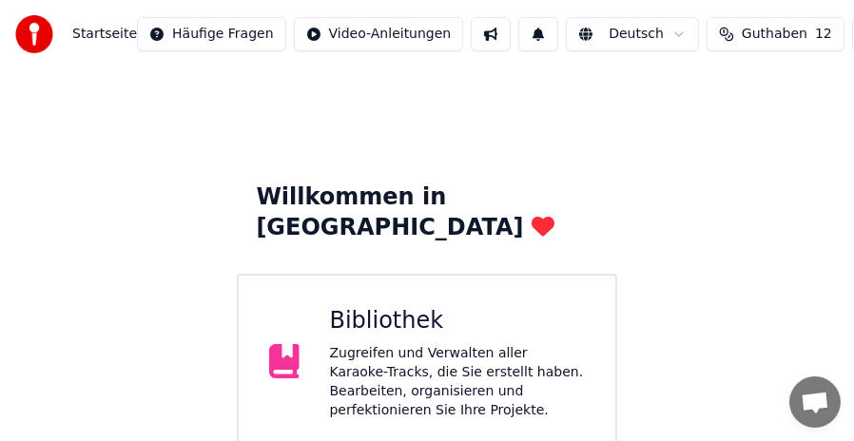
click at [477, 306] on div "Bibliothek" at bounding box center [458, 321] width 256 height 30
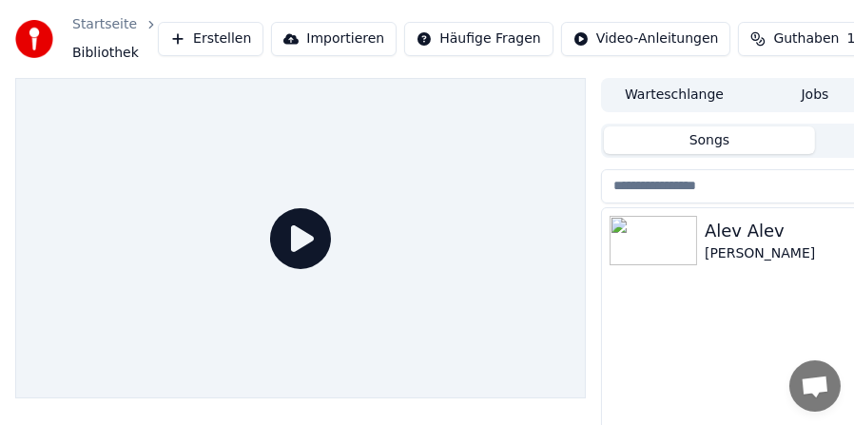
click at [787, 237] on div "[PERSON_NAME]" at bounding box center [853, 231] width 297 height 27
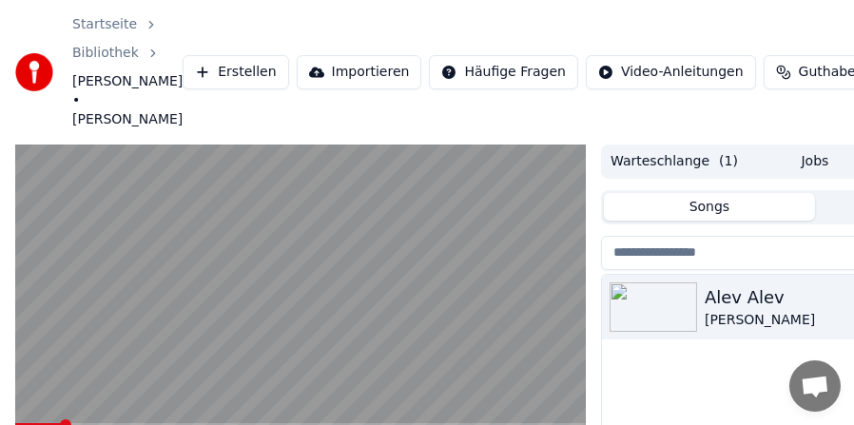
click at [329, 258] on video at bounding box center [300, 306] width 571 height 322
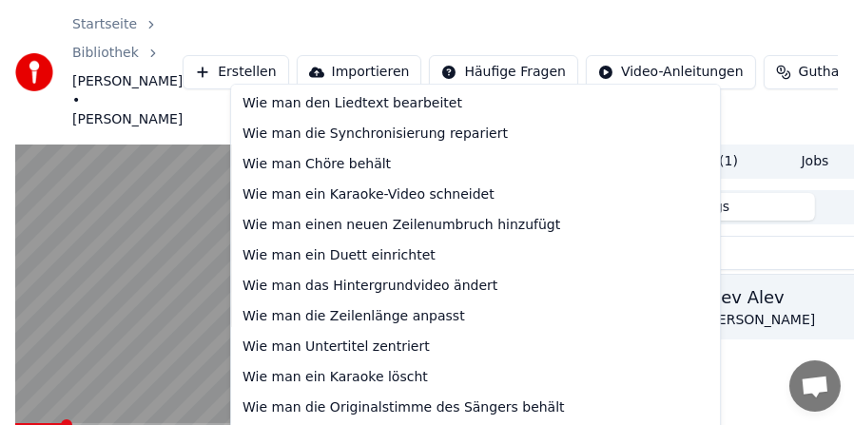
click at [431, 63] on html "Startseite Bibliothek Alev Alev • Hande Yener Erstellen Importieren Häufige Fra…" at bounding box center [427, 212] width 854 height 425
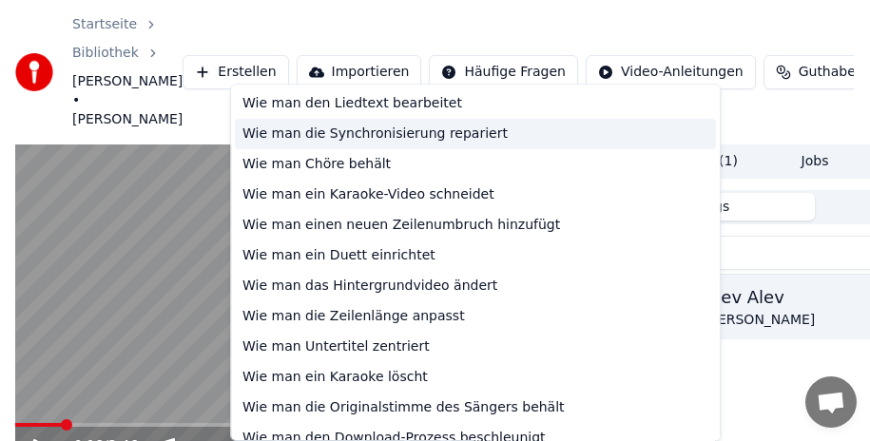
click at [408, 137] on div "Wie man die Synchronisierung repariert" at bounding box center [475, 134] width 481 height 30
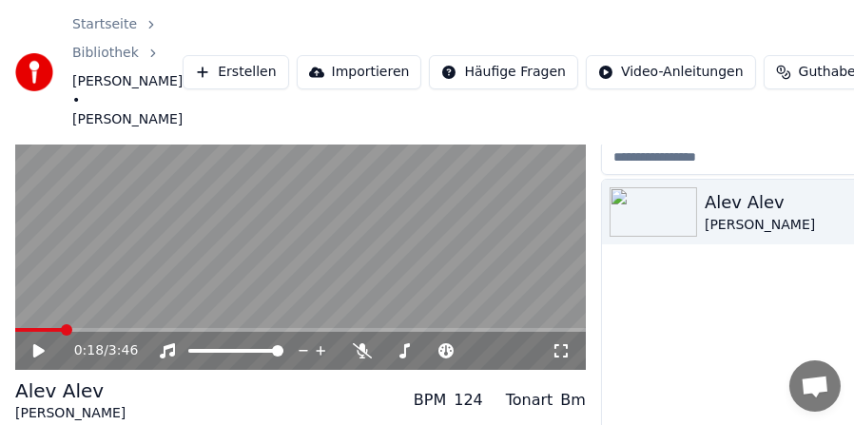
scroll to position [188, 0]
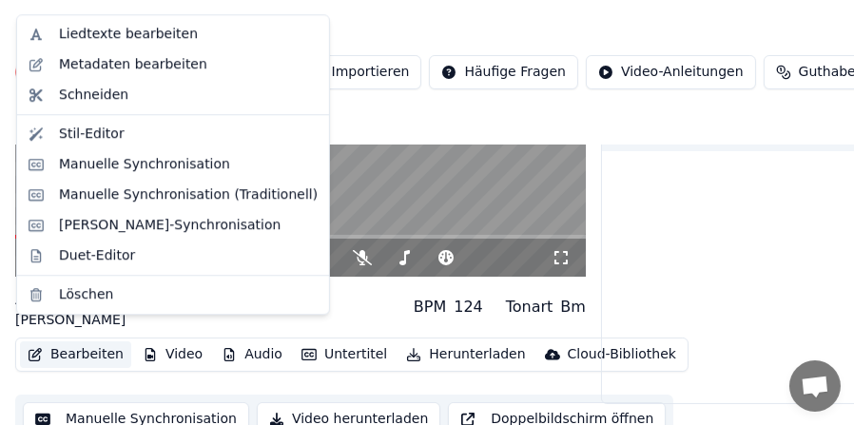
click at [76, 342] on button "Bearbeiten" at bounding box center [75, 355] width 111 height 27
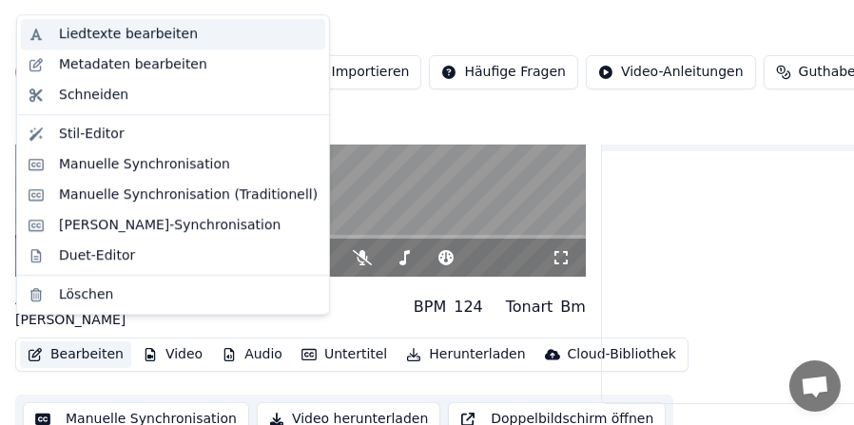
click at [130, 31] on div "Liedtexte bearbeiten" at bounding box center [128, 34] width 139 height 19
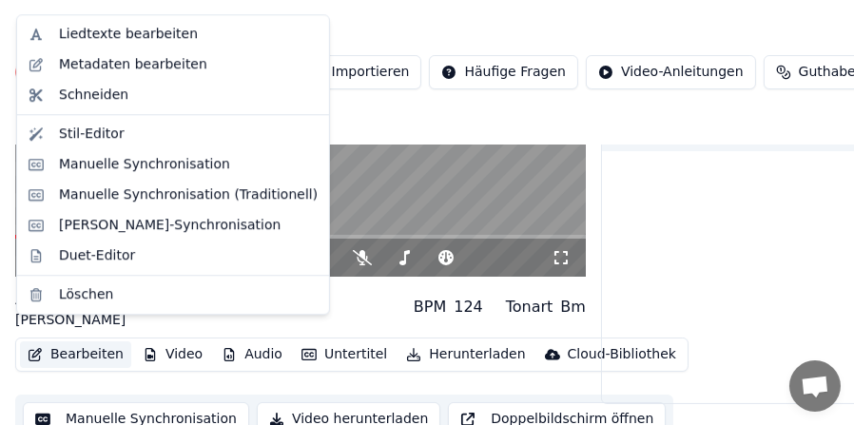
scroll to position [172, 0]
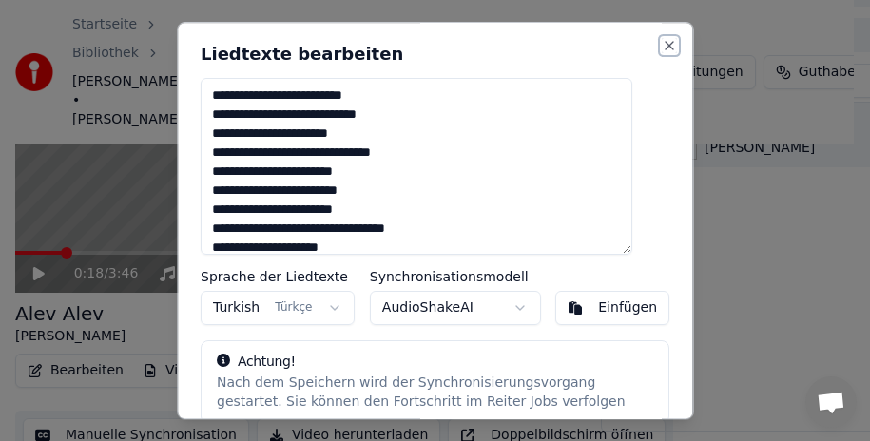
click at [662, 43] on button "Close" at bounding box center [669, 45] width 15 height 15
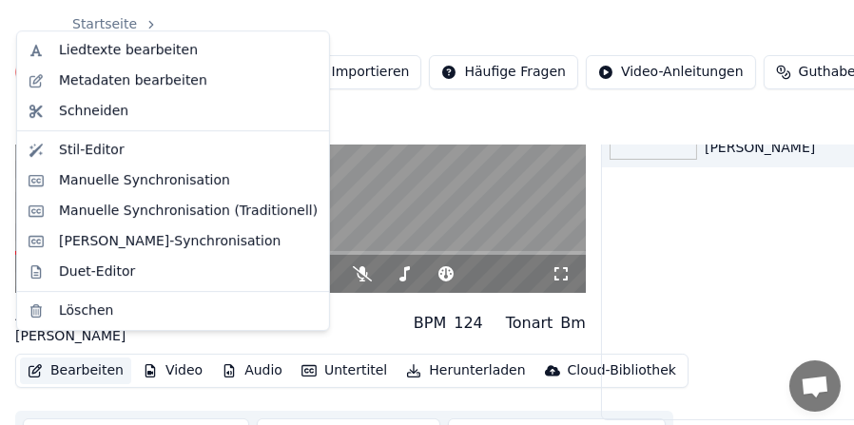
click at [98, 358] on button "Bearbeiten" at bounding box center [75, 371] width 111 height 27
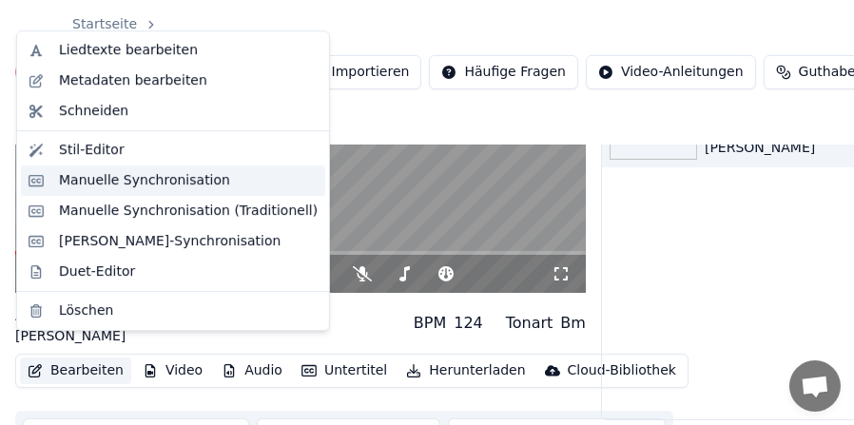
click at [117, 186] on div "Manuelle Synchronisation" at bounding box center [144, 180] width 171 height 19
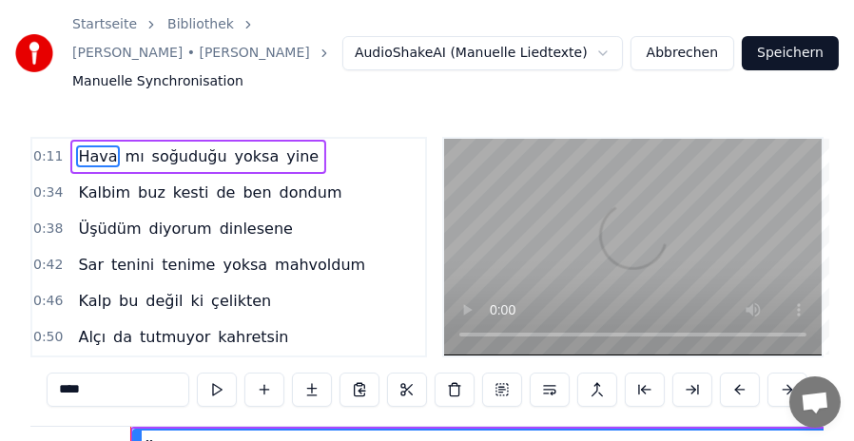
scroll to position [0, 1028]
click at [700, 48] on button "Abbrechen" at bounding box center [683, 53] width 104 height 34
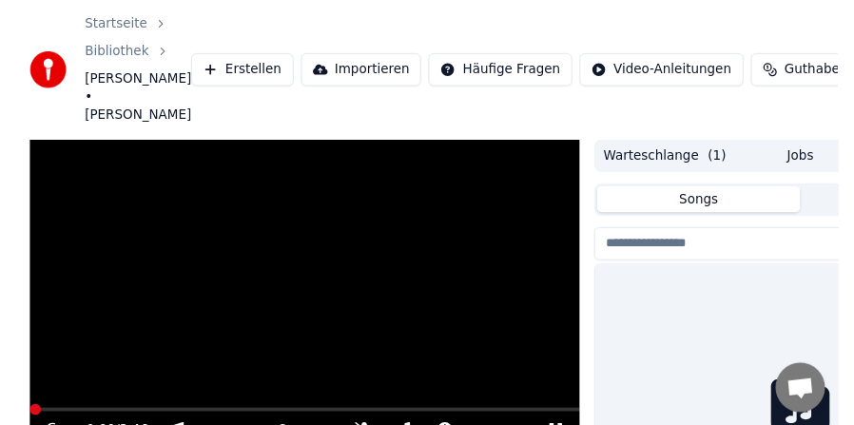
scroll to position [172, 0]
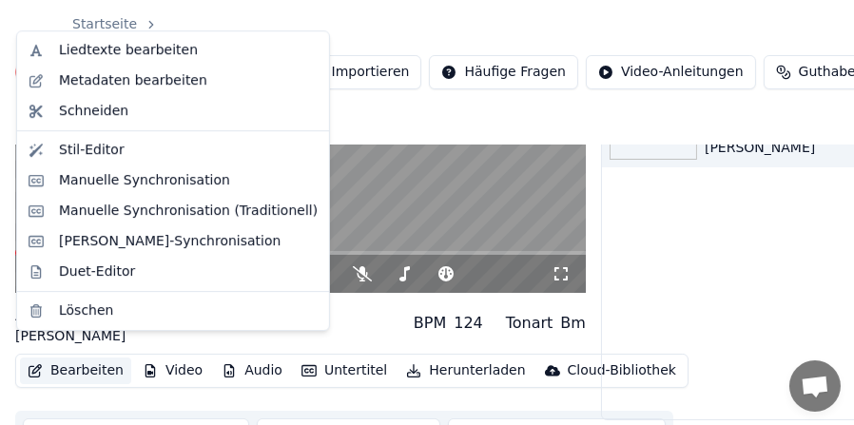
click at [86, 358] on button "Bearbeiten" at bounding box center [75, 371] width 111 height 27
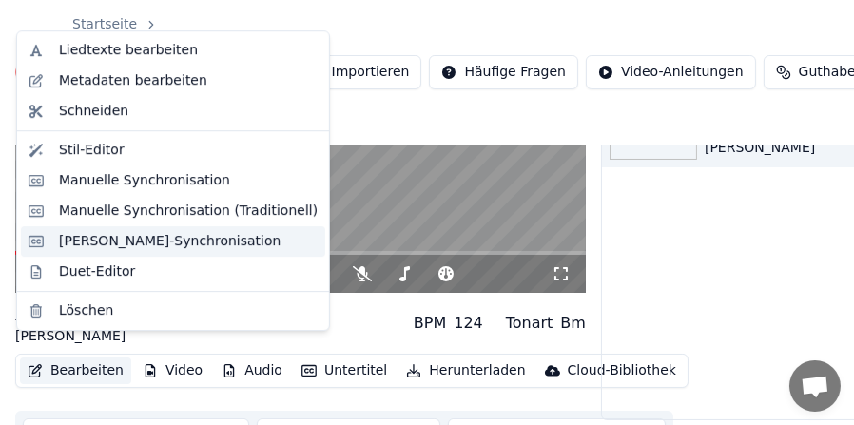
click at [139, 244] on div "Manuelle Zeilen-Synchronisation" at bounding box center [170, 241] width 222 height 19
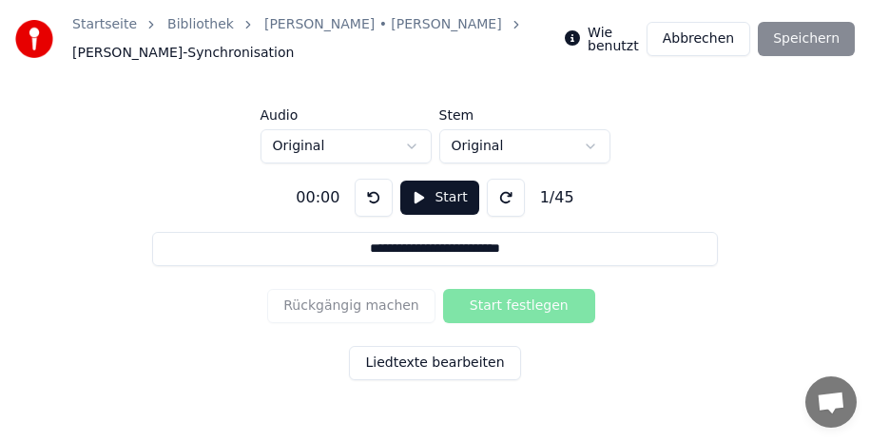
click at [424, 362] on button "Liedtexte bearbeiten" at bounding box center [434, 363] width 171 height 34
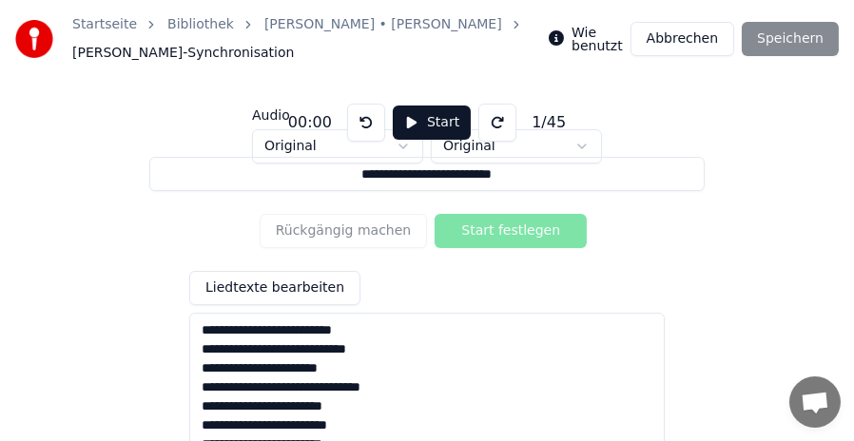
click at [698, 43] on button "Abbrechen" at bounding box center [683, 39] width 104 height 34
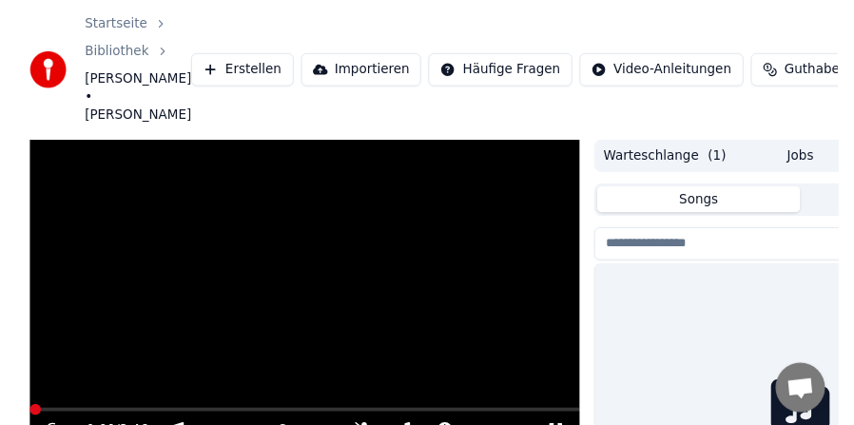
scroll to position [172, 0]
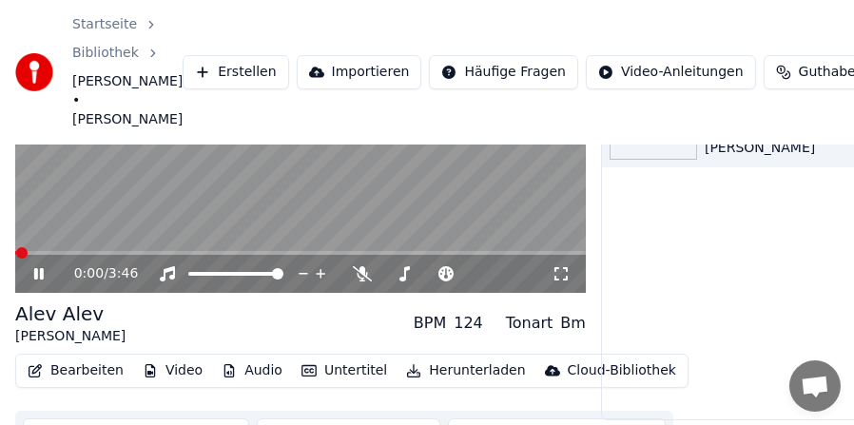
click at [70, 358] on button "Bearbeiten" at bounding box center [75, 371] width 111 height 27
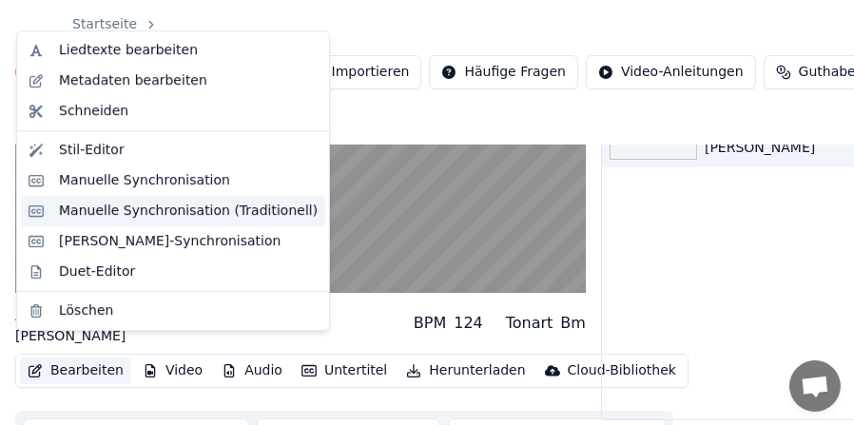
click at [111, 214] on div "Manuelle Synchronisation (Traditionell)" at bounding box center [188, 211] width 259 height 19
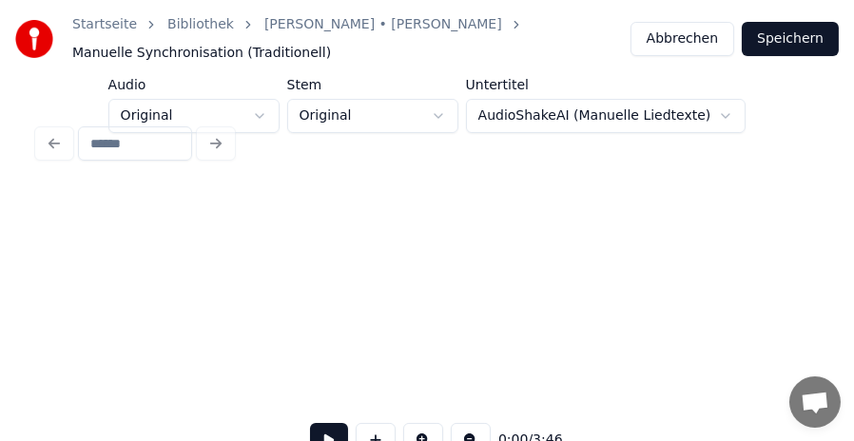
scroll to position [0, 2249]
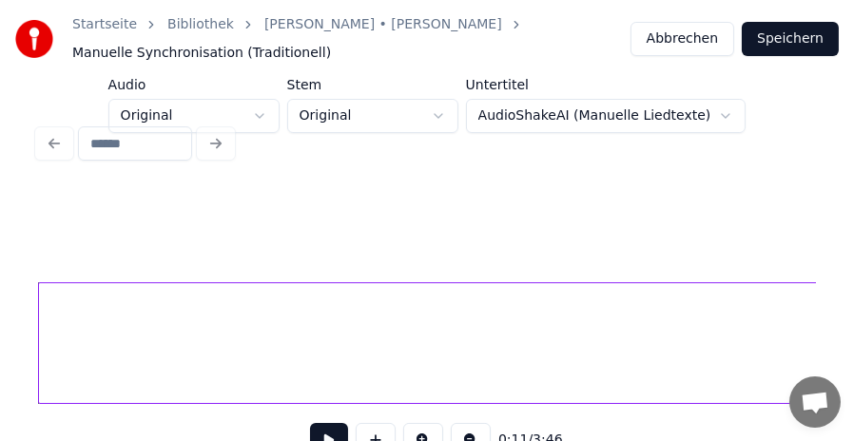
click at [714, 123] on div at bounding box center [426, 144] width 793 height 42
click at [704, 123] on div at bounding box center [426, 144] width 793 height 42
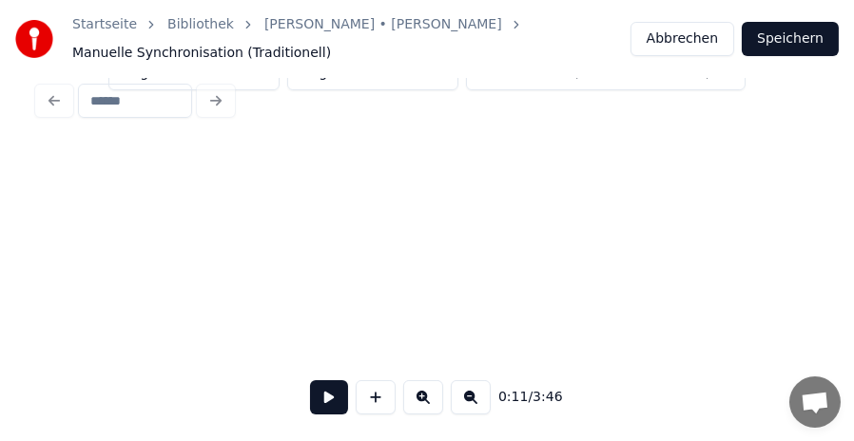
scroll to position [0, 0]
click at [341, 398] on button at bounding box center [329, 398] width 38 height 34
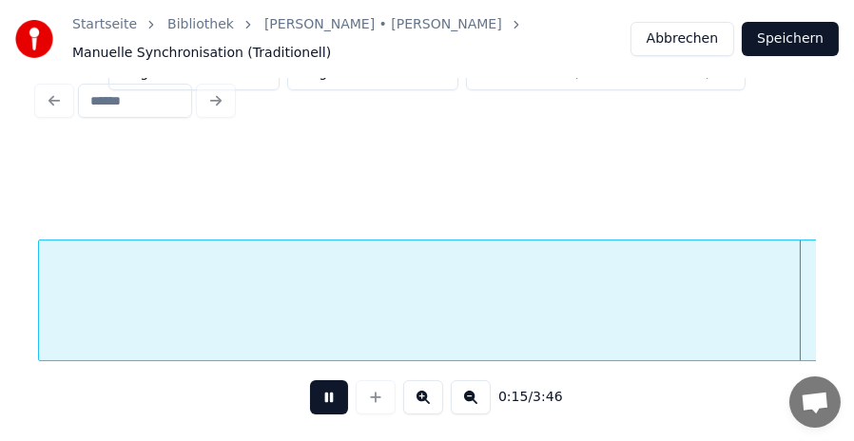
scroll to position [0, 3030]
click at [329, 398] on button at bounding box center [329, 398] width 38 height 34
click at [525, 298] on div "Hava" at bounding box center [530, 305] width 2544 height 129
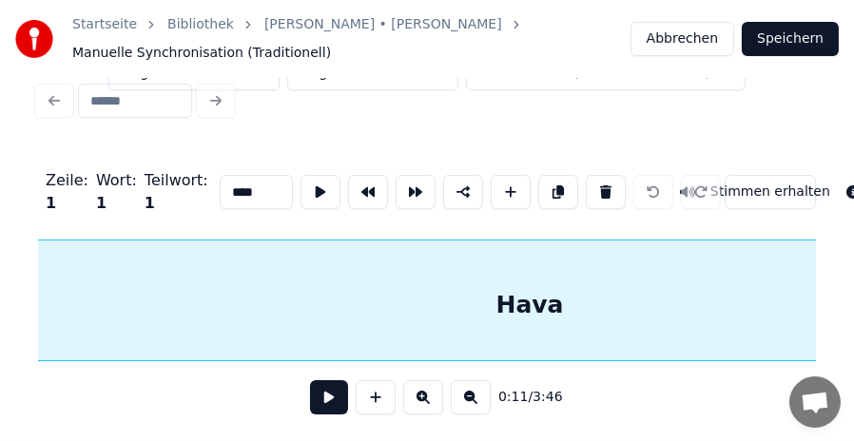
scroll to position [0, 2249]
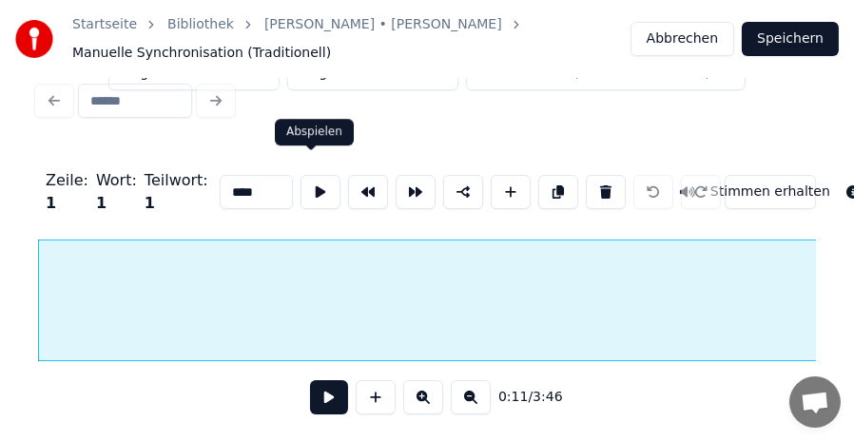
click at [311, 175] on button at bounding box center [321, 192] width 40 height 34
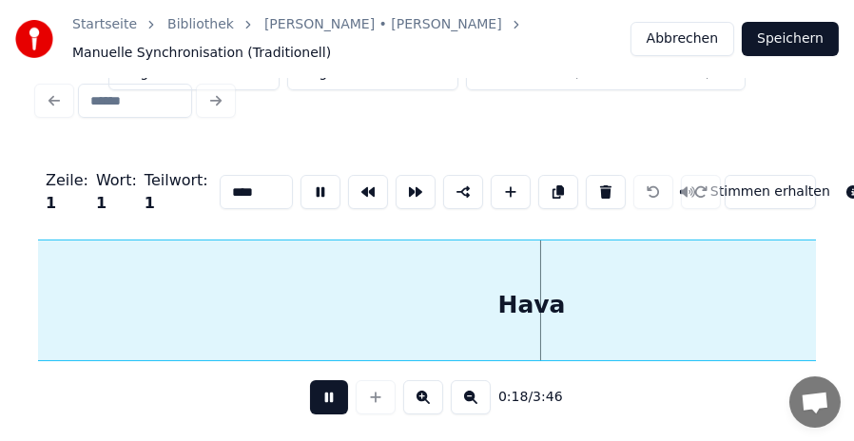
click at [311, 175] on button at bounding box center [321, 192] width 40 height 34
click at [431, 390] on button at bounding box center [423, 398] width 40 height 34
click at [465, 399] on button at bounding box center [471, 398] width 40 height 34
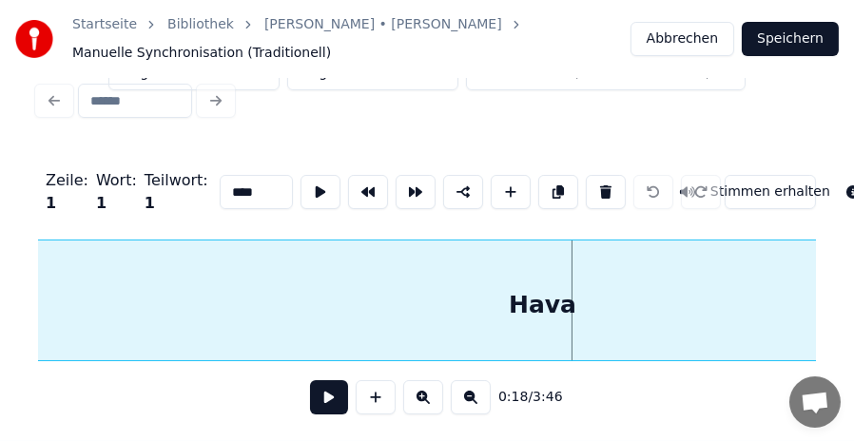
click at [465, 399] on button at bounding box center [471, 398] width 40 height 34
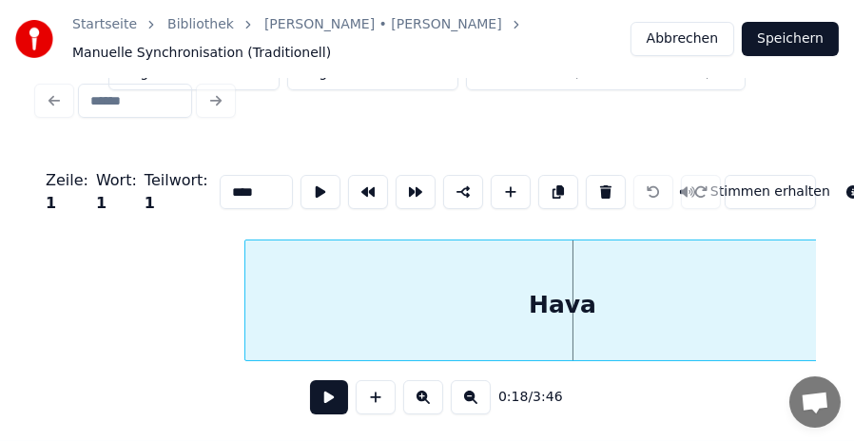
click at [465, 399] on button at bounding box center [471, 398] width 40 height 34
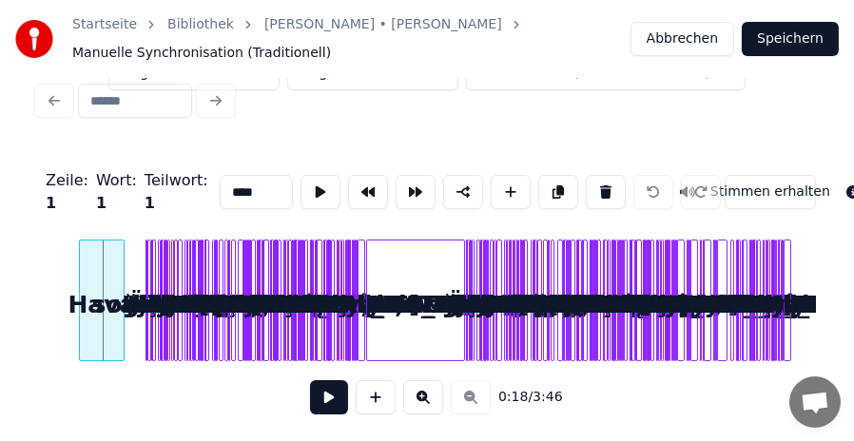
scroll to position [43, 0]
click at [421, 399] on button at bounding box center [423, 398] width 40 height 34
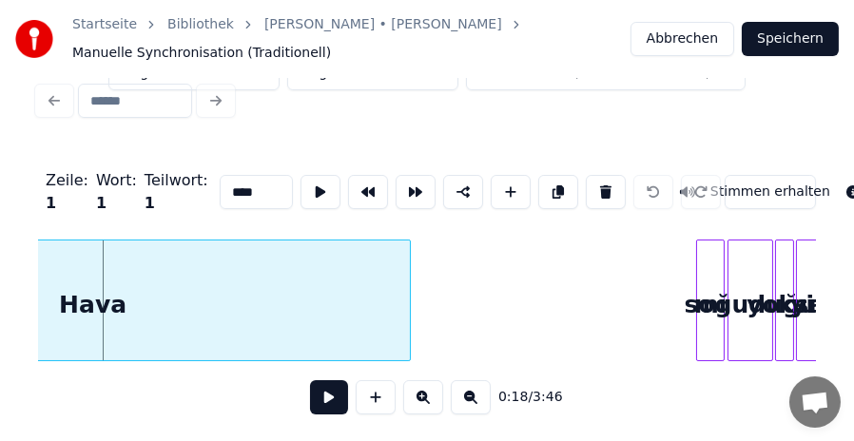
click at [421, 399] on button at bounding box center [423, 398] width 40 height 34
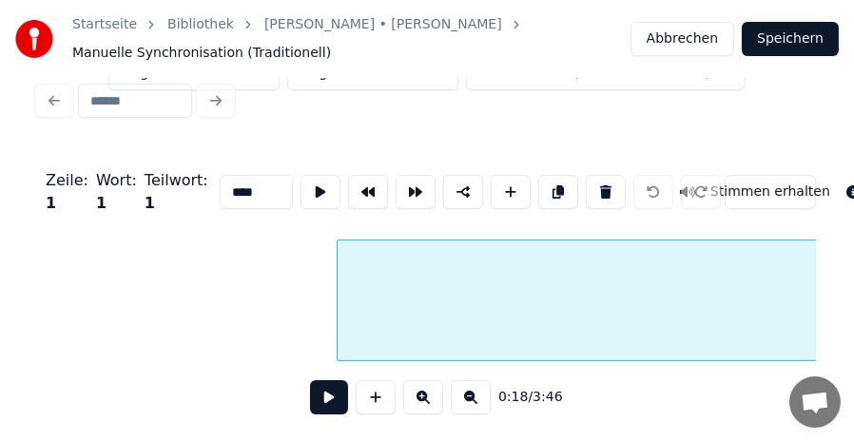
scroll to position [0, 1716]
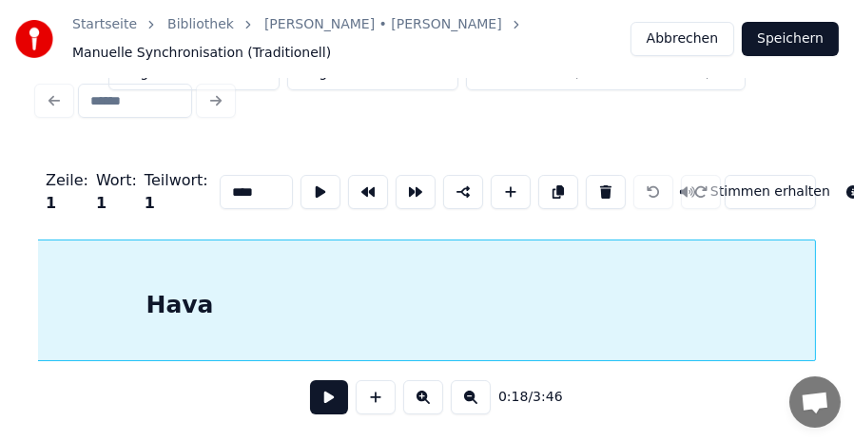
click at [731, 295] on div "Hava" at bounding box center [179, 305] width 1271 height 129
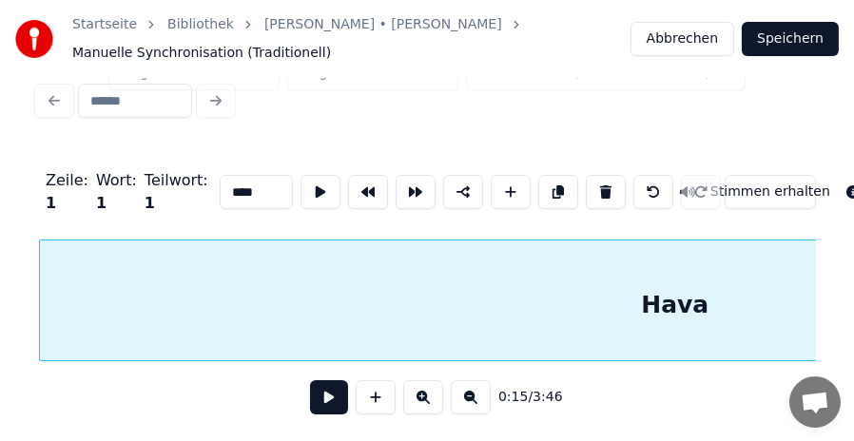
click at [691, 306] on div "Hava" at bounding box center [675, 305] width 1271 height 129
click at [682, 303] on div "Hava" at bounding box center [675, 305] width 1271 height 129
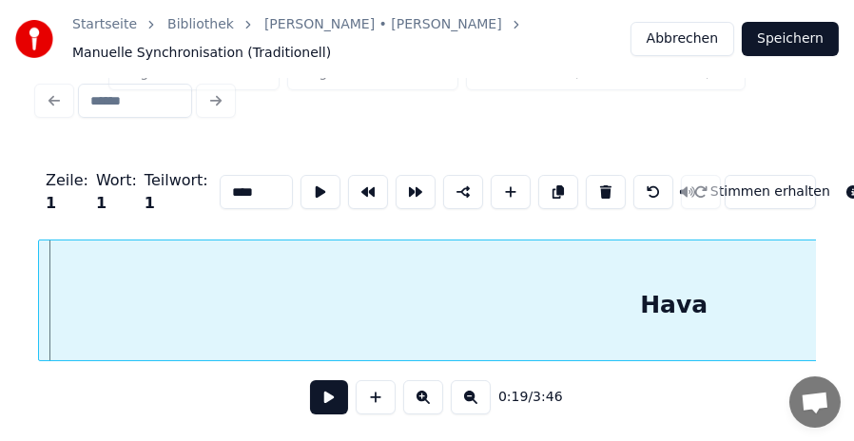
scroll to position [0, 1819]
click at [674, 307] on div "Hava" at bounding box center [675, 305] width 1271 height 129
click at [40, 283] on div at bounding box center [42, 301] width 6 height 120
click at [472, 402] on button at bounding box center [471, 398] width 40 height 34
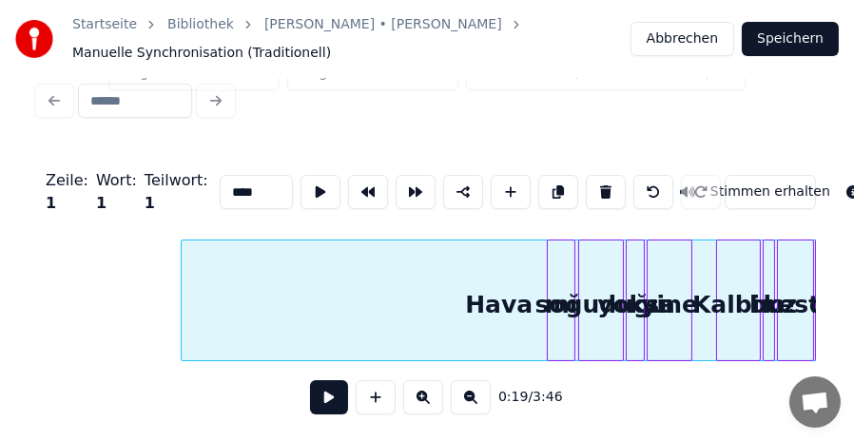
scroll to position [0, 976]
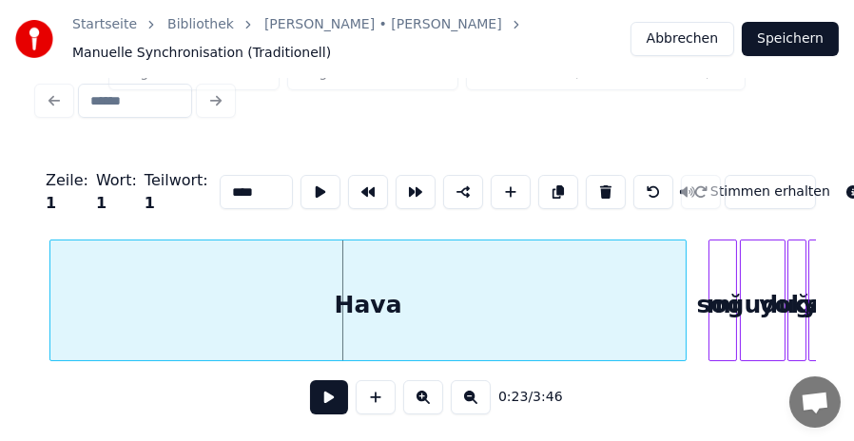
scroll to position [0, 808]
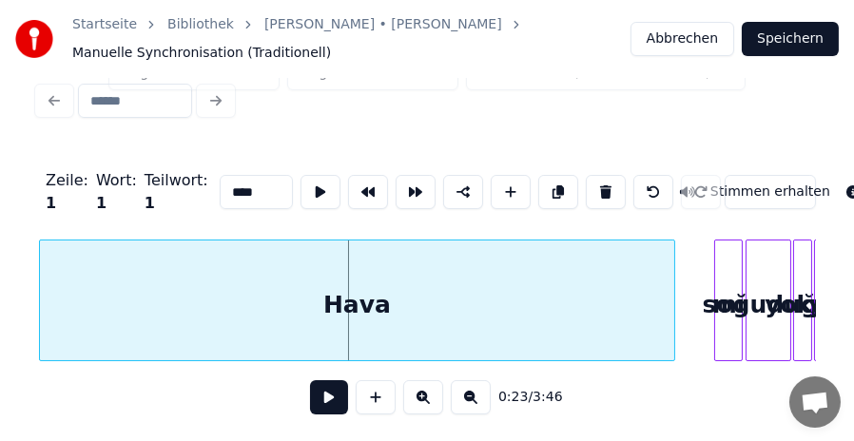
click at [188, 303] on div "Hava" at bounding box center [358, 305] width 636 height 129
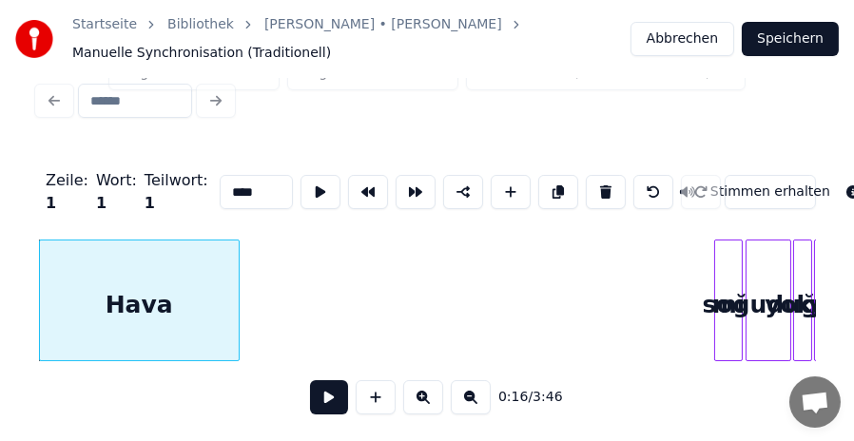
click at [237, 314] on div at bounding box center [236, 301] width 6 height 120
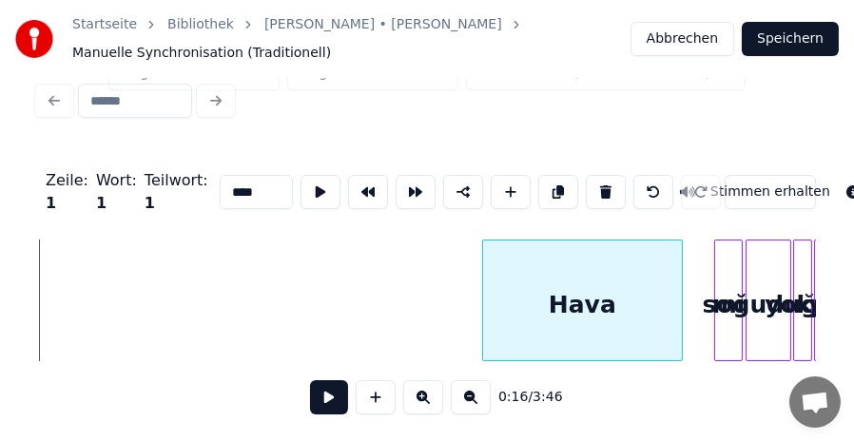
click at [583, 278] on div "Hava" at bounding box center [582, 305] width 199 height 129
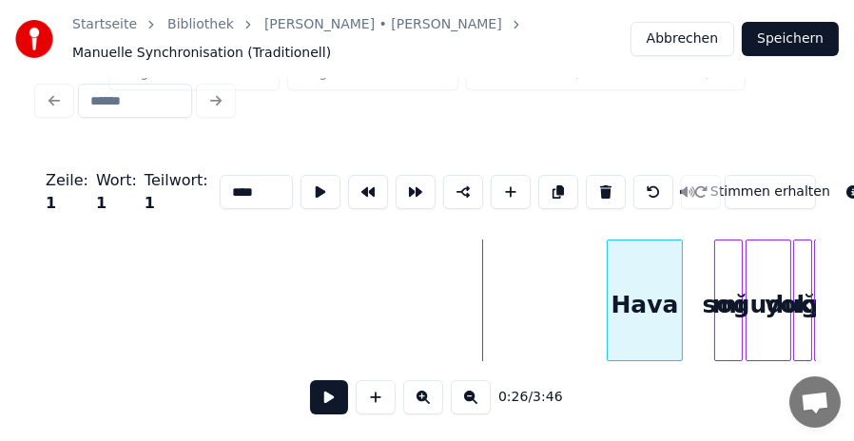
click at [608, 302] on div at bounding box center [611, 301] width 6 height 120
click at [637, 302] on div "Hava" at bounding box center [645, 305] width 74 height 129
click at [424, 402] on button at bounding box center [423, 398] width 40 height 34
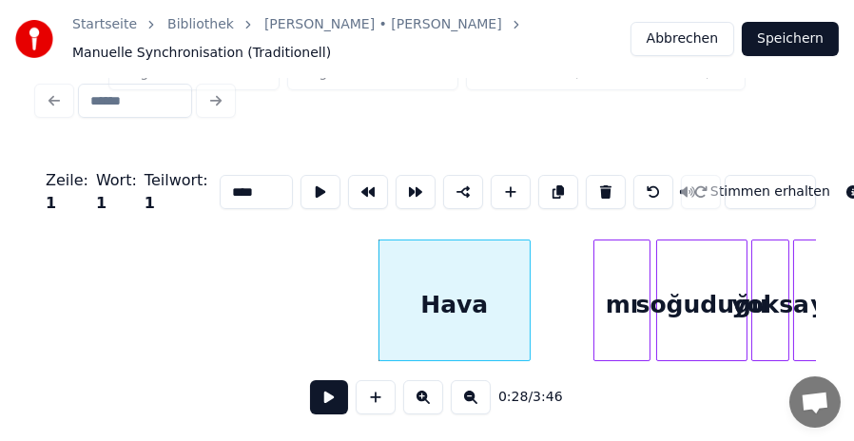
scroll to position [0, 2451]
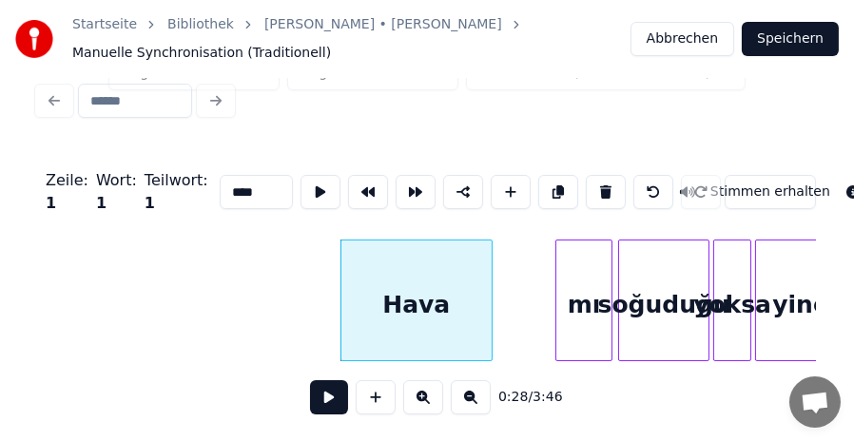
click at [585, 297] on div "mı" at bounding box center [584, 305] width 55 height 129
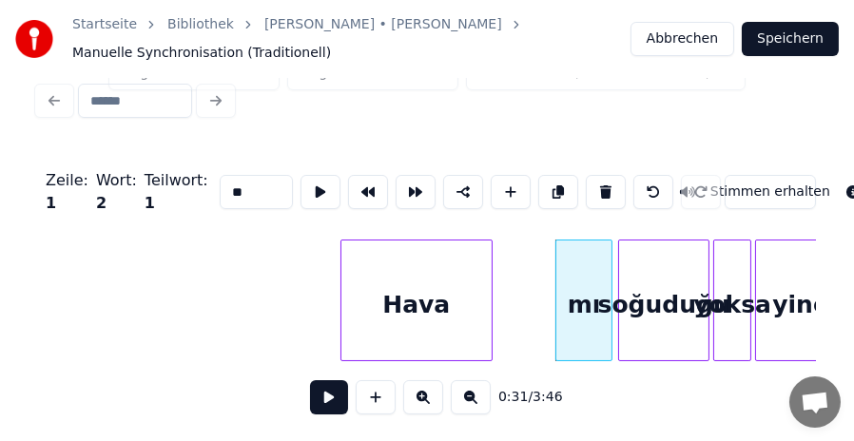
click at [426, 305] on div "Hava" at bounding box center [417, 305] width 150 height 129
type input "****"
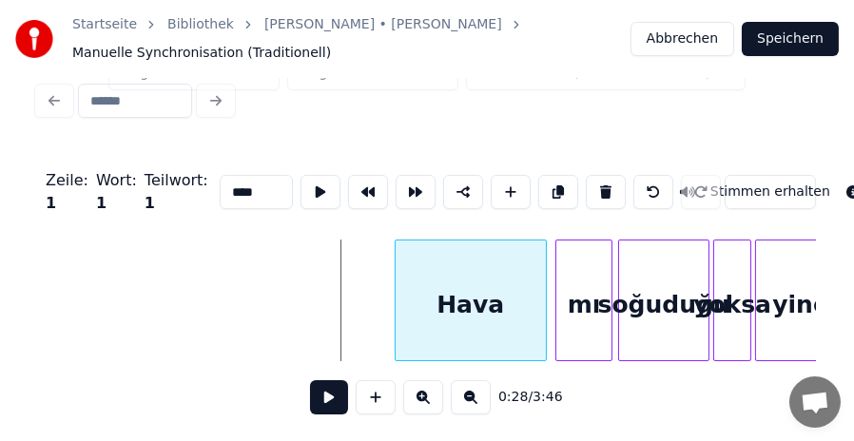
click at [460, 303] on div "Hava" at bounding box center [471, 305] width 150 height 129
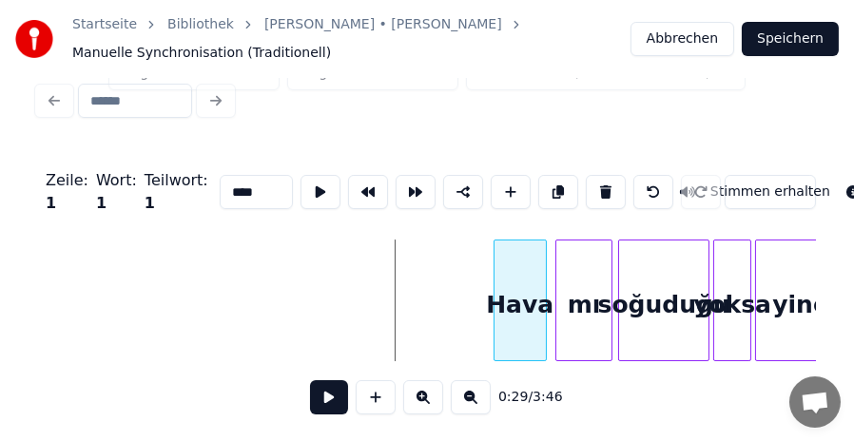
click at [495, 302] on div at bounding box center [498, 301] width 6 height 120
click at [526, 297] on div "Hava" at bounding box center [524, 305] width 51 height 129
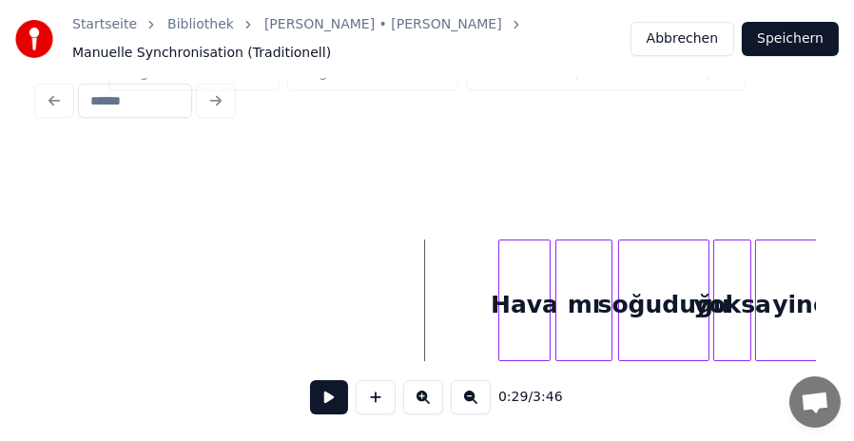
click at [321, 407] on button at bounding box center [329, 398] width 38 height 34
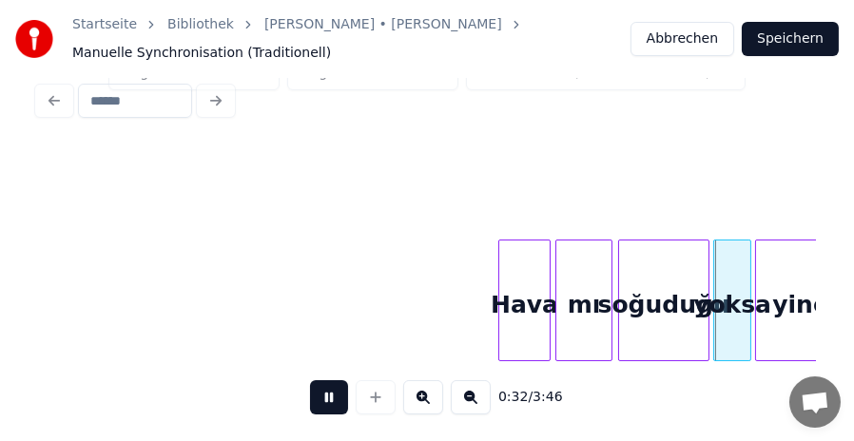
click at [328, 397] on button at bounding box center [329, 398] width 38 height 34
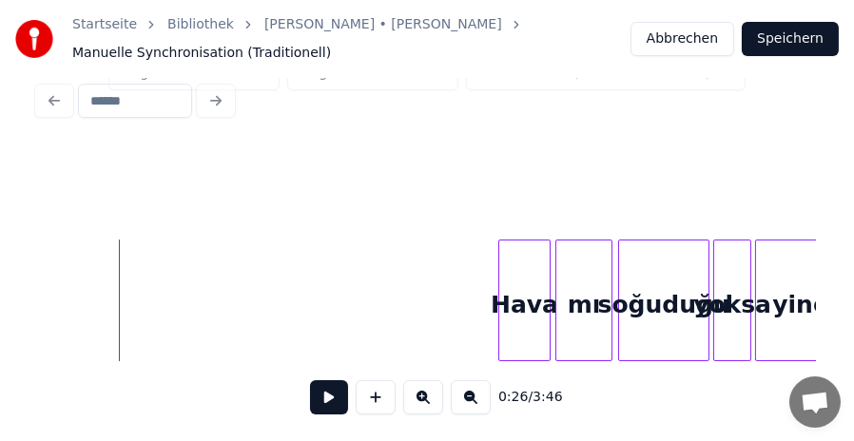
click at [331, 411] on button at bounding box center [329, 398] width 38 height 34
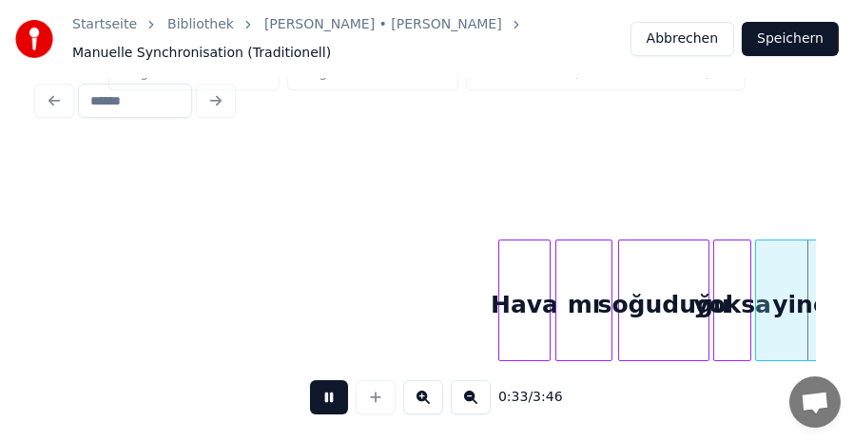
click at [331, 404] on button at bounding box center [329, 398] width 38 height 34
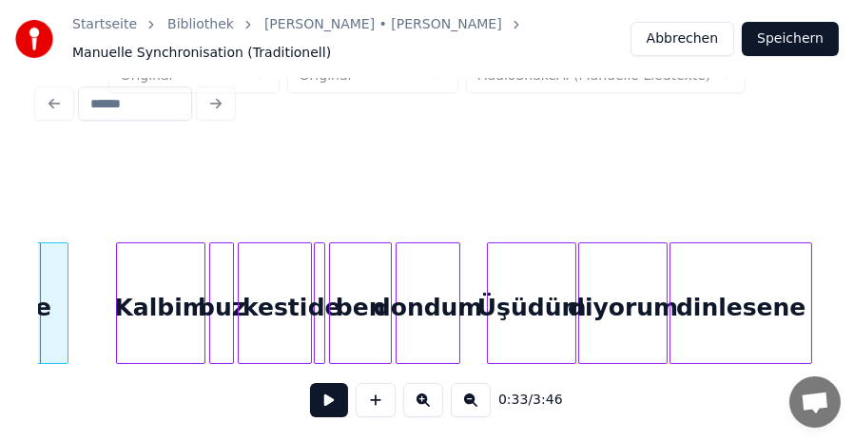
scroll to position [50, 0]
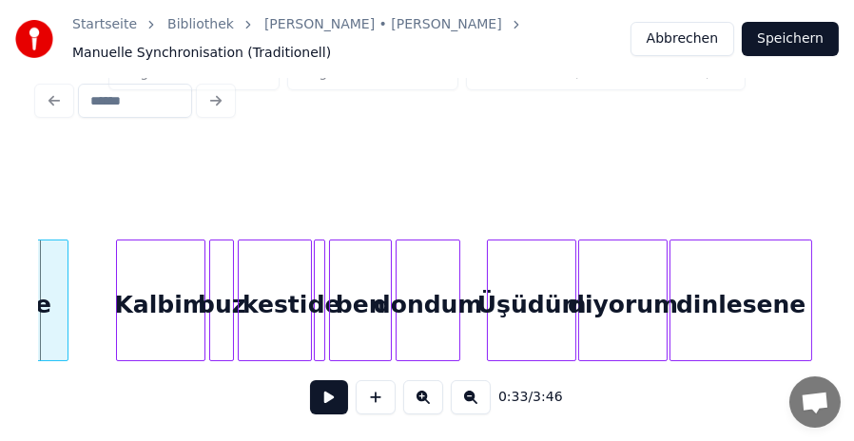
click at [323, 401] on button at bounding box center [329, 398] width 38 height 34
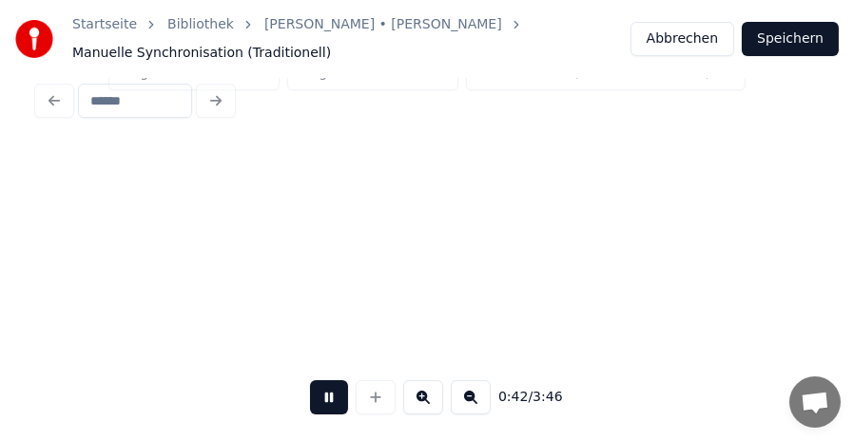
scroll to position [0, 4008]
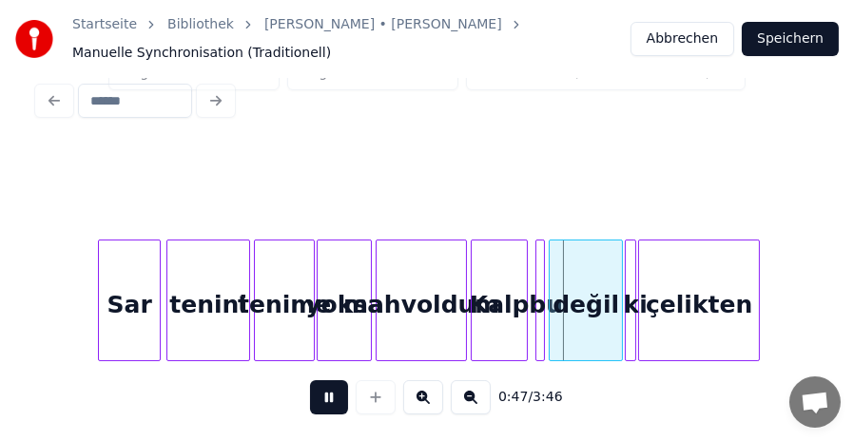
click at [323, 401] on button at bounding box center [329, 398] width 38 height 34
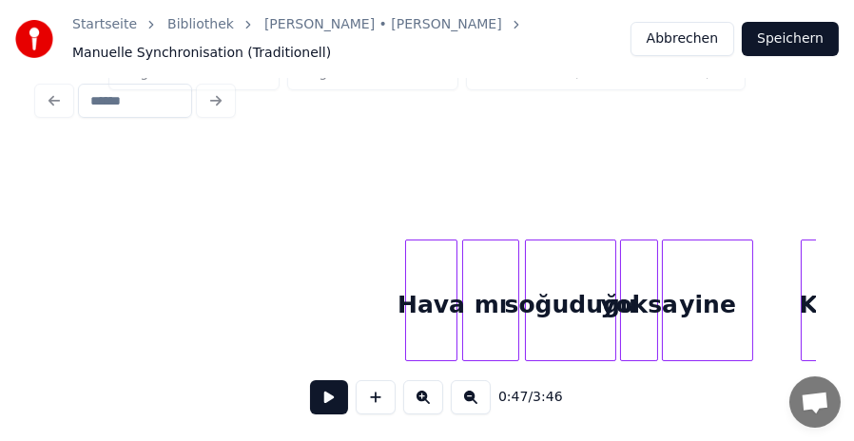
scroll to position [0, 2531]
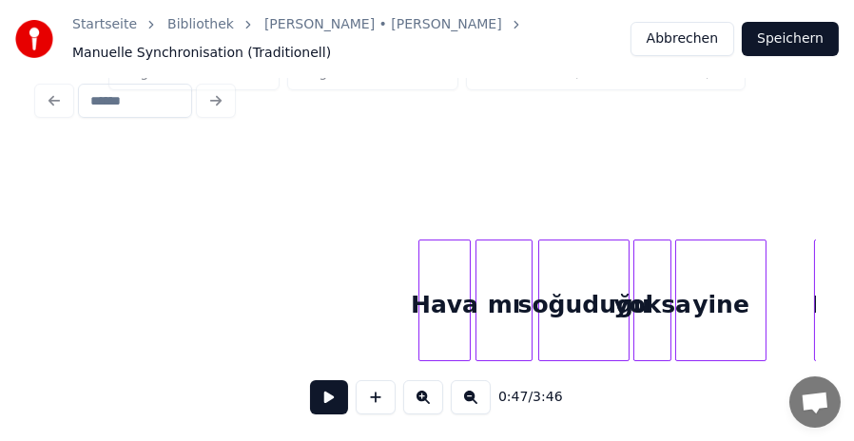
click at [331, 390] on button at bounding box center [329, 398] width 38 height 34
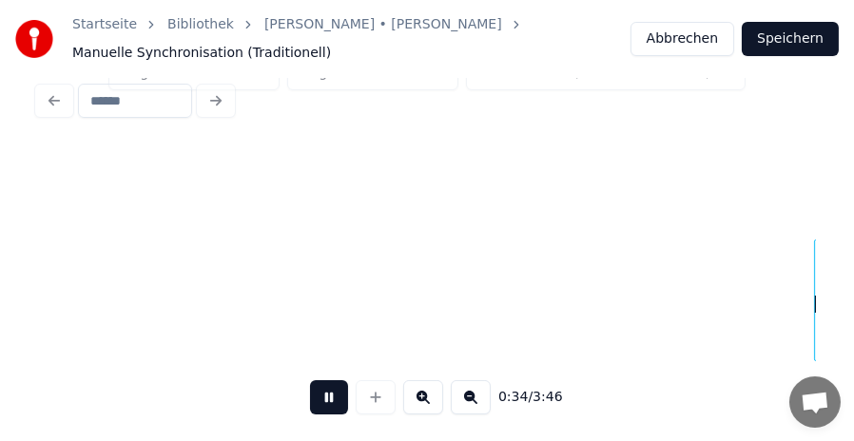
scroll to position [0, 3309]
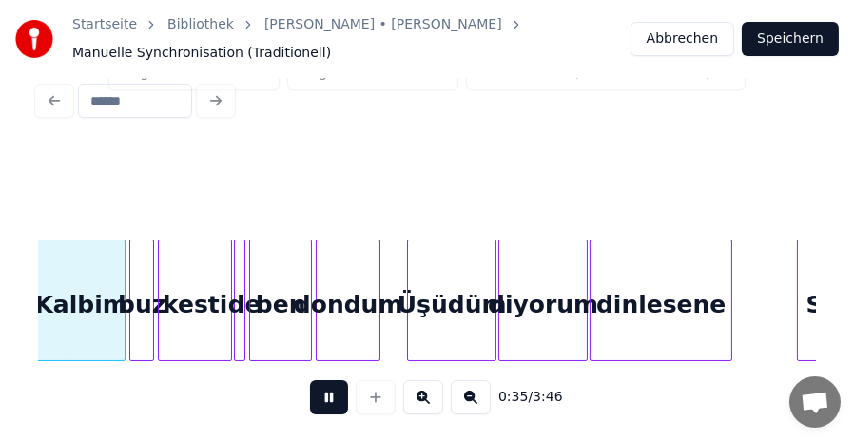
click at [331, 390] on button at bounding box center [329, 398] width 38 height 34
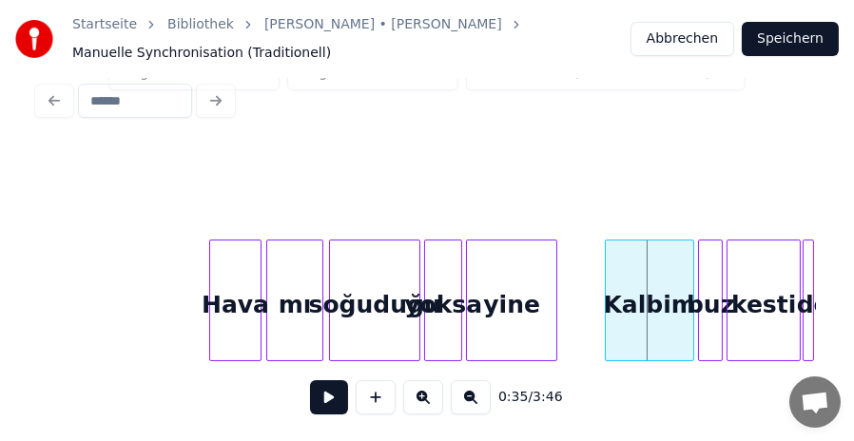
scroll to position [0, 2727]
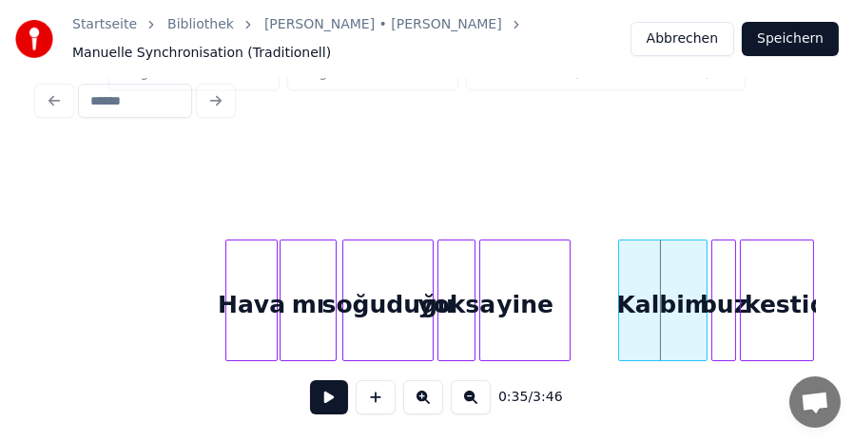
click at [252, 302] on div "Hava" at bounding box center [251, 305] width 51 height 129
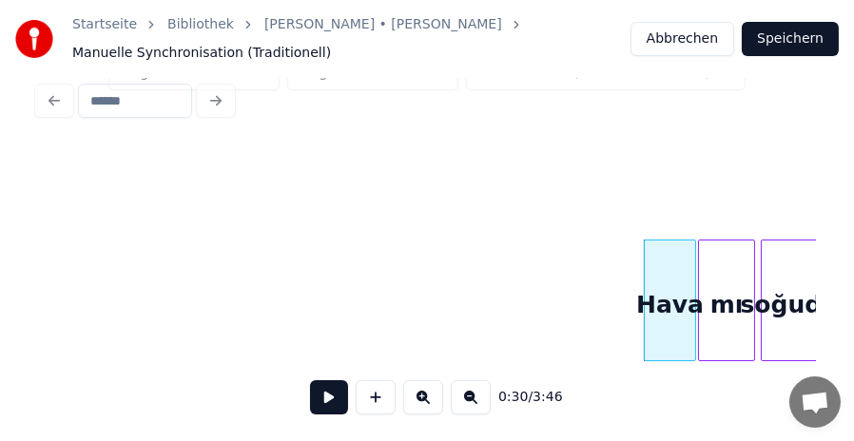
scroll to position [0, 2347]
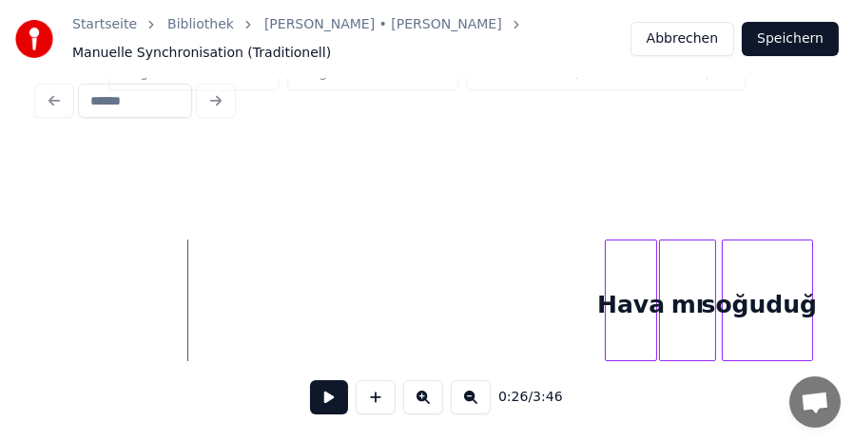
click at [339, 391] on button at bounding box center [329, 398] width 38 height 34
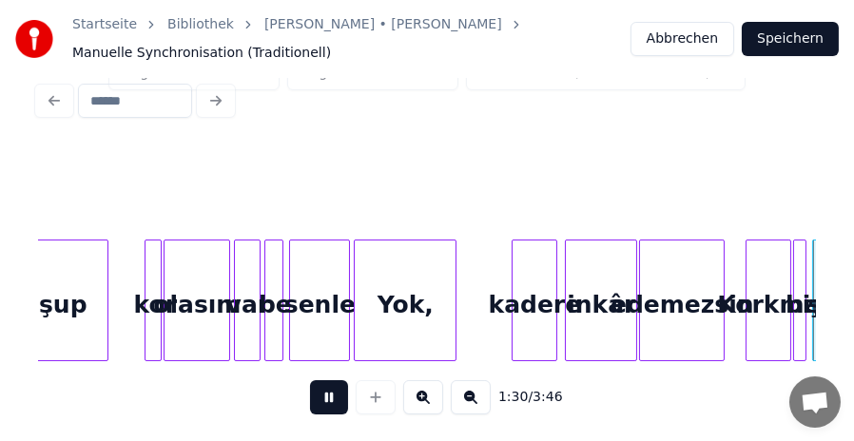
scroll to position [0, 8580]
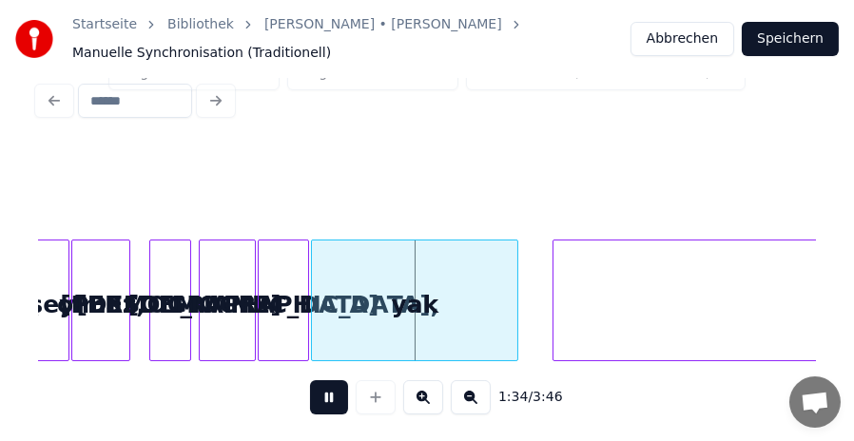
click at [331, 394] on button at bounding box center [329, 398] width 38 height 34
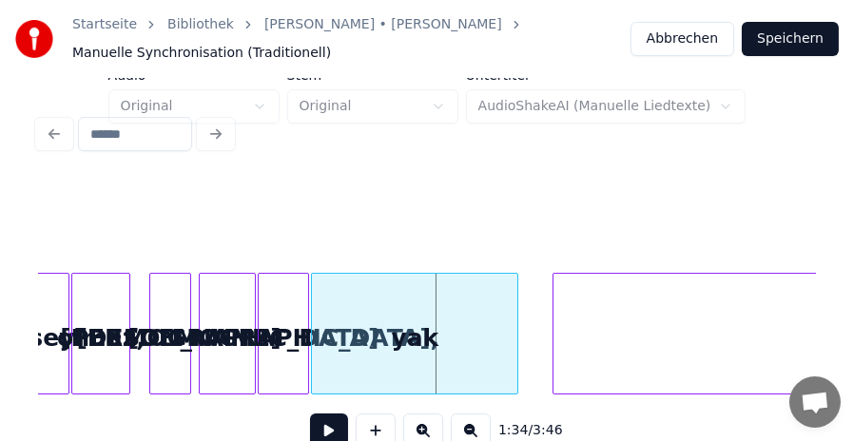
scroll to position [0, 0]
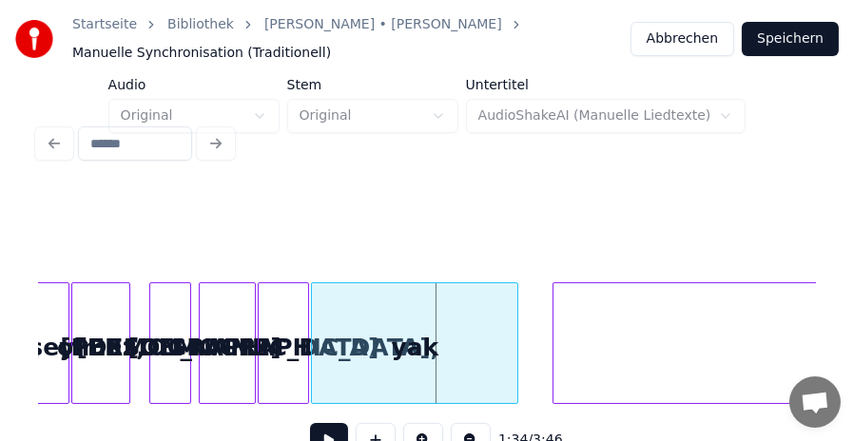
click at [414, 354] on div "yak" at bounding box center [414, 348] width 205 height 129
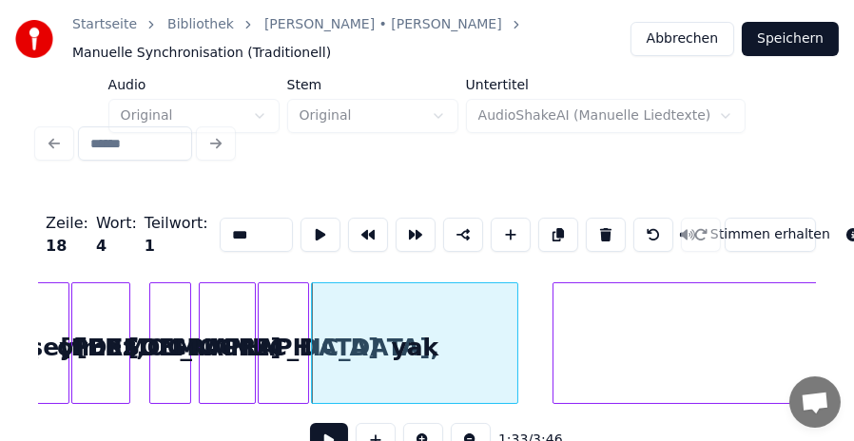
click at [220, 225] on input "***" at bounding box center [256, 235] width 73 height 34
click at [284, 342] on div "alev," at bounding box center [283, 348] width 49 height 129
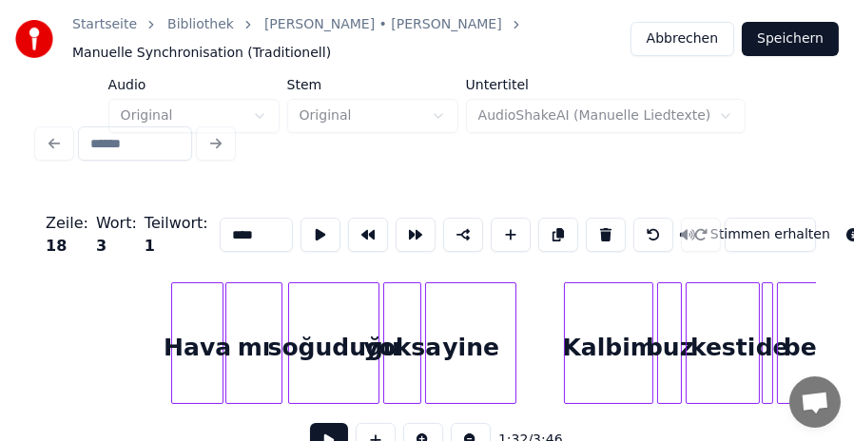
scroll to position [50, 0]
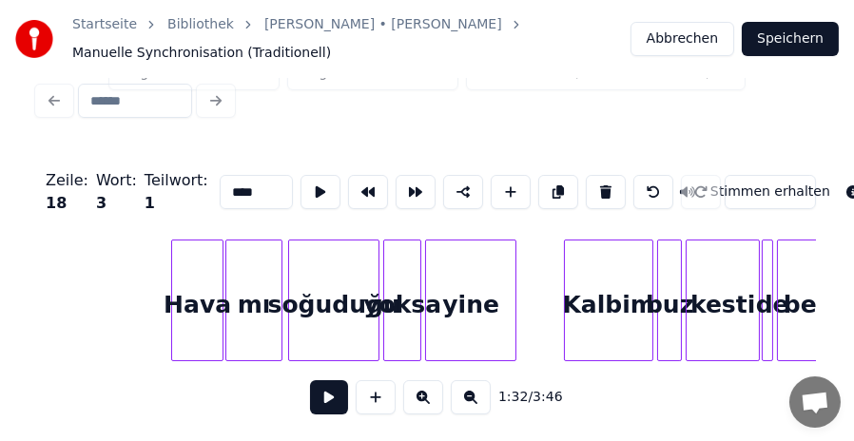
click at [421, 397] on button at bounding box center [423, 398] width 40 height 34
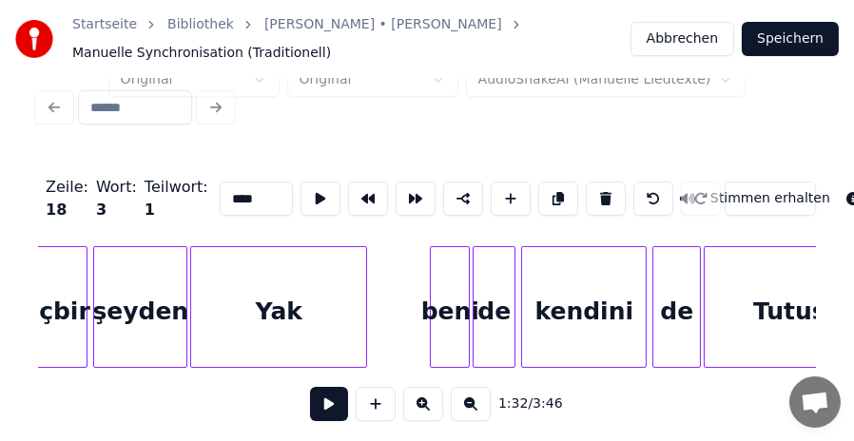
scroll to position [0, 8805]
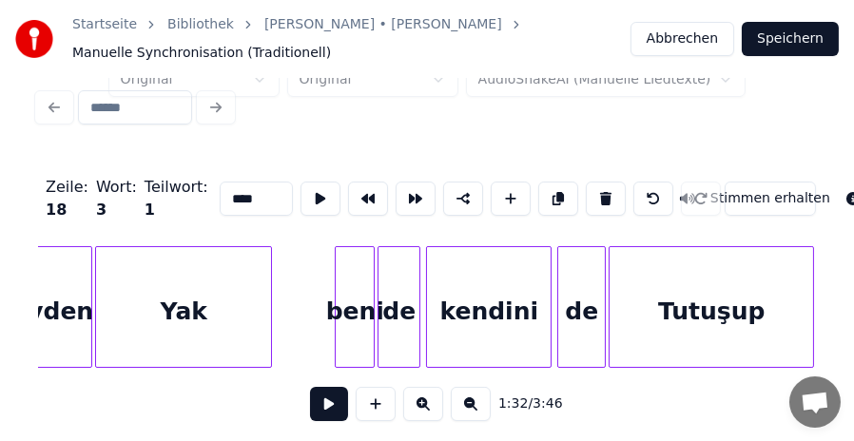
click at [348, 310] on div "beni" at bounding box center [355, 311] width 38 height 129
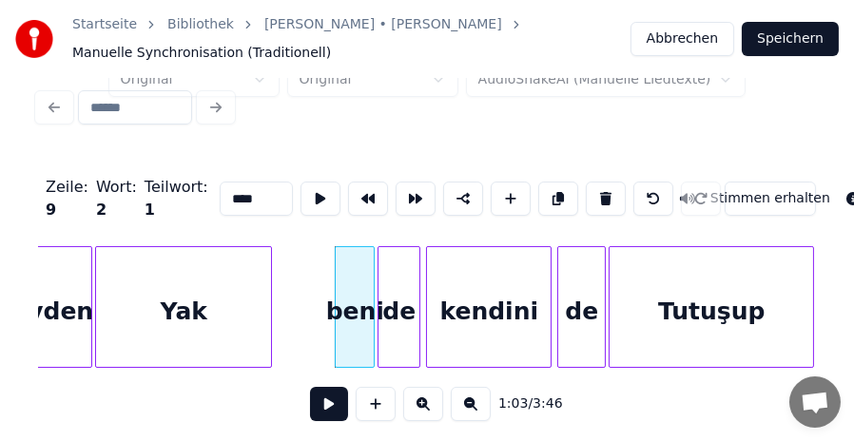
click at [220, 190] on input "****" at bounding box center [256, 199] width 73 height 34
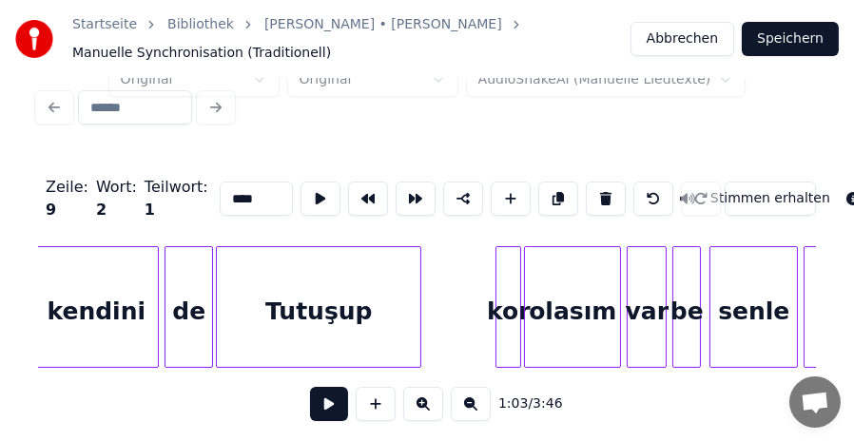
scroll to position [0, 9261]
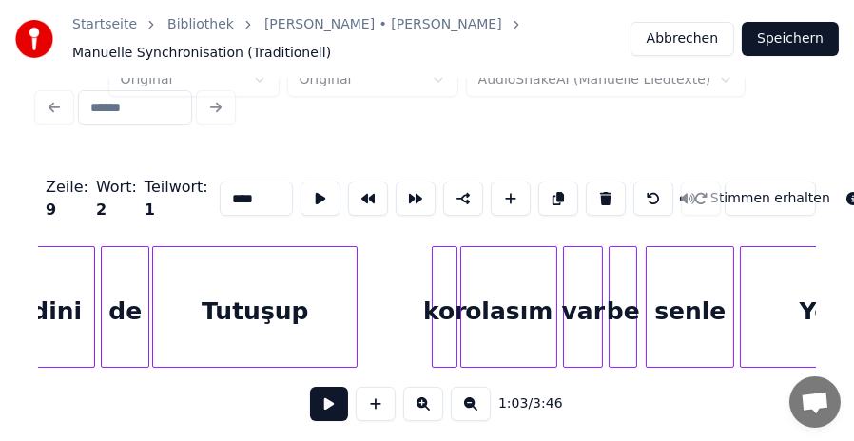
click at [447, 305] on div "kor" at bounding box center [445, 311] width 24 height 129
click at [220, 188] on input "***" at bounding box center [256, 199] width 73 height 34
click at [220, 190] on input "***" at bounding box center [256, 199] width 73 height 34
click at [96, 202] on span "2" at bounding box center [101, 210] width 10 height 18
click at [220, 188] on input "***" at bounding box center [256, 199] width 73 height 34
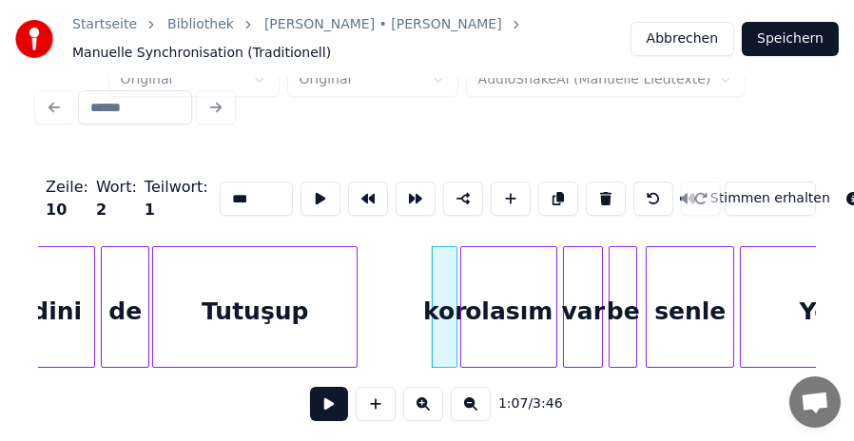
click at [220, 192] on input "***" at bounding box center [256, 199] width 73 height 34
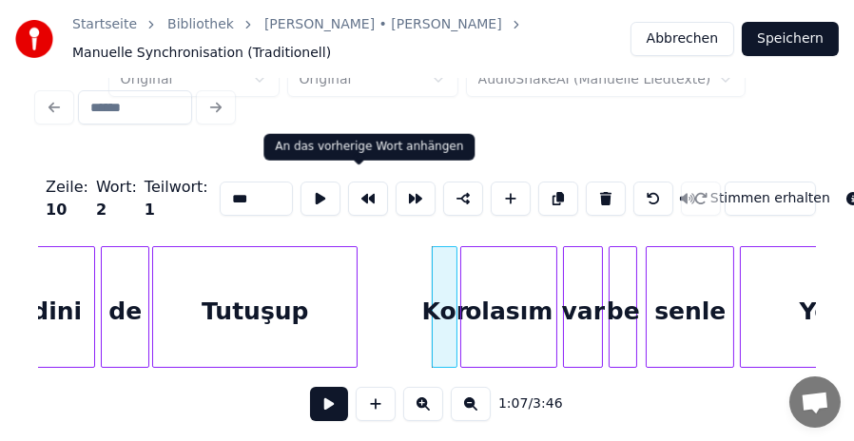
click at [363, 198] on button at bounding box center [368, 199] width 40 height 34
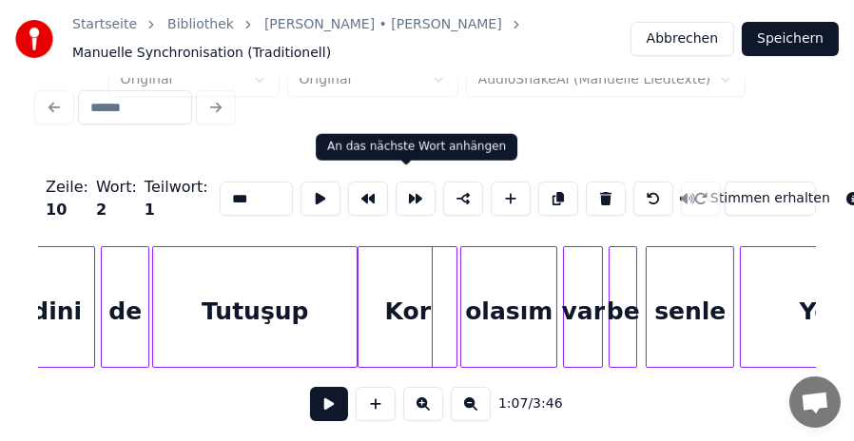
click at [411, 194] on button at bounding box center [416, 199] width 40 height 34
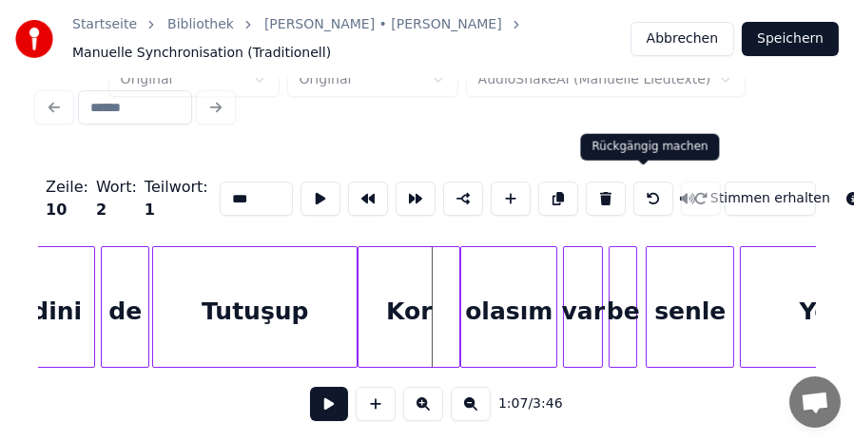
click at [636, 194] on button at bounding box center [654, 199] width 40 height 34
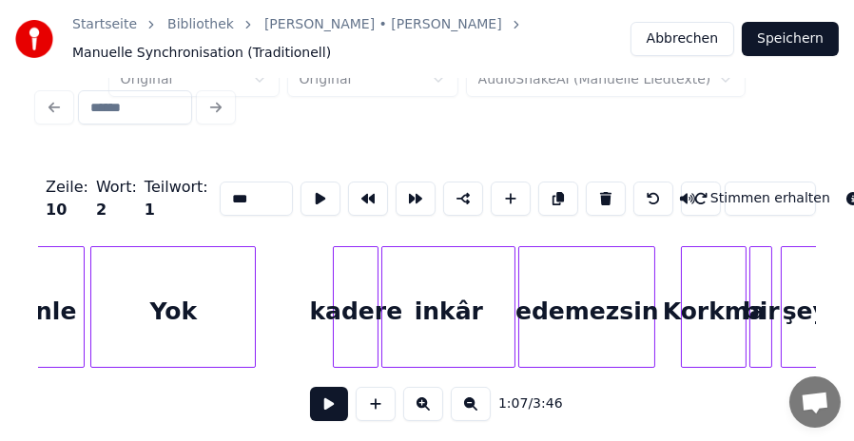
scroll to position [0, 9946]
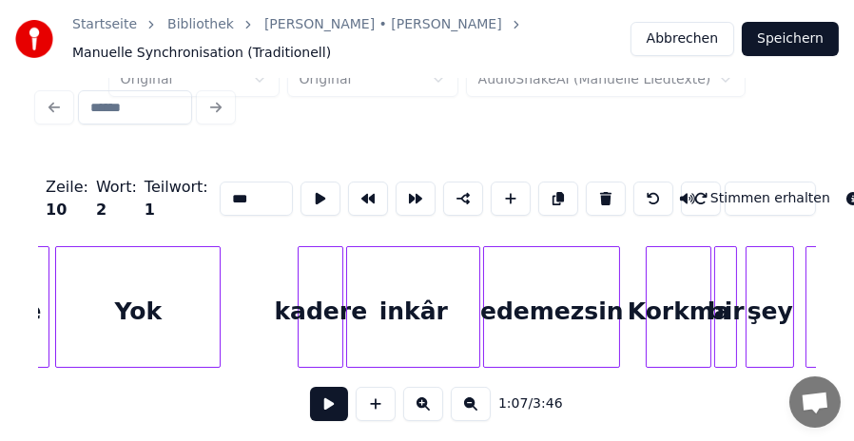
click at [318, 309] on div "kadere" at bounding box center [321, 311] width 44 height 129
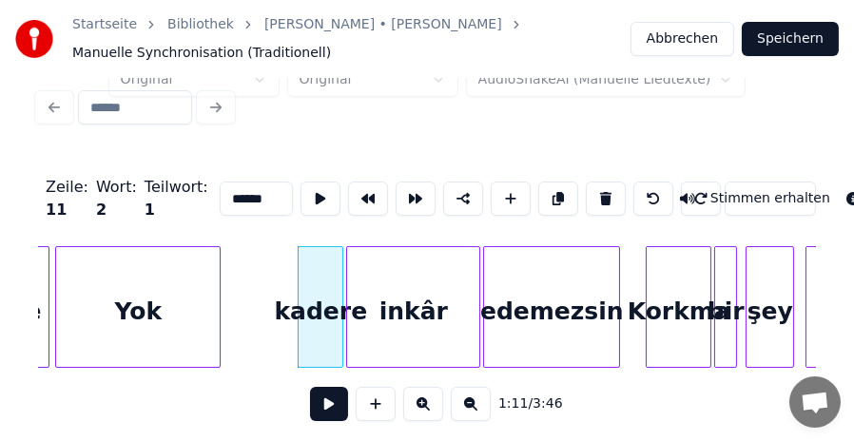
click at [220, 196] on input "******" at bounding box center [256, 199] width 73 height 34
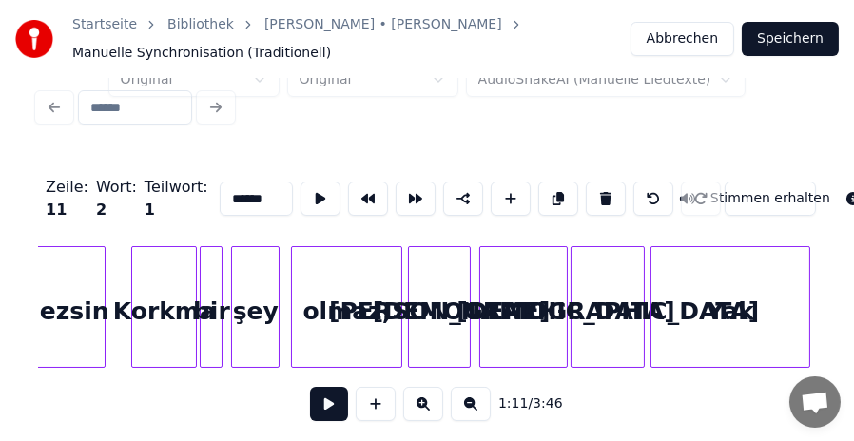
scroll to position [0, 10593]
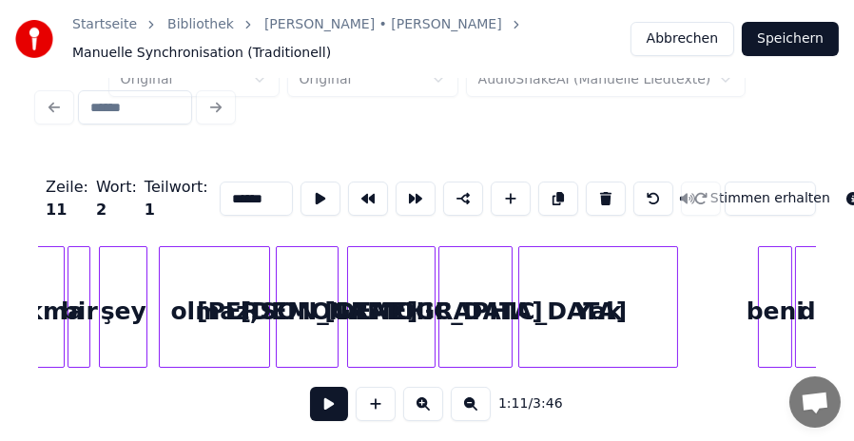
click at [232, 296] on div "olmaz," at bounding box center [214, 311] width 109 height 129
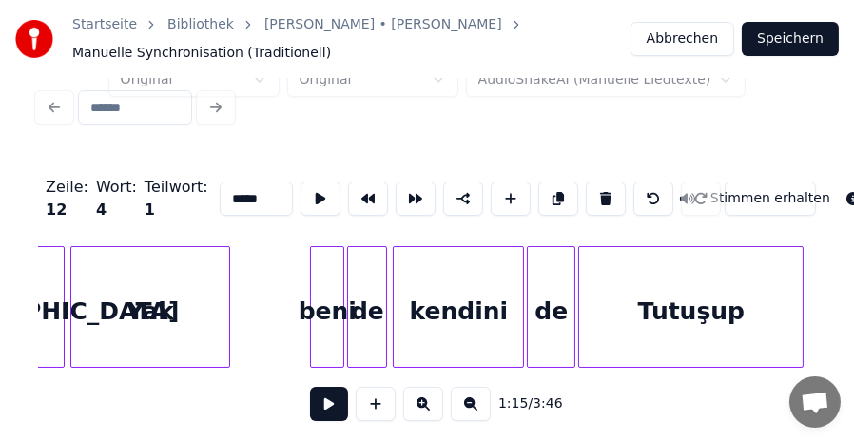
scroll to position [0, 11126]
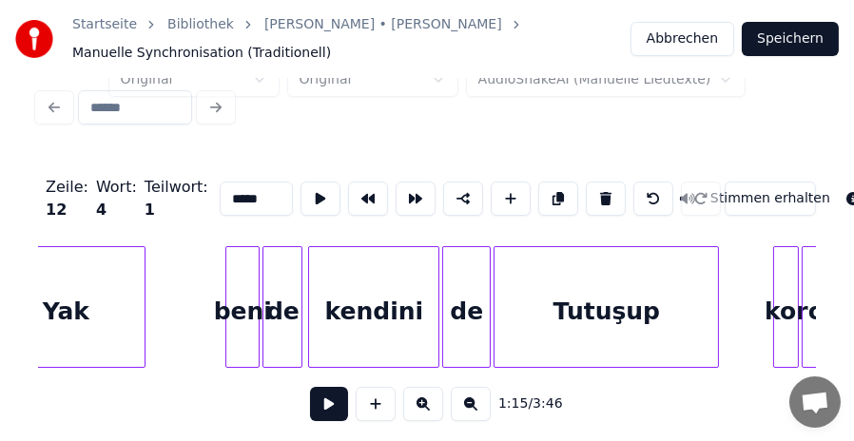
click at [240, 320] on div "beni" at bounding box center [242, 311] width 32 height 129
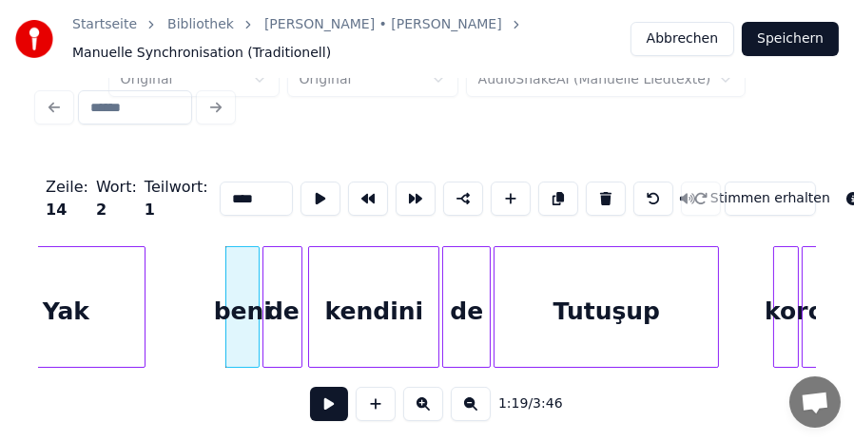
click at [220, 196] on input "****" at bounding box center [256, 199] width 73 height 34
click at [220, 194] on input "****" at bounding box center [256, 199] width 73 height 34
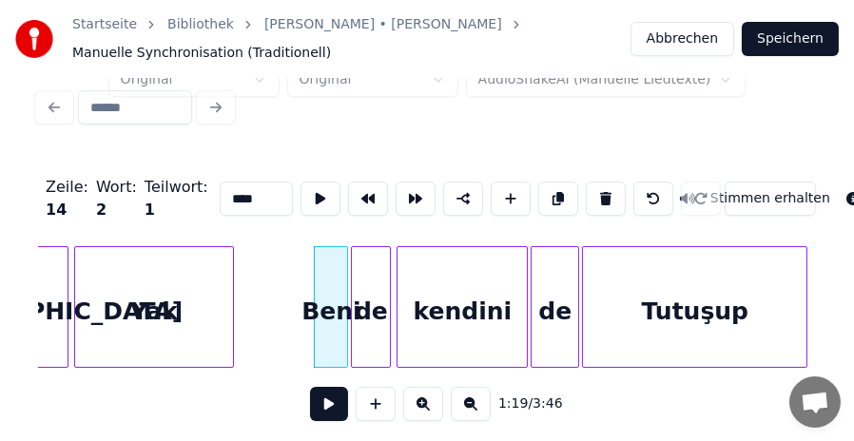
scroll to position [0, 11012]
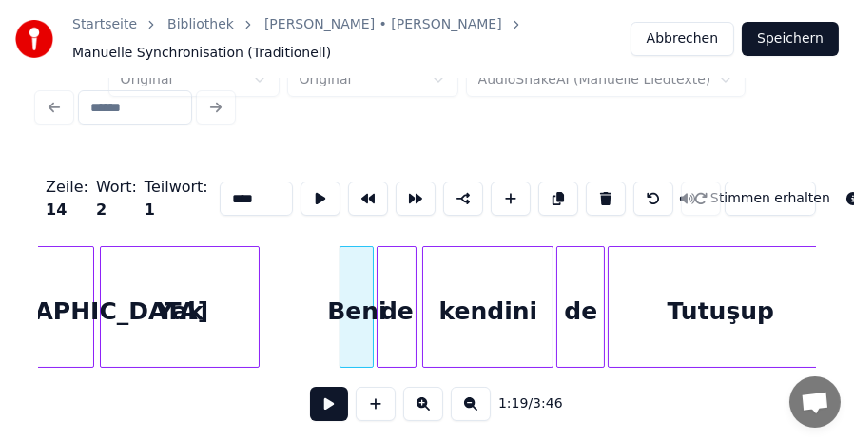
click at [182, 315] on div "Yak" at bounding box center [180, 311] width 158 height 129
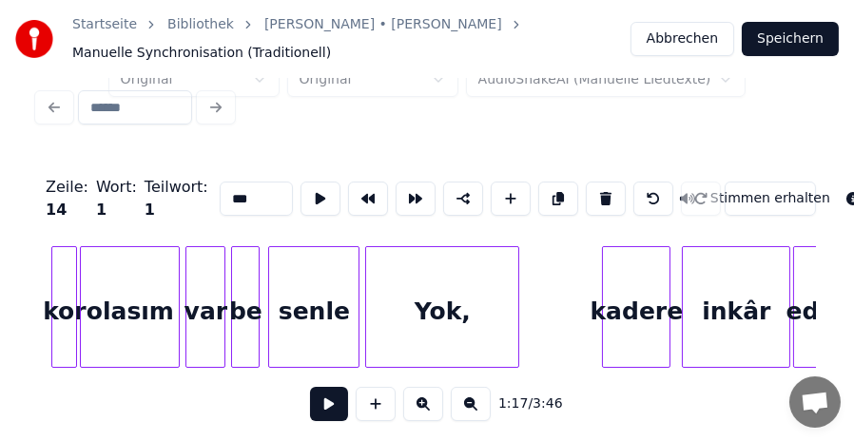
scroll to position [0, 11849]
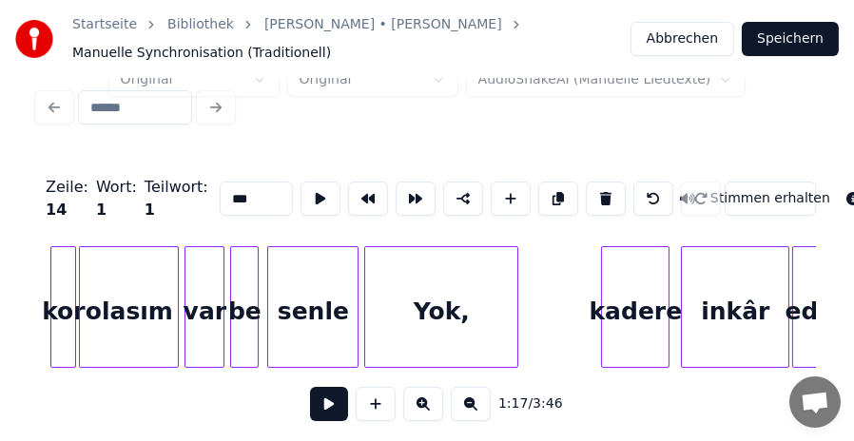
click at [477, 313] on div "Yok," at bounding box center [441, 311] width 152 height 129
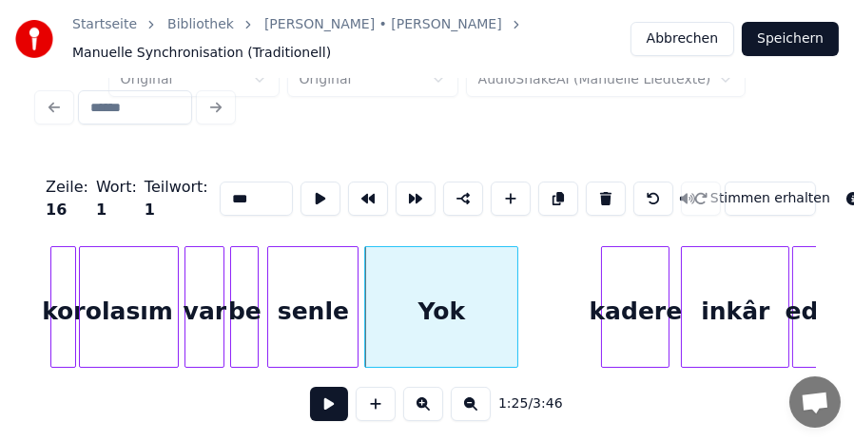
click at [617, 307] on div "kadere" at bounding box center [635, 311] width 67 height 129
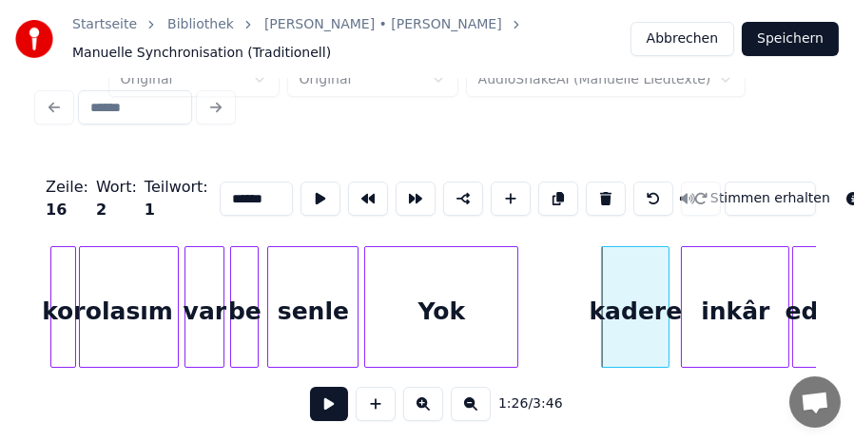
click at [220, 195] on input "******" at bounding box center [256, 199] width 73 height 34
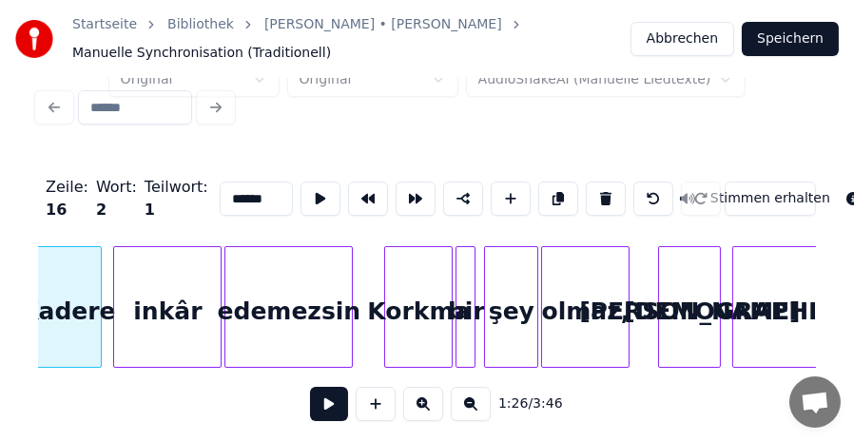
scroll to position [0, 12420]
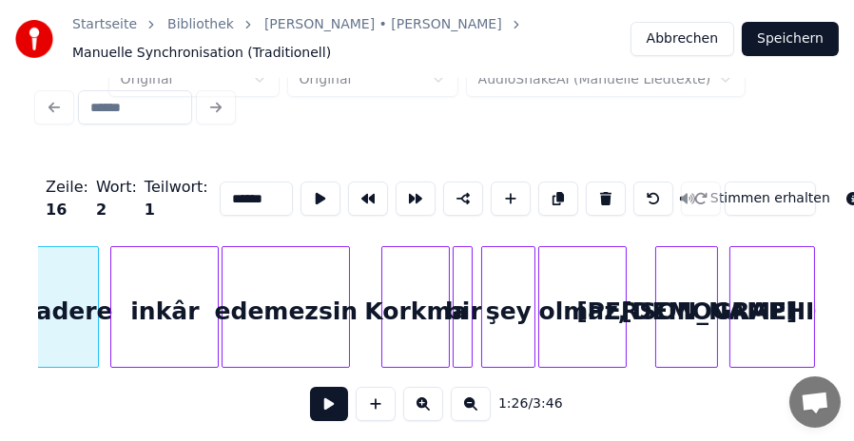
click at [602, 322] on div "olmaz," at bounding box center [582, 311] width 87 height 129
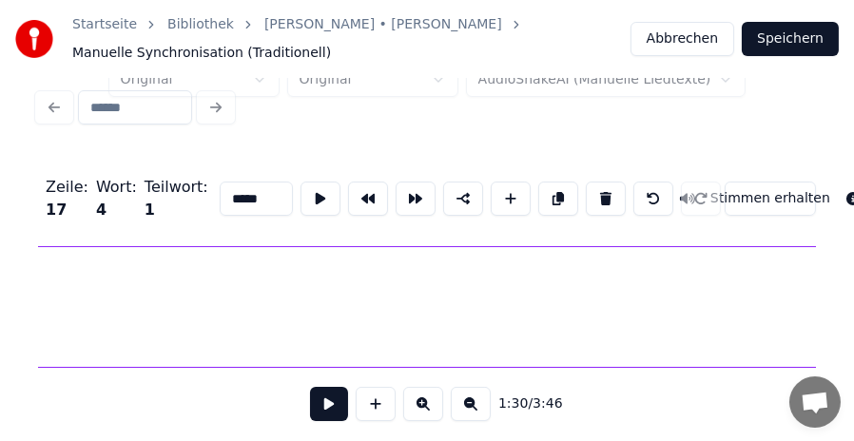
scroll to position [0, 13624]
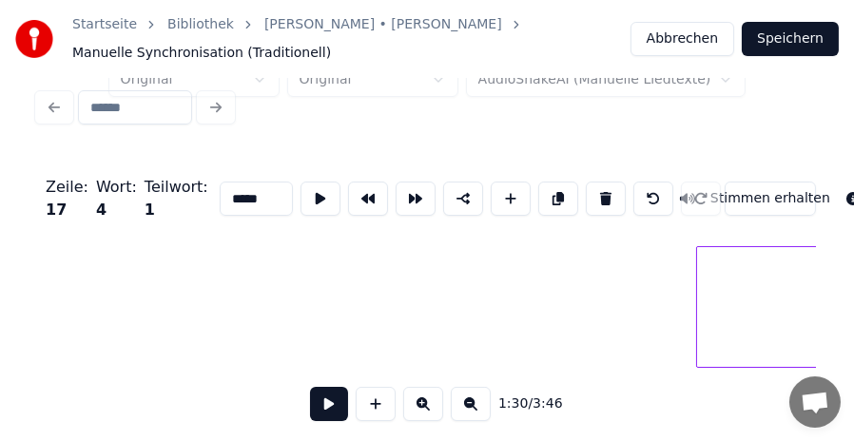
click at [698, 326] on div at bounding box center [700, 307] width 6 height 120
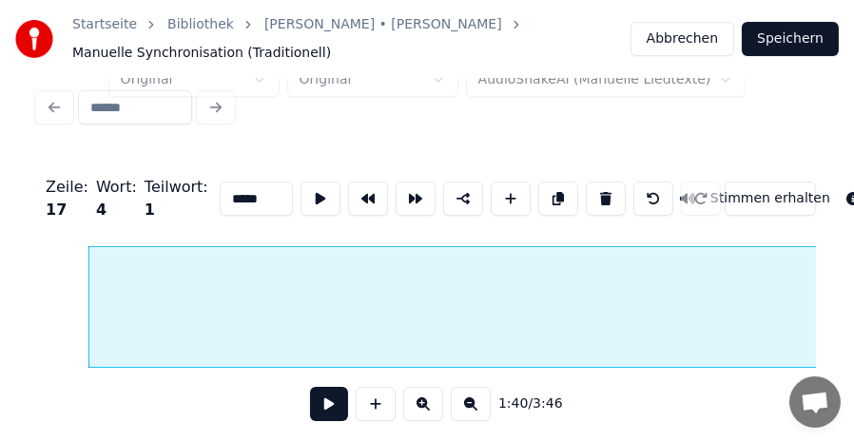
scroll to position [0, 14086]
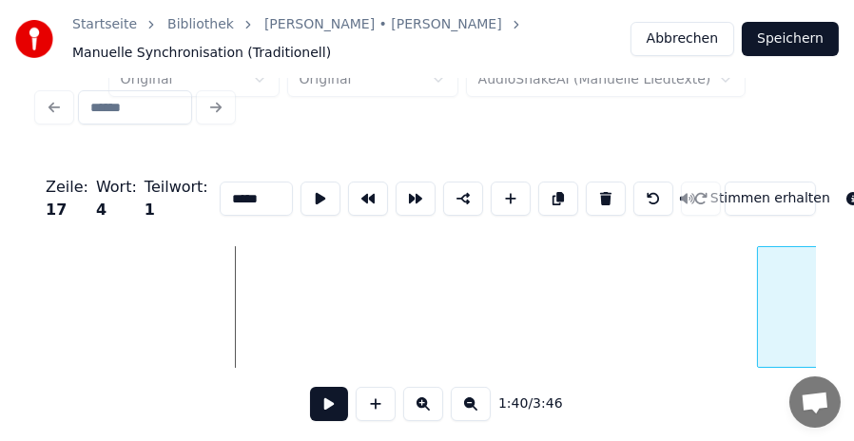
click at [762, 314] on div at bounding box center [761, 307] width 6 height 120
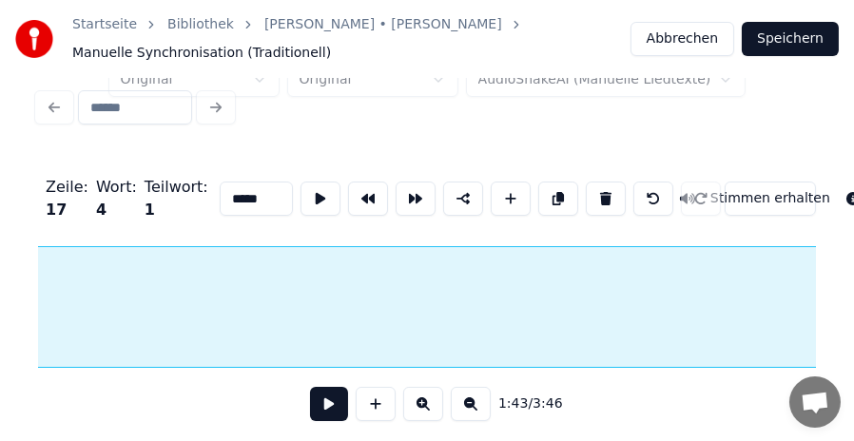
scroll to position [0, 14448]
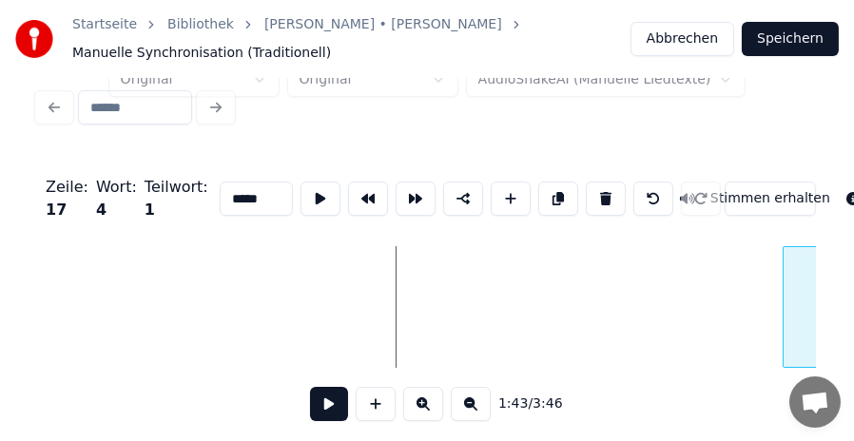
click at [785, 318] on div at bounding box center [787, 307] width 6 height 120
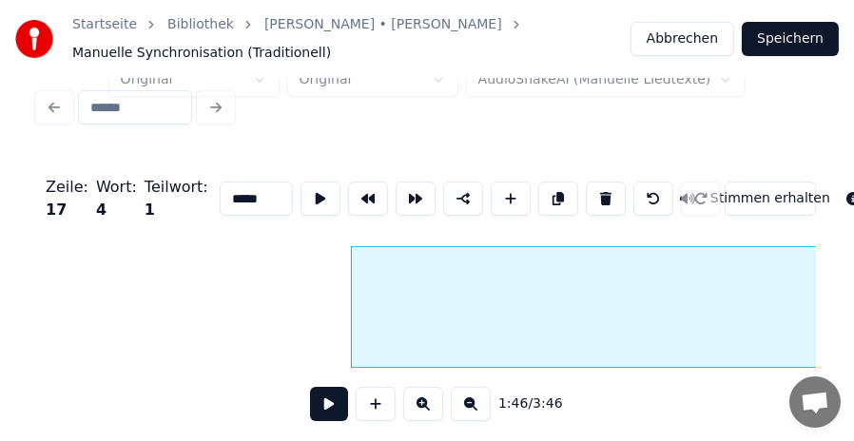
scroll to position [0, 15154]
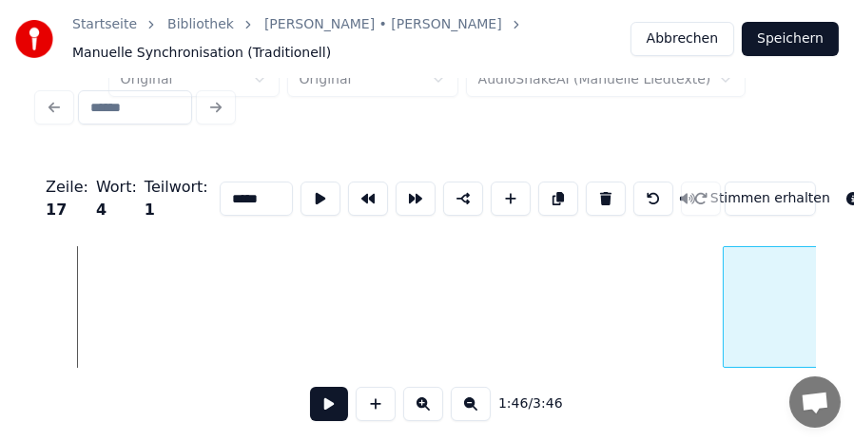
click at [726, 326] on div at bounding box center [727, 307] width 6 height 120
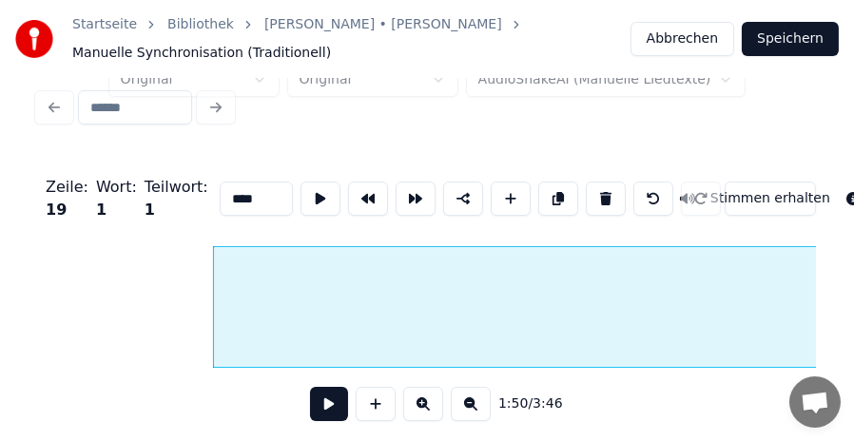
scroll to position [0, 15773]
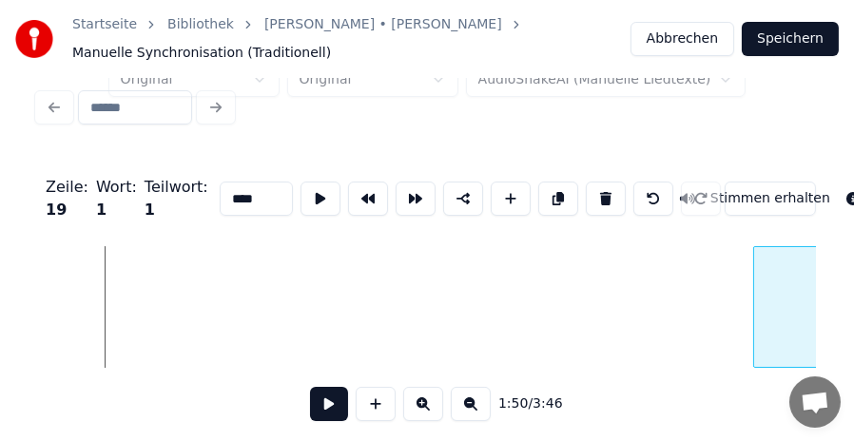
click at [760, 325] on div at bounding box center [757, 307] width 6 height 120
type input "****"
click at [468, 411] on button at bounding box center [471, 404] width 40 height 34
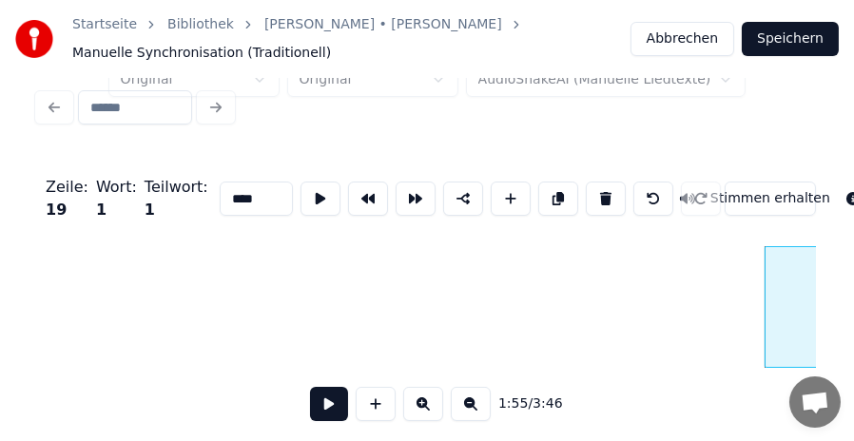
click at [468, 411] on button at bounding box center [471, 404] width 40 height 34
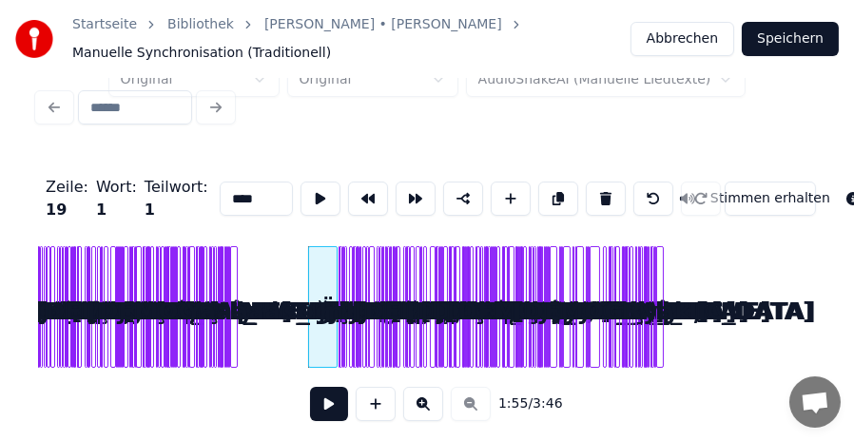
scroll to position [0, 0]
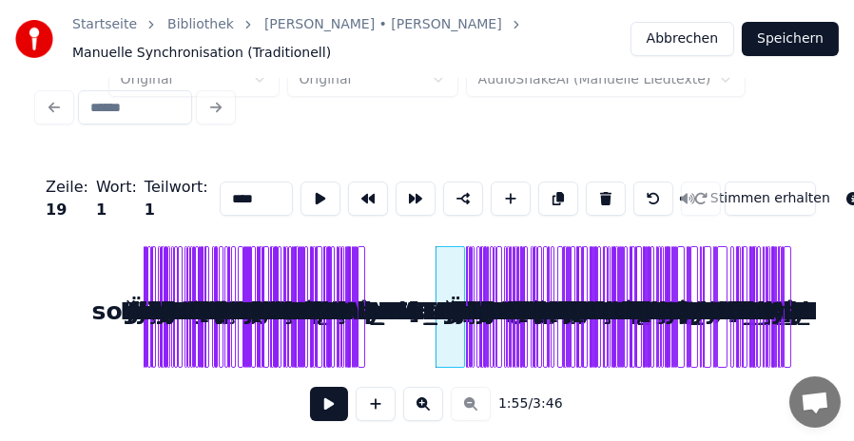
click at [425, 407] on button at bounding box center [423, 404] width 40 height 34
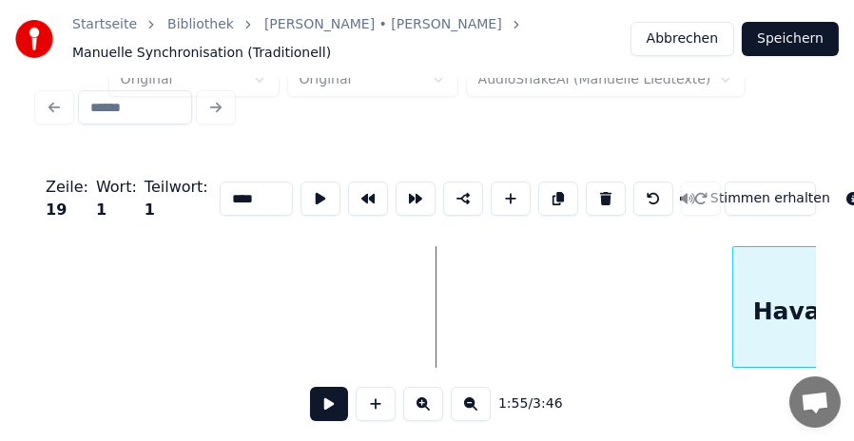
click at [734, 297] on div at bounding box center [736, 307] width 6 height 120
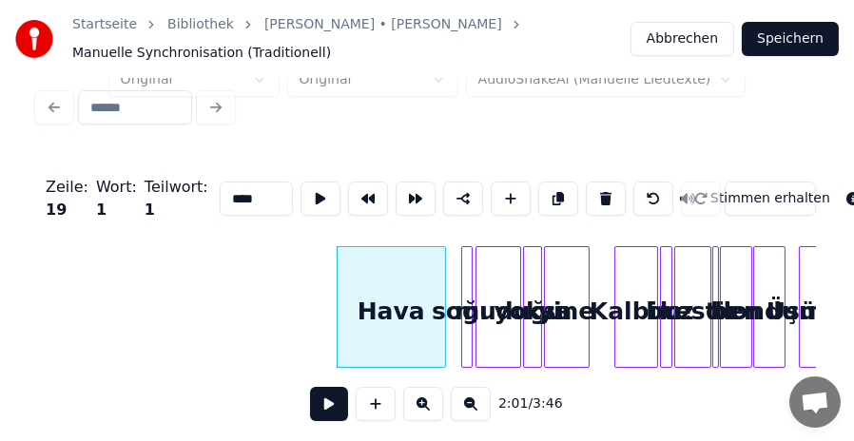
scroll to position [0, 5504]
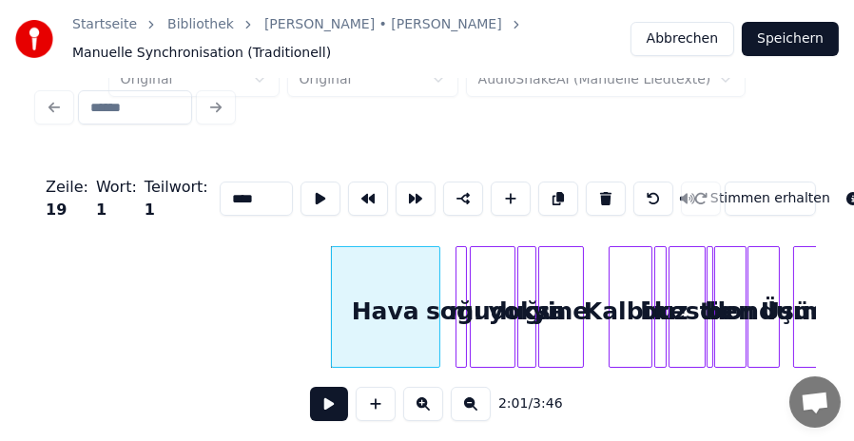
click at [428, 406] on button at bounding box center [423, 404] width 40 height 34
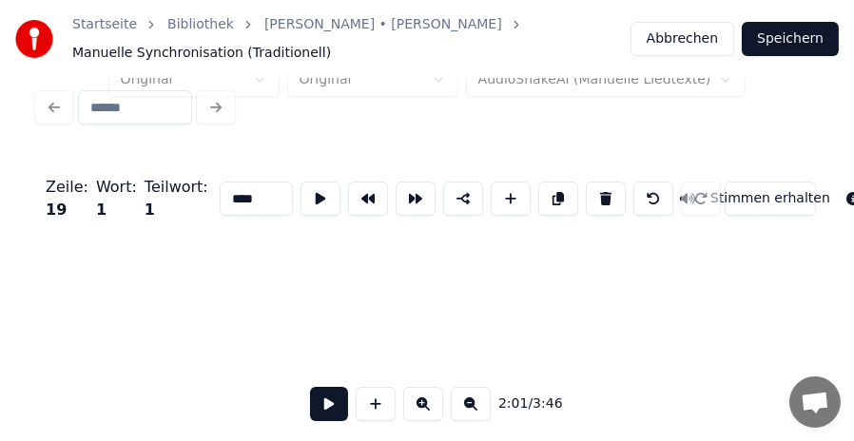
scroll to position [0, 11300]
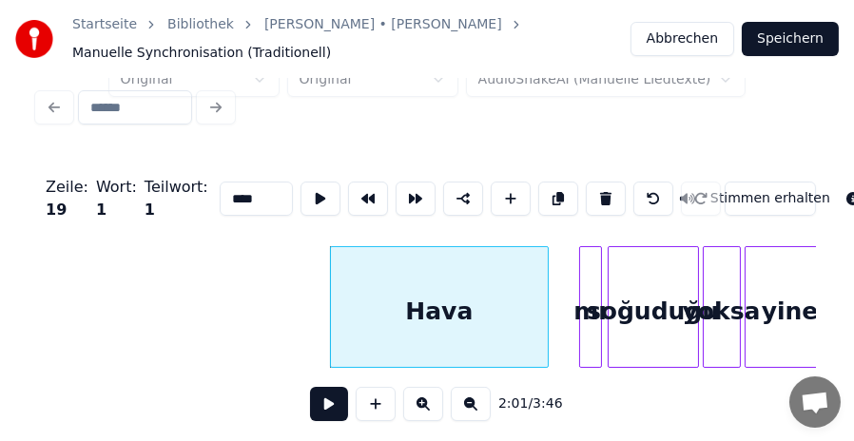
click at [428, 406] on button at bounding box center [423, 404] width 40 height 34
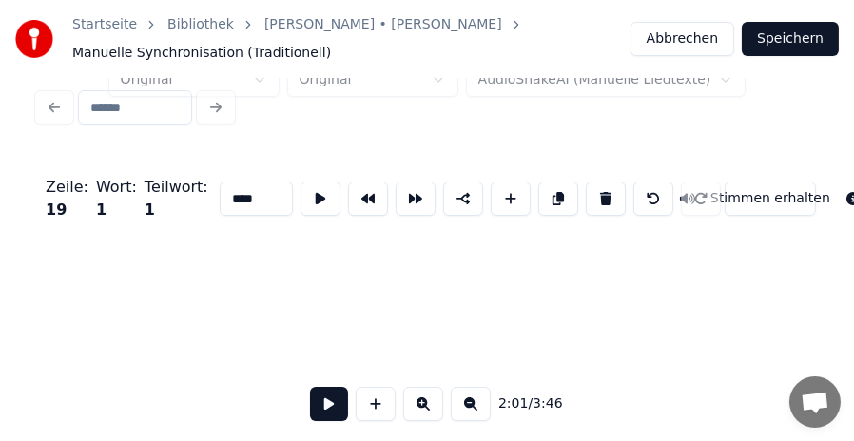
scroll to position [0, 17096]
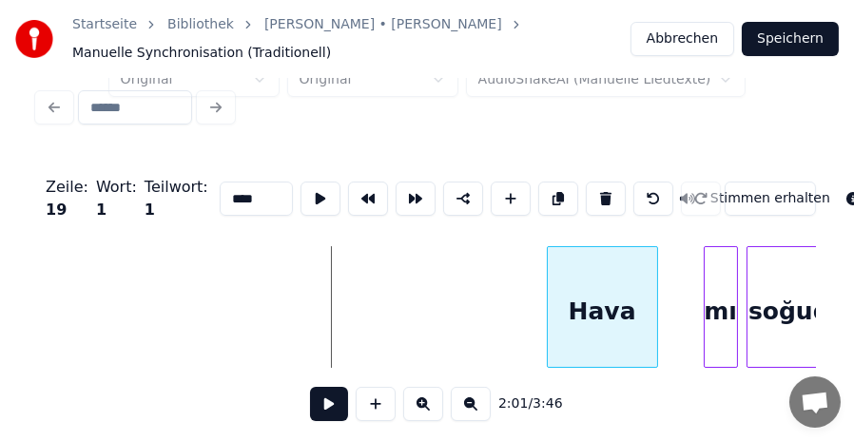
click at [549, 316] on div at bounding box center [551, 307] width 6 height 120
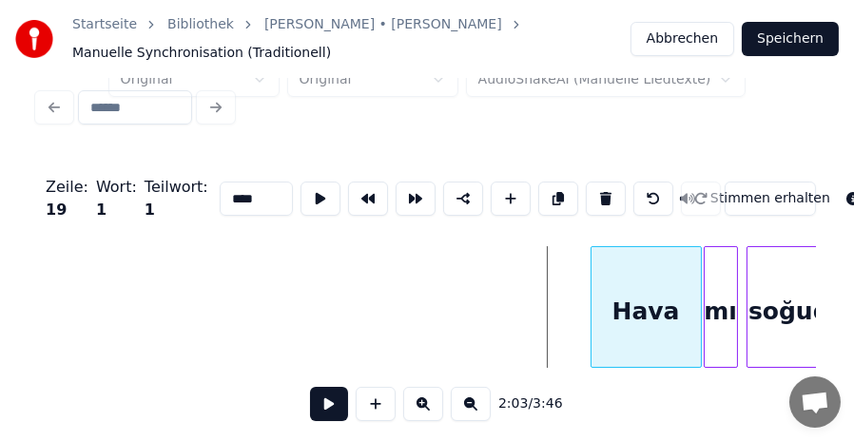
click at [652, 311] on div "Hava" at bounding box center [646, 311] width 109 height 129
click at [256, 227] on div "Zeile : 19 Wort : 1 Teilwort : 1 **** Stimmen erhalten" at bounding box center [427, 198] width 778 height 95
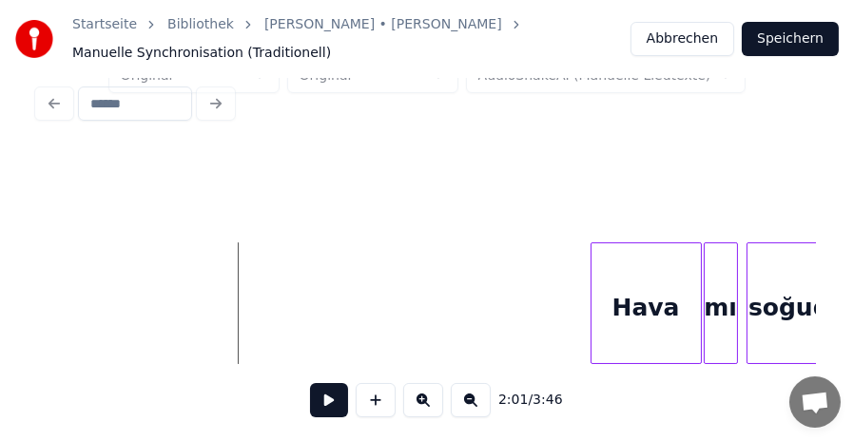
scroll to position [50, 0]
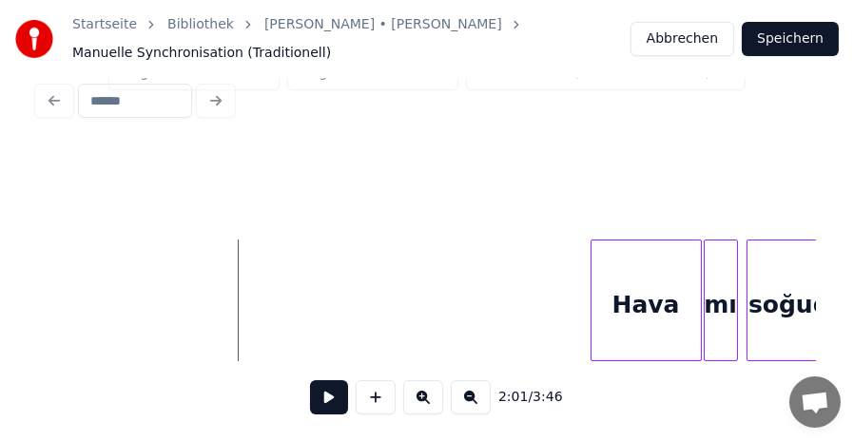
click at [321, 399] on button at bounding box center [329, 398] width 38 height 34
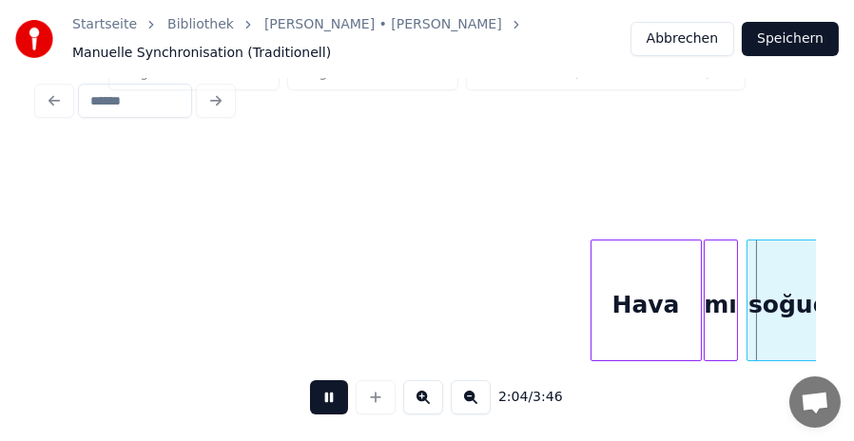
click at [323, 395] on button at bounding box center [329, 398] width 38 height 34
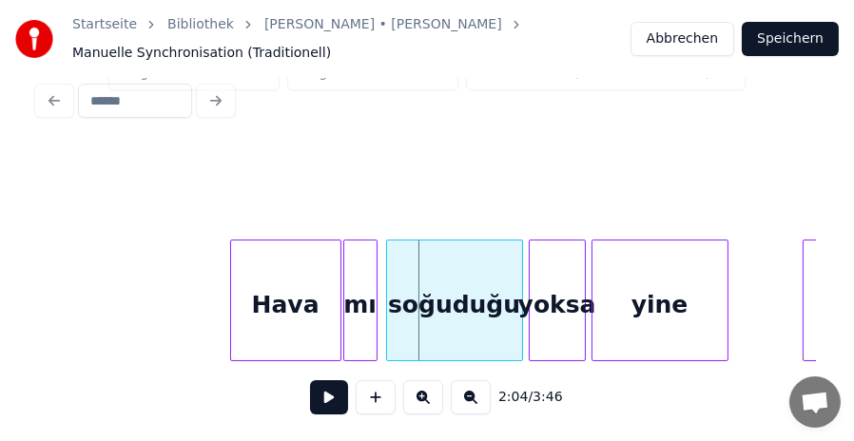
scroll to position [0, 17476]
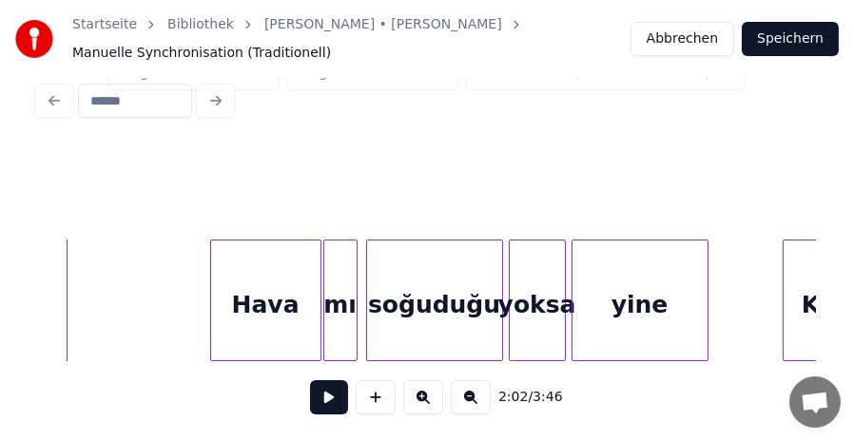
click at [329, 399] on button at bounding box center [329, 398] width 38 height 34
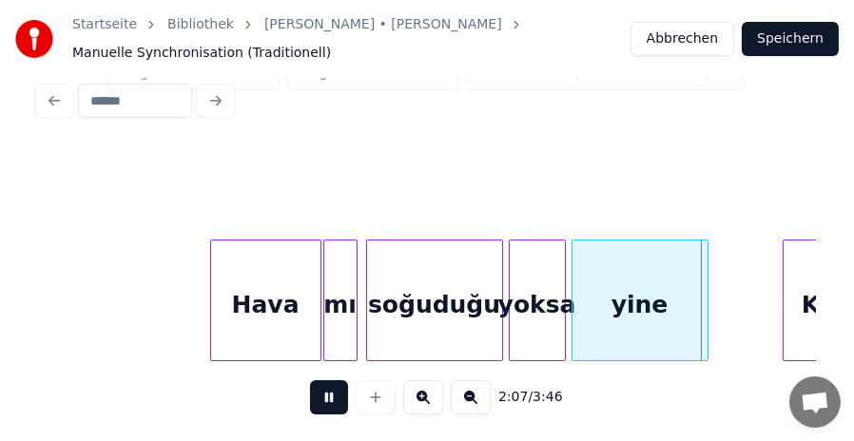
click at [329, 399] on button at bounding box center [329, 398] width 38 height 34
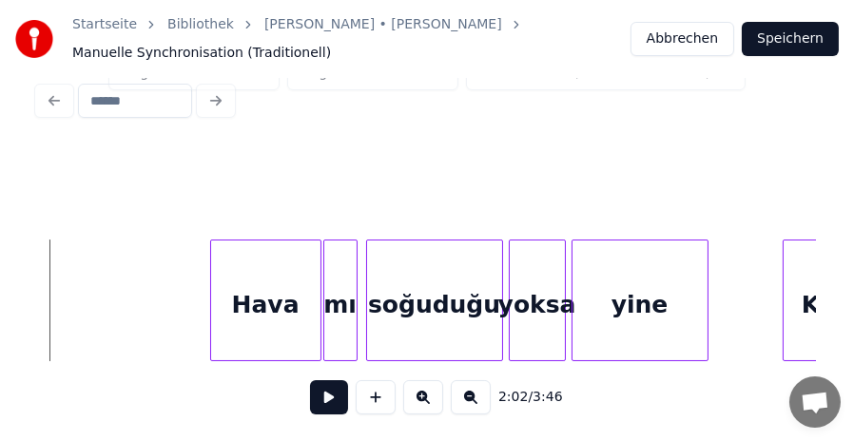
click at [323, 395] on button at bounding box center [329, 398] width 38 height 34
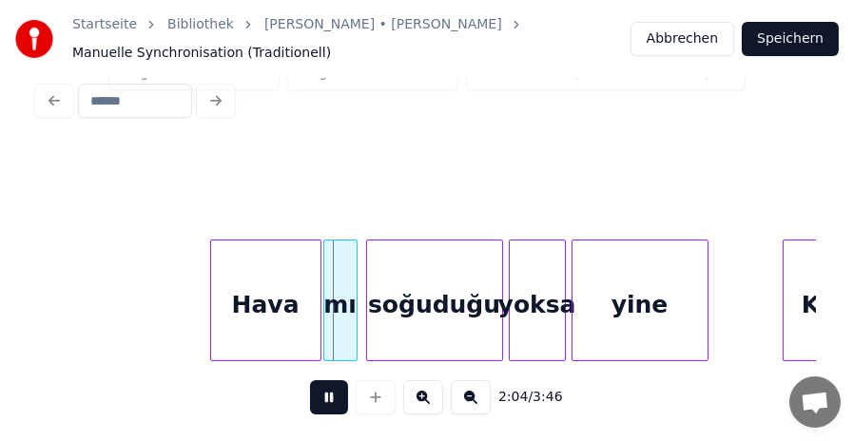
click at [323, 395] on button at bounding box center [329, 398] width 38 height 34
click at [207, 284] on div at bounding box center [210, 301] width 6 height 120
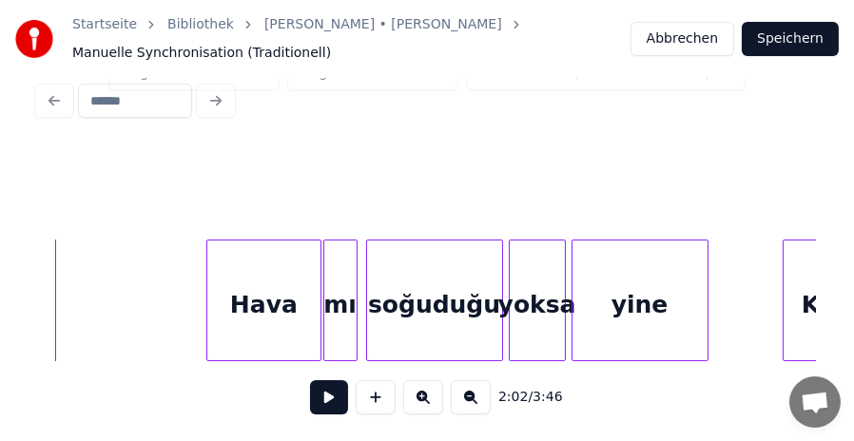
click at [322, 389] on button at bounding box center [329, 398] width 38 height 34
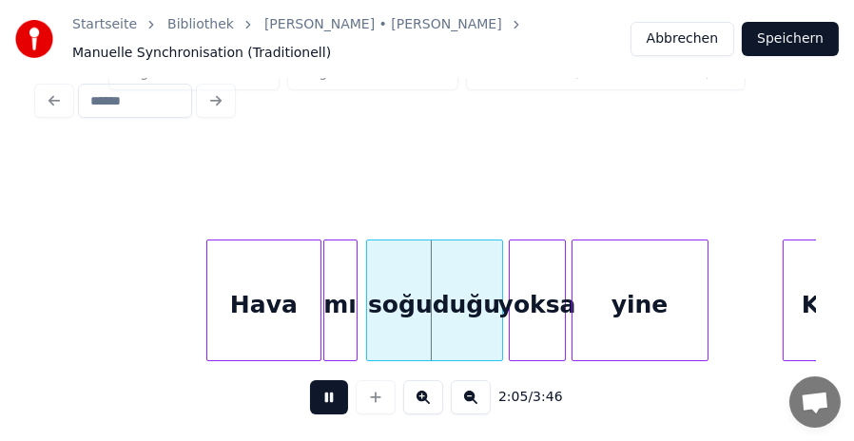
click at [322, 389] on button at bounding box center [329, 398] width 38 height 34
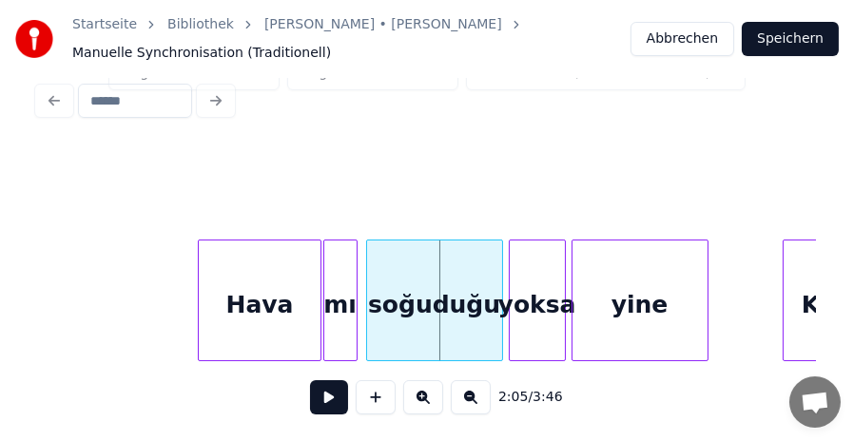
click at [202, 294] on div at bounding box center [202, 301] width 6 height 120
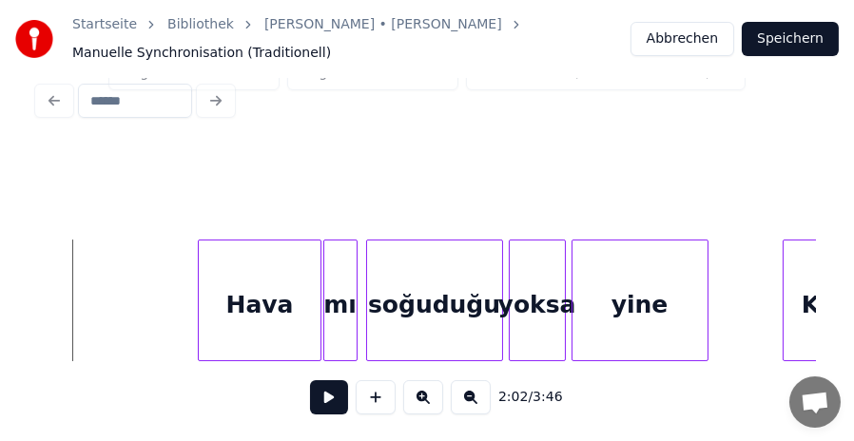
click at [327, 403] on button at bounding box center [329, 398] width 38 height 34
click at [327, 399] on button at bounding box center [329, 398] width 38 height 34
click at [328, 395] on button at bounding box center [329, 398] width 38 height 34
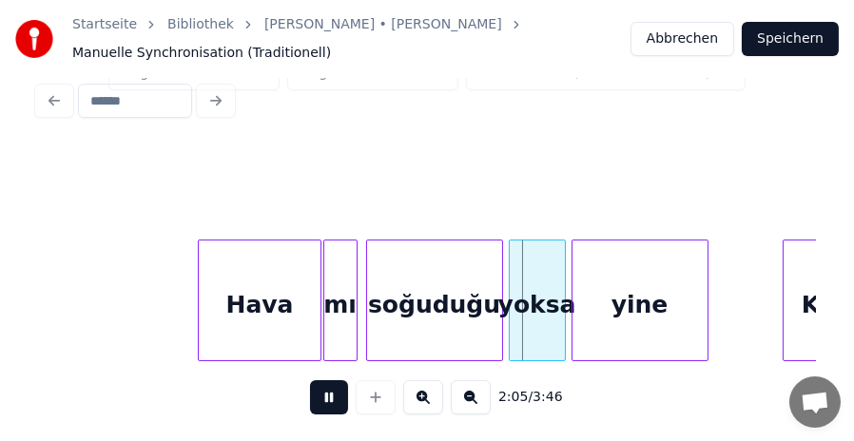
click at [328, 395] on button at bounding box center [329, 398] width 38 height 34
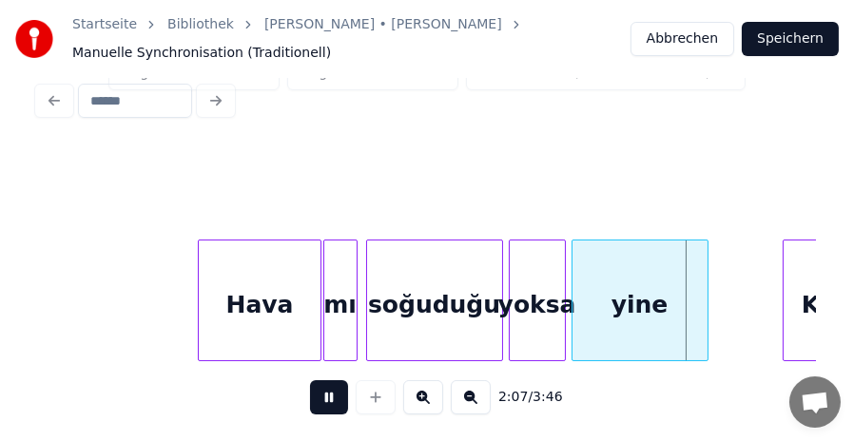
click at [328, 395] on button at bounding box center [329, 398] width 38 height 34
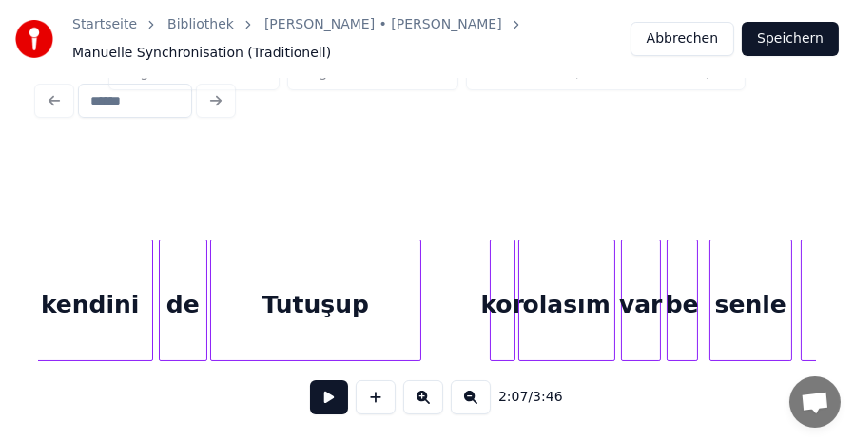
scroll to position [0, 22539]
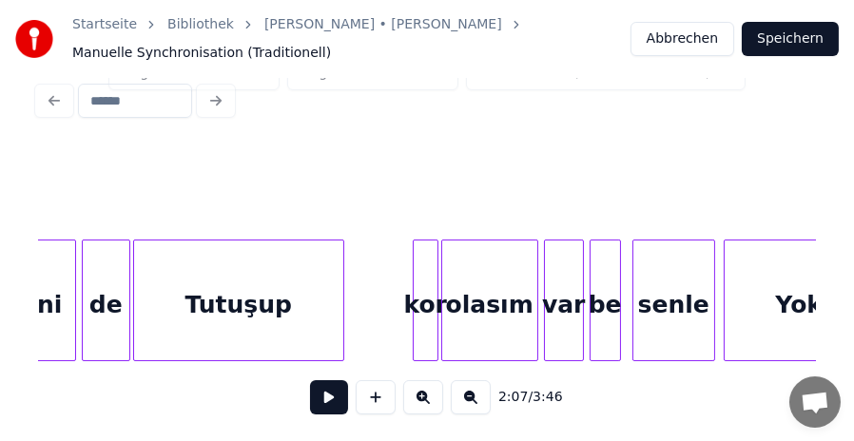
click at [427, 296] on div "kor" at bounding box center [426, 305] width 24 height 129
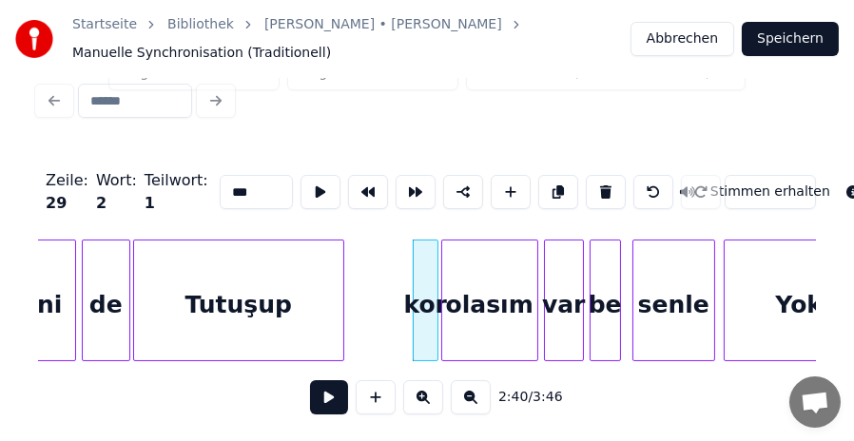
click at [220, 175] on input "***" at bounding box center [256, 192] width 73 height 34
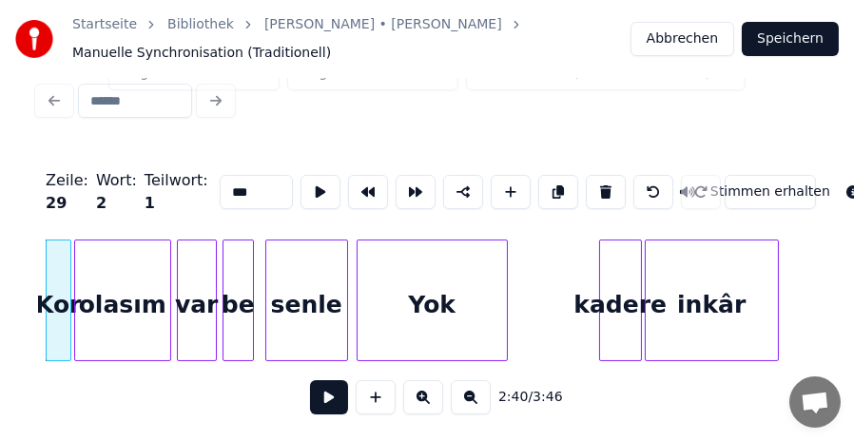
scroll to position [0, 22995]
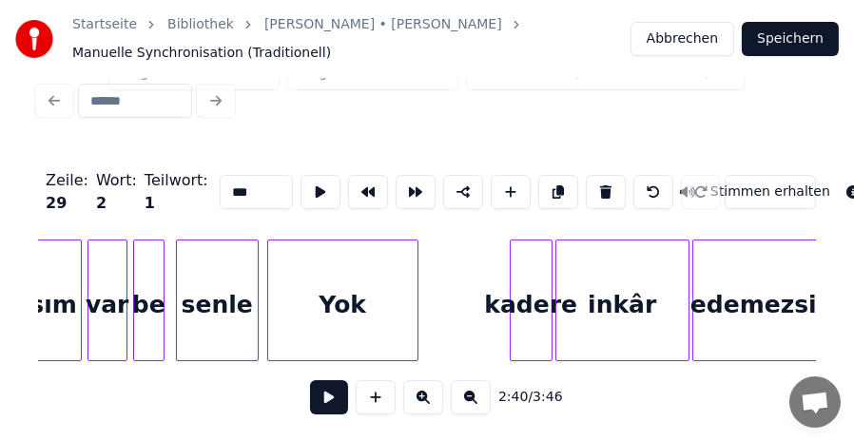
click at [523, 281] on div "kadere" at bounding box center [531, 305] width 41 height 129
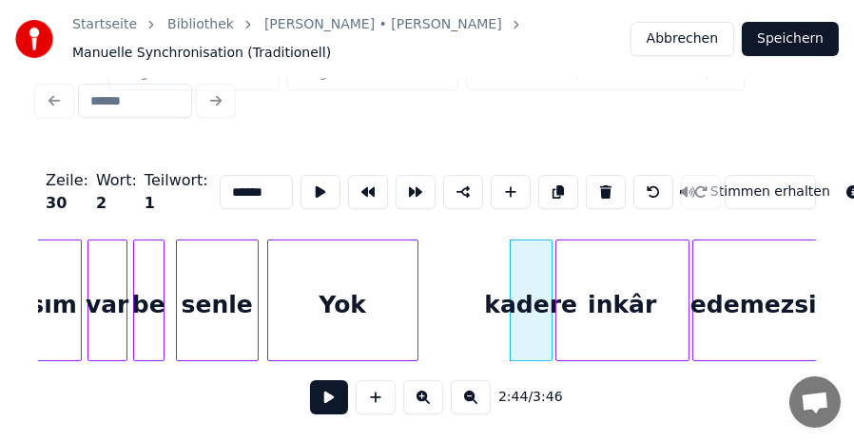
click at [220, 175] on input "******" at bounding box center [256, 192] width 73 height 34
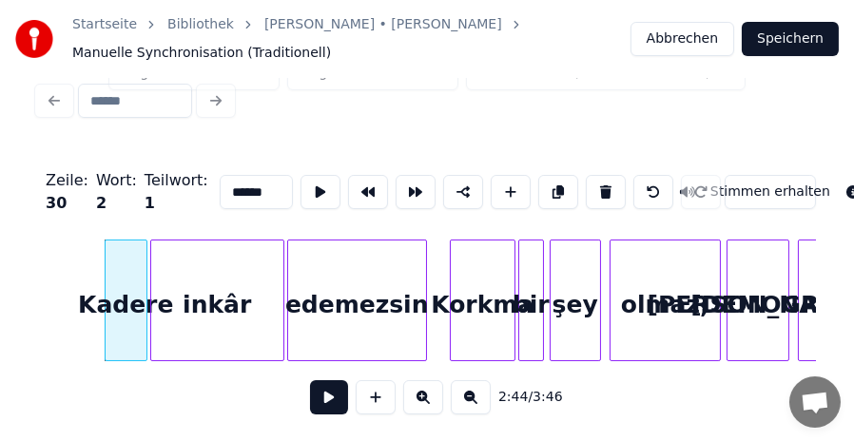
scroll to position [0, 23553]
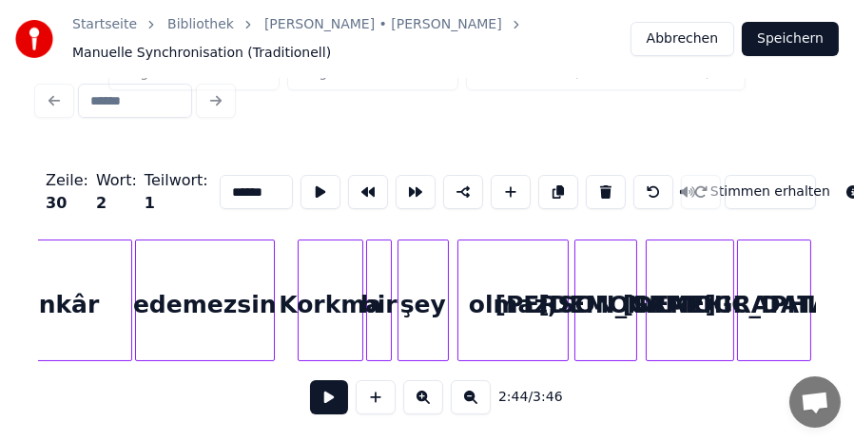
click at [553, 316] on div "olmaz," at bounding box center [513, 305] width 109 height 129
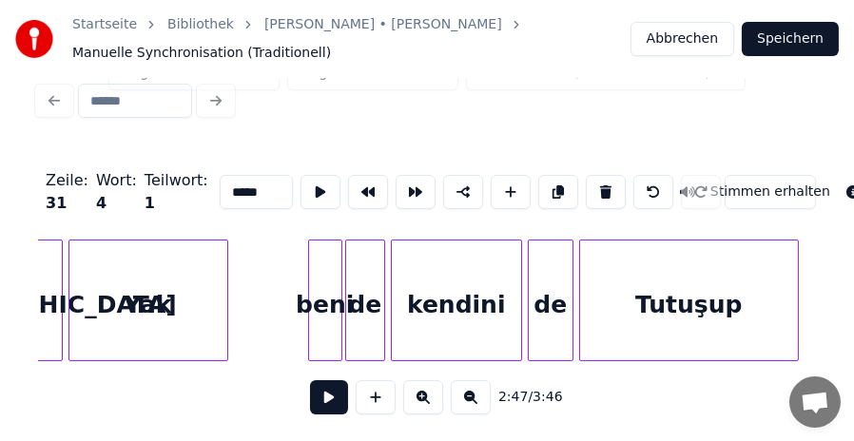
scroll to position [0, 24441]
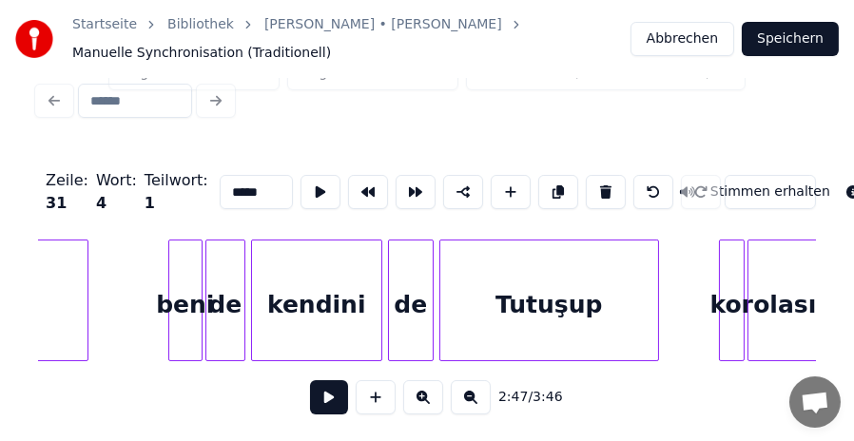
click at [191, 299] on div "beni" at bounding box center [185, 305] width 32 height 129
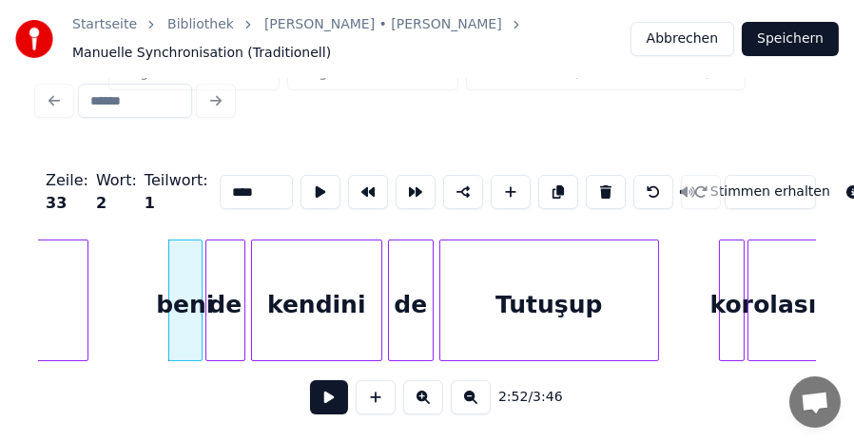
click at [220, 180] on input "****" at bounding box center [256, 192] width 73 height 34
click at [738, 291] on div at bounding box center [741, 301] width 6 height 120
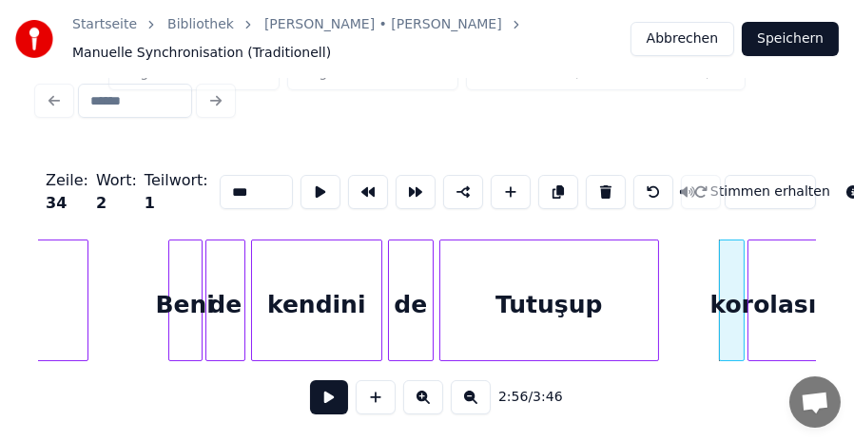
click at [220, 175] on input "***" at bounding box center [256, 192] width 73 height 34
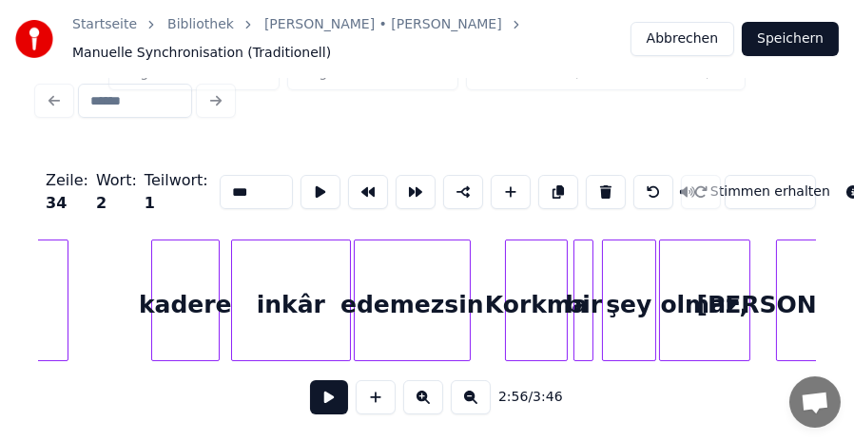
scroll to position [0, 25583]
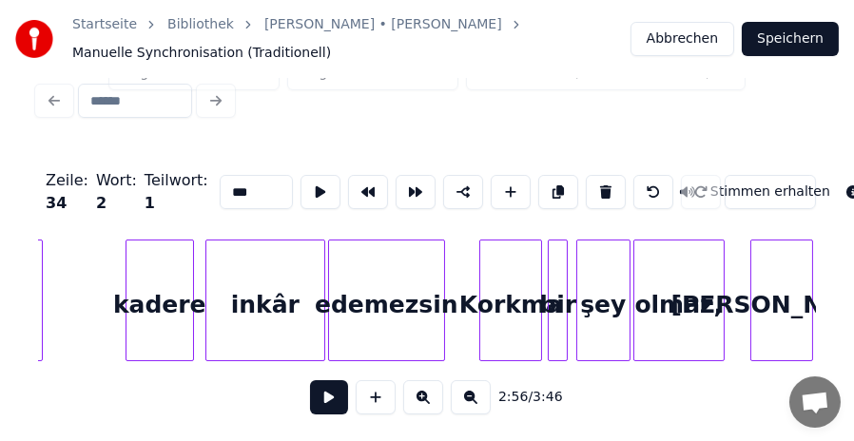
click at [145, 300] on div "kadere" at bounding box center [160, 305] width 67 height 129
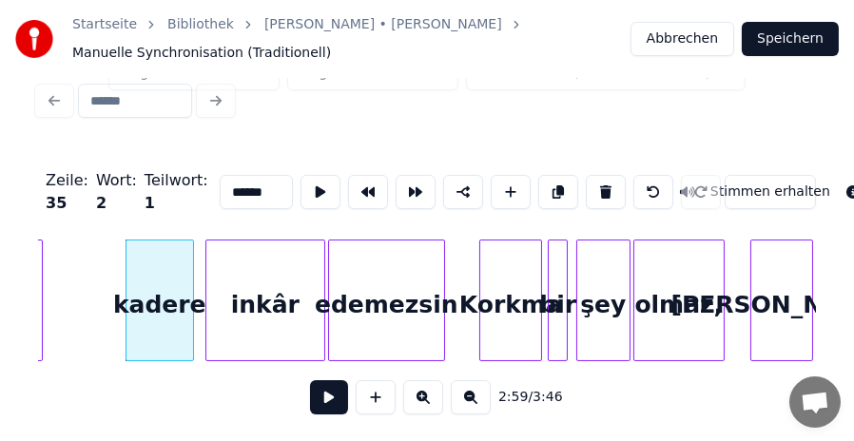
click at [220, 181] on input "******" at bounding box center [256, 192] width 73 height 34
click at [690, 294] on div "olmaz," at bounding box center [679, 305] width 89 height 129
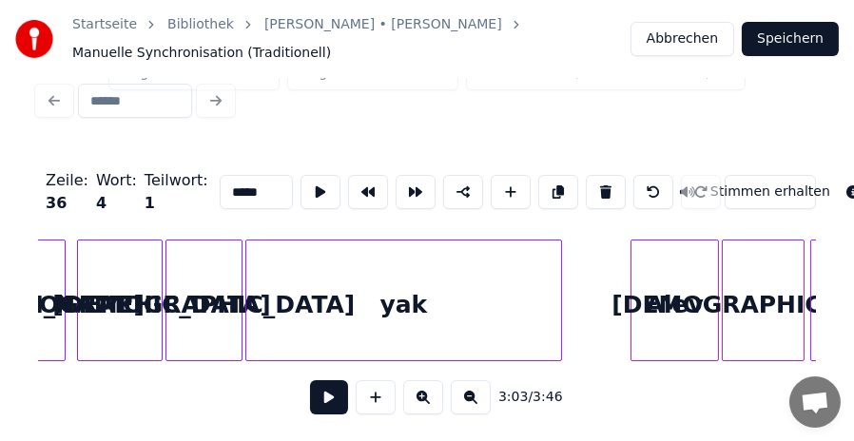
scroll to position [0, 26344]
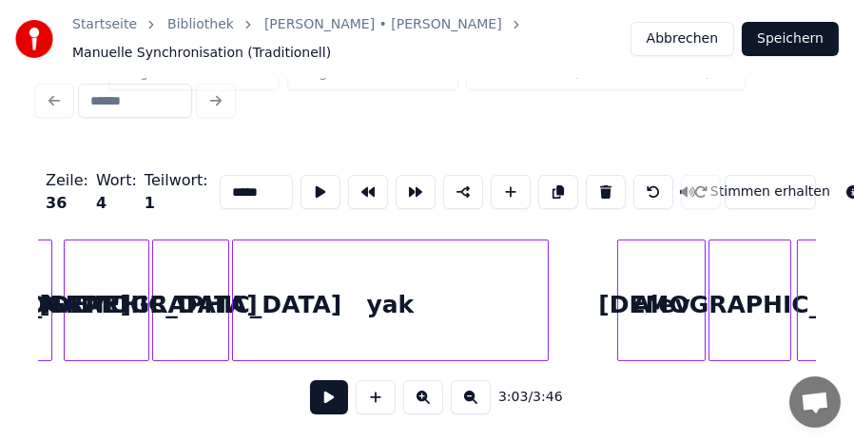
click at [388, 295] on div "yak" at bounding box center [390, 305] width 315 height 129
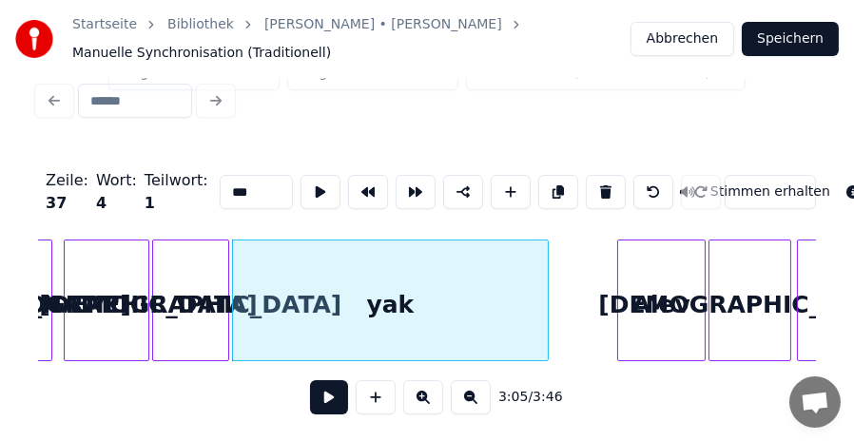
click at [220, 178] on input "***" at bounding box center [256, 192] width 73 height 34
type input "***"
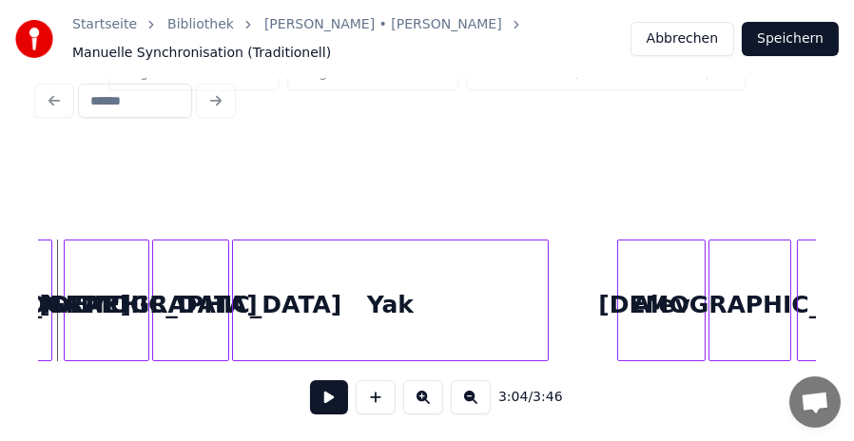
click at [323, 388] on button at bounding box center [329, 398] width 38 height 34
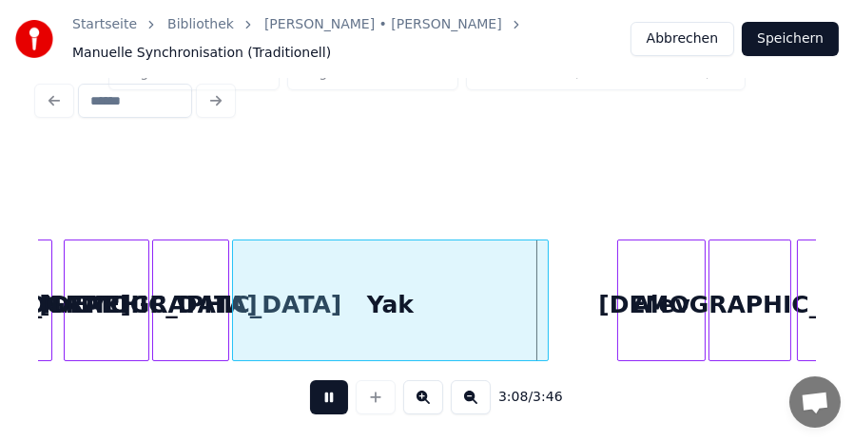
click at [323, 388] on button at bounding box center [329, 398] width 38 height 34
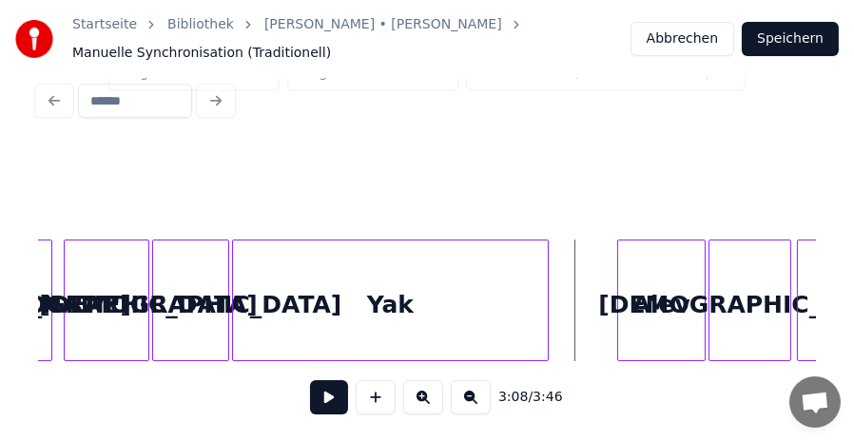
click at [403, 298] on div "Yak" at bounding box center [390, 305] width 315 height 129
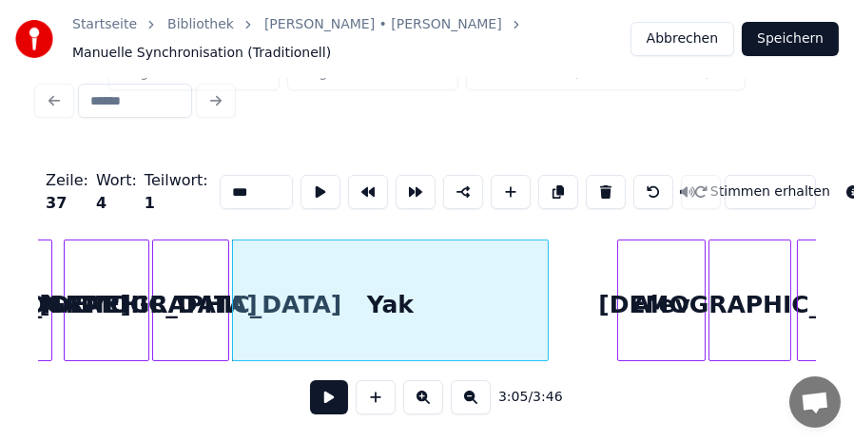
click at [223, 175] on input "***" at bounding box center [256, 192] width 73 height 34
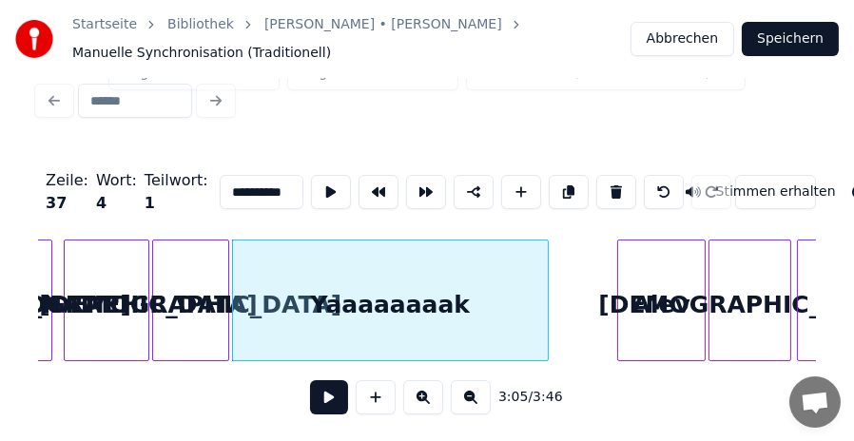
type input "**********"
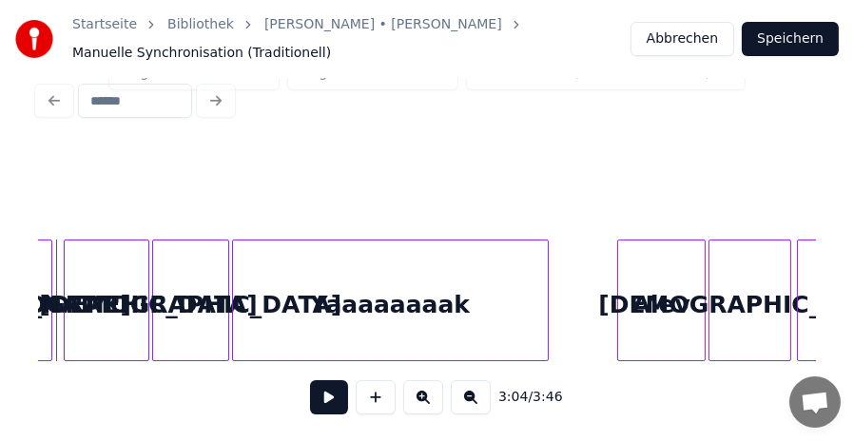
click at [324, 401] on button at bounding box center [329, 398] width 38 height 34
click at [324, 396] on button at bounding box center [329, 398] width 38 height 34
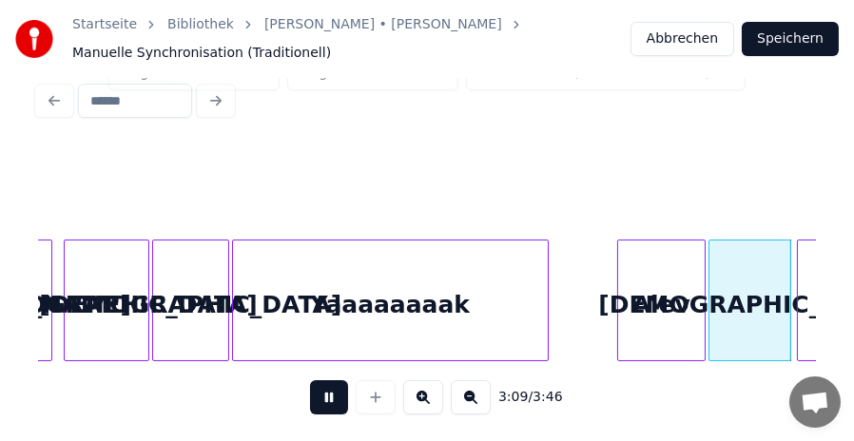
click at [324, 396] on button at bounding box center [329, 398] width 38 height 34
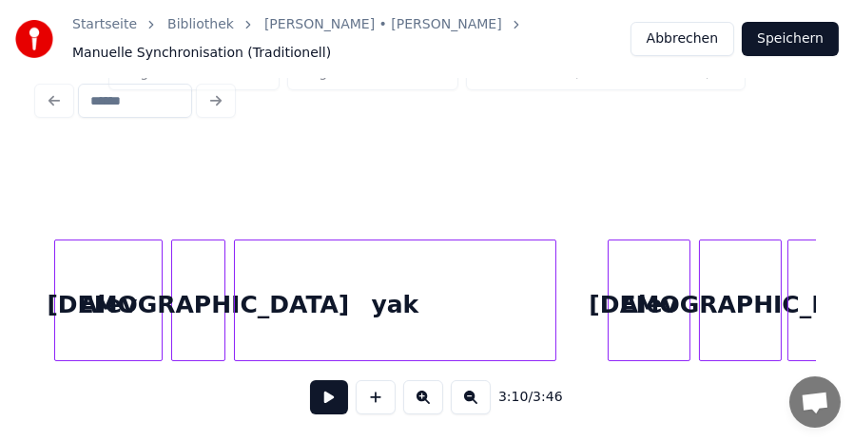
scroll to position [0, 27466]
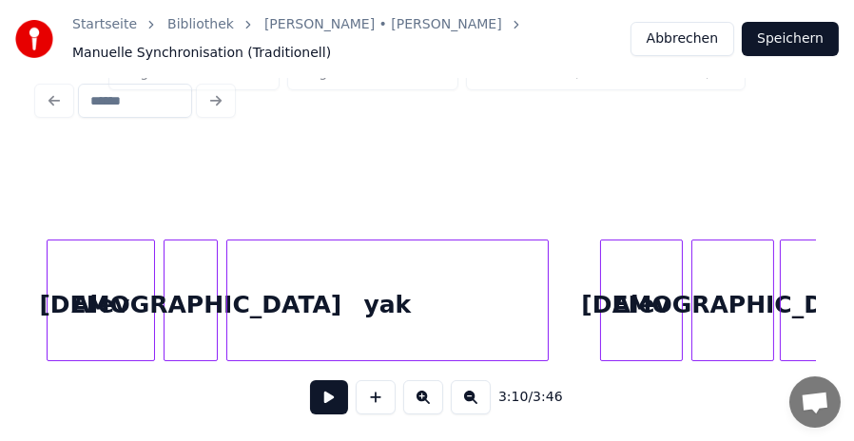
click at [190, 295] on div "alev" at bounding box center [191, 305] width 52 height 129
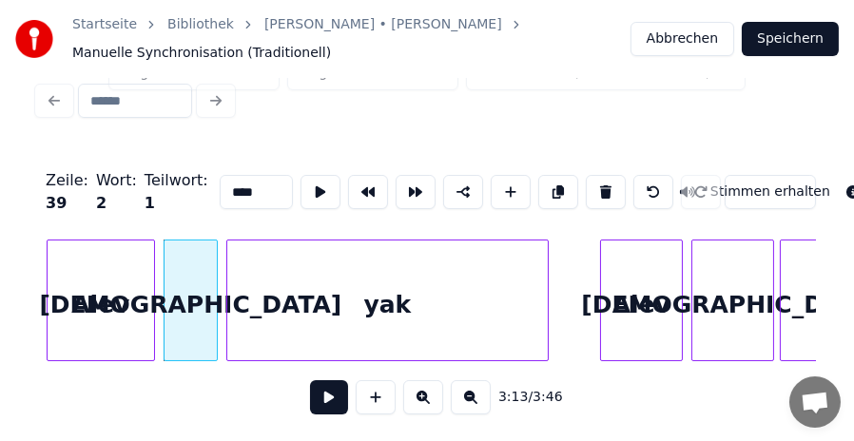
click at [220, 175] on input "****" at bounding box center [256, 192] width 73 height 34
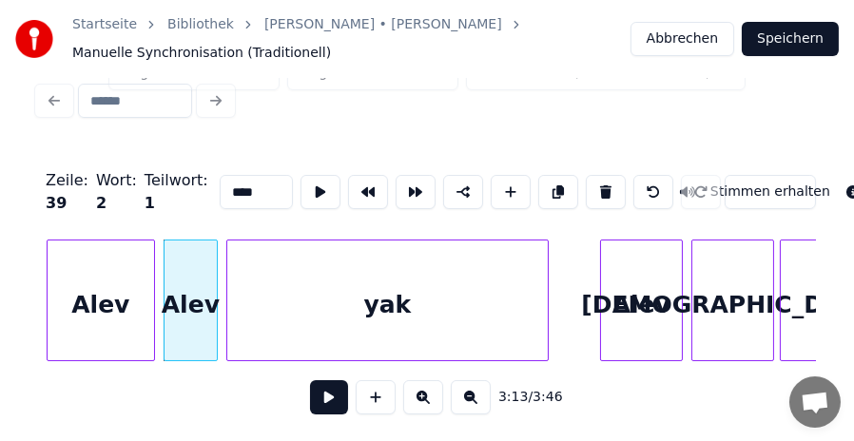
type input "****"
click at [332, 399] on button at bounding box center [329, 398] width 38 height 34
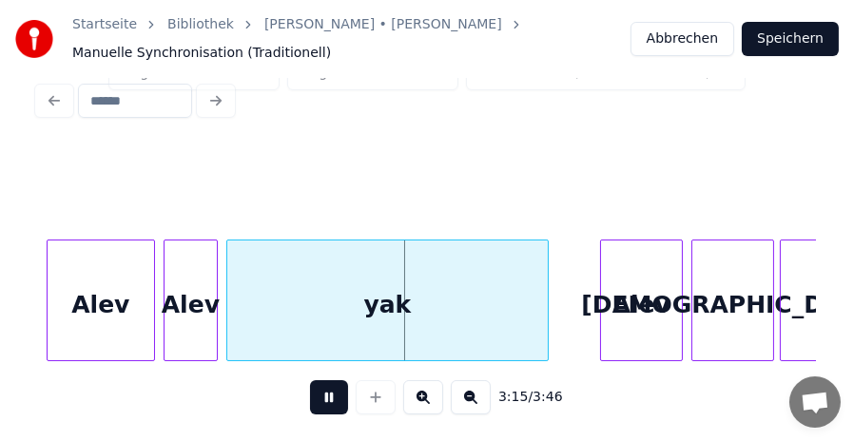
click at [328, 398] on button at bounding box center [329, 398] width 38 height 34
click at [381, 296] on div "yak" at bounding box center [387, 305] width 321 height 129
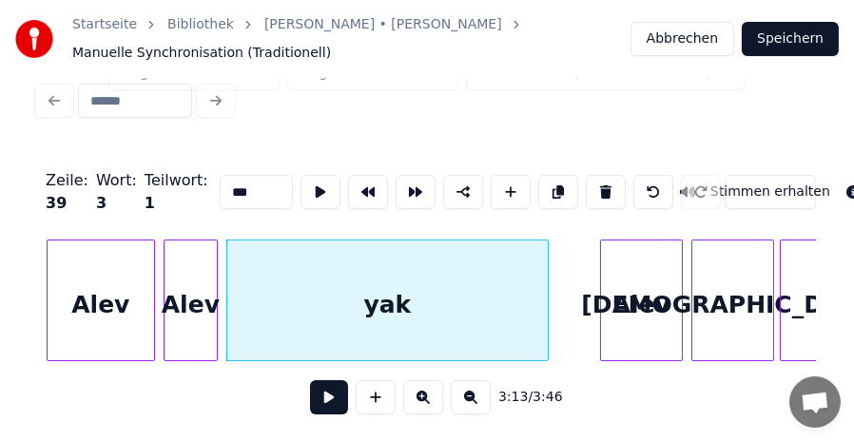
click at [220, 178] on input "***" at bounding box center [256, 192] width 73 height 34
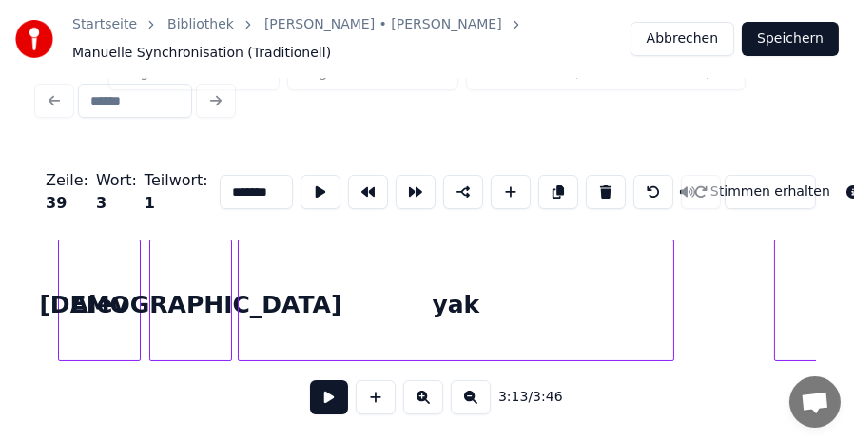
scroll to position [0, 28037]
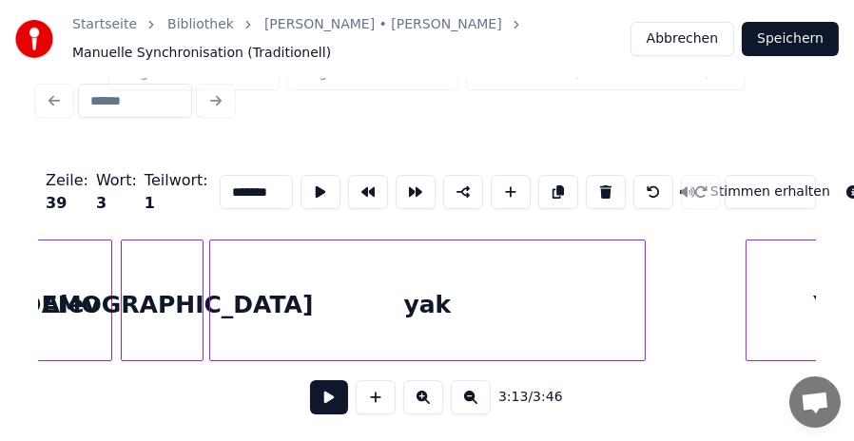
click at [166, 294] on div "alev" at bounding box center [162, 305] width 81 height 129
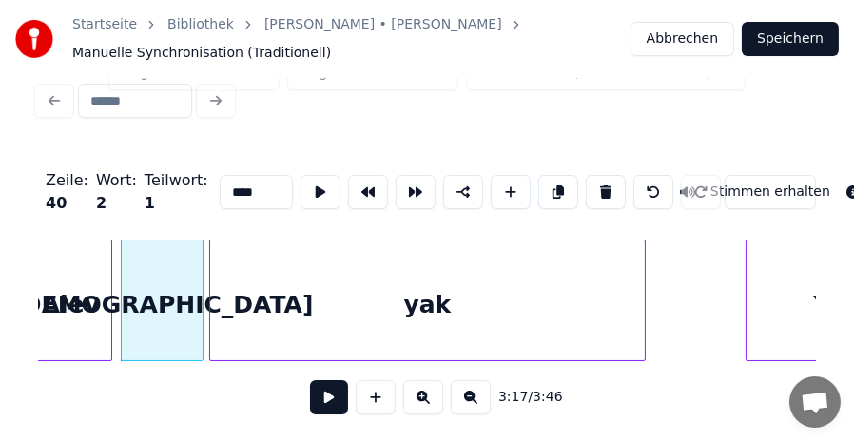
click at [220, 179] on input "****" at bounding box center [256, 192] width 73 height 34
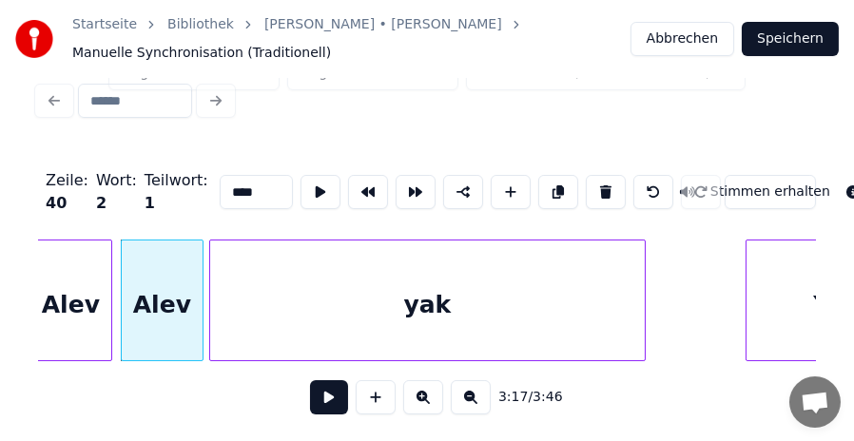
click at [422, 293] on div "yak" at bounding box center [427, 305] width 435 height 129
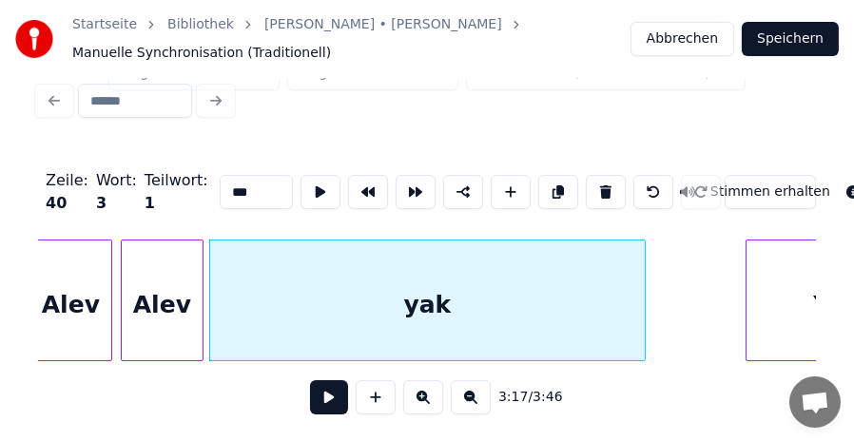
click at [220, 176] on input "***" at bounding box center [256, 192] width 73 height 34
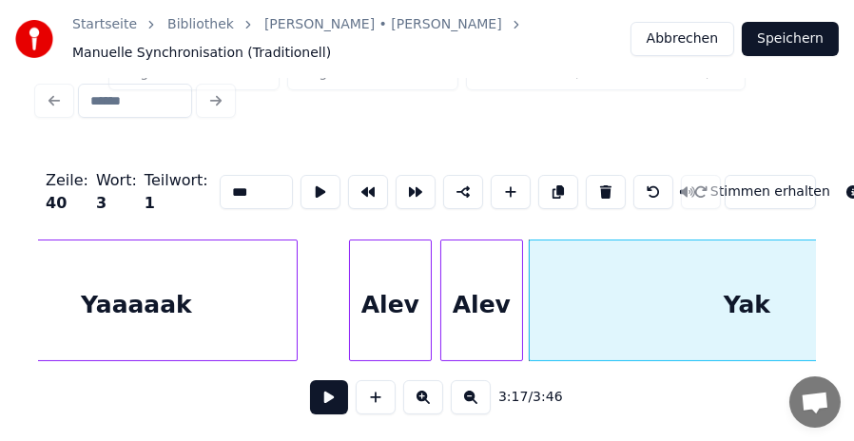
scroll to position [0, 27694]
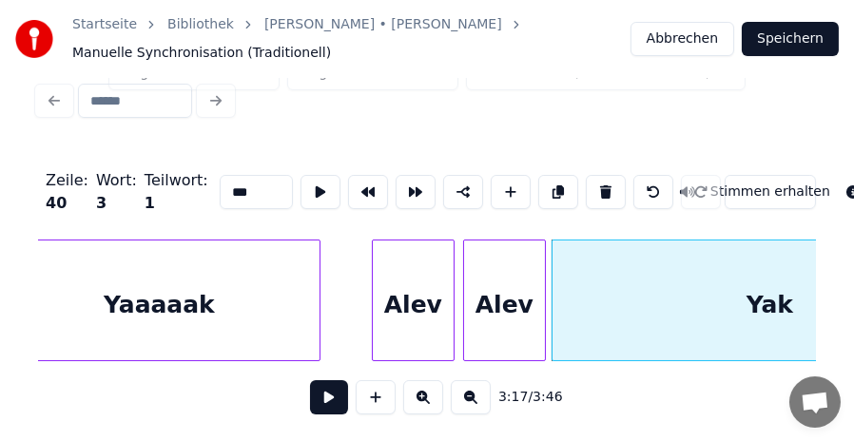
click at [768, 301] on div "Yak" at bounding box center [770, 305] width 435 height 129
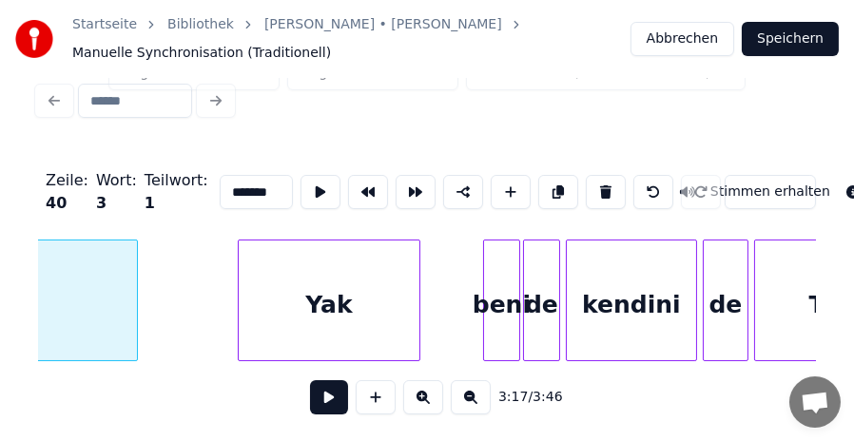
scroll to position [0, 28557]
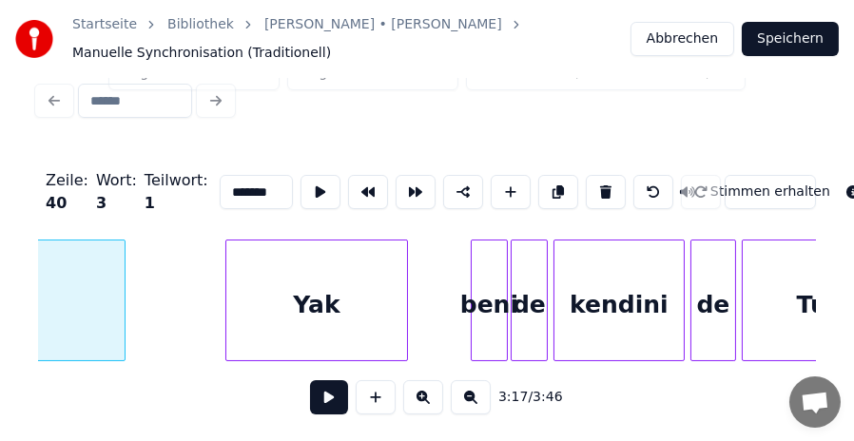
type input "*******"
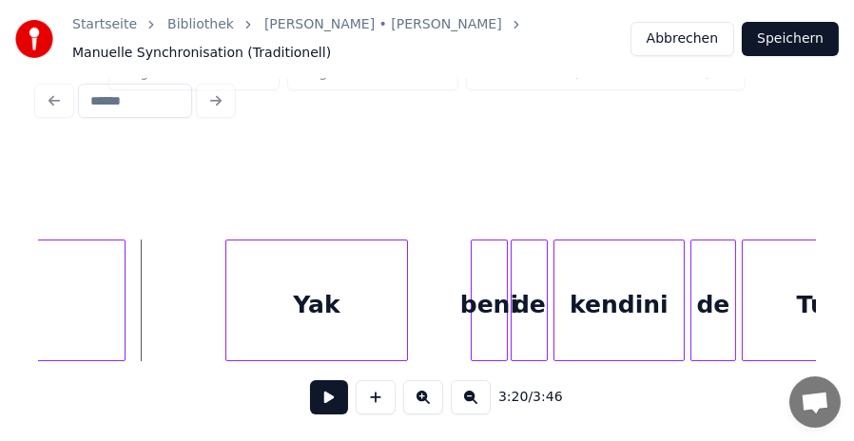
click at [329, 390] on button at bounding box center [329, 398] width 38 height 34
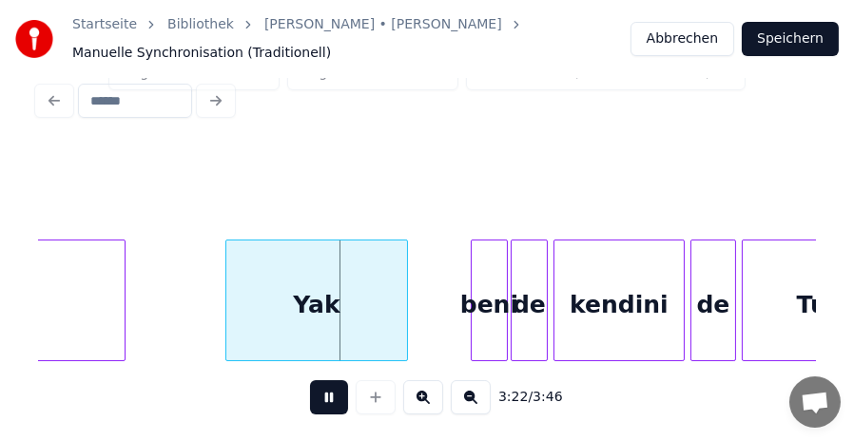
click at [329, 390] on button at bounding box center [329, 398] width 38 height 34
click at [323, 298] on div "Yak" at bounding box center [316, 305] width 181 height 129
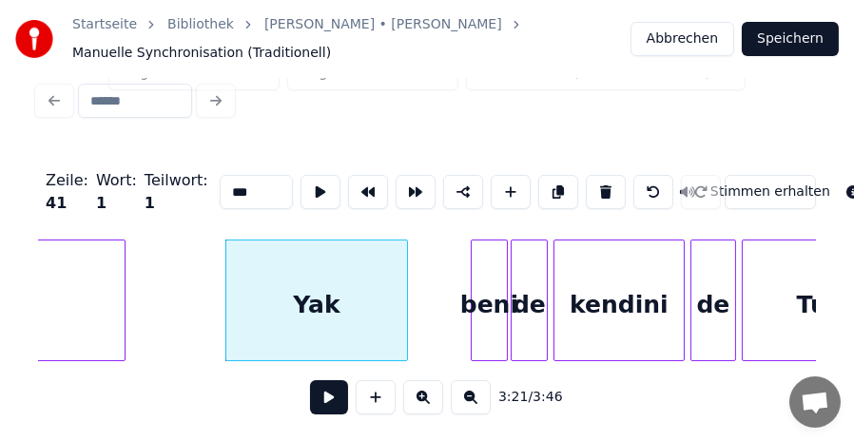
click at [221, 180] on input "***" at bounding box center [256, 192] width 73 height 34
type input "********"
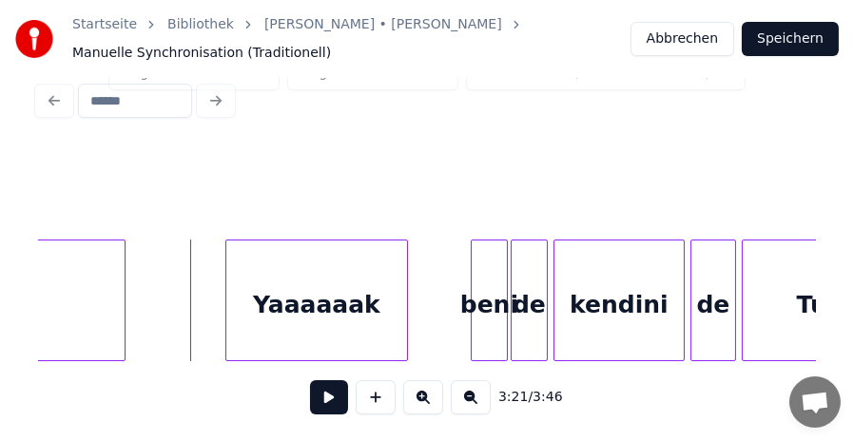
click at [328, 404] on button at bounding box center [329, 398] width 38 height 34
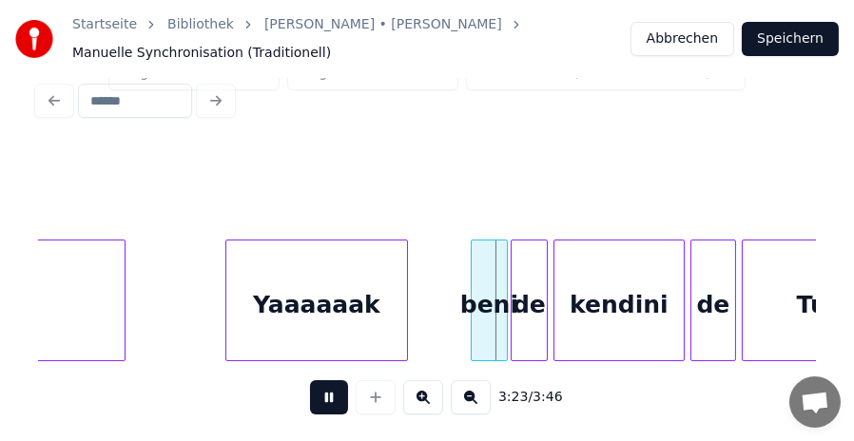
click at [325, 394] on button at bounding box center [329, 398] width 38 height 34
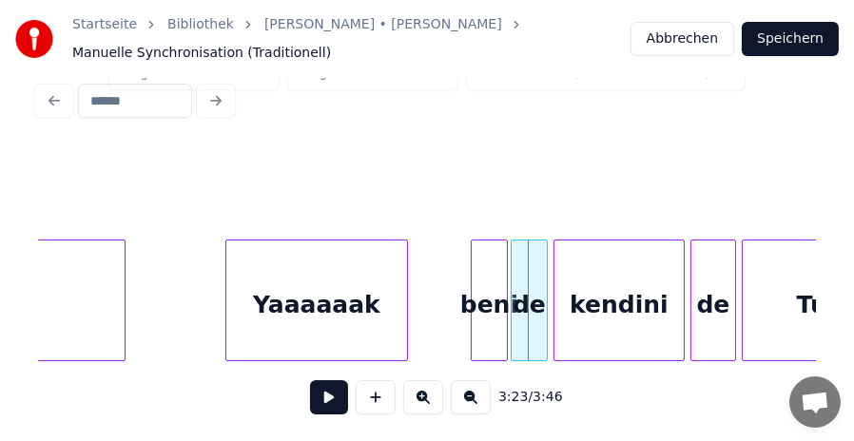
click at [494, 290] on div "beni" at bounding box center [489, 305] width 35 height 129
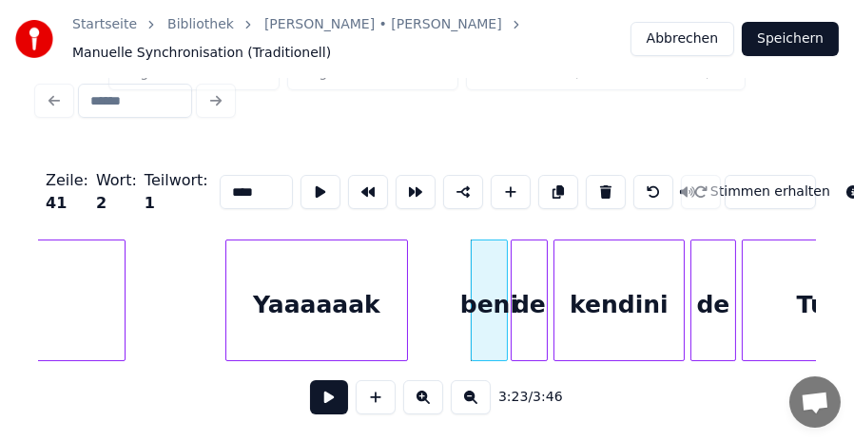
click at [220, 175] on input "****" at bounding box center [256, 192] width 73 height 34
click at [220, 179] on input "****" at bounding box center [256, 192] width 73 height 34
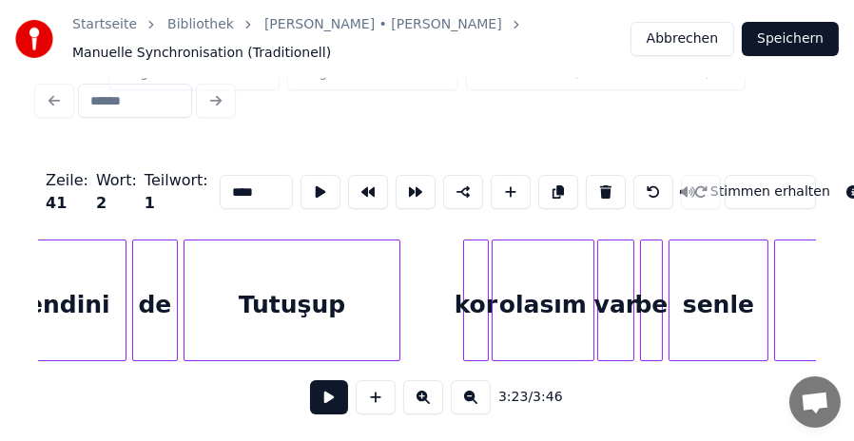
scroll to position [0, 29140]
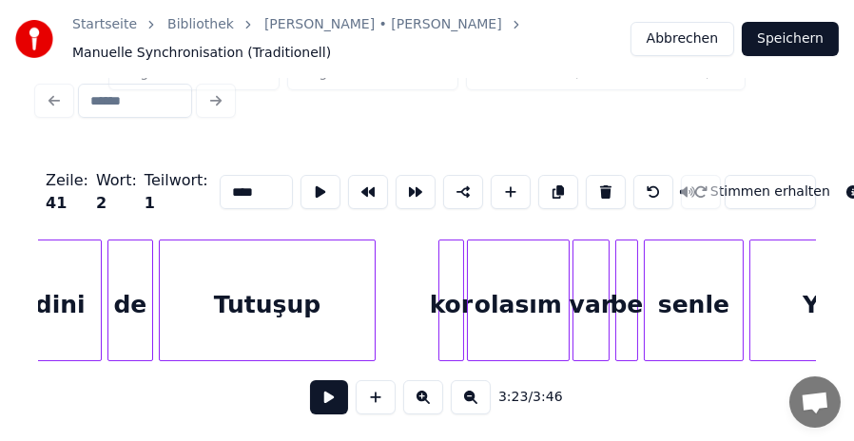
click at [455, 286] on div "kor" at bounding box center [452, 305] width 24 height 129
click at [220, 175] on input "***" at bounding box center [256, 192] width 73 height 34
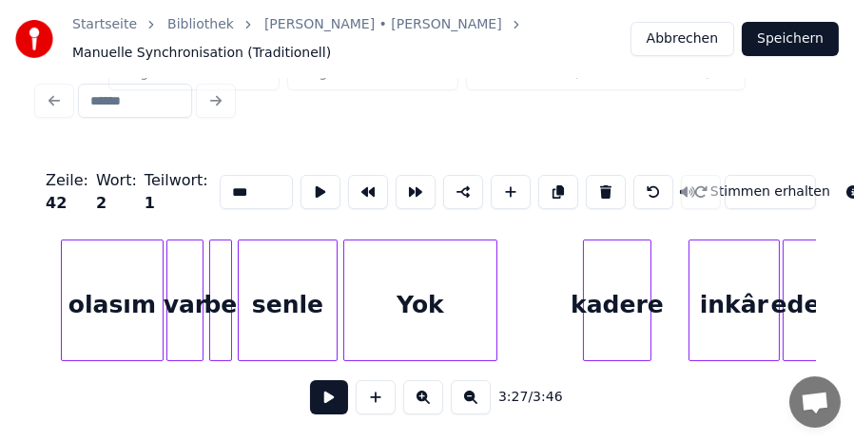
scroll to position [0, 29648]
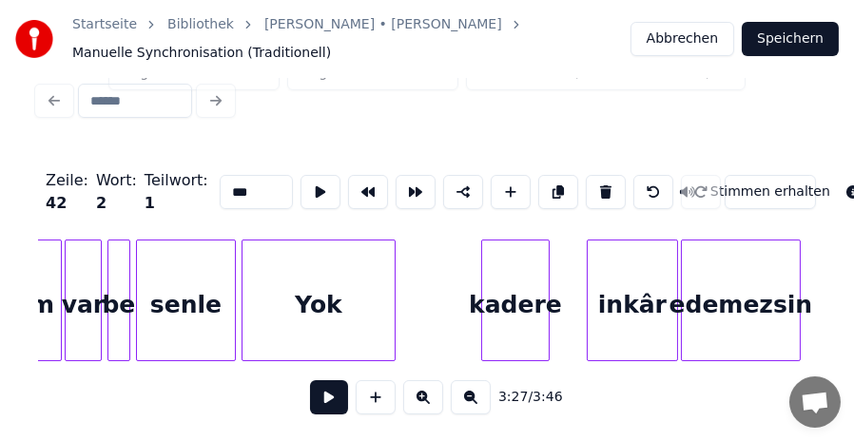
click at [334, 307] on div "Yok" at bounding box center [319, 305] width 152 height 129
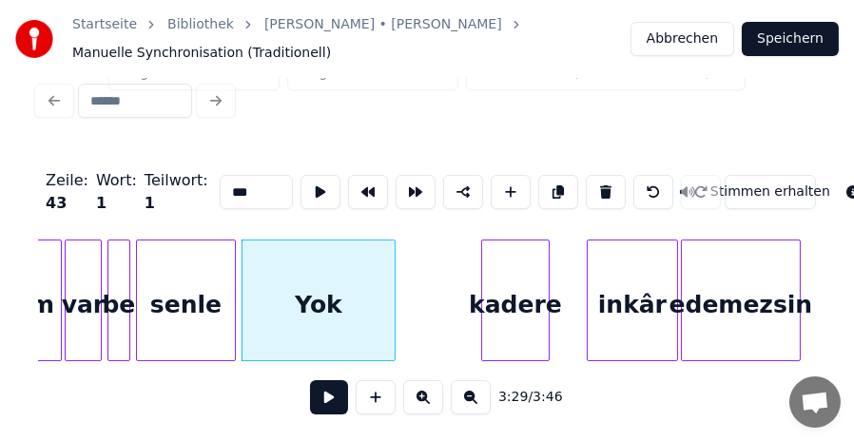
click at [225, 176] on input "***" at bounding box center [256, 192] width 73 height 34
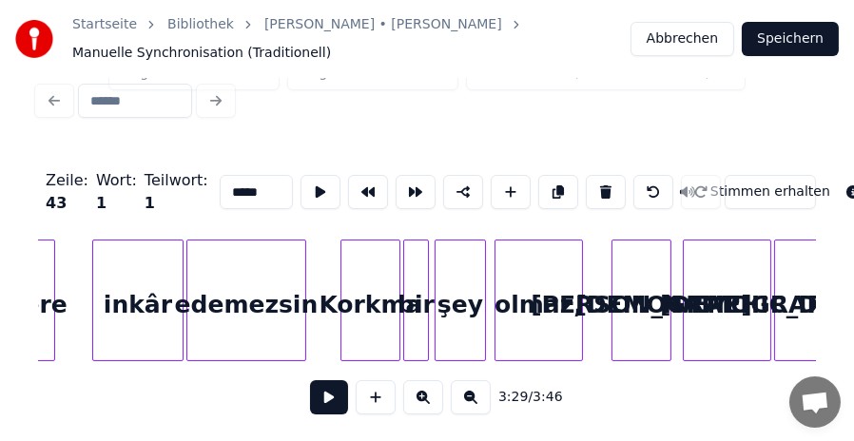
scroll to position [0, 30168]
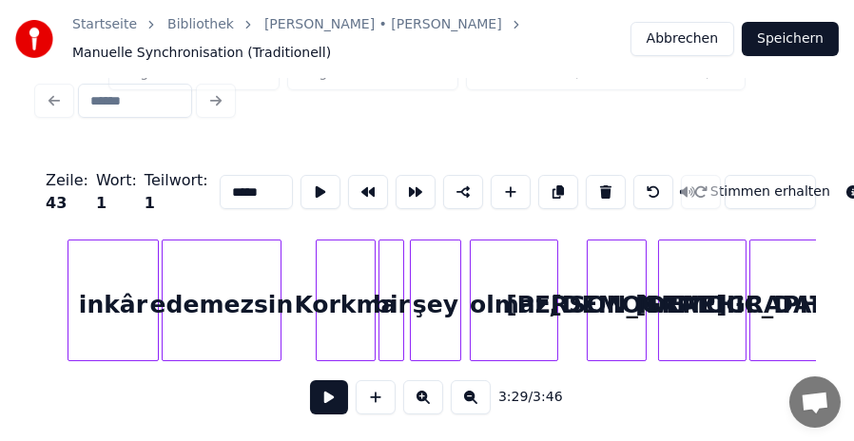
click at [509, 307] on div "olmaz," at bounding box center [514, 305] width 87 height 129
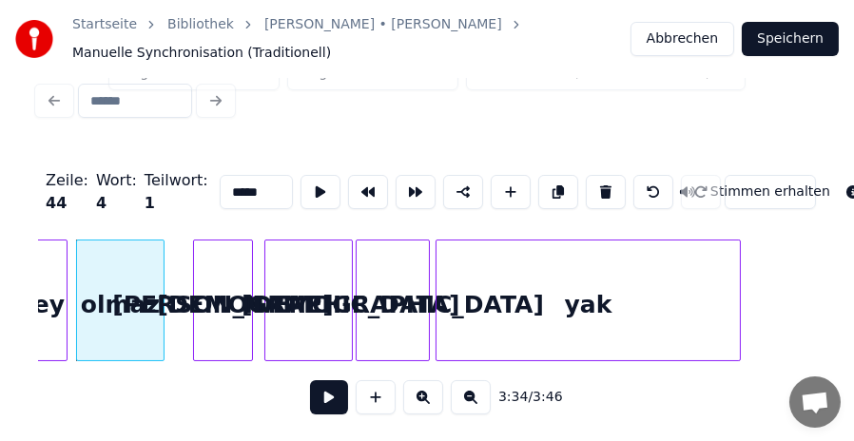
scroll to position [0, 30638]
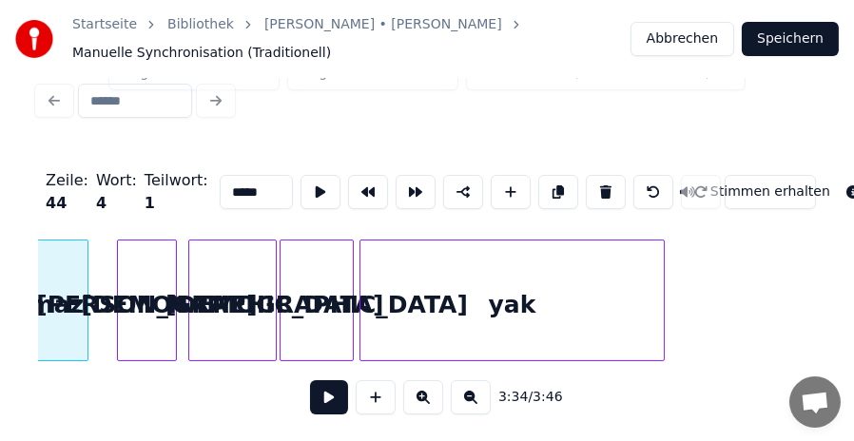
click at [505, 307] on div "yak" at bounding box center [512, 305] width 303 height 129
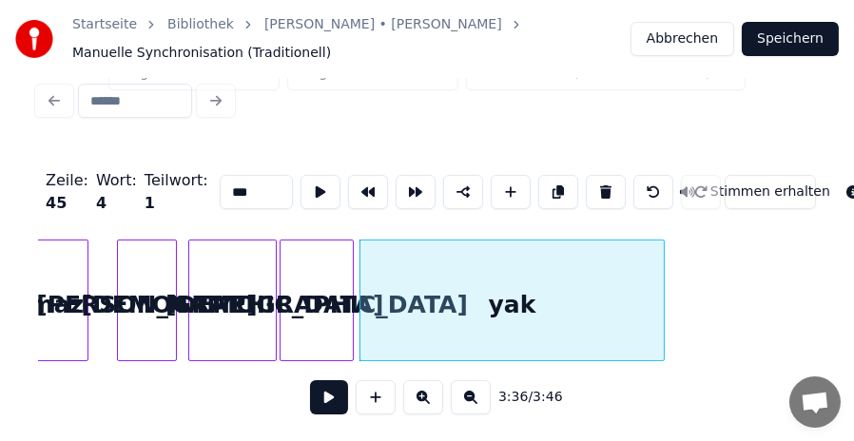
type input "***"
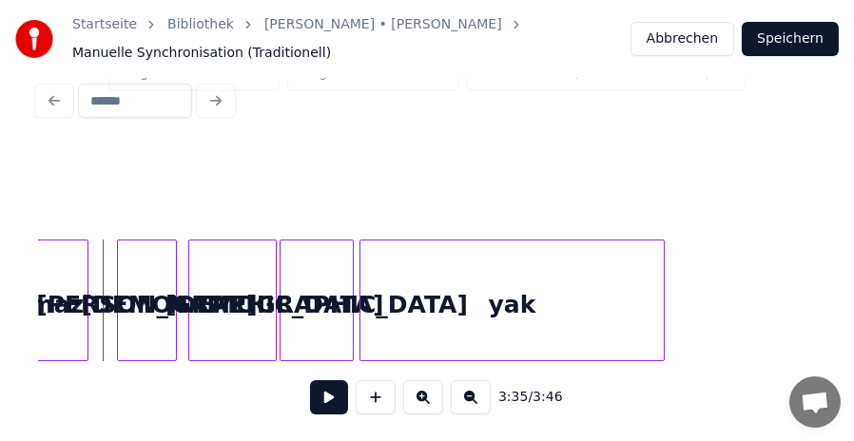
click at [332, 400] on button at bounding box center [329, 398] width 38 height 34
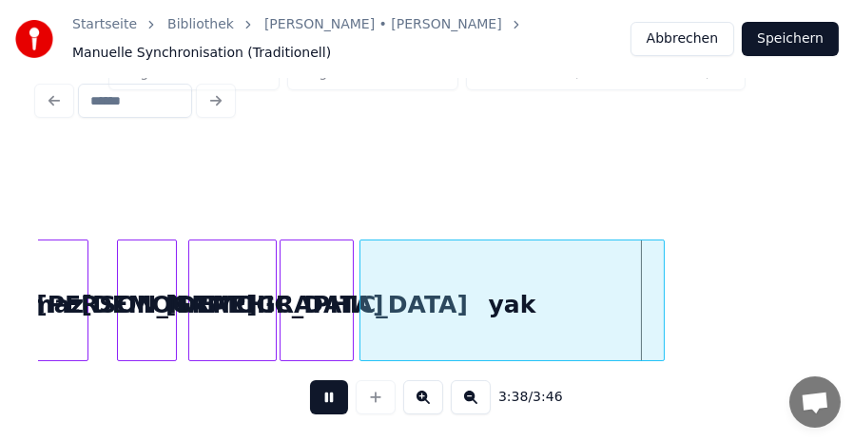
click at [332, 400] on button at bounding box center [329, 398] width 38 height 34
click at [513, 300] on div "yak" at bounding box center [512, 305] width 303 height 129
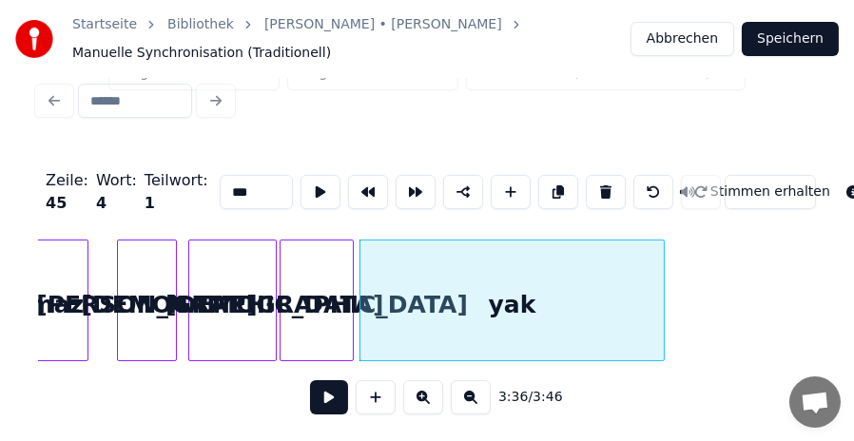
click at [220, 175] on input "***" at bounding box center [256, 192] width 73 height 34
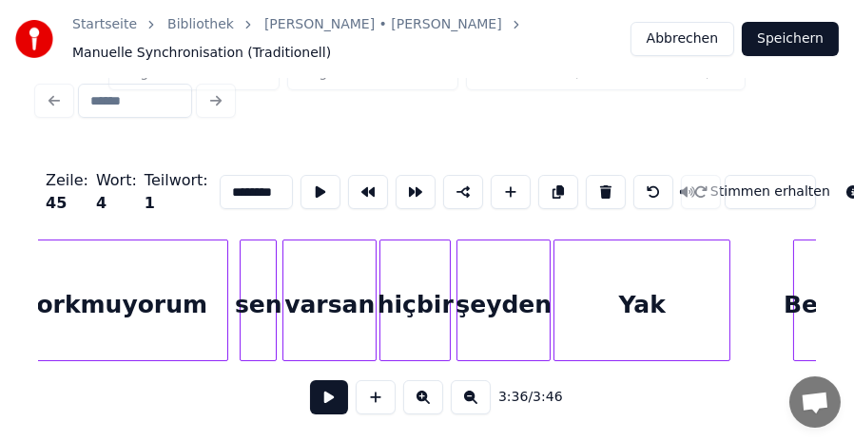
scroll to position [0, 8283]
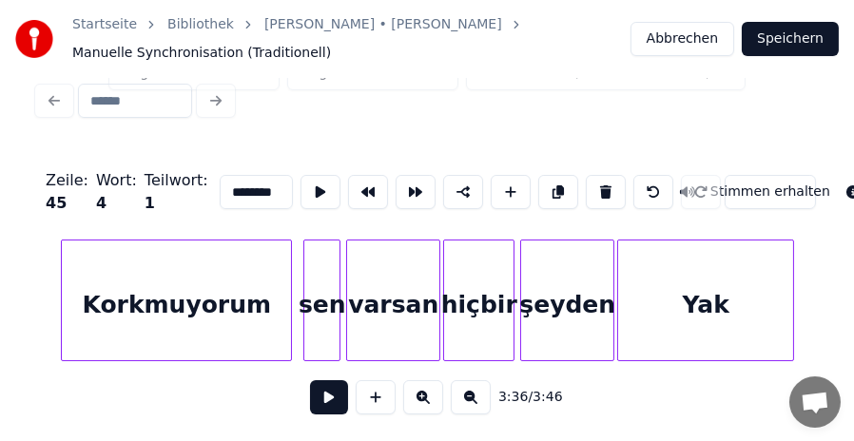
type input "********"
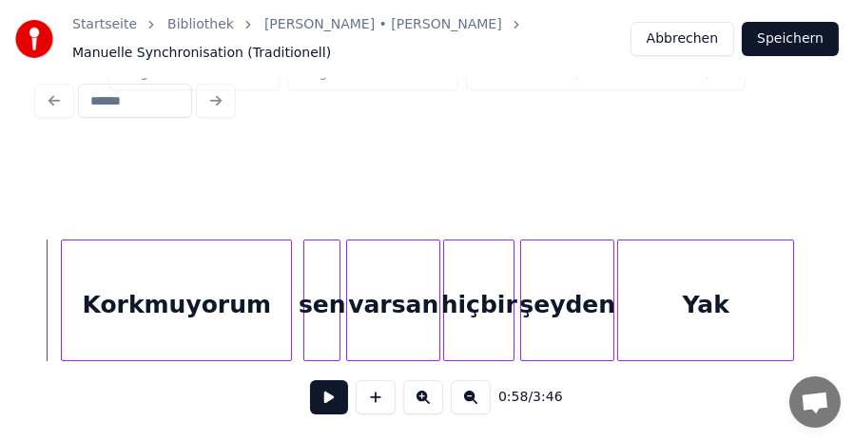
click at [326, 390] on button at bounding box center [329, 398] width 38 height 34
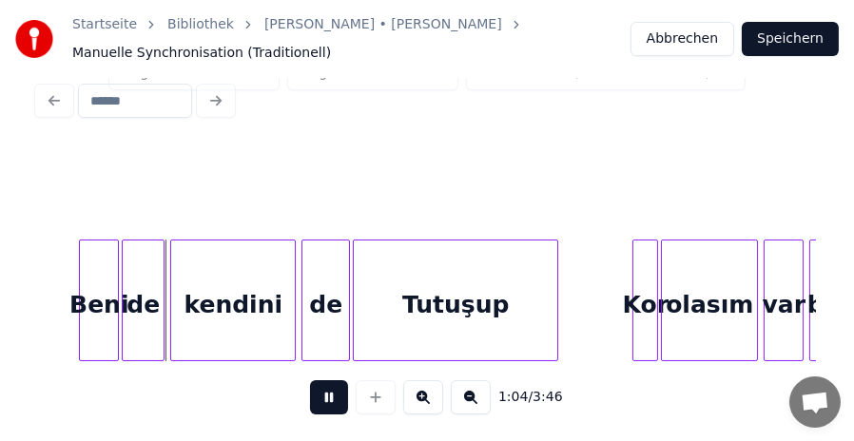
click at [326, 390] on button at bounding box center [329, 398] width 38 height 34
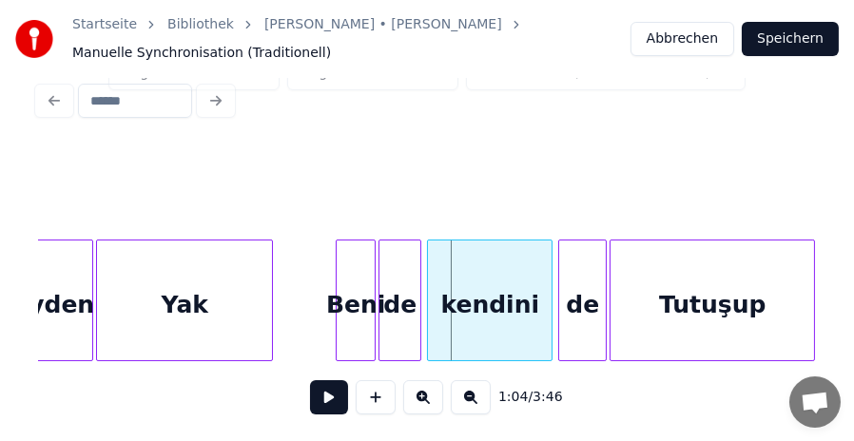
scroll to position [0, 8794]
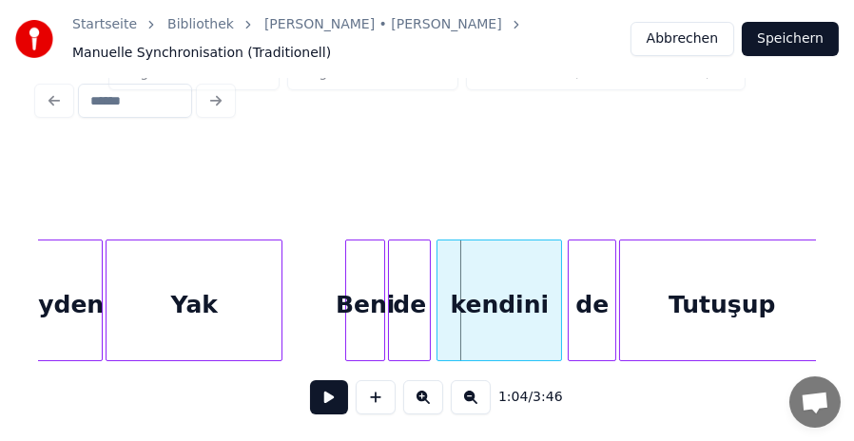
click at [172, 307] on div "Yak" at bounding box center [194, 305] width 175 height 129
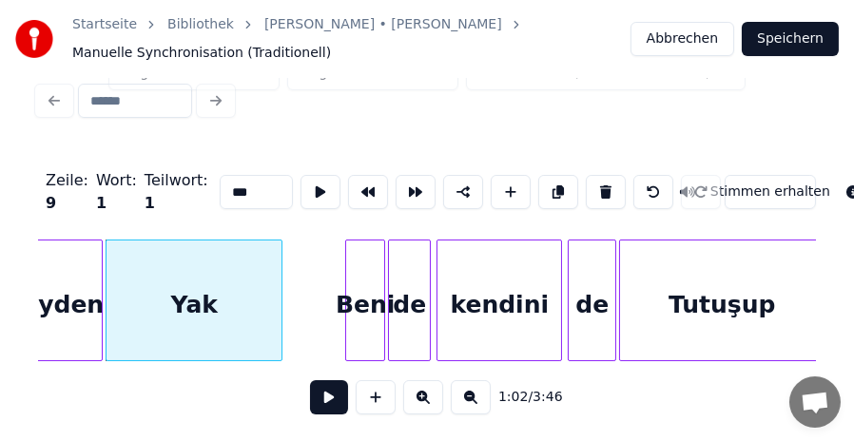
click at [220, 179] on input "***" at bounding box center [256, 192] width 73 height 34
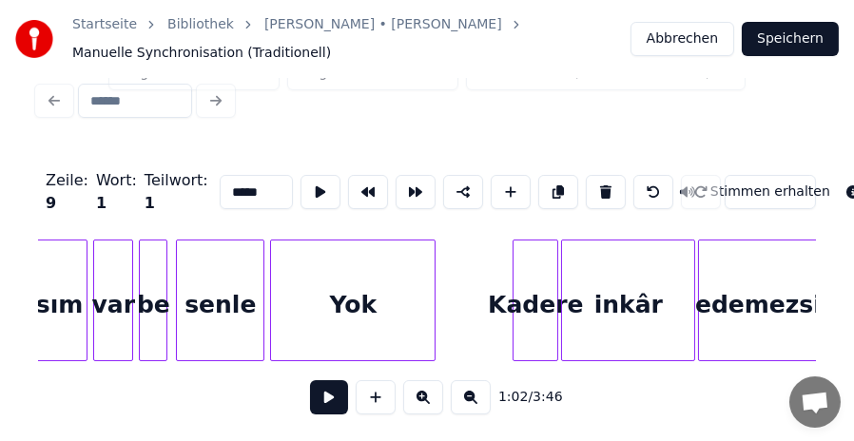
scroll to position [0, 9759]
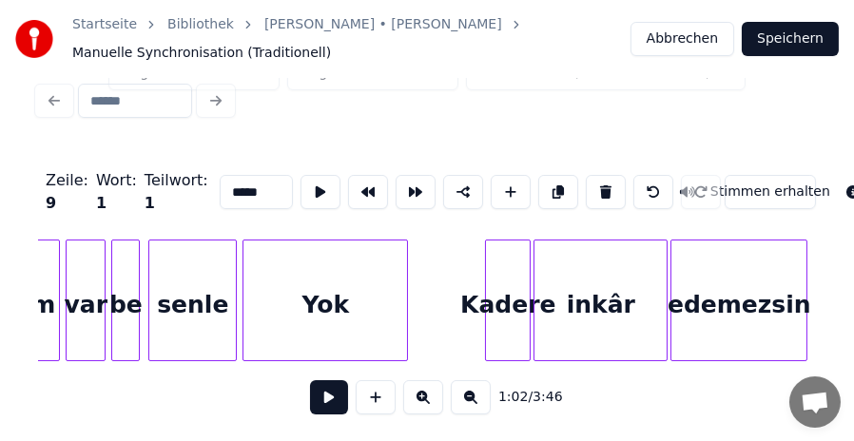
type input "*****"
click at [328, 402] on button at bounding box center [329, 398] width 38 height 34
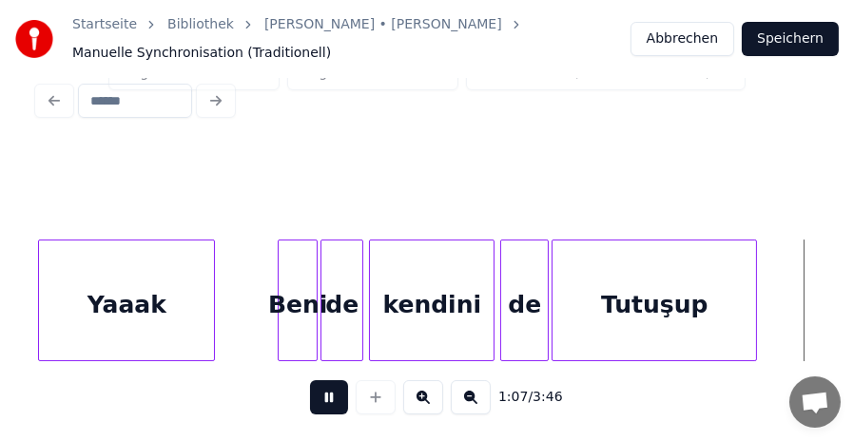
scroll to position [0, 9640]
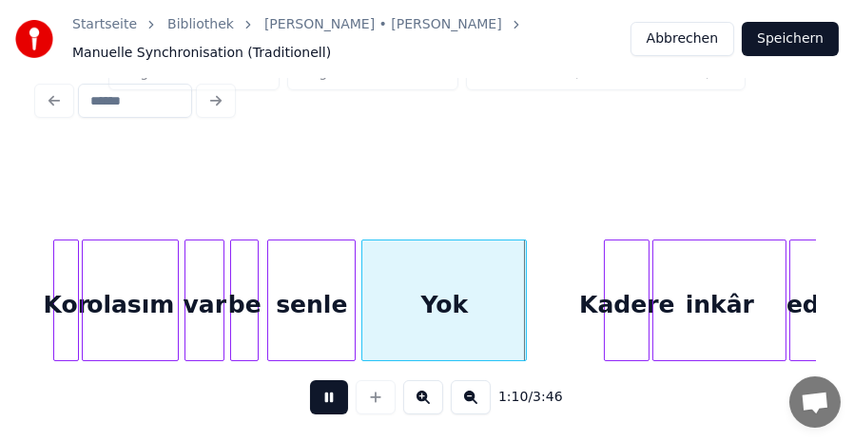
click at [329, 393] on button at bounding box center [329, 398] width 38 height 34
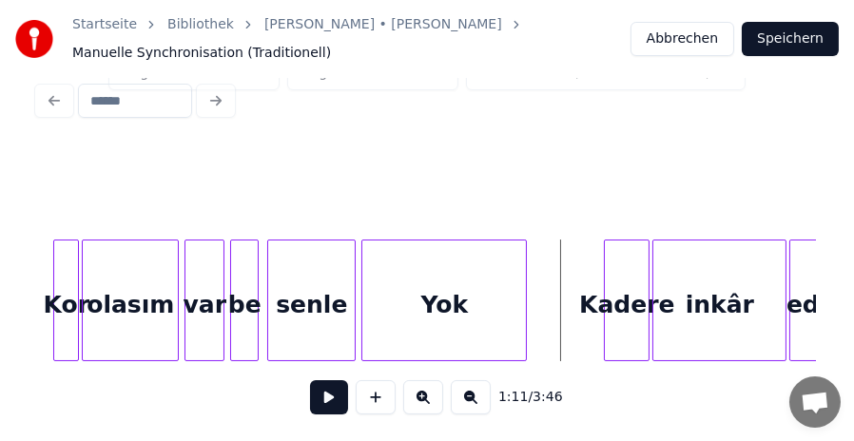
click at [446, 302] on div "Yok" at bounding box center [444, 305] width 164 height 129
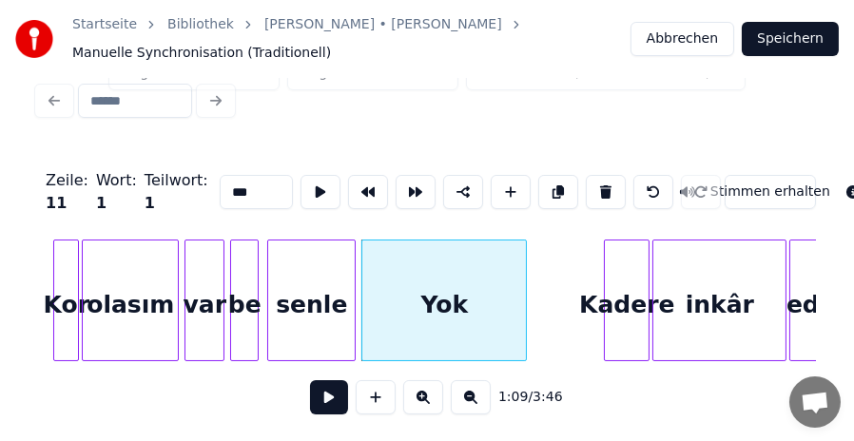
click at [224, 176] on input "***" at bounding box center [256, 192] width 73 height 34
type input "*****"
click at [324, 395] on button at bounding box center [329, 398] width 38 height 34
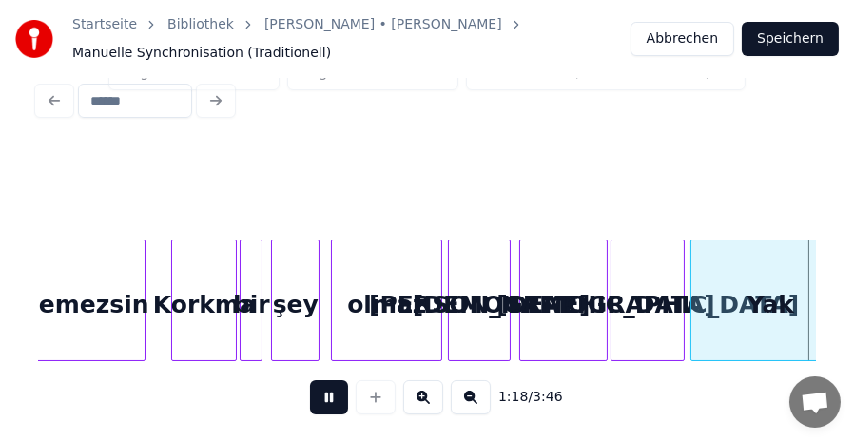
scroll to position [0, 11200]
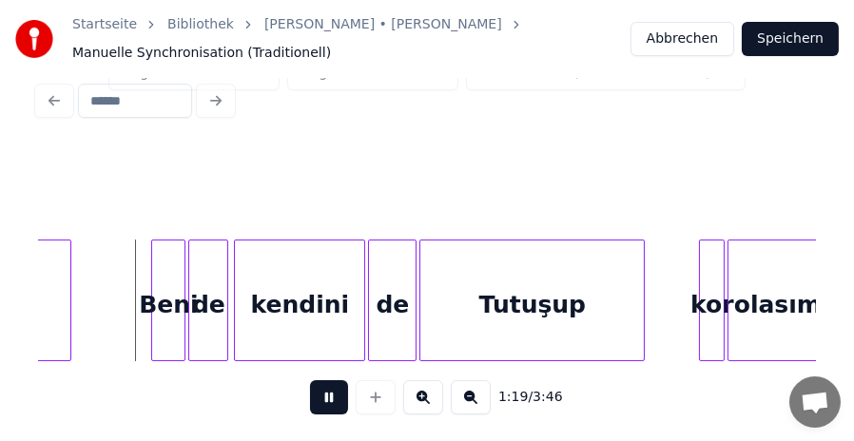
click at [324, 395] on button at bounding box center [329, 398] width 38 height 34
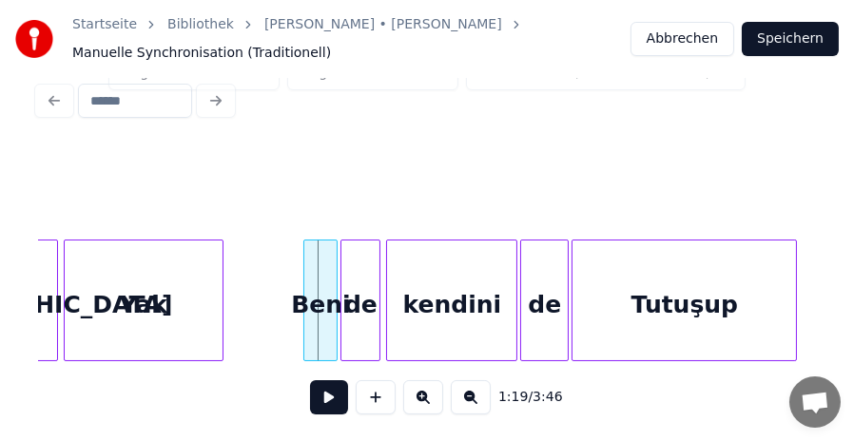
scroll to position [0, 11010]
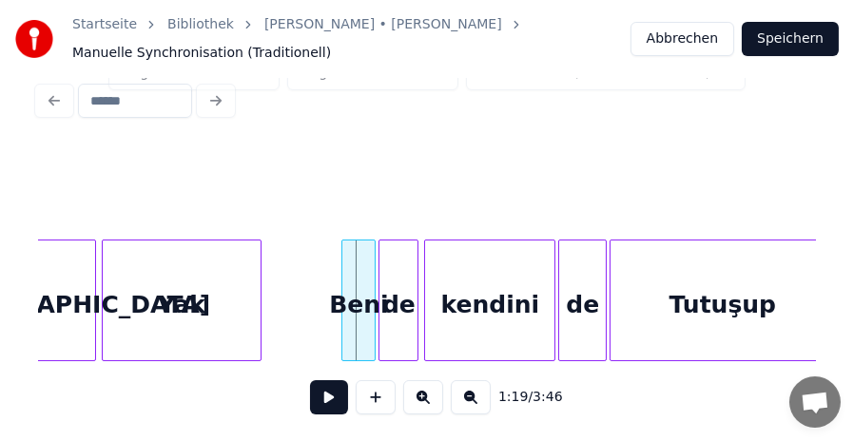
click at [186, 304] on div "Yak" at bounding box center [182, 305] width 158 height 129
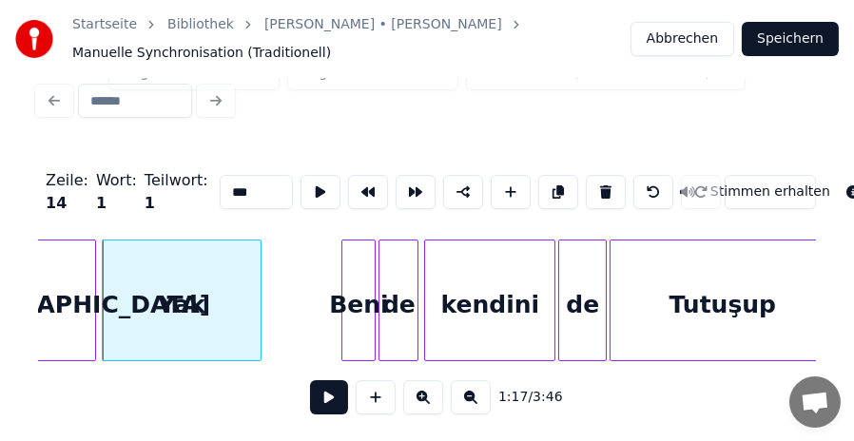
click at [223, 182] on input "***" at bounding box center [256, 192] width 73 height 34
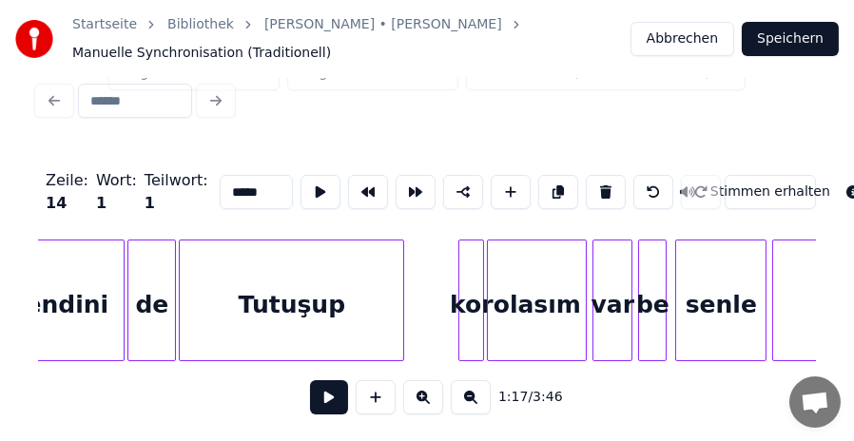
scroll to position [0, 11619]
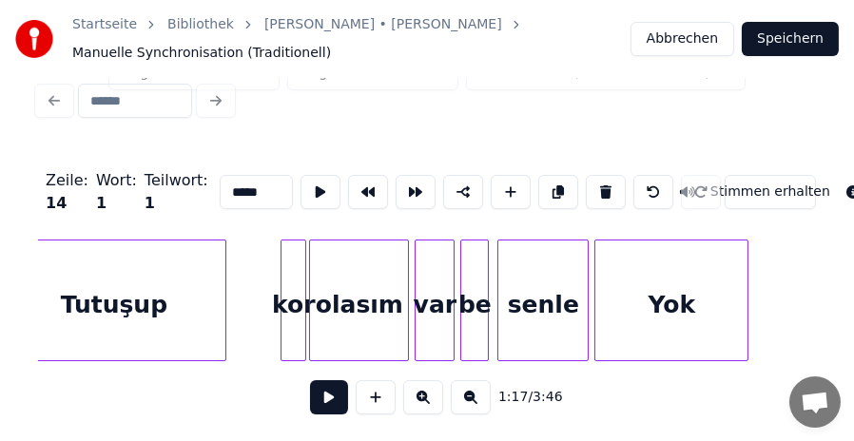
click at [290, 292] on div "kor" at bounding box center [294, 305] width 24 height 129
click at [220, 175] on input "***" at bounding box center [256, 192] width 73 height 34
click at [668, 301] on div "Yok" at bounding box center [672, 305] width 152 height 129
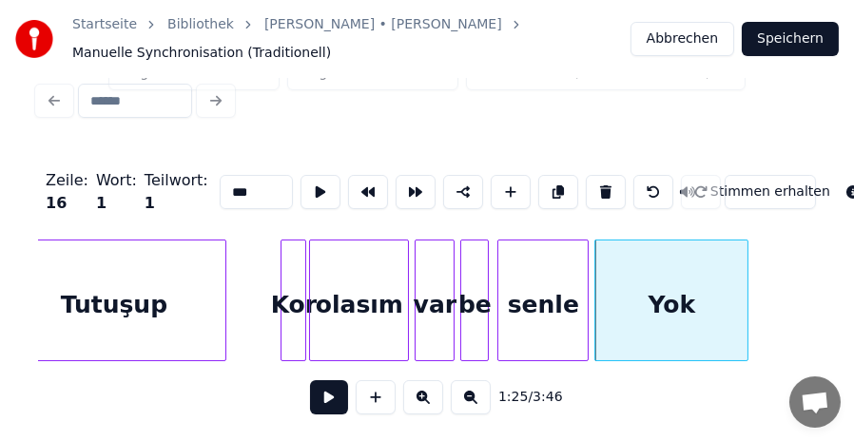
click at [225, 178] on input "***" at bounding box center [256, 192] width 73 height 34
type input "*****"
click at [314, 391] on button at bounding box center [329, 398] width 38 height 34
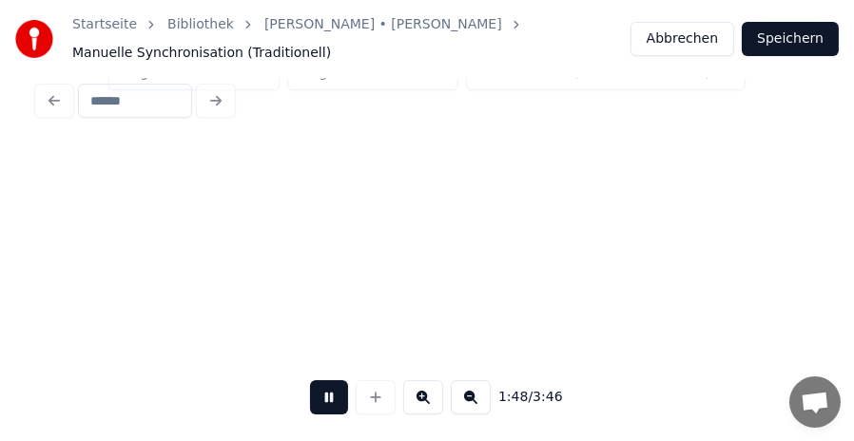
scroll to position [0, 15514]
click at [334, 397] on button at bounding box center [329, 398] width 38 height 34
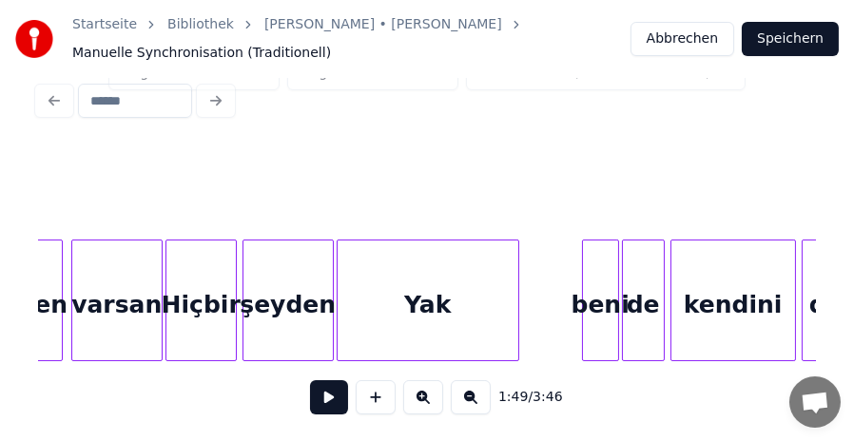
scroll to position [0, 21857]
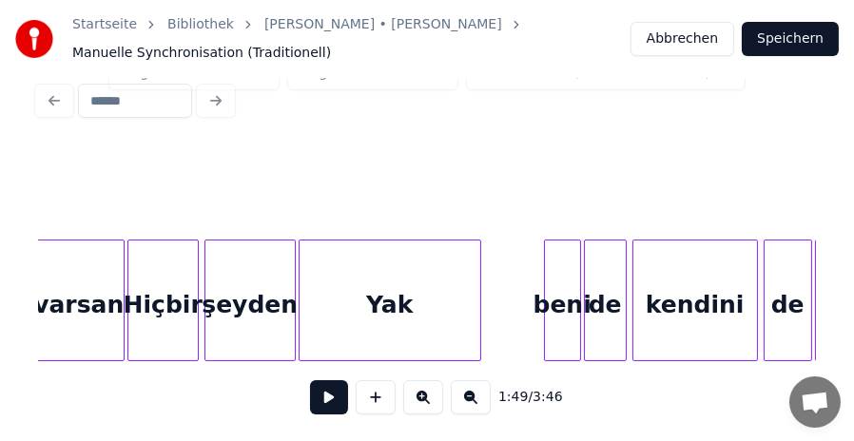
click at [390, 303] on div "Yak" at bounding box center [390, 305] width 181 height 129
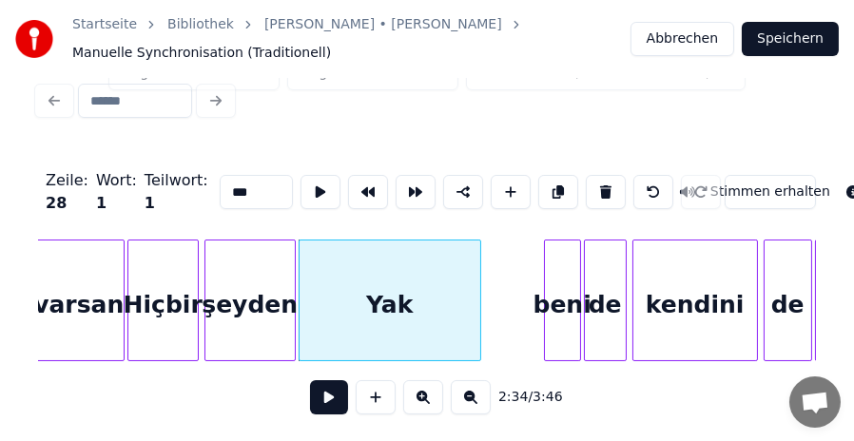
click at [224, 177] on input "***" at bounding box center [256, 192] width 73 height 34
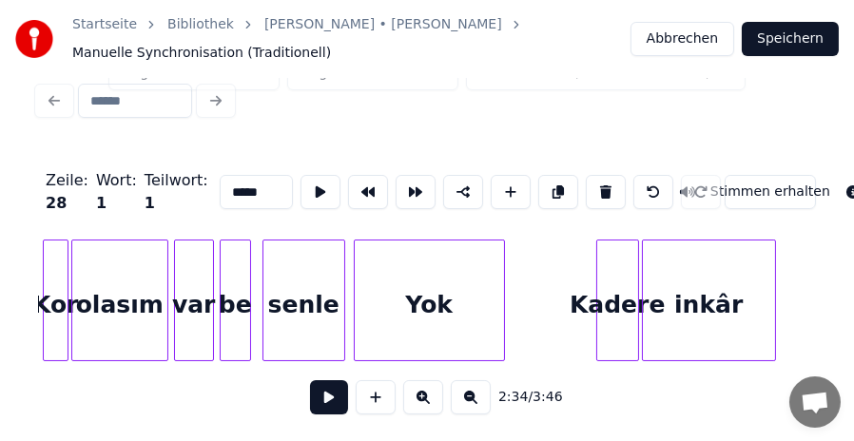
scroll to position [0, 22960]
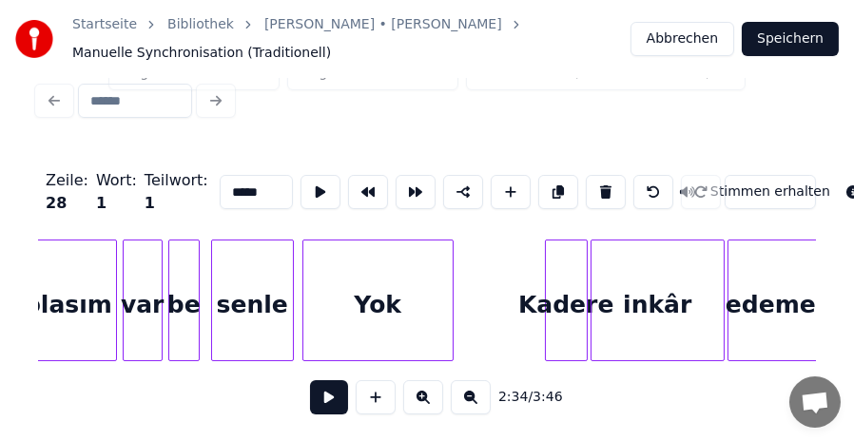
click at [380, 296] on div "Yok" at bounding box center [377, 305] width 149 height 129
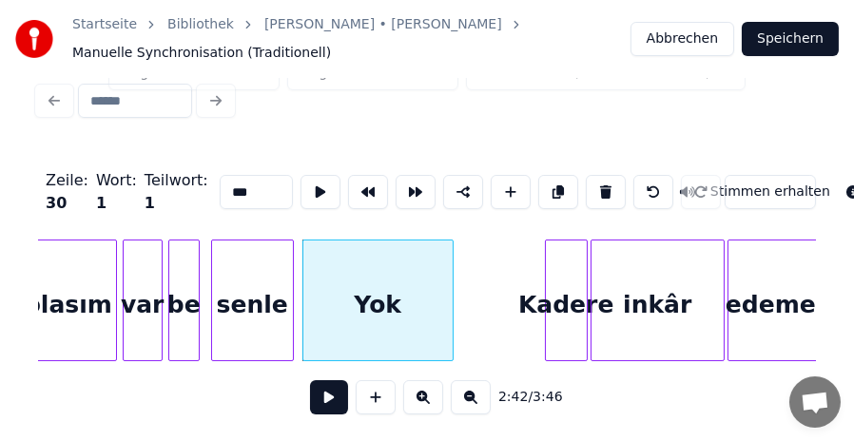
click at [226, 177] on input "***" at bounding box center [256, 192] width 73 height 34
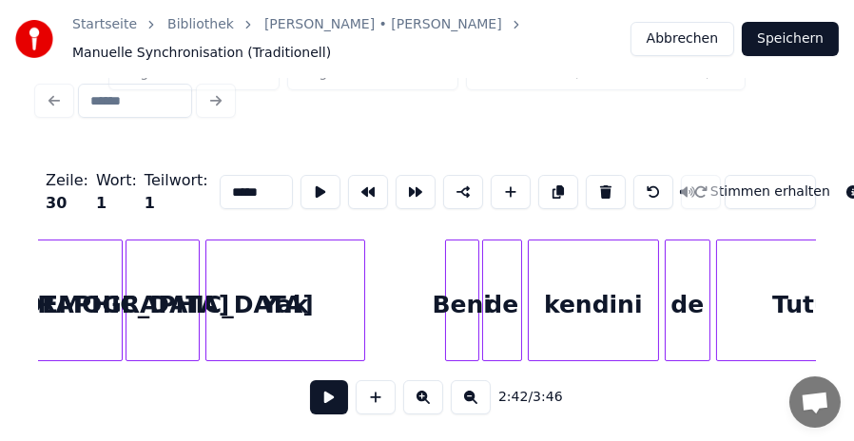
scroll to position [0, 24203]
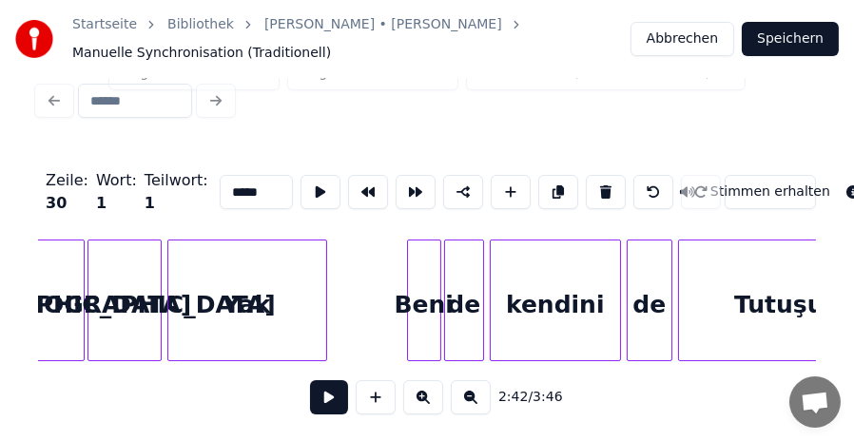
click at [247, 300] on div "Yak" at bounding box center [247, 305] width 158 height 129
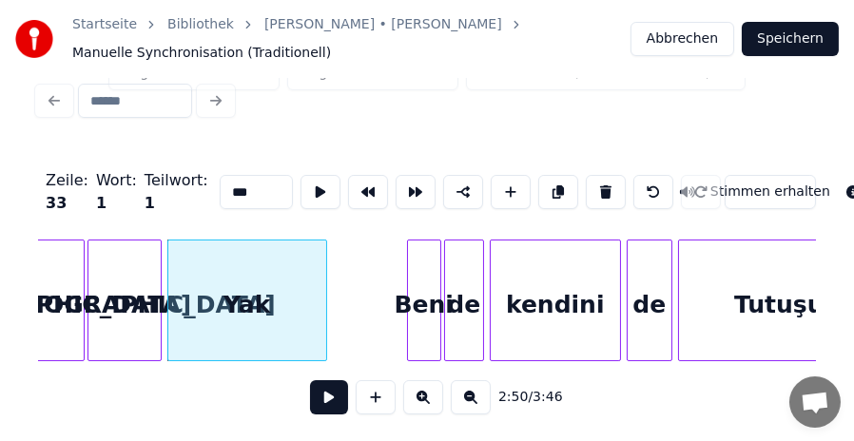
click at [223, 177] on input "***" at bounding box center [256, 192] width 73 height 34
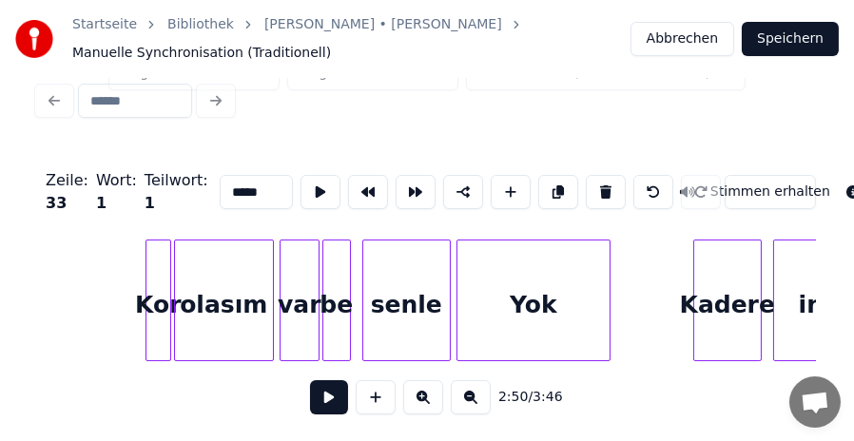
scroll to position [0, 25104]
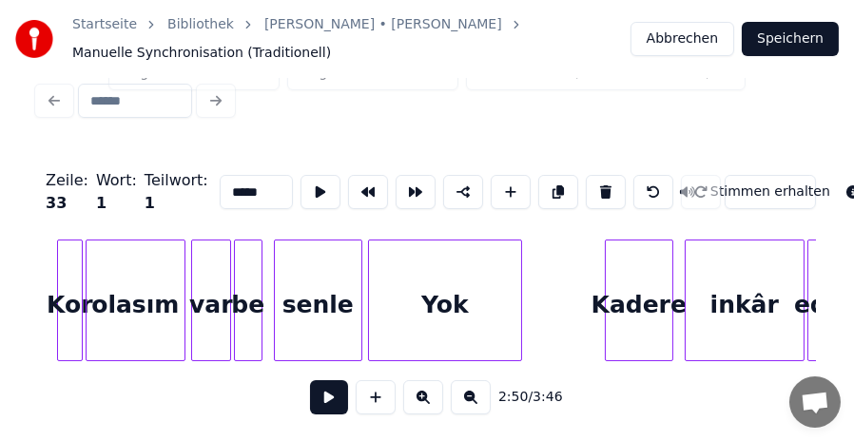
click at [446, 302] on div "Yok" at bounding box center [445, 305] width 152 height 129
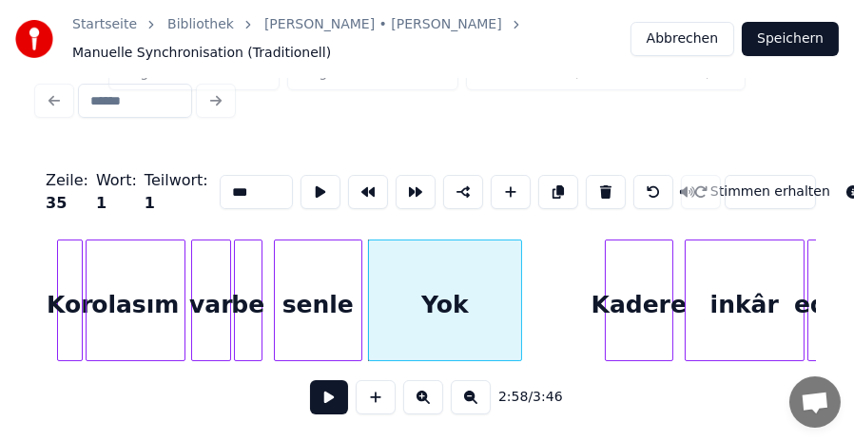
click at [222, 175] on input "***" at bounding box center [256, 192] width 73 height 34
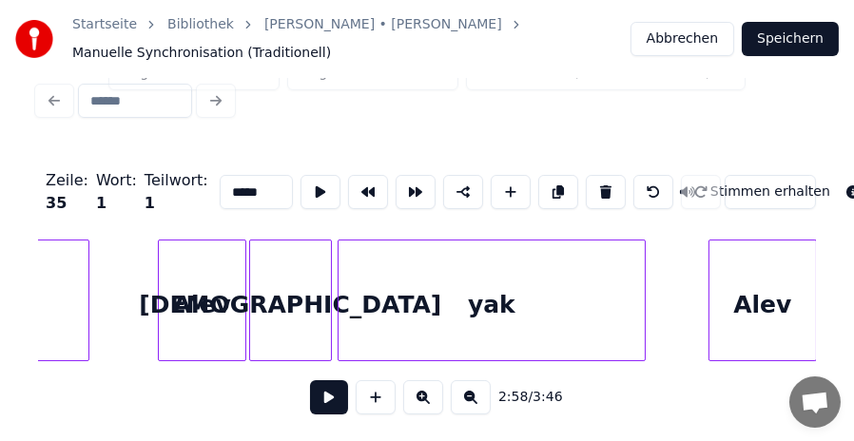
scroll to position [0, 26854]
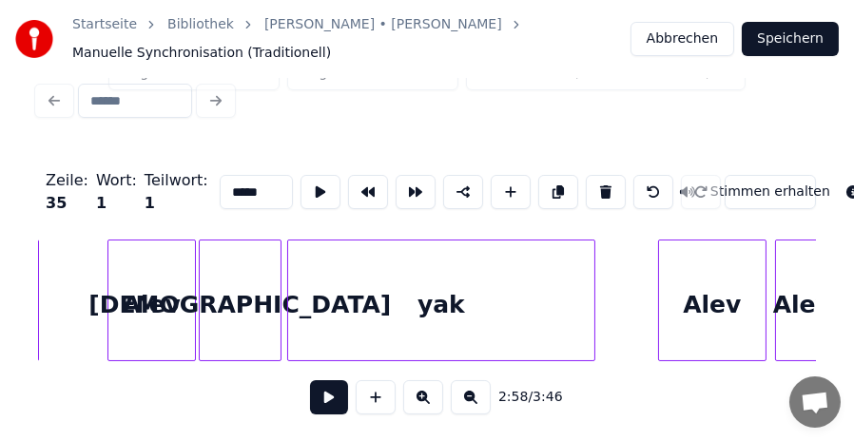
type input "*****"
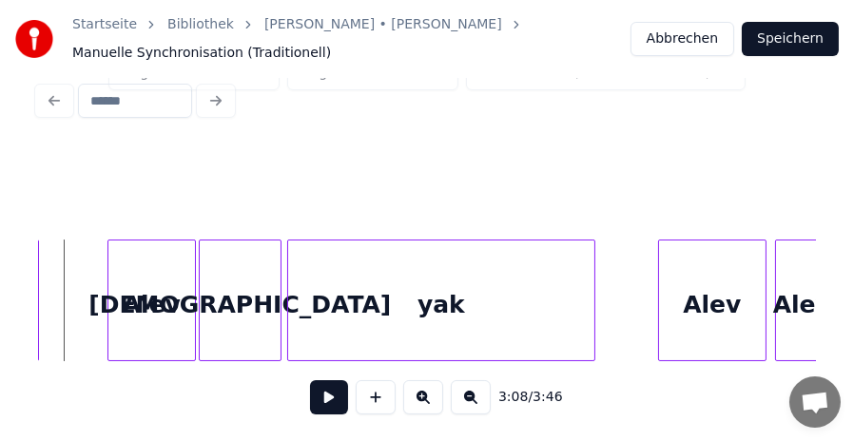
click at [329, 393] on button at bounding box center [329, 398] width 38 height 34
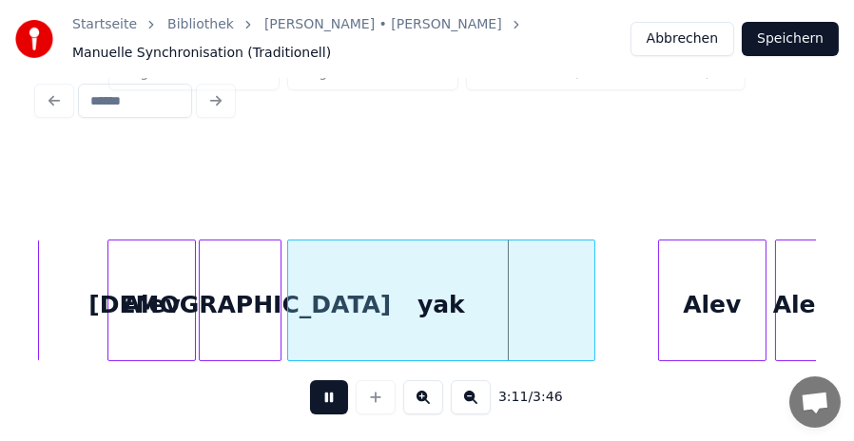
click at [329, 393] on button at bounding box center [329, 398] width 38 height 34
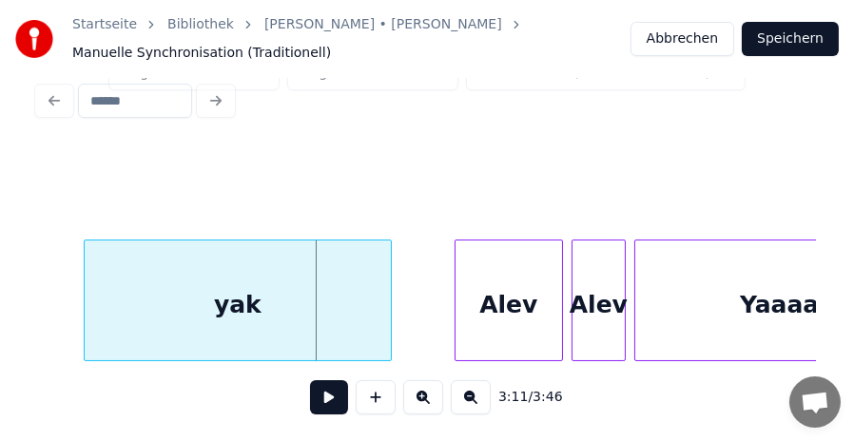
scroll to position [0, 27146]
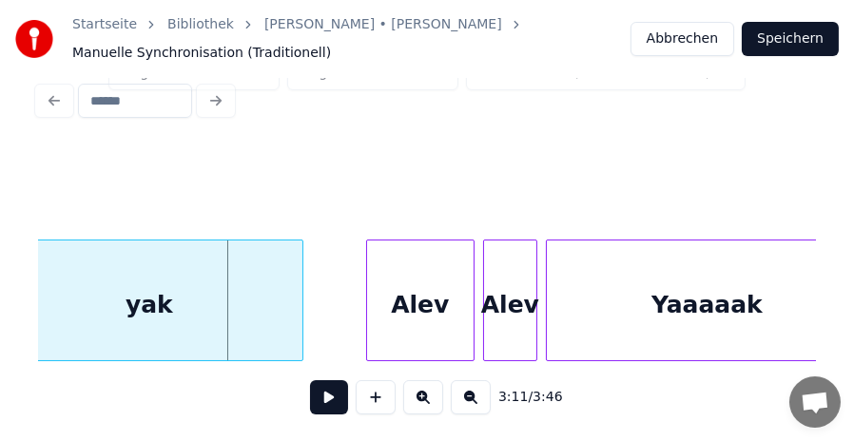
click at [141, 298] on div "yak" at bounding box center [149, 305] width 306 height 129
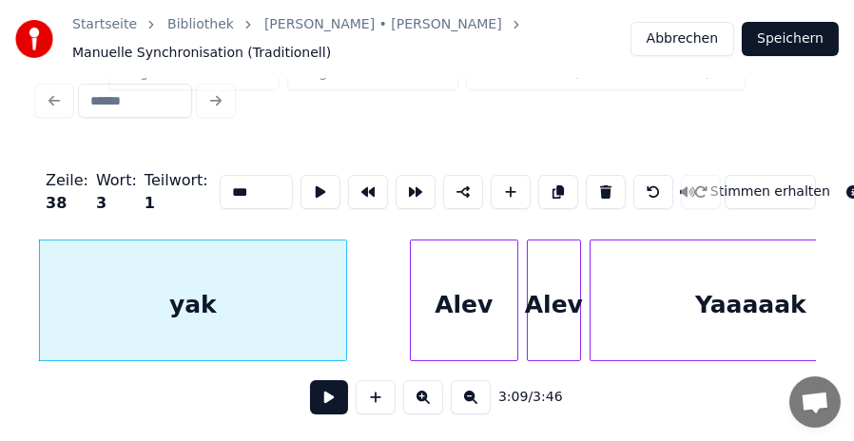
click at [220, 177] on input "***" at bounding box center [256, 192] width 73 height 34
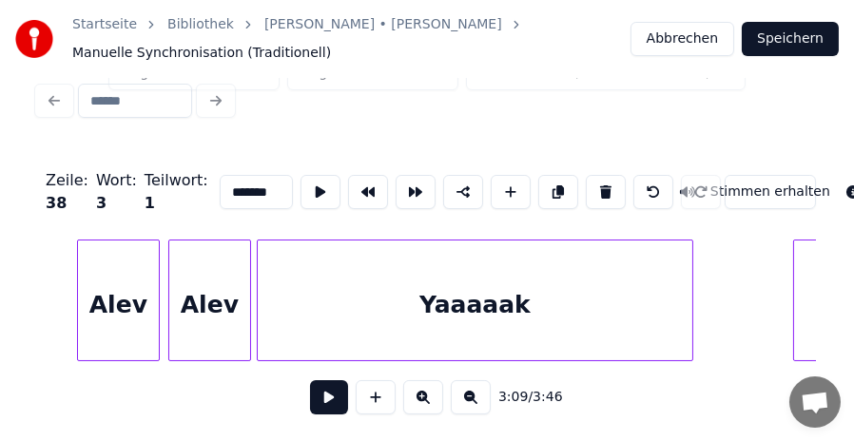
scroll to position [0, 27978]
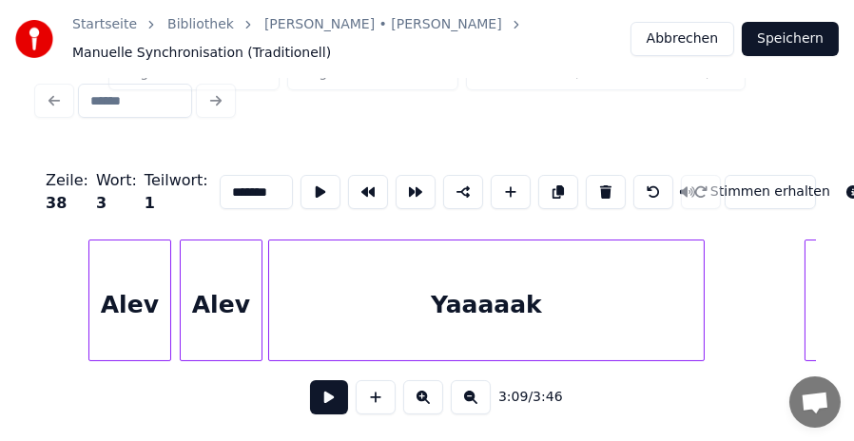
type input "*******"
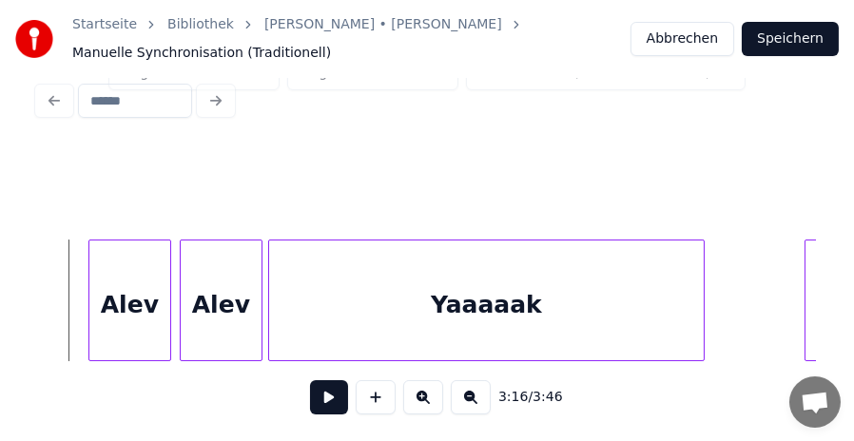
click at [142, 318] on div "Alev" at bounding box center [129, 305] width 81 height 129
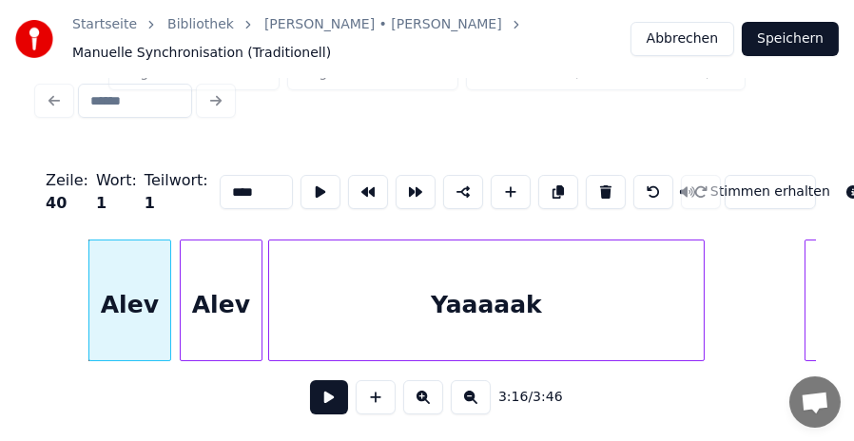
click at [342, 396] on button at bounding box center [329, 398] width 38 height 34
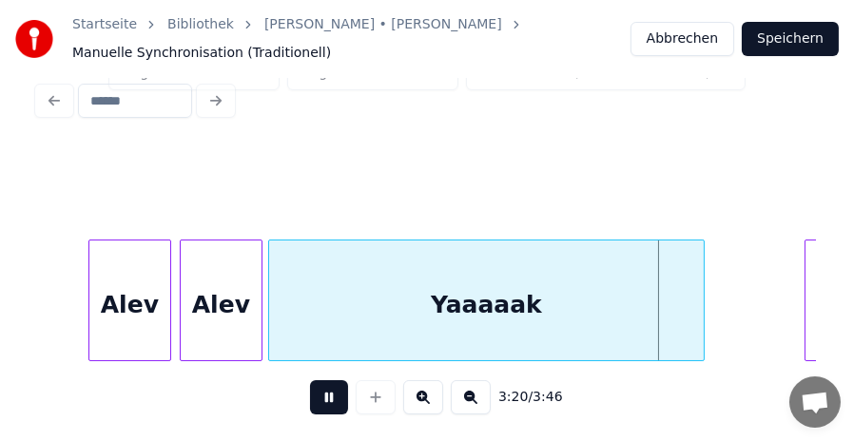
click at [334, 394] on button at bounding box center [329, 398] width 38 height 34
click at [330, 395] on button at bounding box center [329, 398] width 38 height 34
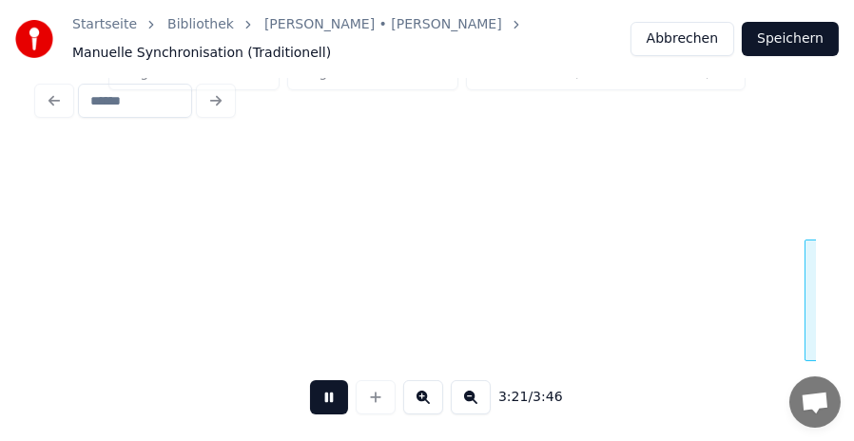
scroll to position [0, 28758]
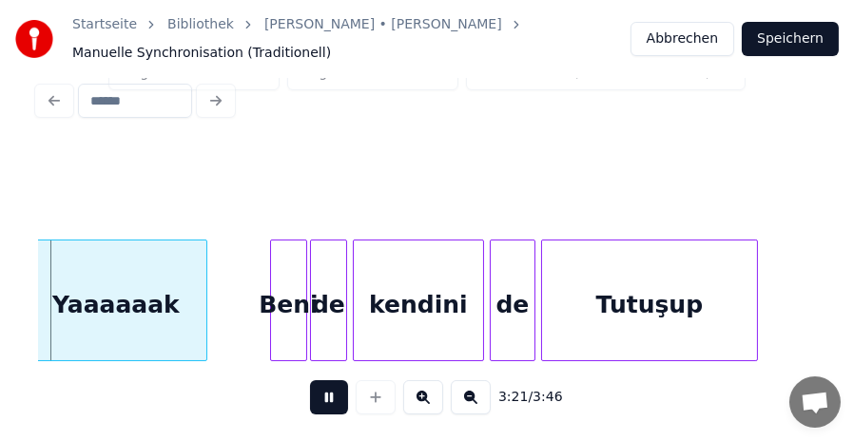
click at [330, 395] on button at bounding box center [329, 398] width 38 height 34
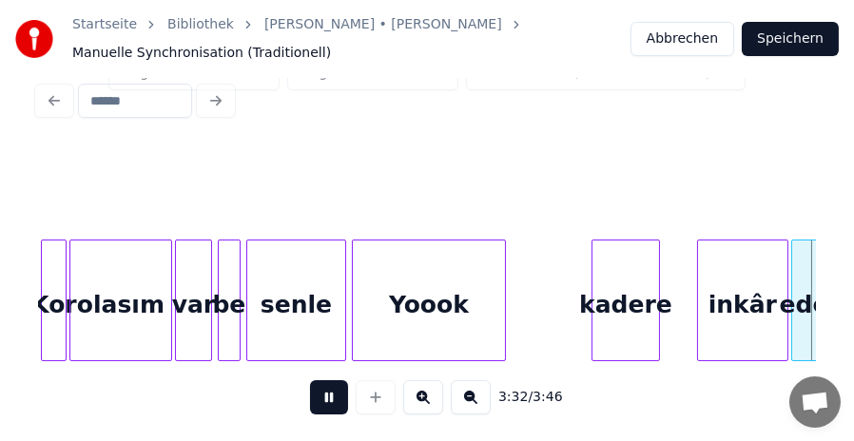
scroll to position [0, 30317]
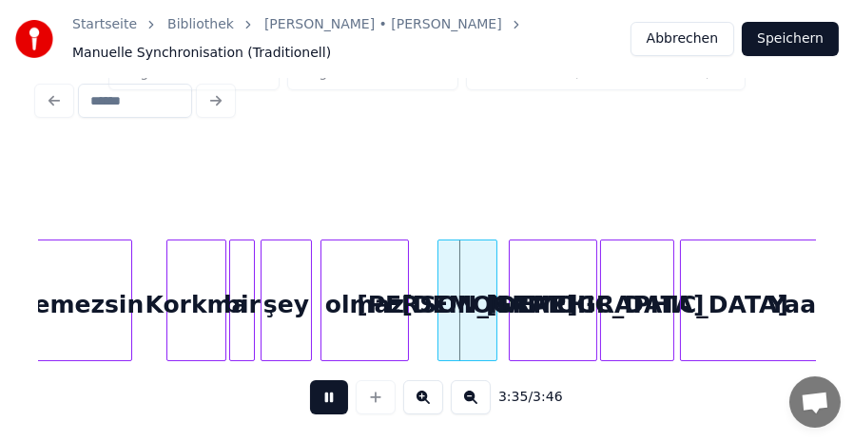
click at [330, 395] on button at bounding box center [329, 398] width 38 height 34
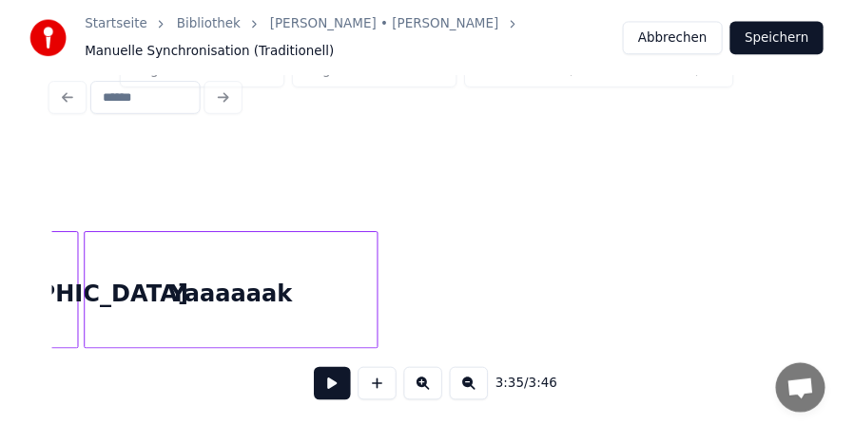
scroll to position [0, 0]
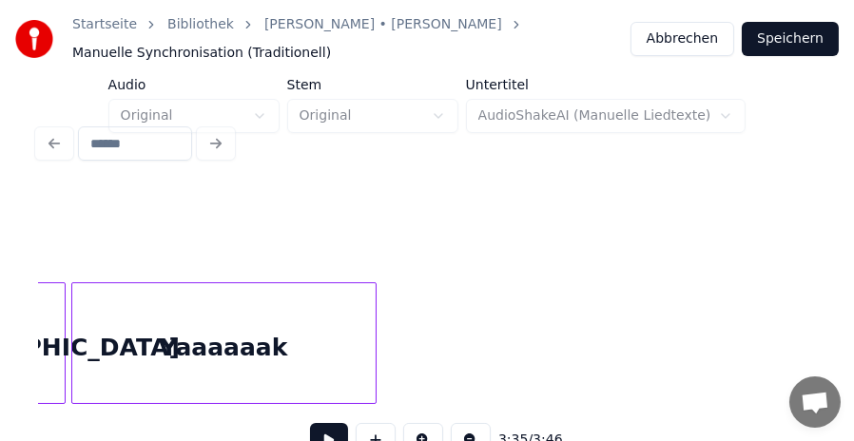
click at [809, 39] on button "Speichern" at bounding box center [790, 39] width 97 height 34
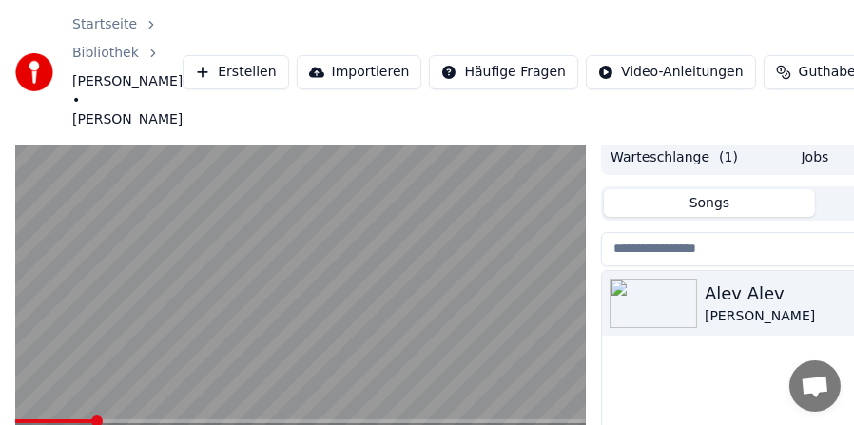
scroll to position [5, 0]
click at [74, 419] on span at bounding box center [57, 421] width 85 height 4
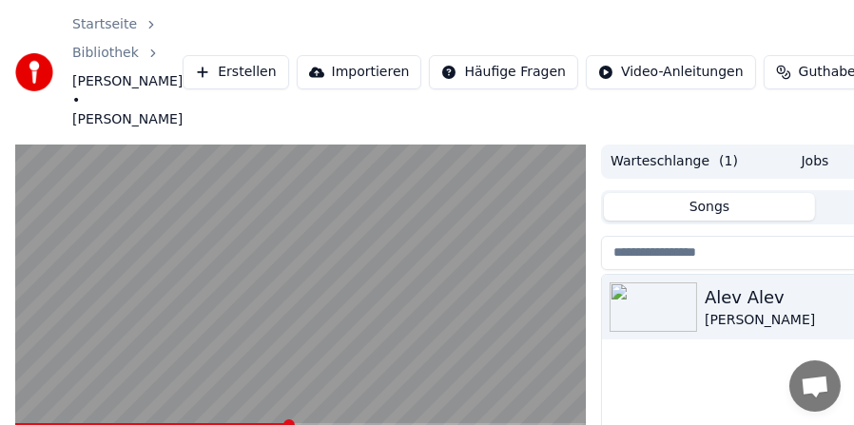
scroll to position [95, 0]
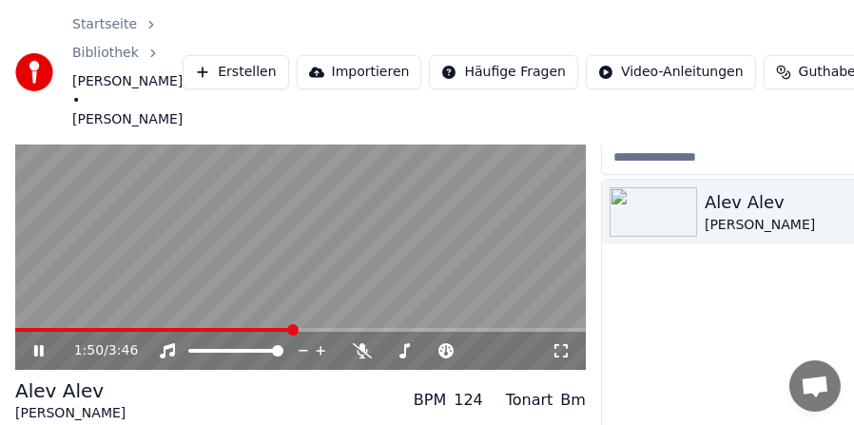
click at [310, 328] on span at bounding box center [300, 330] width 571 height 4
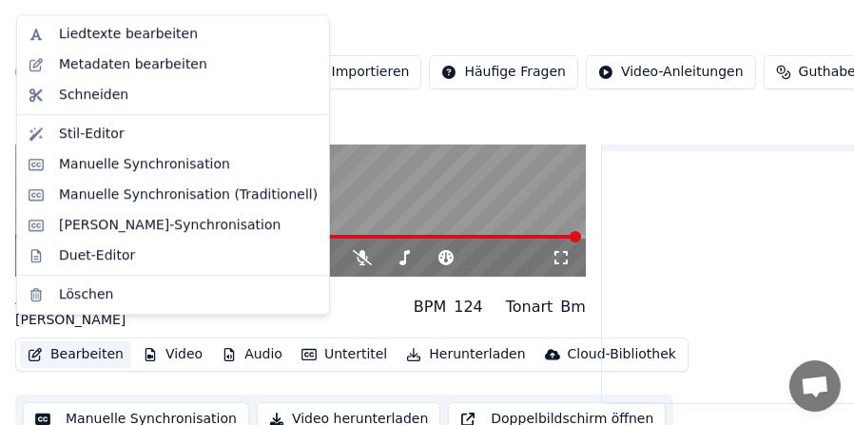
click at [96, 342] on button "Bearbeiten" at bounding box center [75, 355] width 111 height 27
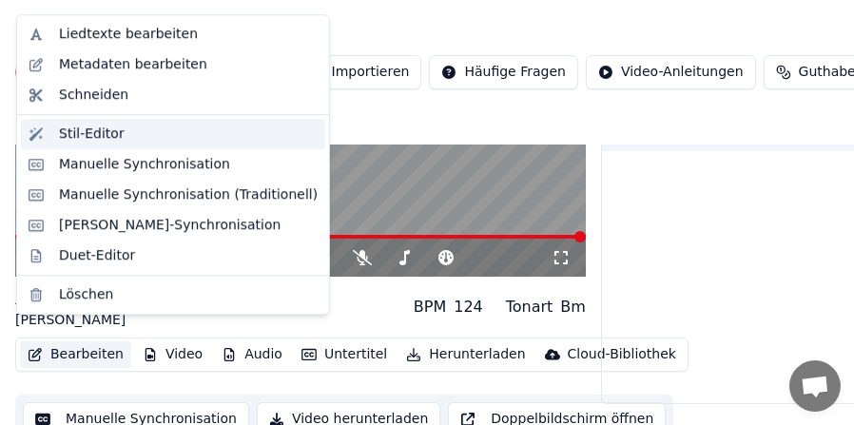
click at [142, 130] on div "Stil-Editor" at bounding box center [188, 134] width 259 height 19
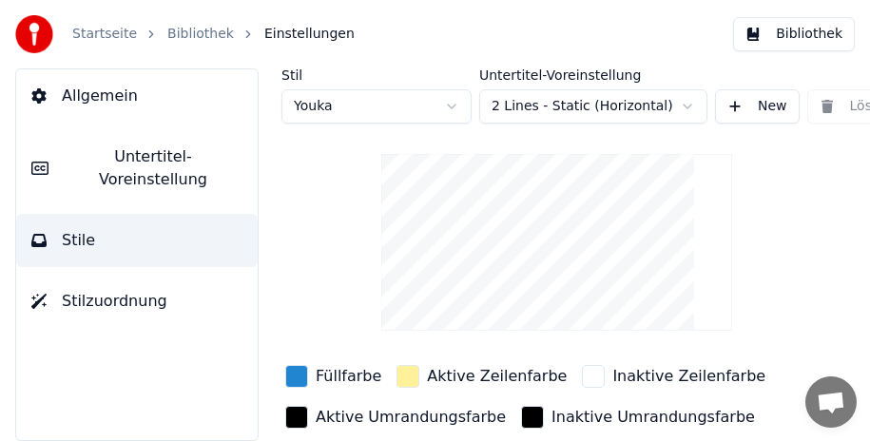
click at [117, 166] on span "Untertitel-Voreinstellung" at bounding box center [153, 169] width 179 height 46
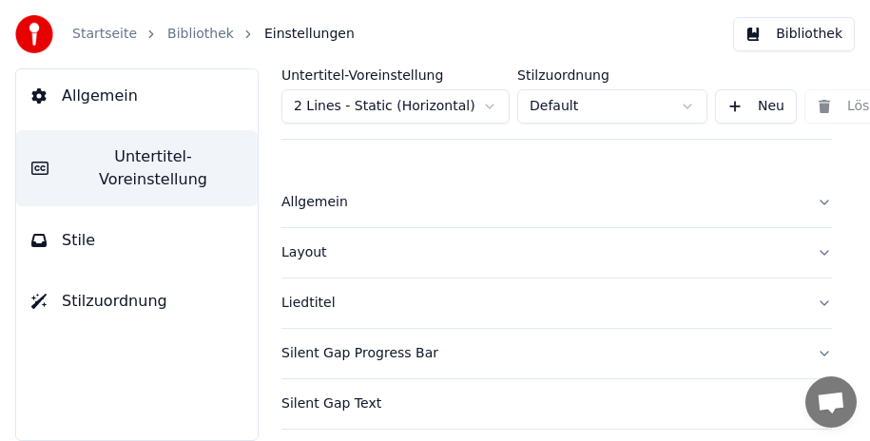
click at [811, 303] on button "Liedtitel" at bounding box center [557, 303] width 551 height 49
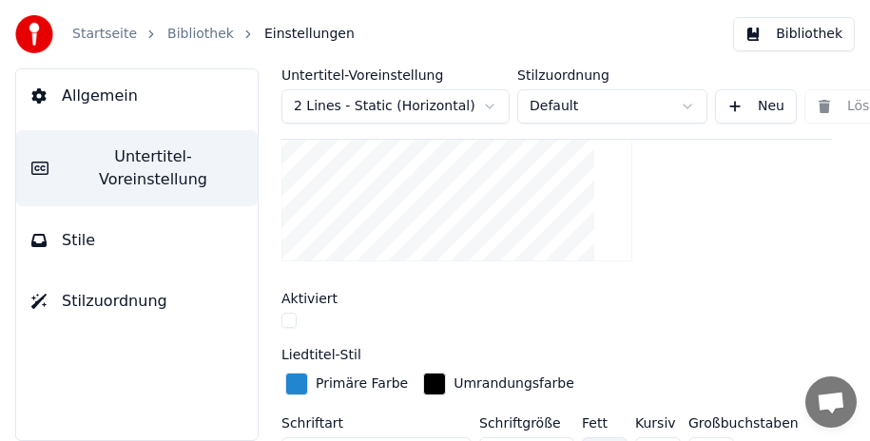
scroll to position [381, 0]
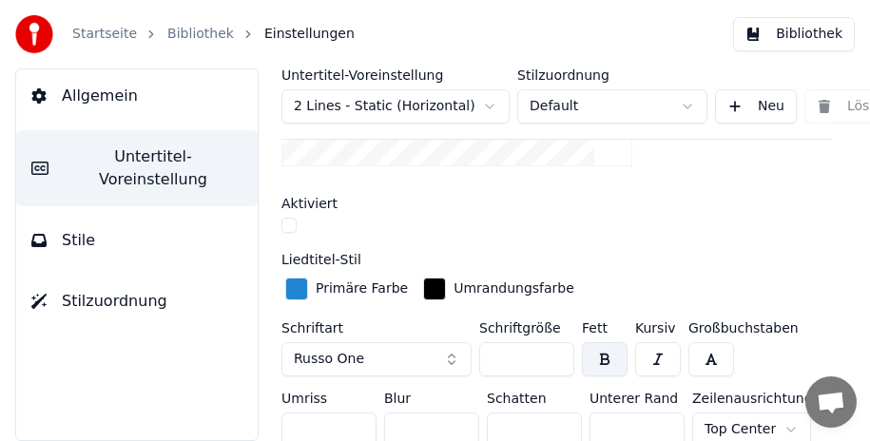
click at [291, 222] on button "button" at bounding box center [289, 225] width 15 height 15
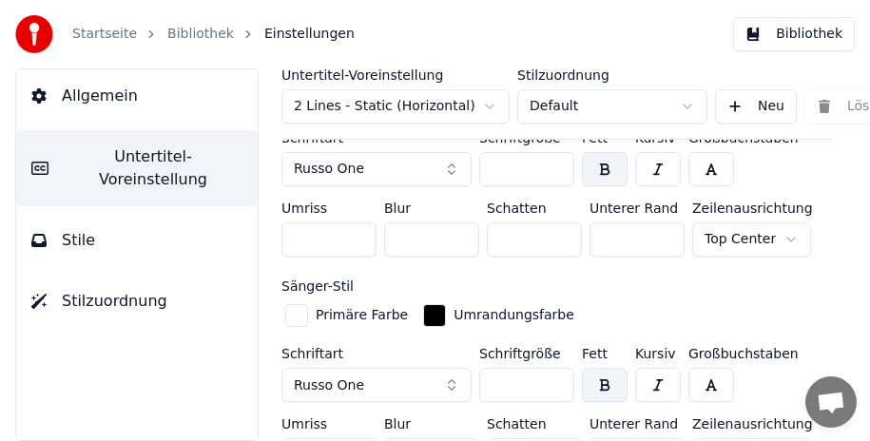
scroll to position [476, 0]
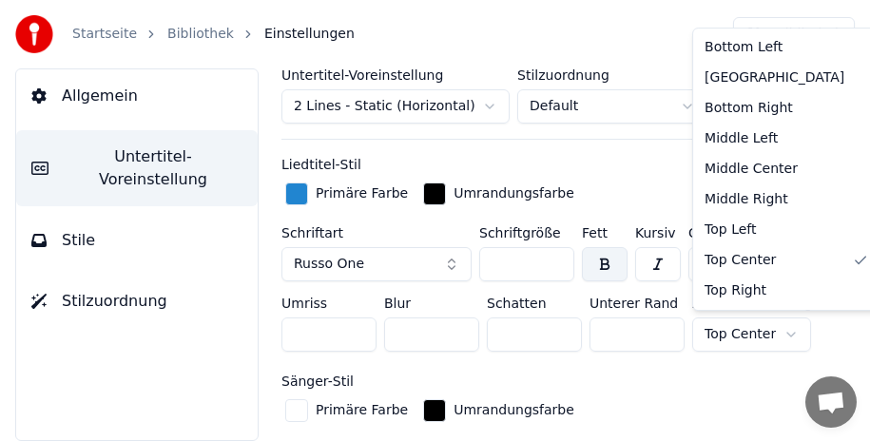
click at [762, 328] on html "Startseite Bibliothek Einstellungen Bibliothek Allgemein Untertitel-Voreinstell…" at bounding box center [435, 220] width 870 height 441
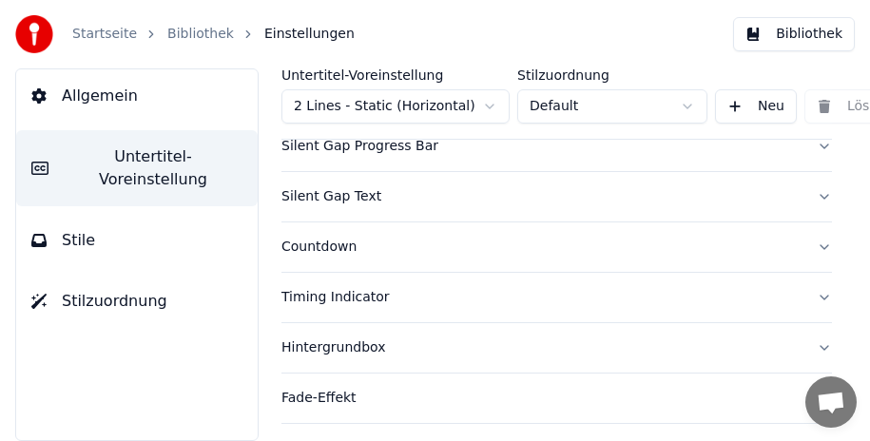
scroll to position [1142, 0]
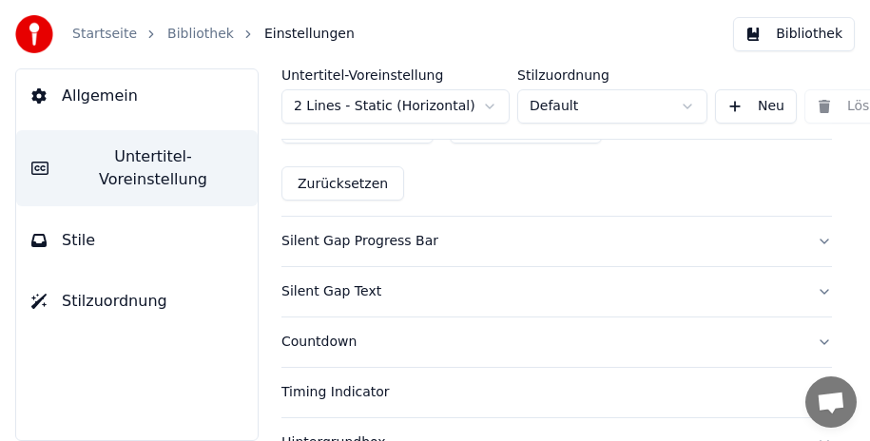
click at [812, 239] on button "Silent Gap Progress Bar" at bounding box center [557, 241] width 551 height 49
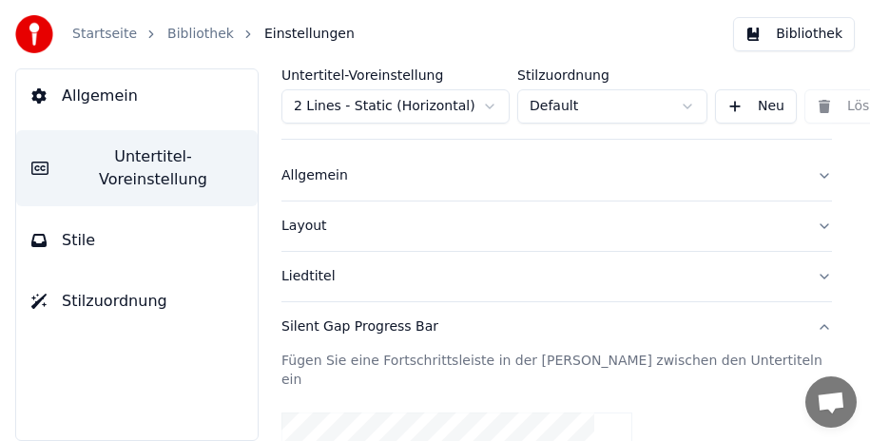
scroll to position [0, 0]
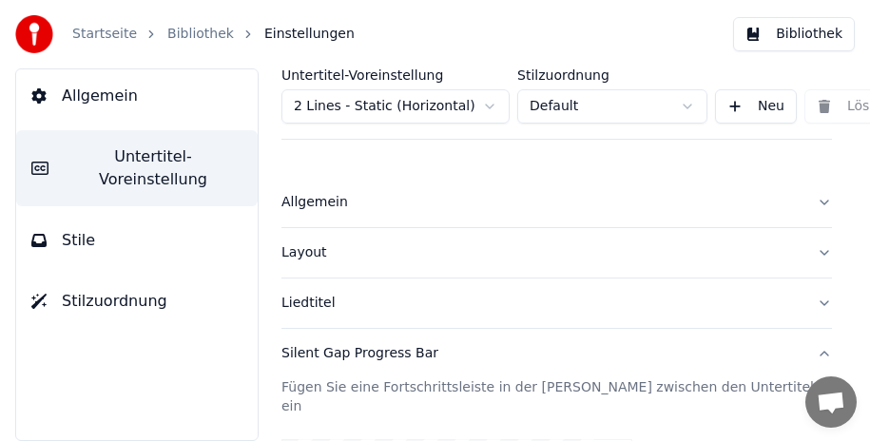
click at [812, 304] on button "Liedtitel" at bounding box center [557, 303] width 551 height 49
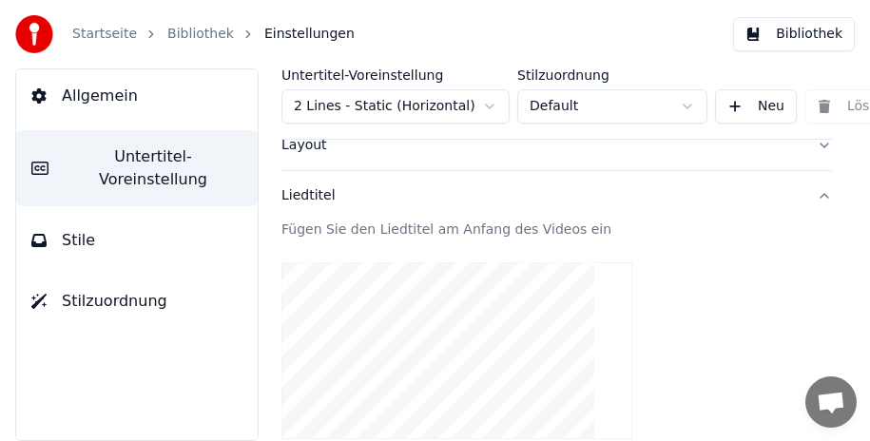
scroll to position [190, 0]
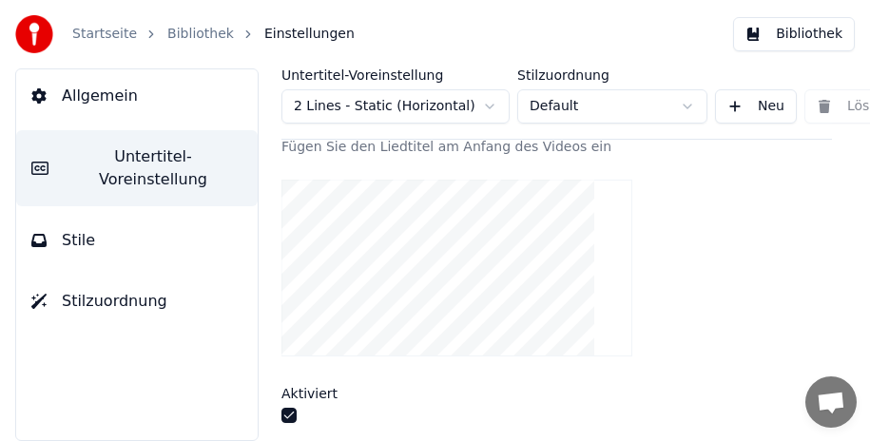
click at [433, 264] on video at bounding box center [457, 268] width 351 height 177
drag, startPoint x: 433, startPoint y: 264, endPoint x: 442, endPoint y: 238, distance: 27.4
click at [442, 238] on video at bounding box center [457, 268] width 351 height 177
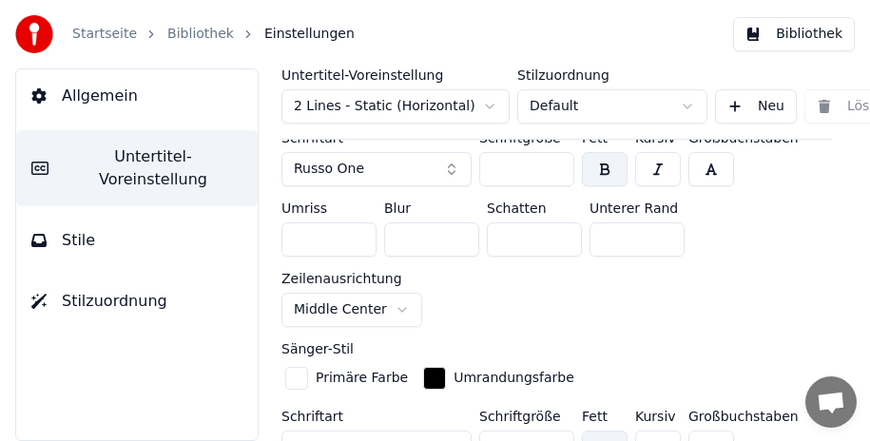
scroll to position [476, 0]
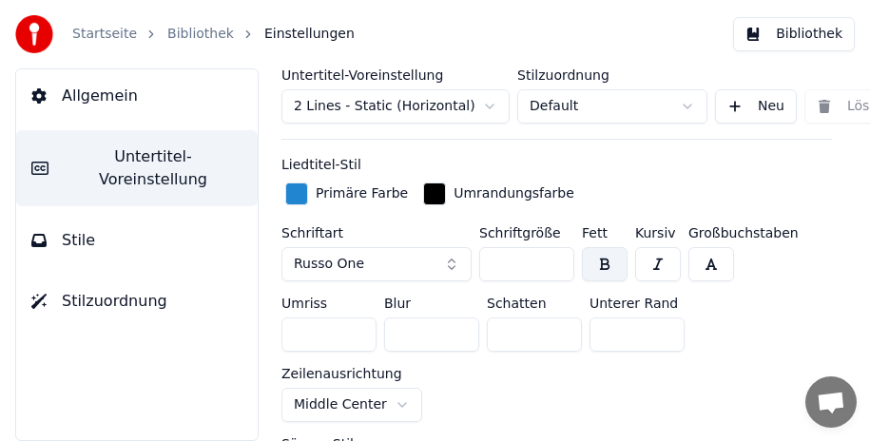
click at [669, 324] on input "***" at bounding box center [637, 335] width 95 height 34
click at [669, 334] on input "**" at bounding box center [637, 335] width 95 height 34
click at [671, 324] on input "***" at bounding box center [637, 335] width 95 height 34
click at [670, 337] on input "***" at bounding box center [637, 335] width 95 height 34
click at [668, 326] on input "***" at bounding box center [637, 335] width 95 height 34
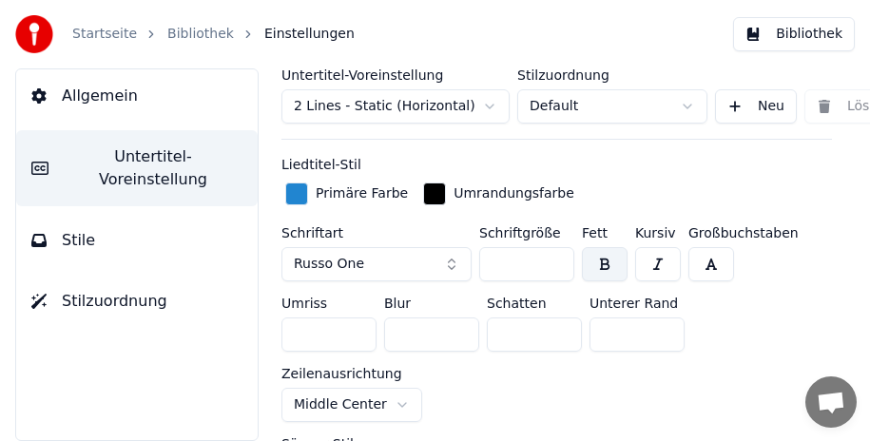
click at [668, 326] on input "***" at bounding box center [637, 335] width 95 height 34
type input "***"
click at [668, 326] on input "***" at bounding box center [637, 335] width 95 height 34
click at [568, 324] on input "**" at bounding box center [534, 335] width 95 height 34
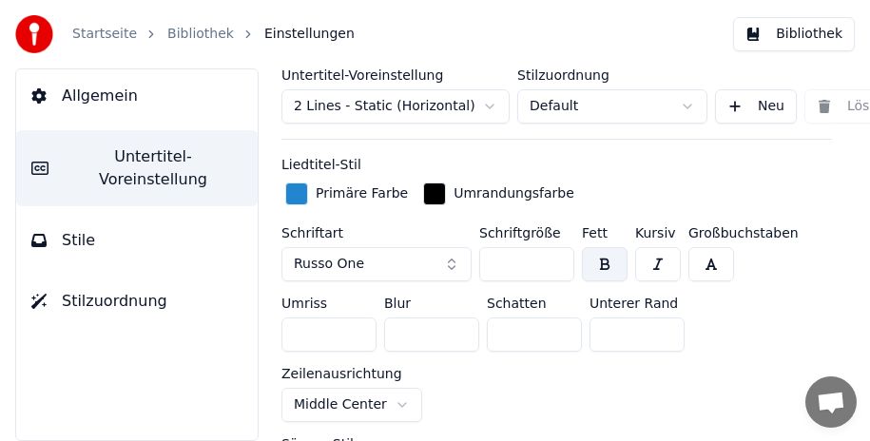
click at [567, 334] on input "*" at bounding box center [534, 335] width 95 height 34
type input "*"
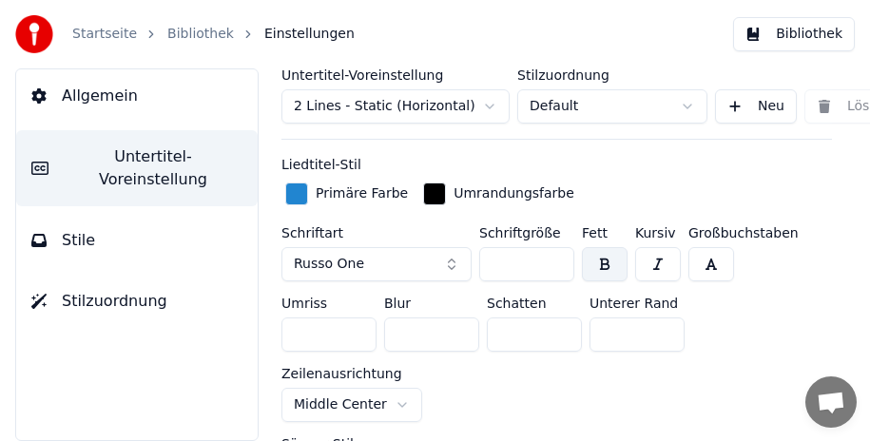
click at [567, 334] on input "*" at bounding box center [534, 335] width 95 height 34
click at [555, 264] on input "***" at bounding box center [526, 264] width 95 height 34
type input "***"
drag, startPoint x: 419, startPoint y: 324, endPoint x: 385, endPoint y: 328, distance: 33.5
click at [385, 328] on input "*" at bounding box center [431, 335] width 95 height 34
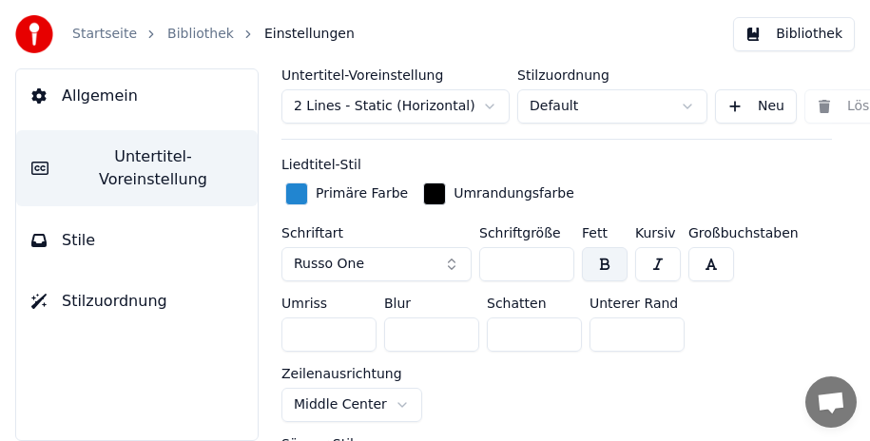
type input "*"
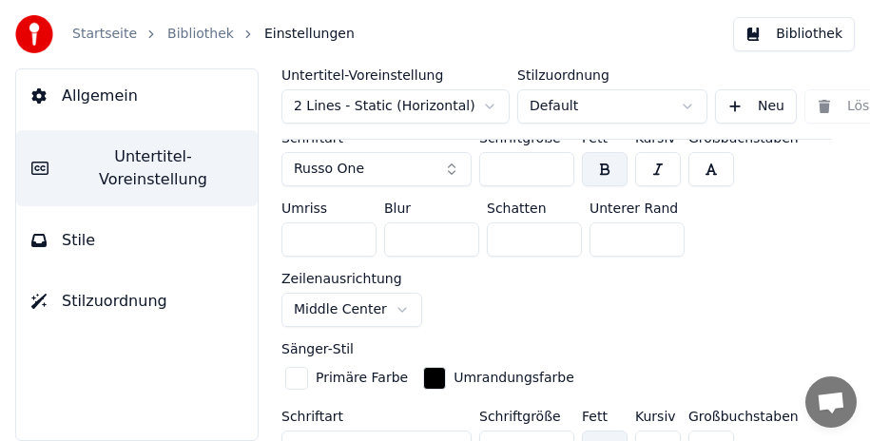
scroll to position [666, 0]
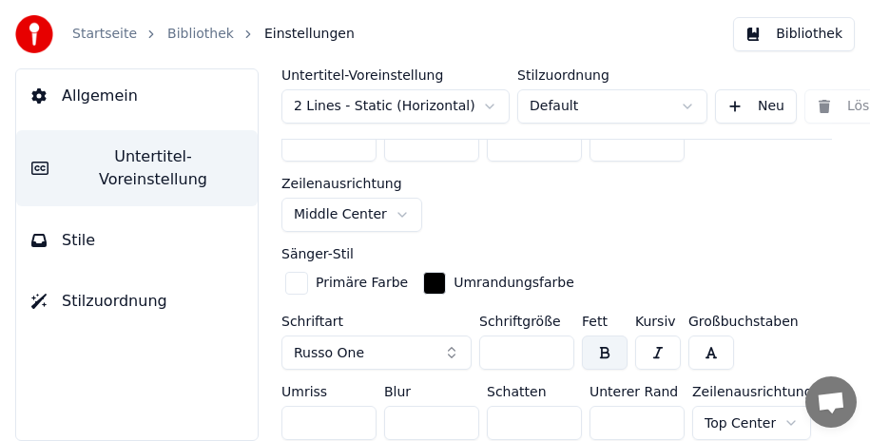
click at [399, 213] on html "Startseite Bibliothek Einstellungen Bibliothek Allgemein Untertitel-Voreinstell…" at bounding box center [435, 220] width 870 height 441
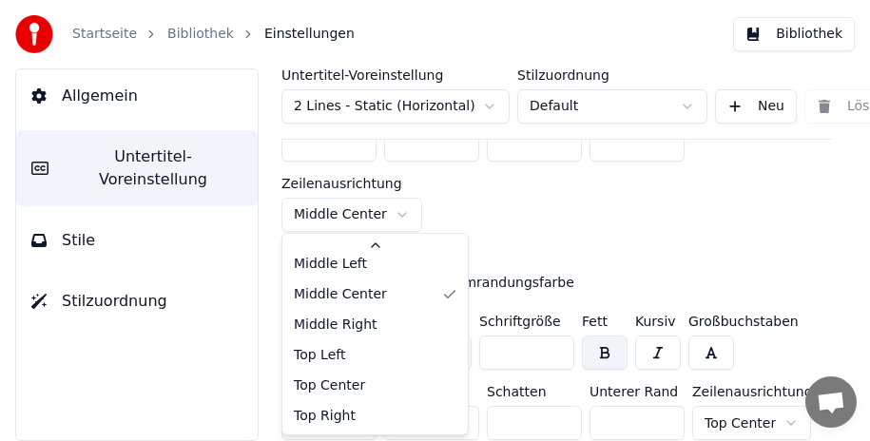
scroll to position [0, 0]
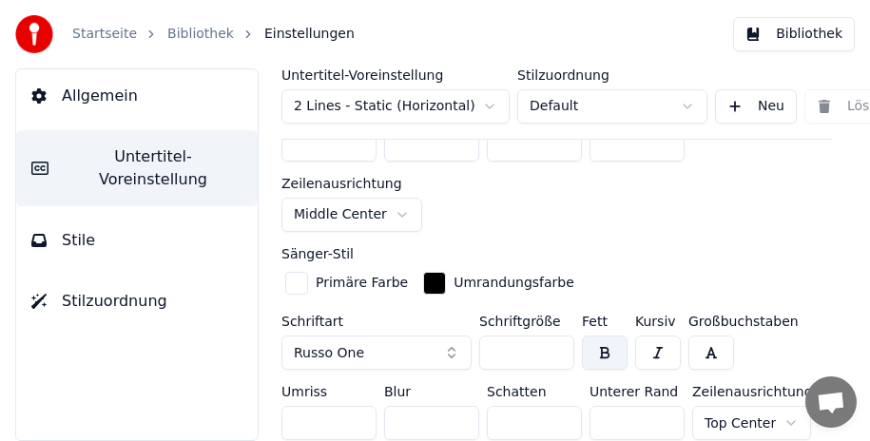
click at [593, 218] on html "Startseite Bibliothek Einstellungen Bibliothek Allgemein Untertitel-Voreinstell…" at bounding box center [435, 220] width 870 height 441
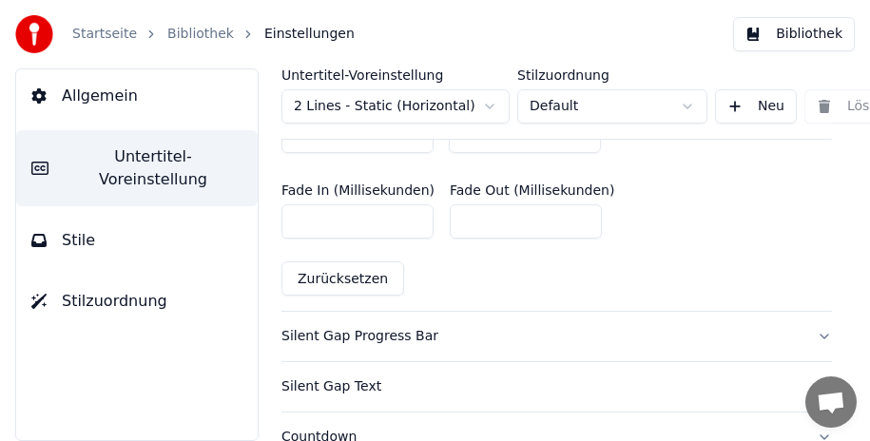
scroll to position [1142, 0]
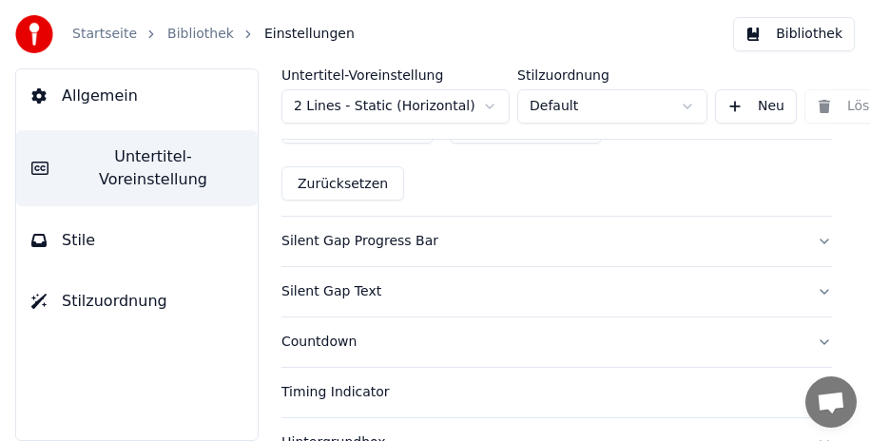
click at [807, 241] on button "Silent Gap Progress Bar" at bounding box center [557, 241] width 551 height 49
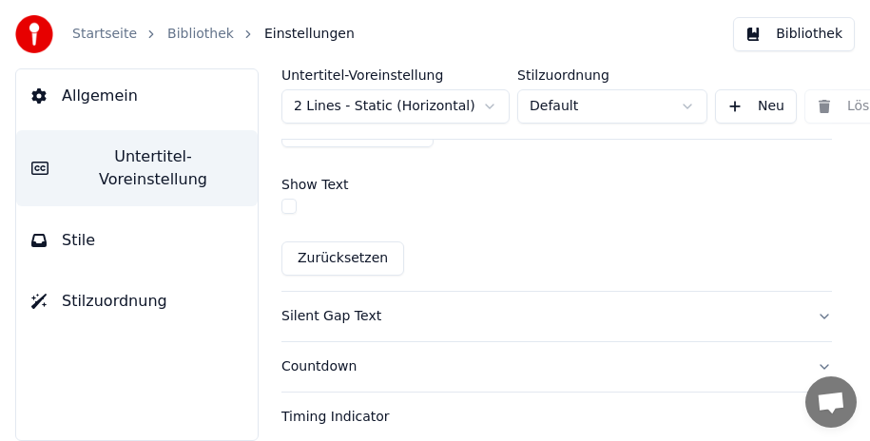
scroll to position [1203, 0]
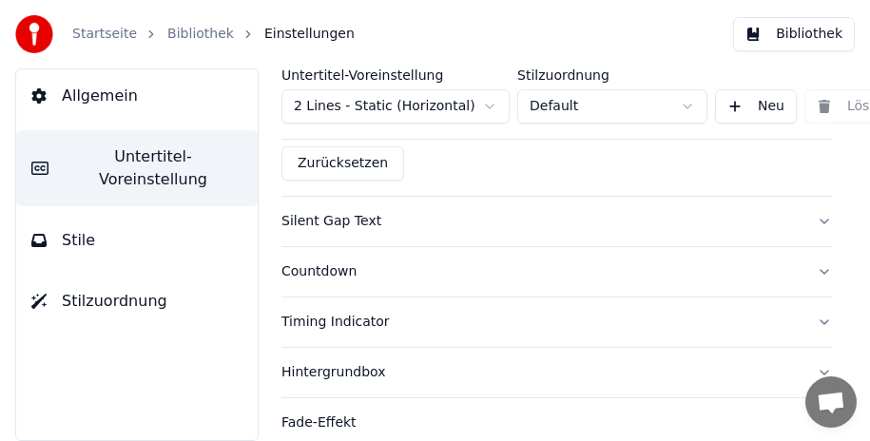
click at [805, 197] on button "Silent Gap Text" at bounding box center [557, 221] width 551 height 49
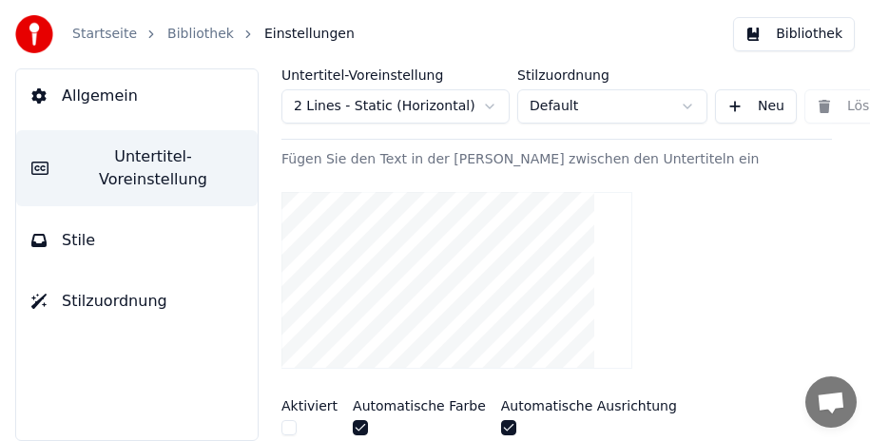
scroll to position [0, 0]
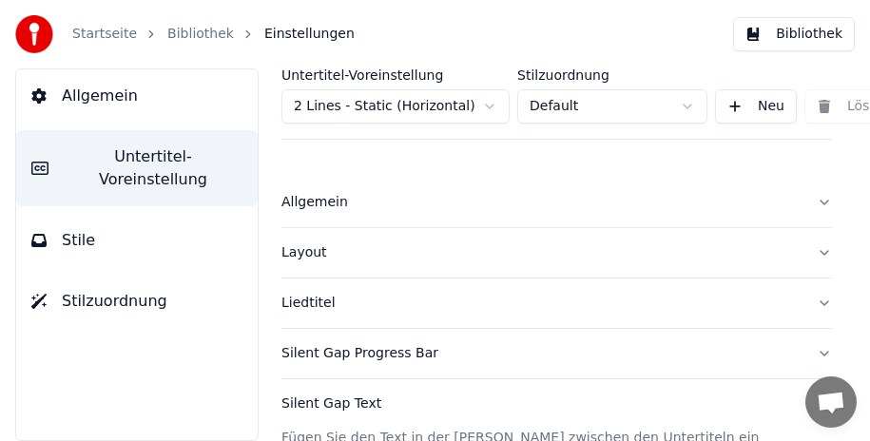
click at [804, 351] on button "Silent Gap Progress Bar" at bounding box center [557, 353] width 551 height 49
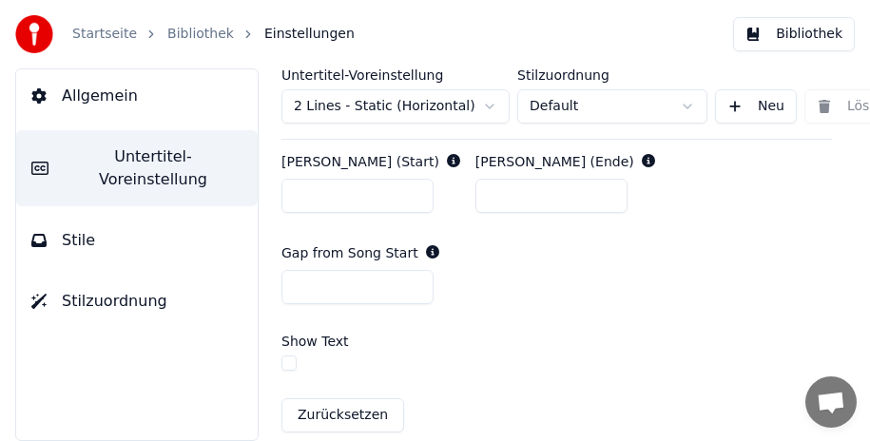
scroll to position [1046, 0]
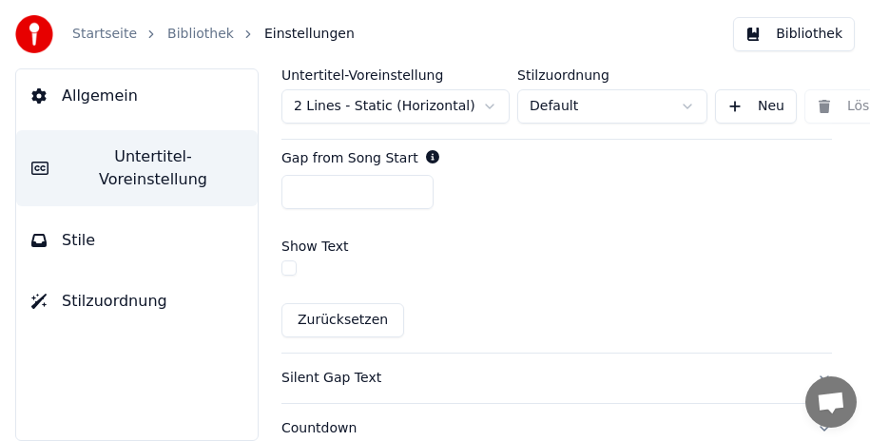
click at [291, 261] on button "button" at bounding box center [289, 268] width 15 height 15
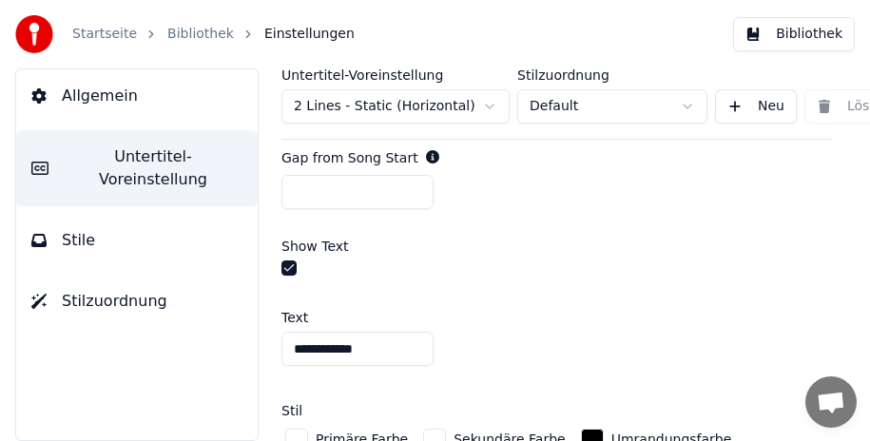
drag, startPoint x: 391, startPoint y: 329, endPoint x: 276, endPoint y: 333, distance: 115.2
click at [276, 333] on div "**********" at bounding box center [557, 254] width 627 height 373
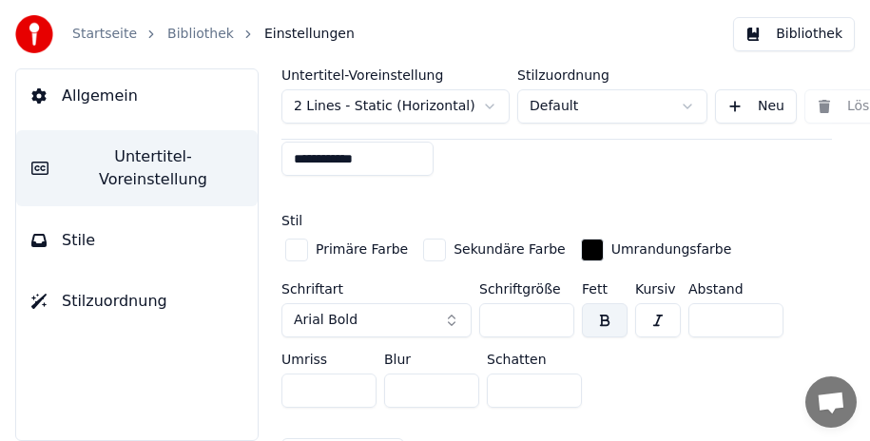
type input "**********"
click at [551, 303] on input "**" at bounding box center [526, 320] width 95 height 34
type input "**"
click at [551, 303] on input "**" at bounding box center [526, 320] width 95 height 34
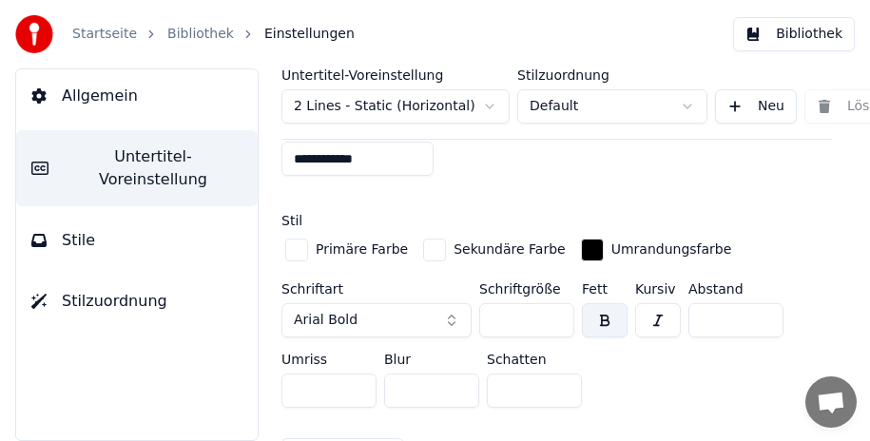
click at [403, 303] on button "Arial Bold" at bounding box center [377, 320] width 190 height 34
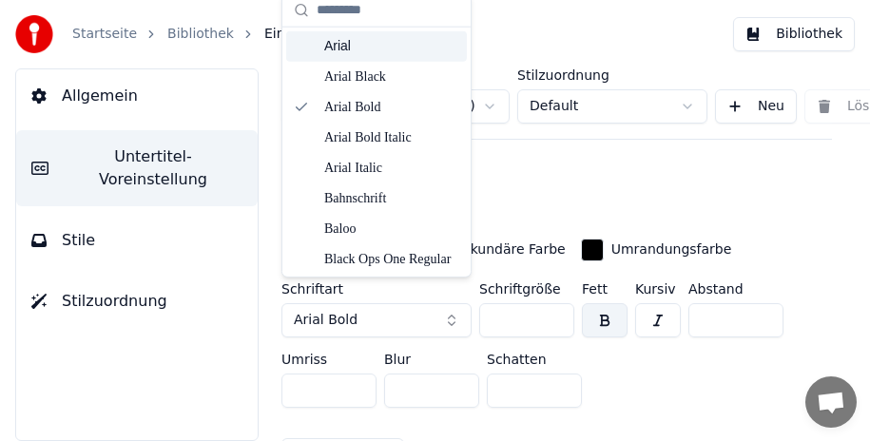
click at [370, 39] on div "Arial" at bounding box center [391, 46] width 135 height 19
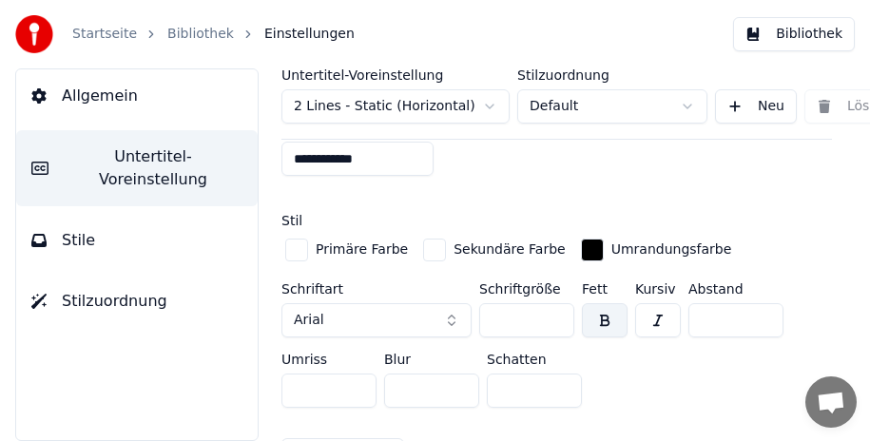
click at [357, 374] on input "**" at bounding box center [329, 391] width 95 height 34
click at [358, 374] on input "**" at bounding box center [329, 391] width 95 height 34
type input "**"
click at [358, 374] on input "**" at bounding box center [329, 391] width 95 height 34
click at [302, 239] on div "button" at bounding box center [296, 250] width 23 height 23
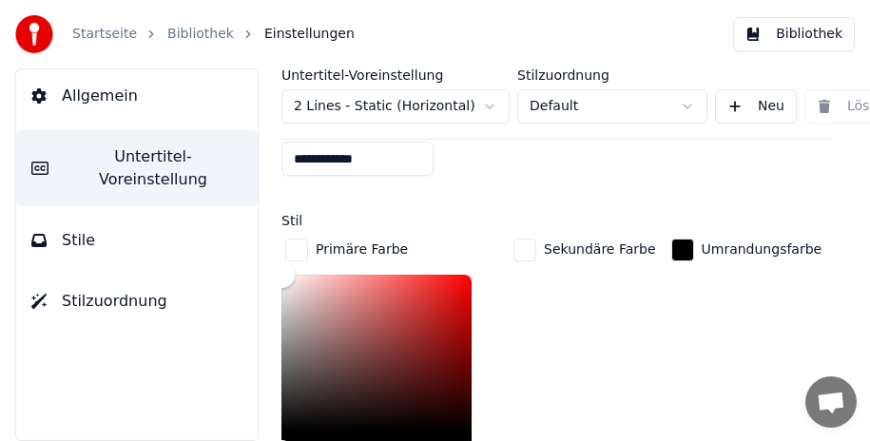
scroll to position [1332, 0]
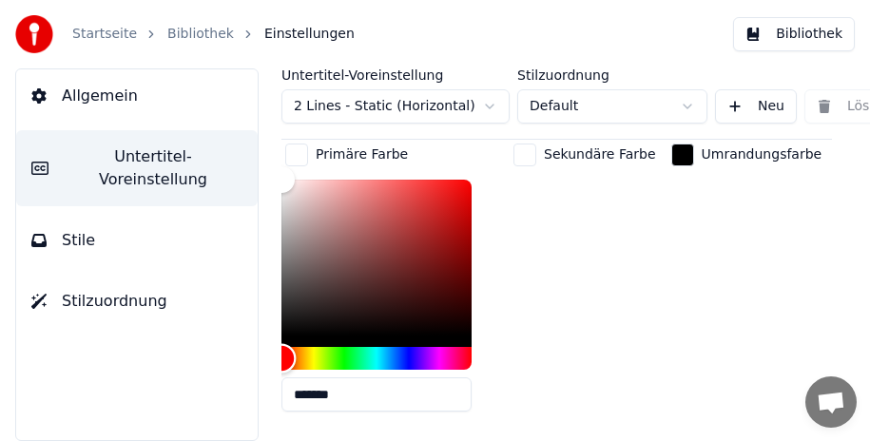
click at [376, 347] on div "Hue" at bounding box center [377, 358] width 190 height 23
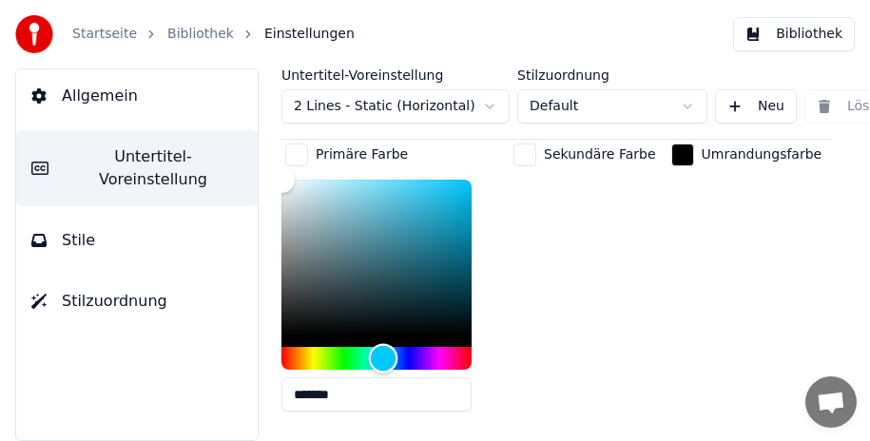
click at [383, 344] on div "Hue" at bounding box center [383, 358] width 29 height 29
drag, startPoint x: 285, startPoint y: 159, endPoint x: 345, endPoint y: 170, distance: 61.0
click at [345, 178] on div "Color" at bounding box center [344, 192] width 29 height 29
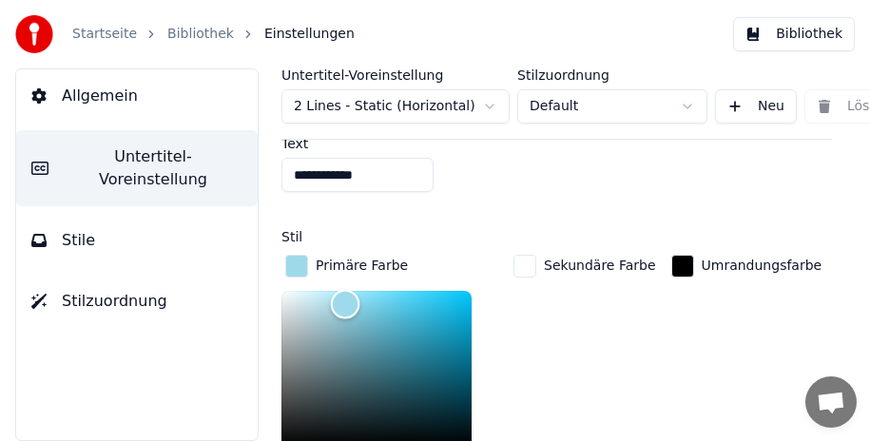
scroll to position [1237, 0]
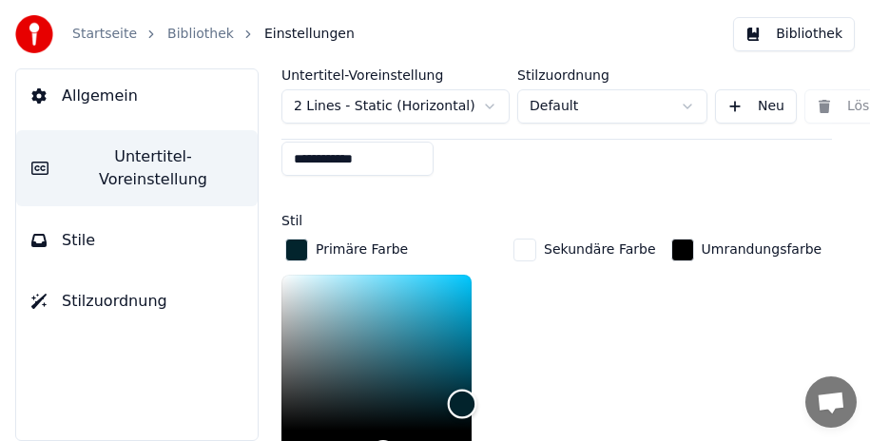
drag, startPoint x: 342, startPoint y: 263, endPoint x: 462, endPoint y: 381, distance: 168.9
click at [462, 389] on div "Color" at bounding box center [462, 403] width 29 height 29
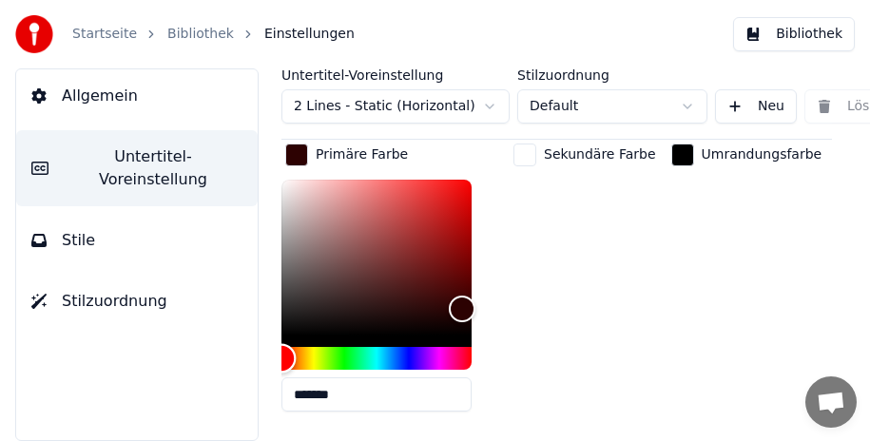
drag, startPoint x: 386, startPoint y: 336, endPoint x: 253, endPoint y: 355, distance: 134.5
click at [255, 357] on div "**********" at bounding box center [557, 254] width 627 height 373
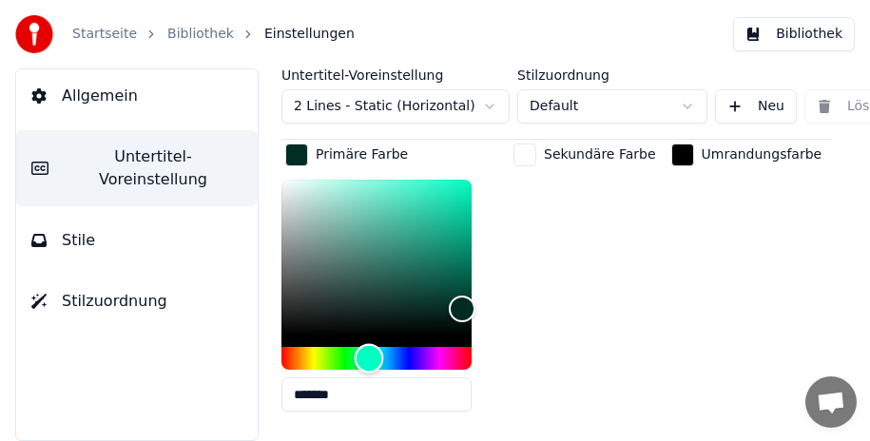
drag, startPoint x: 285, startPoint y: 342, endPoint x: 369, endPoint y: 331, distance: 84.5
click at [369, 344] on div "Hue" at bounding box center [369, 358] width 29 height 29
drag, startPoint x: 461, startPoint y: 280, endPoint x: 460, endPoint y: 172, distance: 107.5
click at [460, 180] on div "Color" at bounding box center [460, 194] width 29 height 29
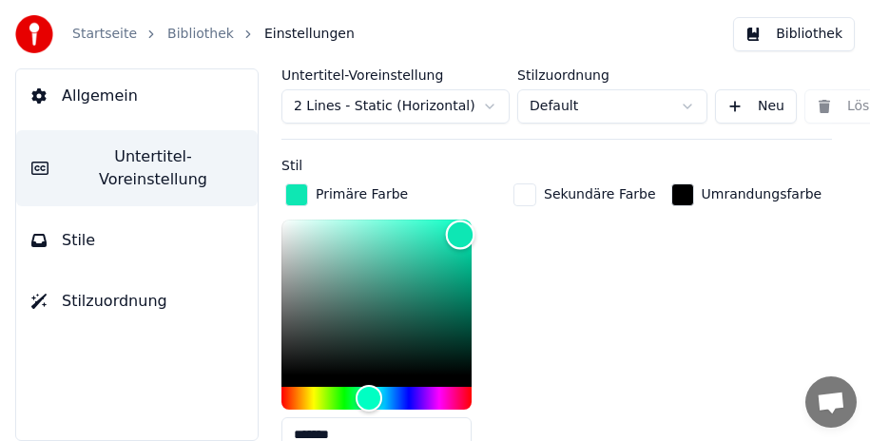
scroll to position [1295, 0]
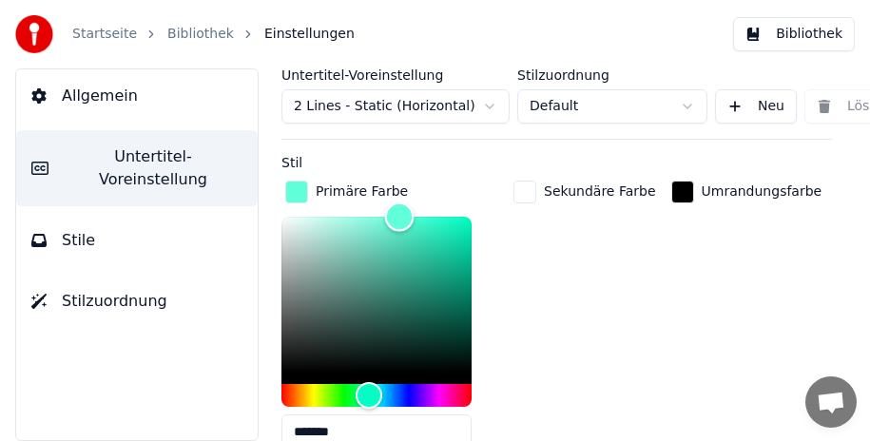
type input "*******"
drag, startPoint x: 472, startPoint y: 214, endPoint x: 403, endPoint y: 187, distance: 73.5
click at [403, 203] on div "Color" at bounding box center [403, 217] width 29 height 29
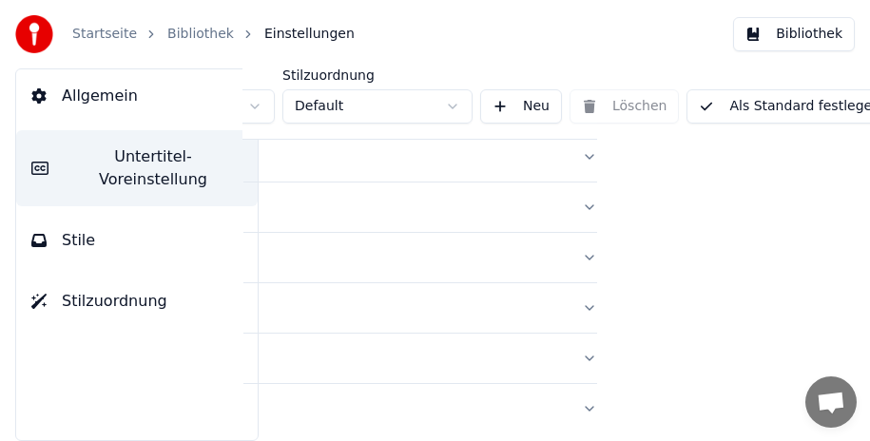
scroll to position [2000, 250]
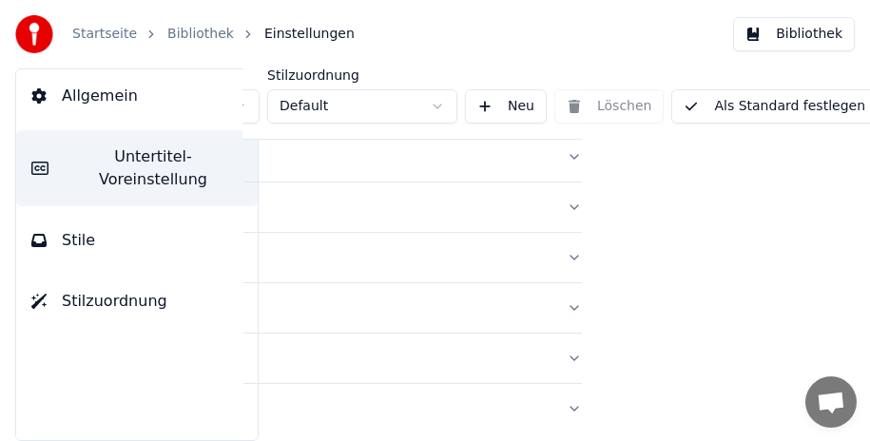
click at [775, 104] on button "Als Standard festlegen" at bounding box center [775, 106] width 206 height 34
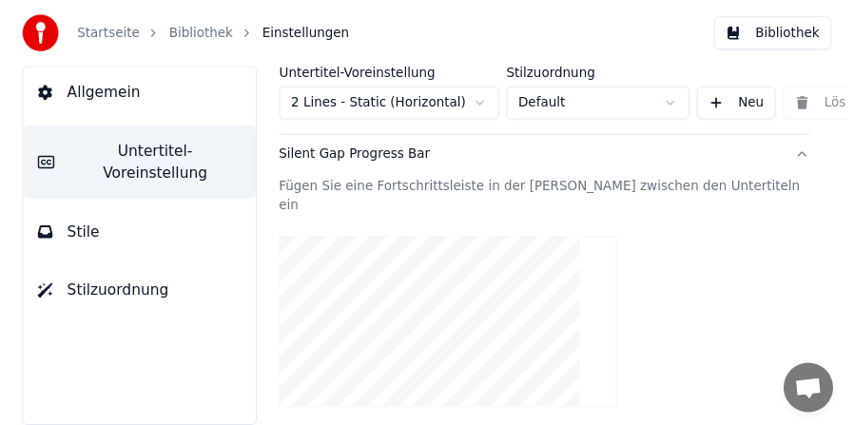
scroll to position [192, 0]
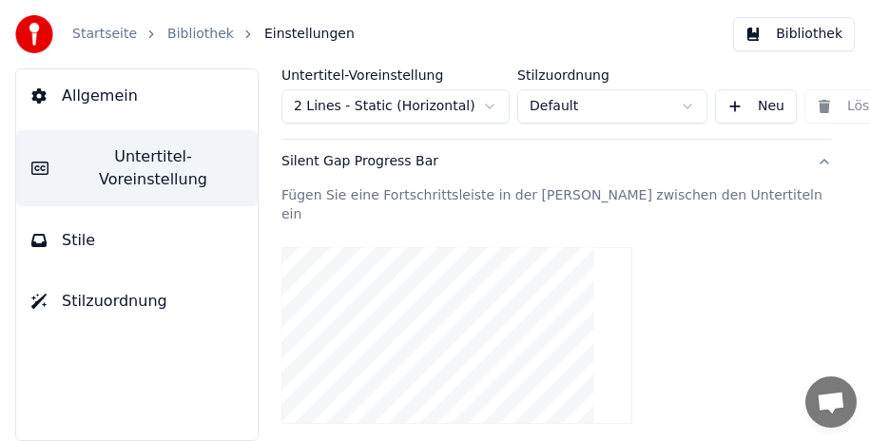
click at [779, 36] on button "Bibliothek" at bounding box center [794, 34] width 122 height 34
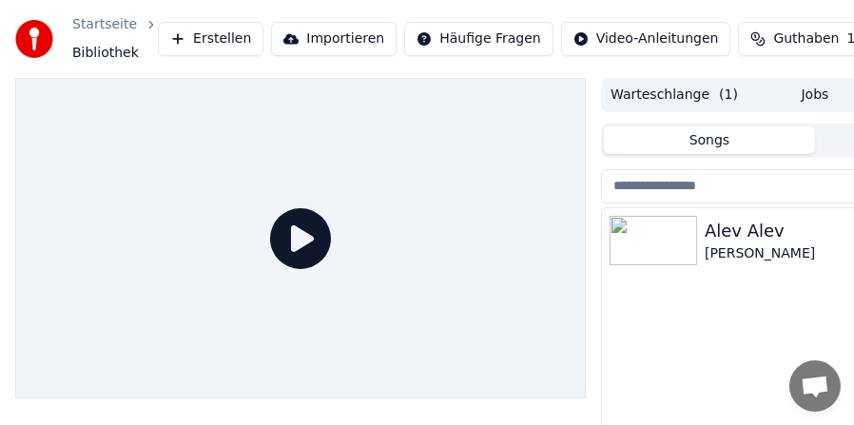
click at [778, 240] on div "[PERSON_NAME]" at bounding box center [853, 231] width 297 height 27
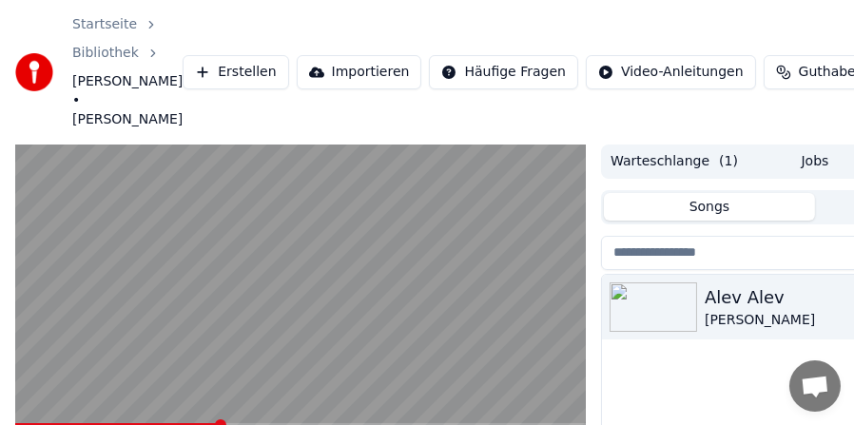
click at [220, 423] on span at bounding box center [300, 425] width 571 height 4
click at [275, 403] on video at bounding box center [300, 306] width 571 height 322
click at [272, 423] on span at bounding box center [300, 425] width 571 height 4
click at [247, 423] on span at bounding box center [143, 425] width 257 height 4
click at [193, 365] on video at bounding box center [300, 306] width 571 height 322
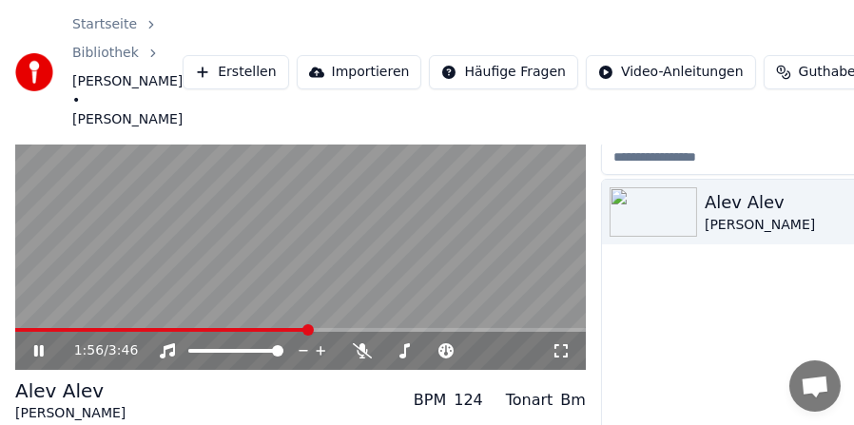
scroll to position [188, 0]
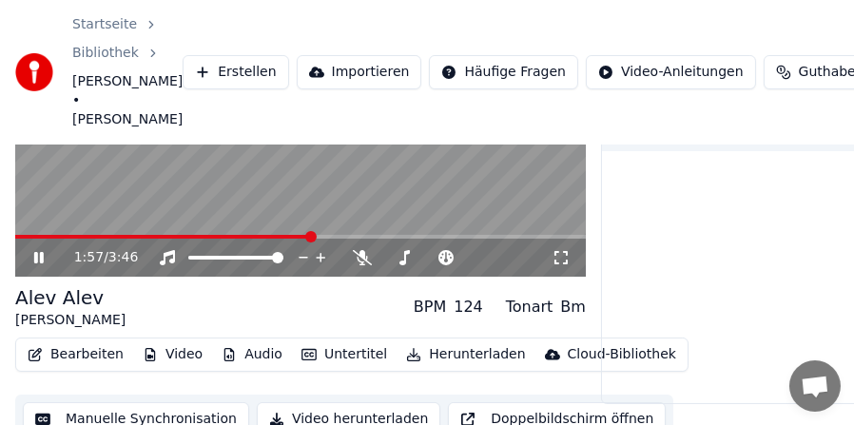
click at [67, 342] on button "Bearbeiten" at bounding box center [75, 355] width 111 height 27
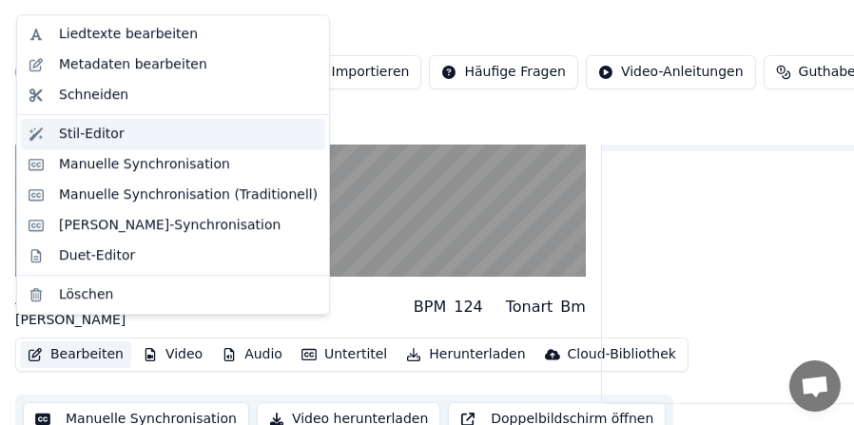
click at [105, 128] on div "Stil-Editor" at bounding box center [92, 134] width 66 height 19
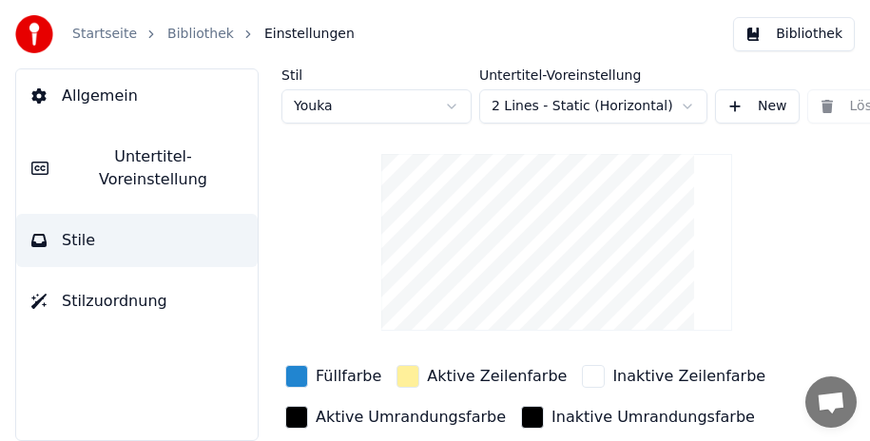
click at [133, 148] on span "Untertitel-Voreinstellung" at bounding box center [153, 169] width 179 height 46
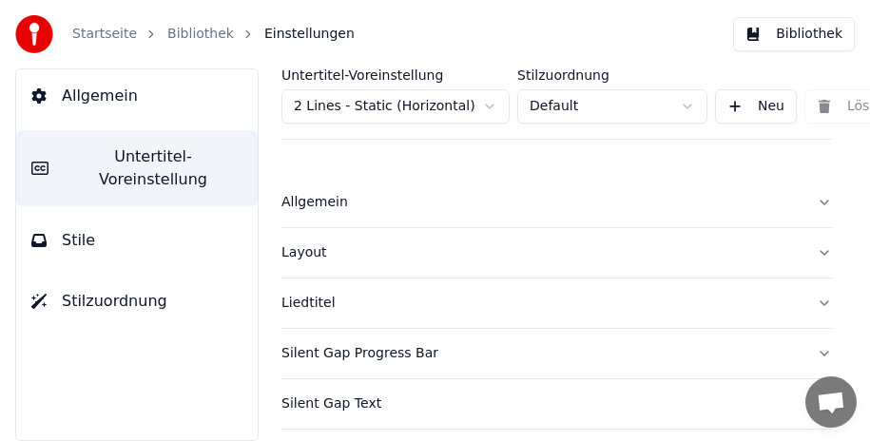
click at [811, 356] on button "Silent Gap Progress Bar" at bounding box center [557, 353] width 551 height 49
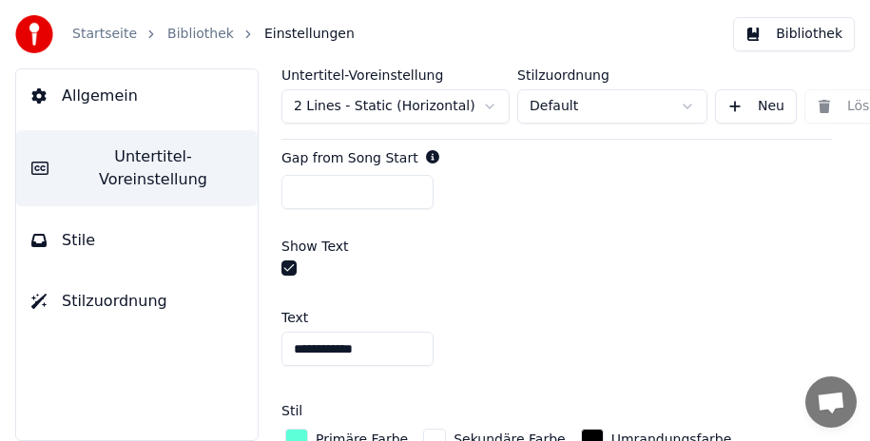
scroll to position [1142, 0]
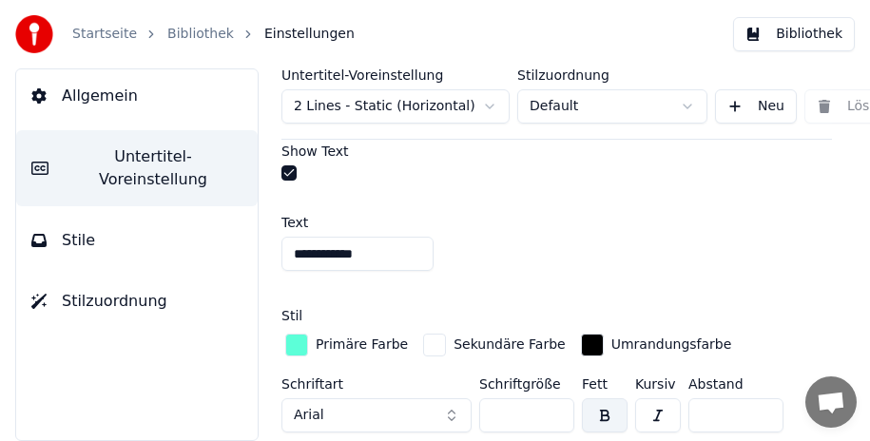
click at [297, 334] on div "button" at bounding box center [296, 345] width 23 height 23
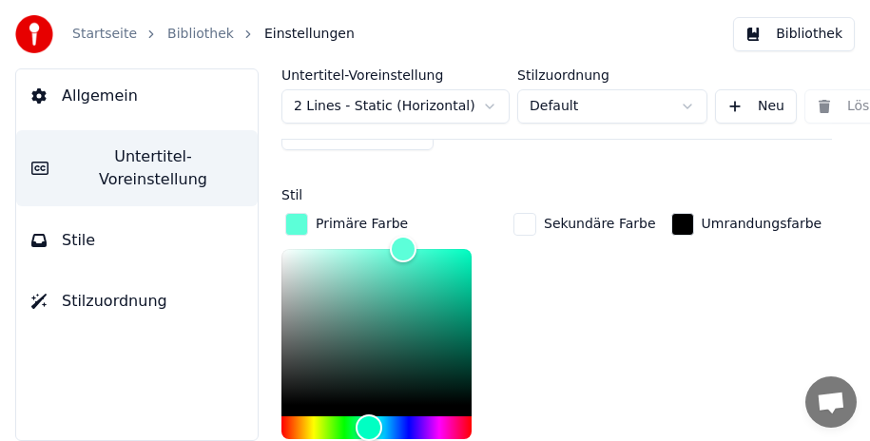
scroll to position [1260, 0]
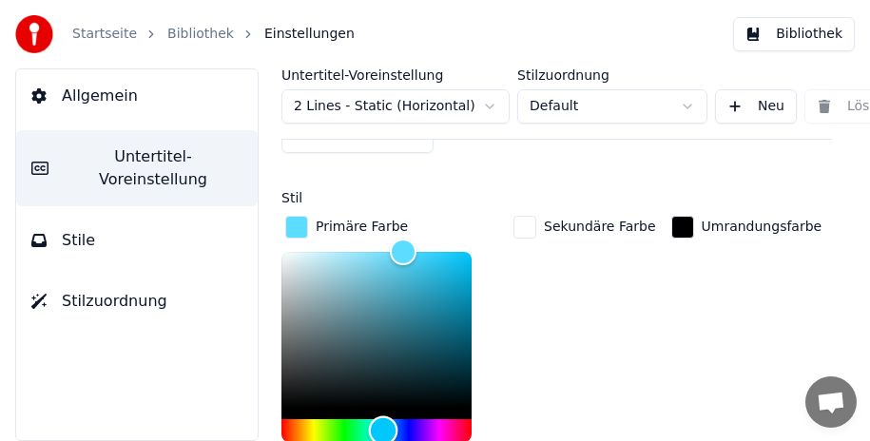
click at [383, 417] on div "Hue" at bounding box center [383, 431] width 29 height 29
type input "*******"
drag, startPoint x: 405, startPoint y: 226, endPoint x: 395, endPoint y: 223, distance: 11.1
click at [395, 238] on div "Color" at bounding box center [395, 252] width 29 height 29
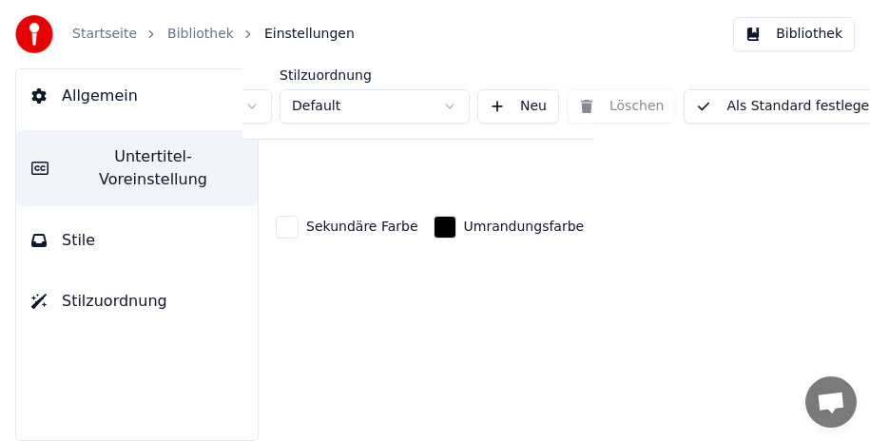
scroll to position [1260, 250]
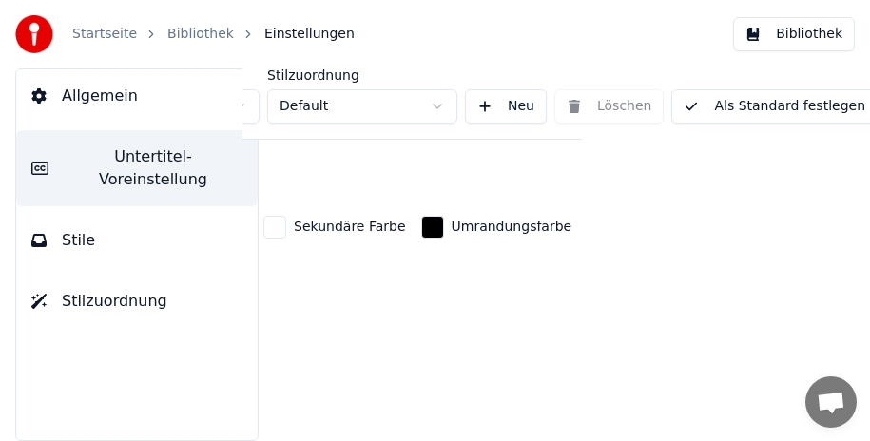
click at [706, 108] on button "Als Standard festlegen" at bounding box center [775, 106] width 206 height 34
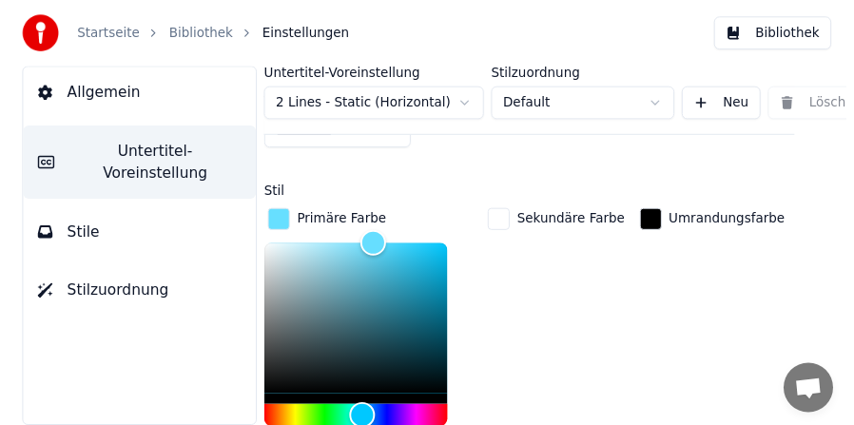
scroll to position [1260, 0]
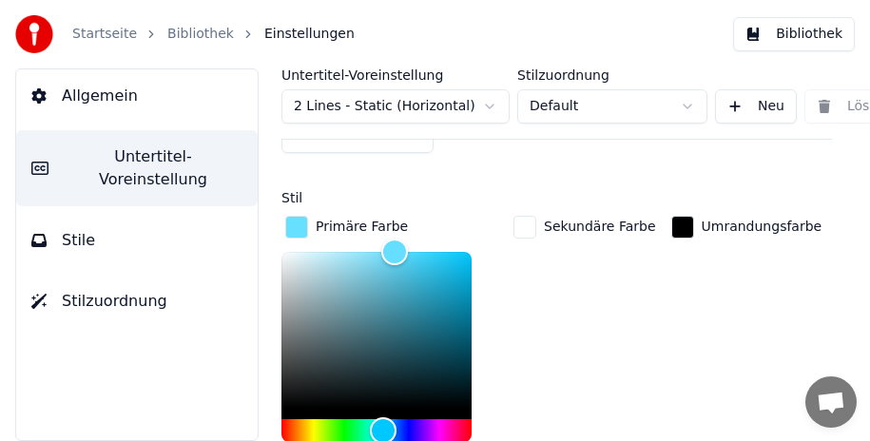
click at [785, 29] on button "Bibliothek" at bounding box center [794, 34] width 122 height 34
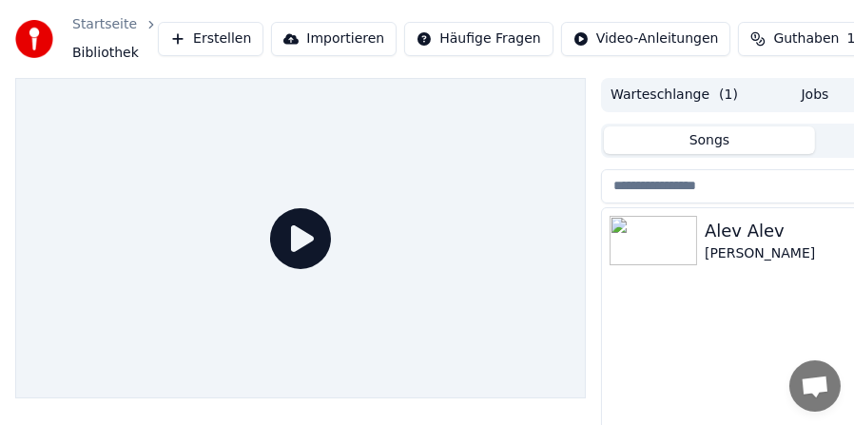
click at [693, 246] on img at bounding box center [654, 240] width 88 height 49
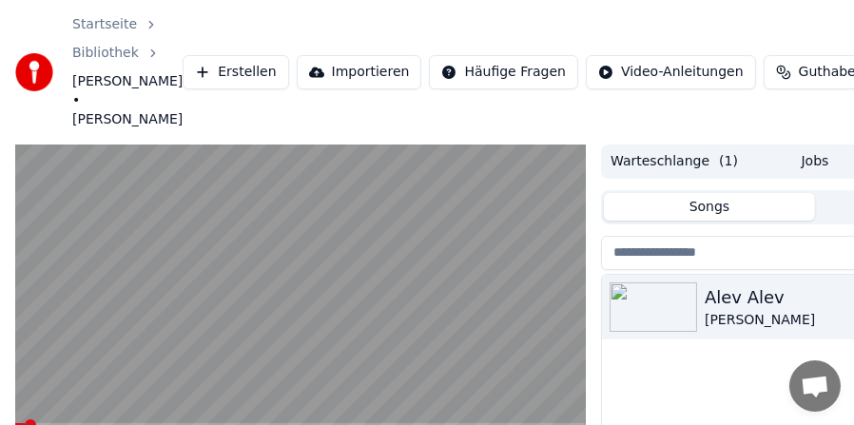
click at [64, 423] on span at bounding box center [300, 425] width 571 height 4
click at [65, 401] on video at bounding box center [300, 306] width 571 height 322
click at [69, 423] on span at bounding box center [58, 425] width 87 height 4
click at [188, 377] on video at bounding box center [300, 306] width 571 height 322
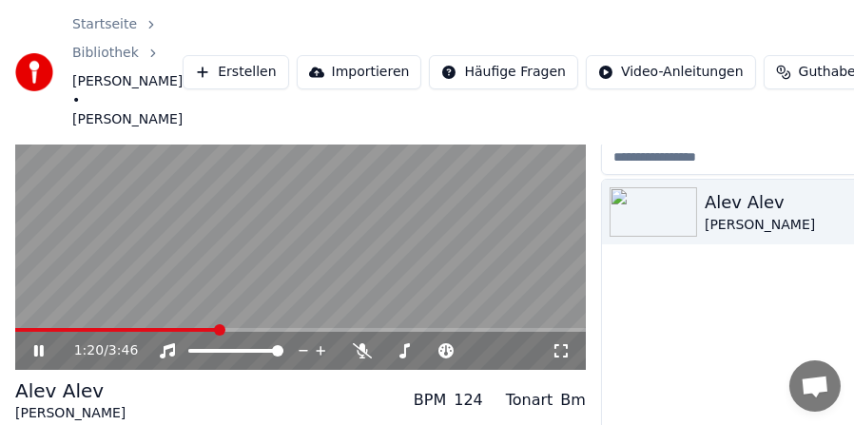
scroll to position [188, 0]
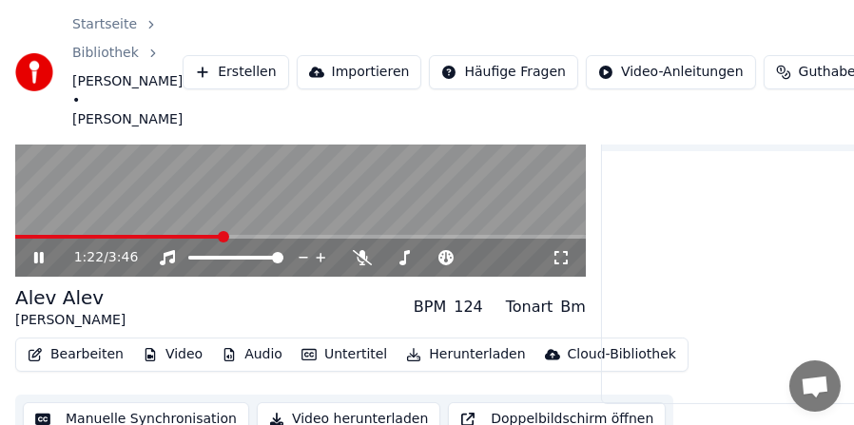
click at [211, 177] on video at bounding box center [300, 117] width 571 height 322
click at [341, 402] on button "Video herunterladen" at bounding box center [349, 419] width 184 height 34
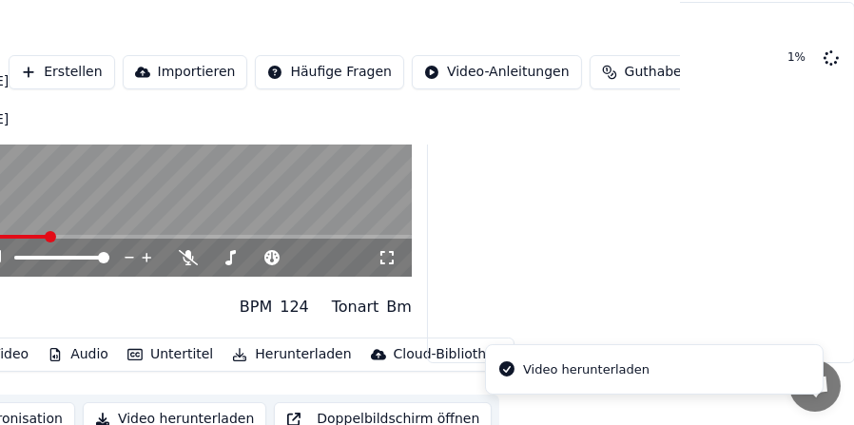
scroll to position [0, 174]
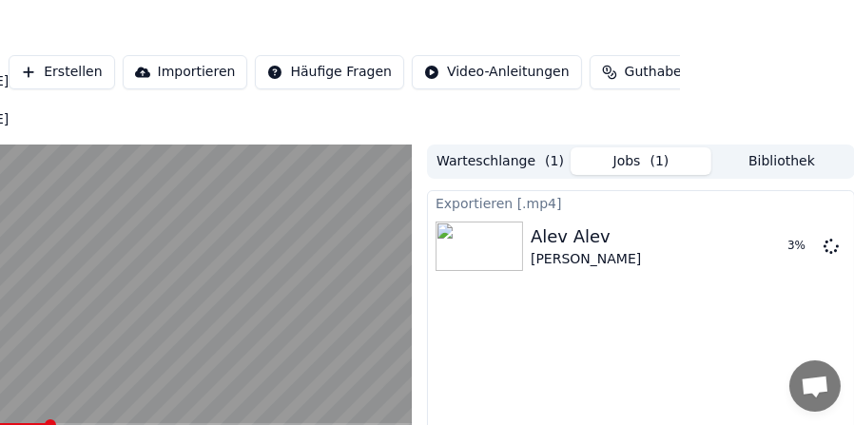
click at [771, 147] on button "Bibliothek" at bounding box center [782, 161] width 141 height 28
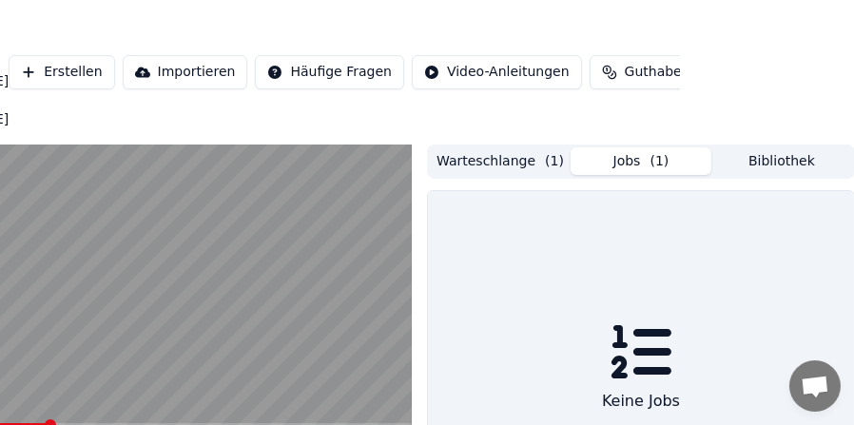
click at [632, 147] on button "Jobs ( 1 )" at bounding box center [641, 161] width 141 height 28
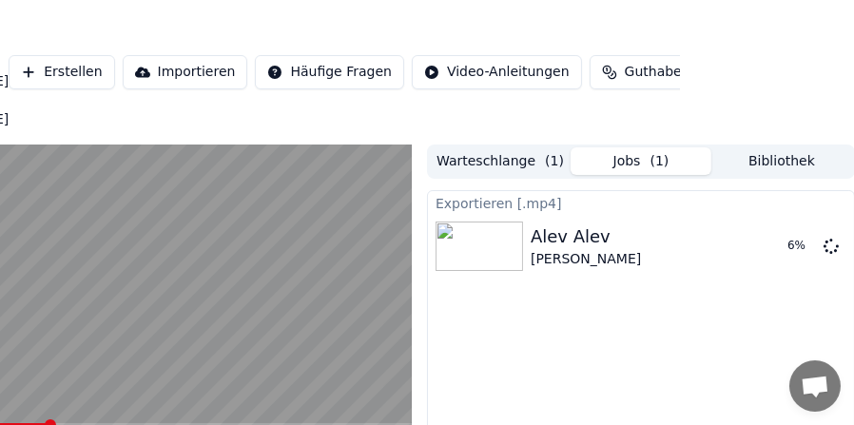
click at [488, 147] on button "Warteschlange ( 1 )" at bounding box center [500, 161] width 141 height 28
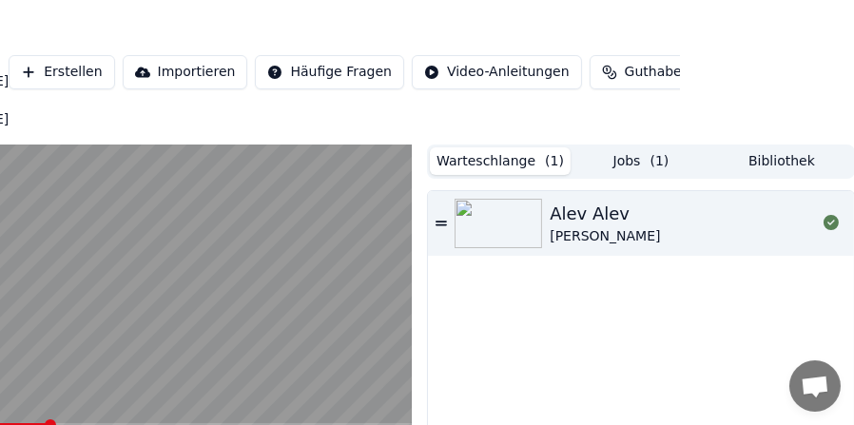
click at [502, 147] on button "Warteschlange ( 1 )" at bounding box center [500, 161] width 141 height 28
click at [624, 147] on button "Jobs ( 1 )" at bounding box center [641, 161] width 141 height 28
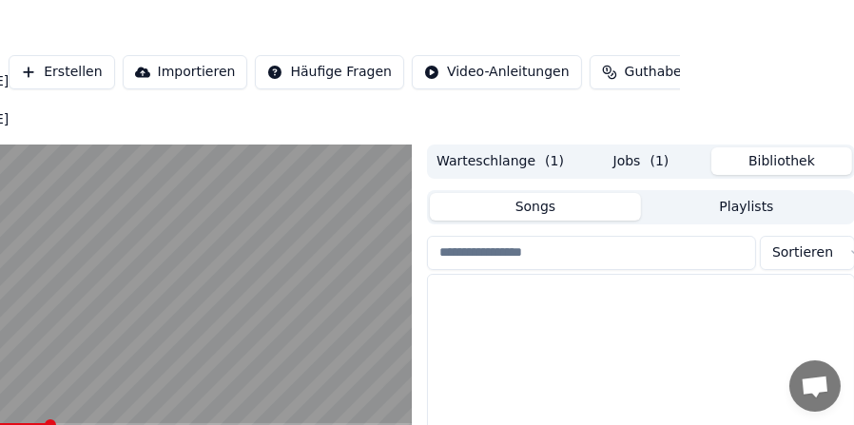
click at [755, 147] on button "Bibliothek" at bounding box center [782, 161] width 141 height 28
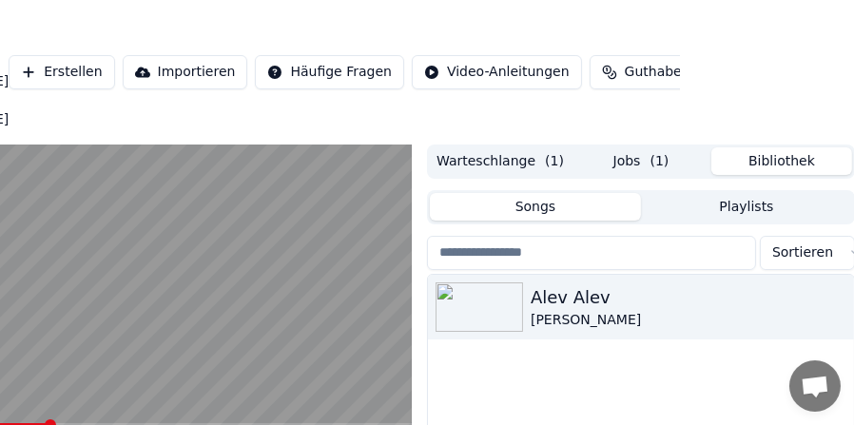
scroll to position [0, 176]
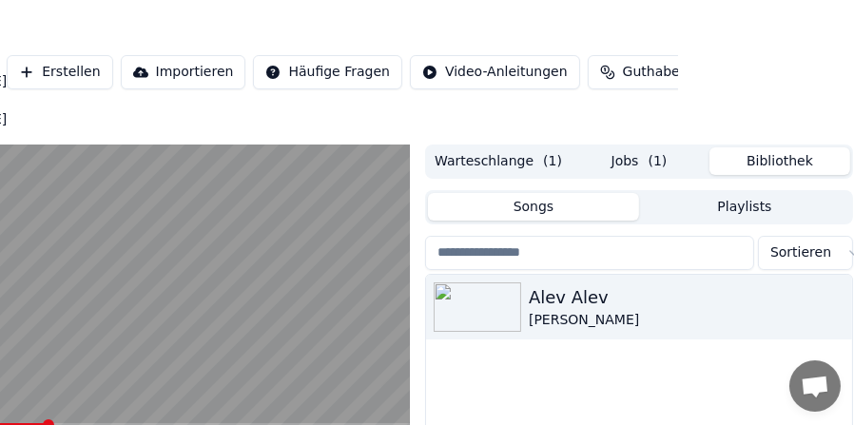
click at [738, 193] on button "Playlists" at bounding box center [744, 207] width 211 height 28
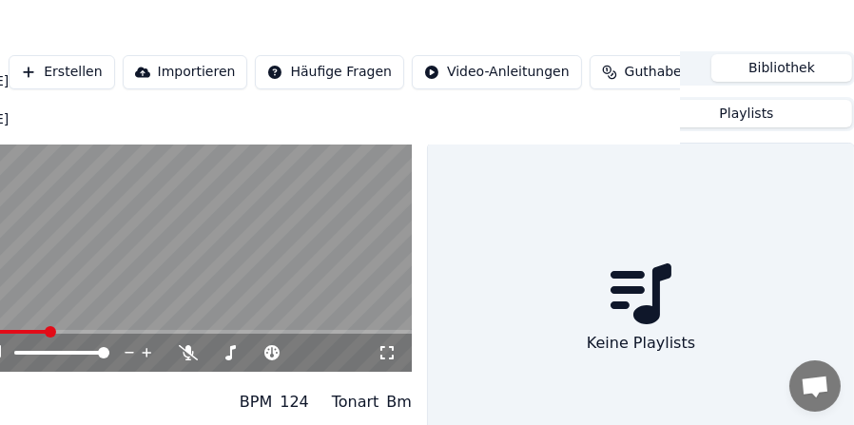
scroll to position [0, 174]
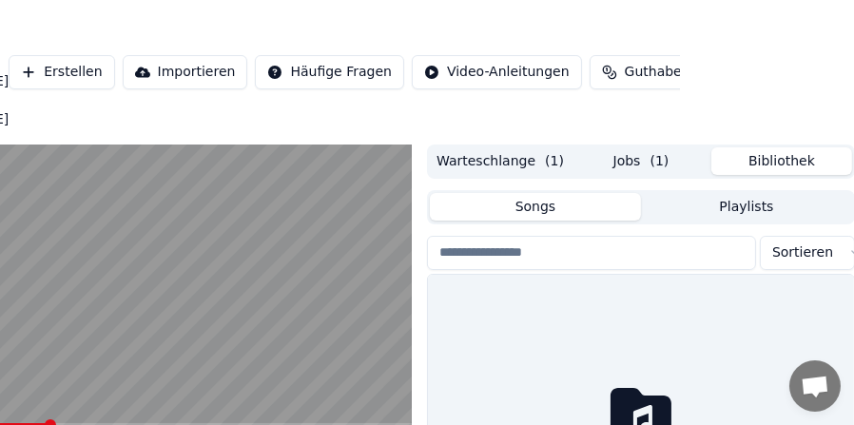
click at [524, 193] on button "Songs" at bounding box center [535, 207] width 211 height 28
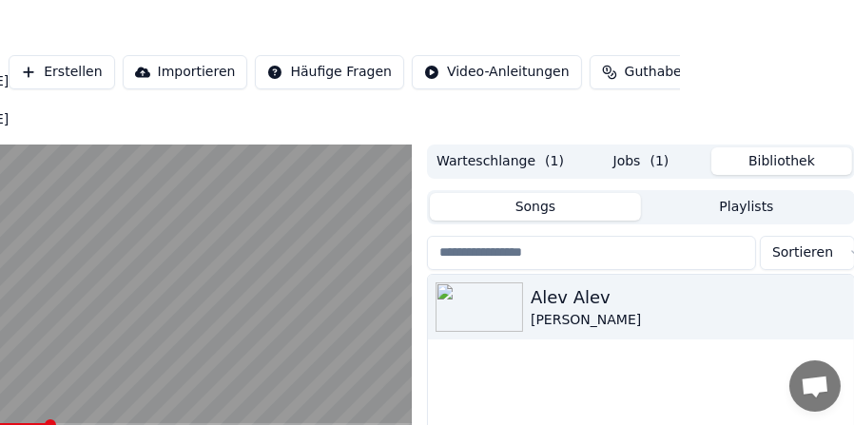
click at [729, 193] on button "Playlists" at bounding box center [746, 207] width 211 height 28
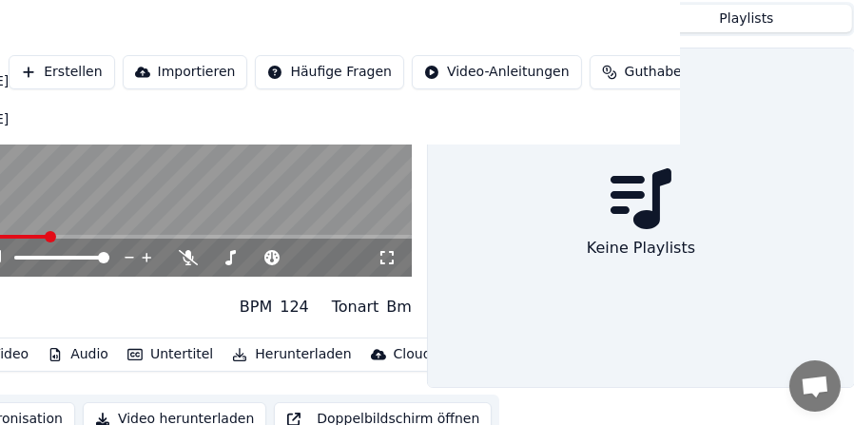
scroll to position [188, 0]
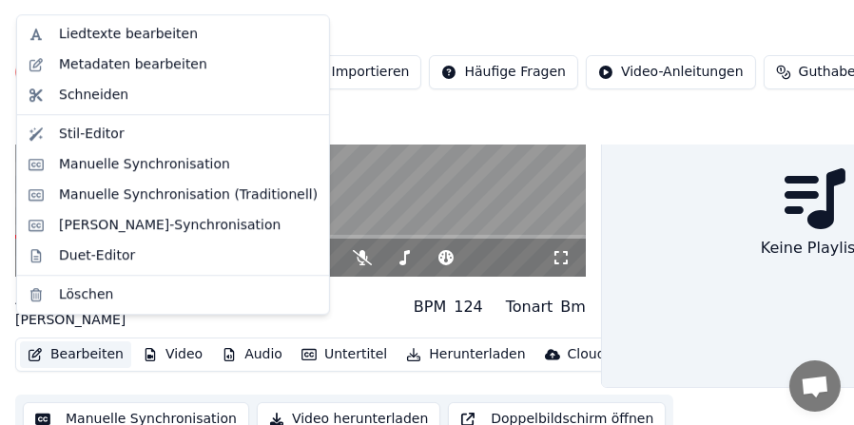
click at [88, 342] on button "Bearbeiten" at bounding box center [75, 355] width 111 height 27
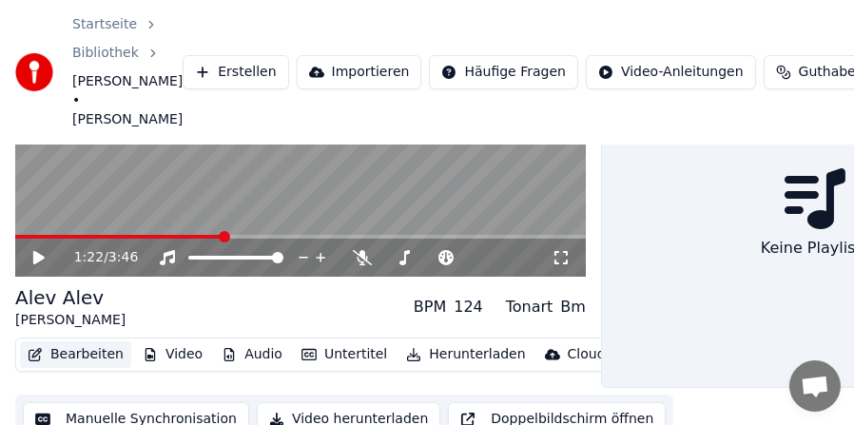
click at [88, 342] on button "Bearbeiten" at bounding box center [75, 355] width 111 height 27
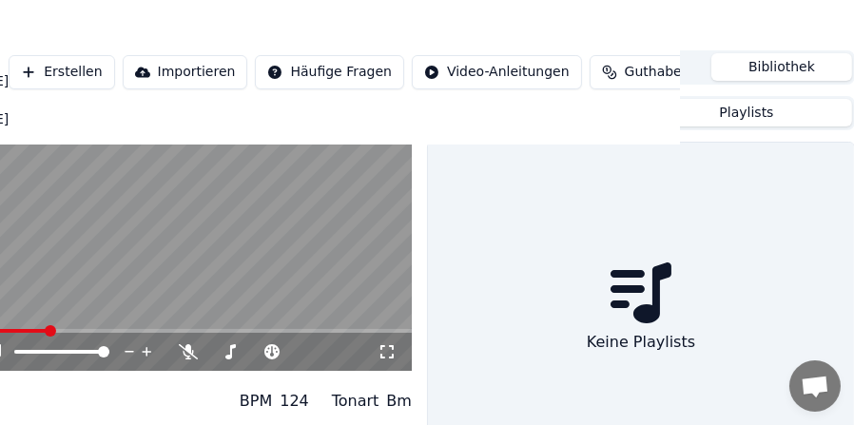
scroll to position [0, 174]
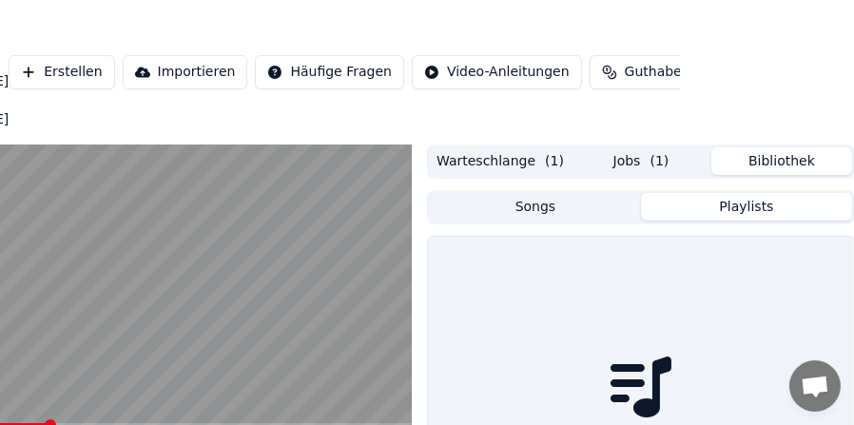
click at [769, 147] on button "Bibliothek" at bounding box center [782, 161] width 141 height 28
click at [746, 193] on button "Playlists" at bounding box center [746, 207] width 211 height 28
click at [651, 152] on span "( 1 )" at bounding box center [660, 161] width 19 height 19
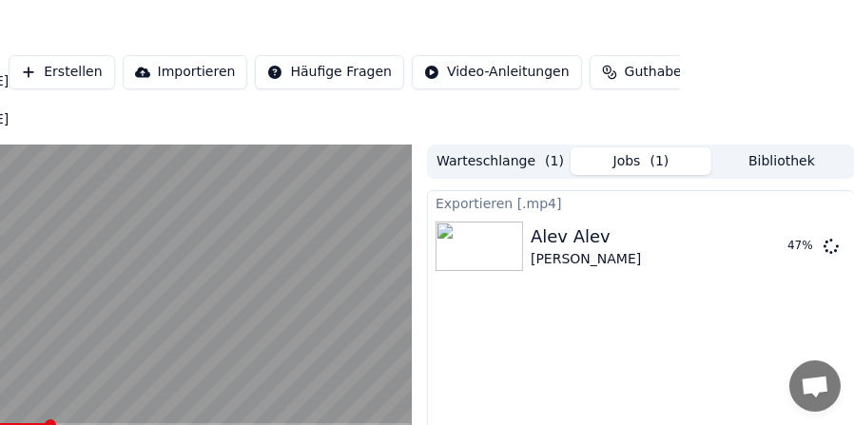
click at [791, 147] on button "Bibliothek" at bounding box center [782, 161] width 141 height 28
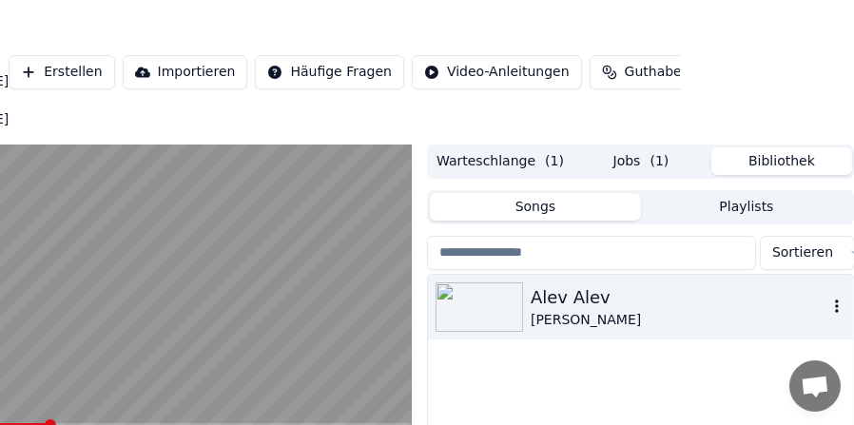
click at [829, 299] on icon "button" at bounding box center [837, 306] width 19 height 15
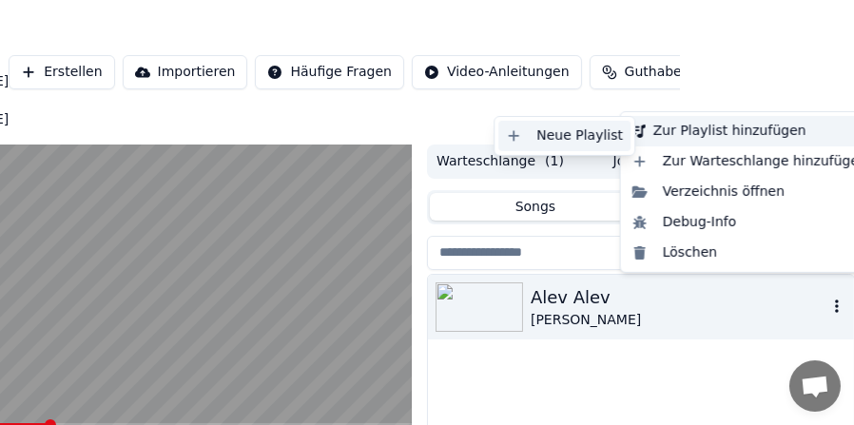
click at [574, 133] on div "Neue Playlist" at bounding box center [565, 136] width 132 height 30
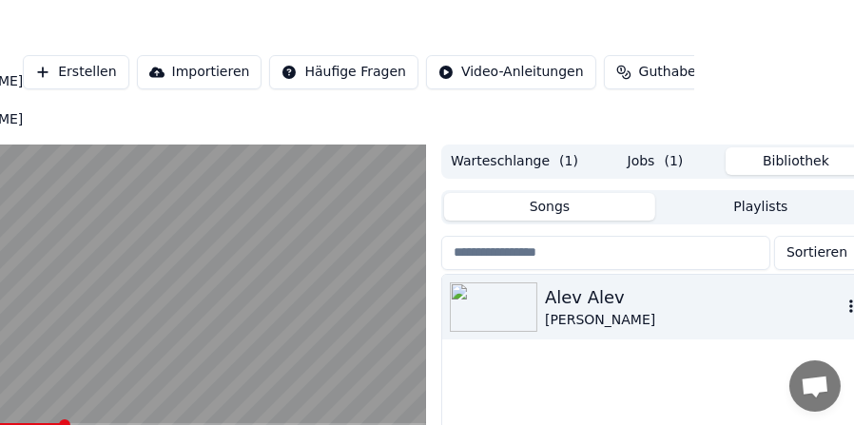
click at [846, 299] on icon "button" at bounding box center [851, 306] width 19 height 15
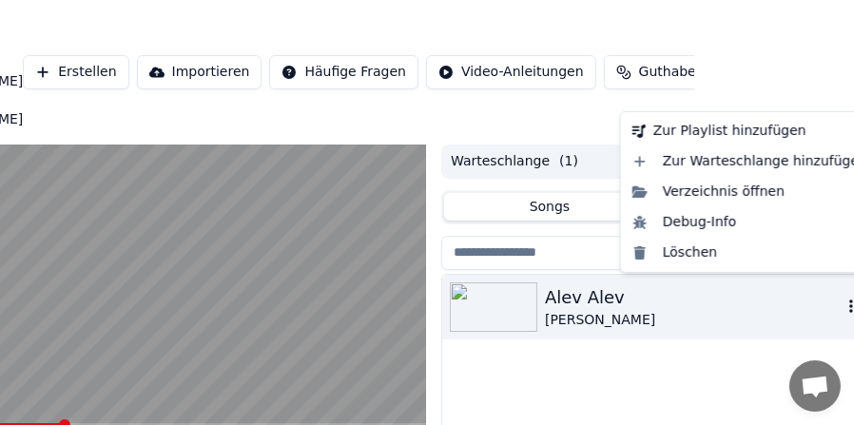
click at [849, 299] on icon "button" at bounding box center [851, 306] width 19 height 15
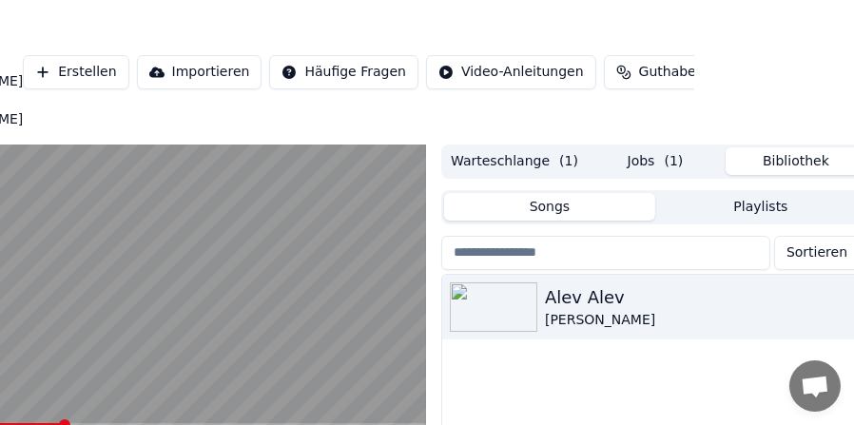
scroll to position [0, 176]
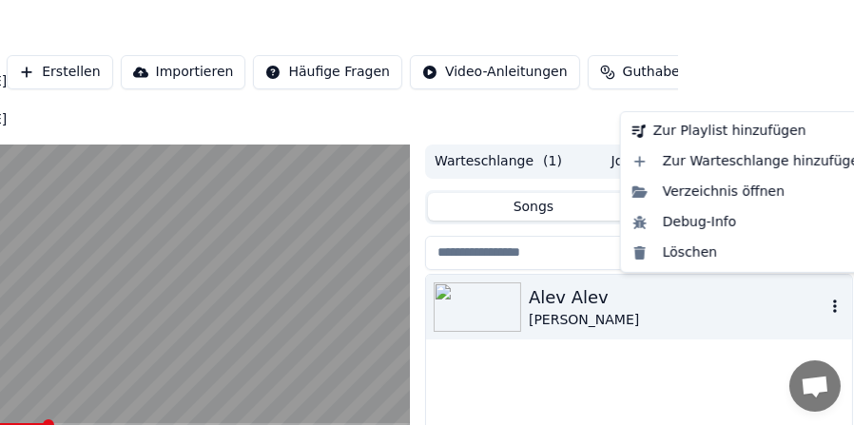
click at [834, 300] on icon "button" at bounding box center [835, 306] width 4 height 13
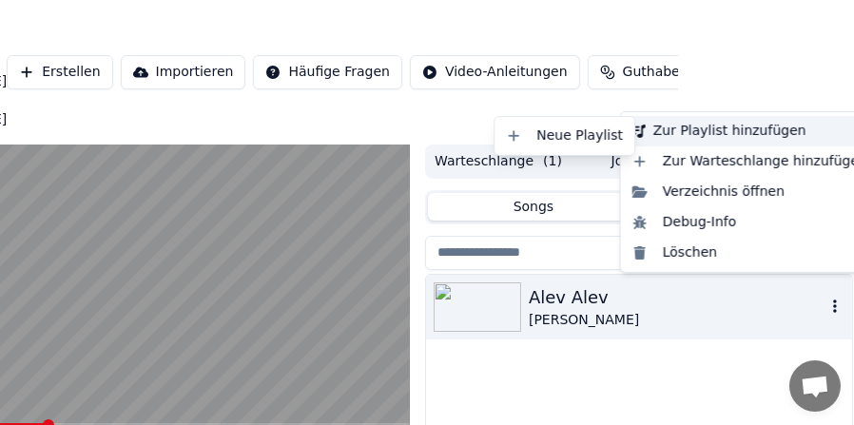
click at [662, 134] on div "Zur Playlist hinzufügen" at bounding box center [750, 131] width 250 height 30
click at [570, 136] on div "Neue Playlist" at bounding box center [565, 136] width 132 height 30
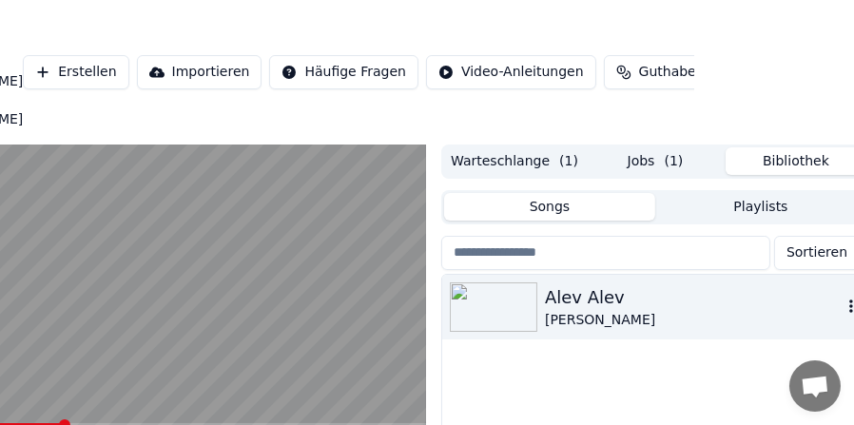
click at [846, 299] on icon "button" at bounding box center [851, 306] width 19 height 15
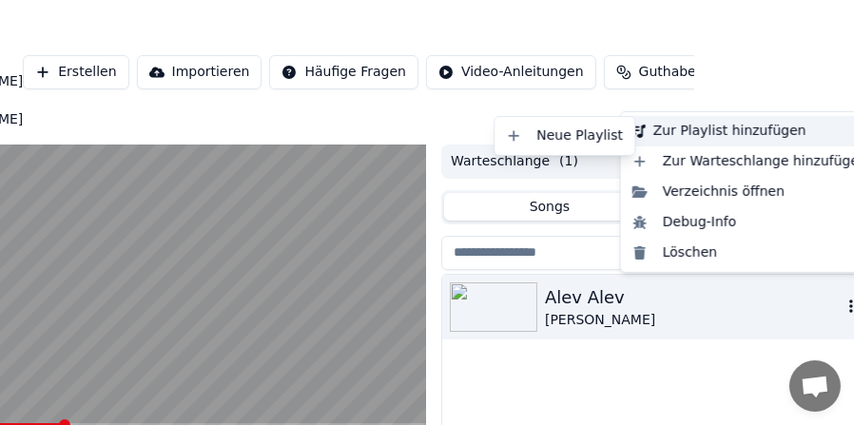
click at [651, 129] on div "Zur Playlist hinzufügen" at bounding box center [750, 131] width 250 height 30
click at [574, 134] on div "Neue Playlist" at bounding box center [565, 136] width 132 height 30
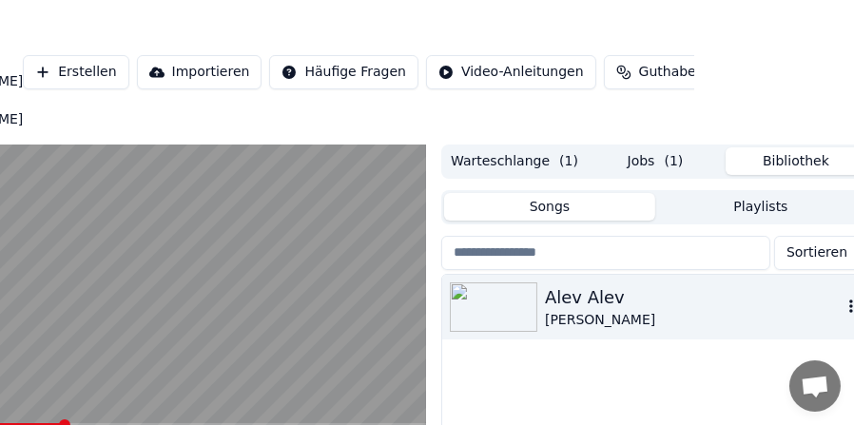
click at [845, 299] on icon "button" at bounding box center [851, 306] width 19 height 15
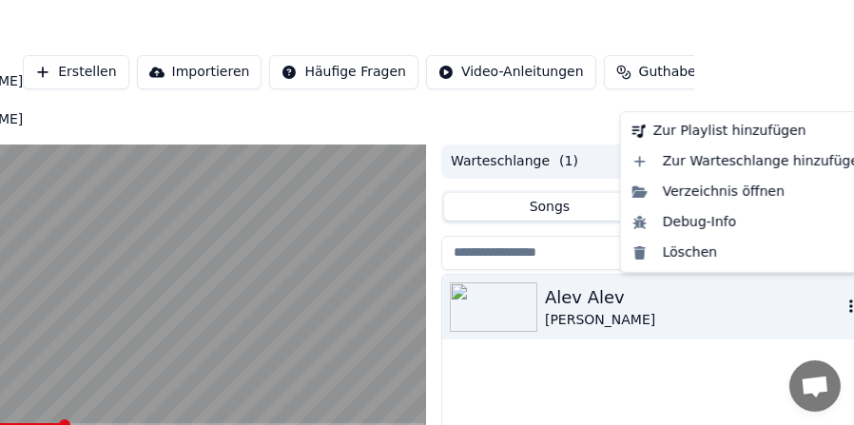
click at [845, 299] on icon "button" at bounding box center [851, 306] width 19 height 15
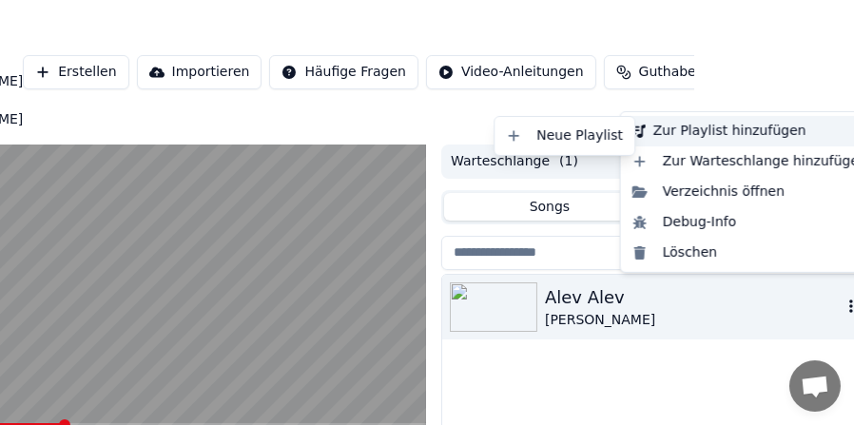
click at [647, 130] on div "Zur Playlist hinzufügen" at bounding box center [750, 131] width 250 height 30
click at [587, 133] on div "Neue Playlist" at bounding box center [565, 136] width 132 height 30
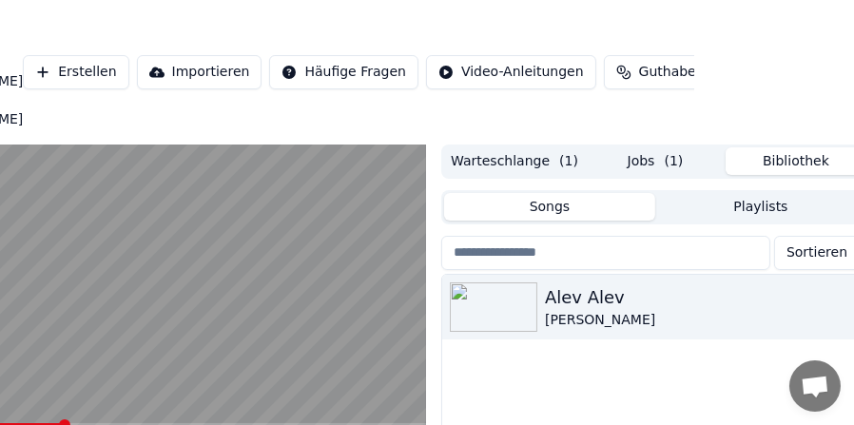
scroll to position [0, 176]
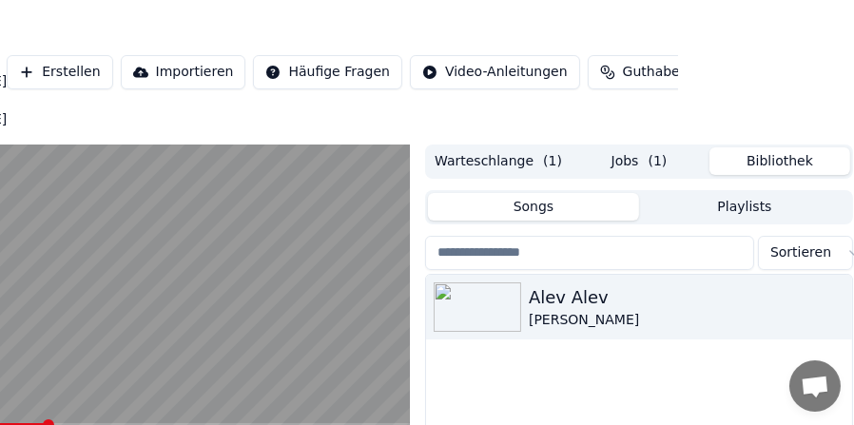
click at [653, 152] on span "( 1 )" at bounding box center [658, 161] width 19 height 19
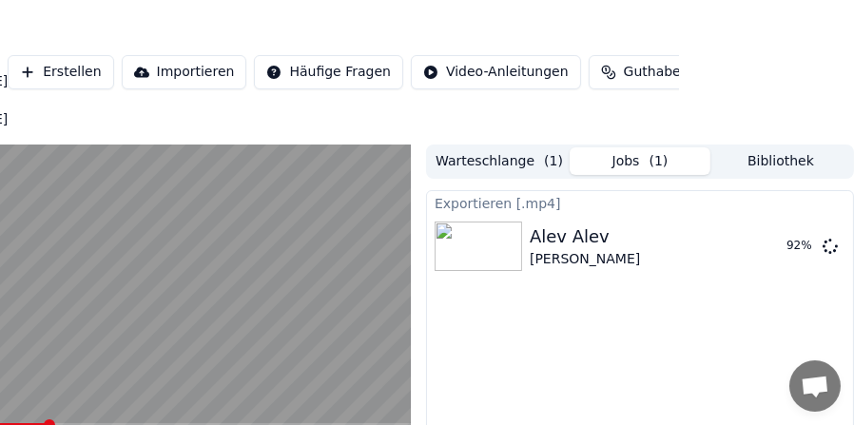
scroll to position [0, 174]
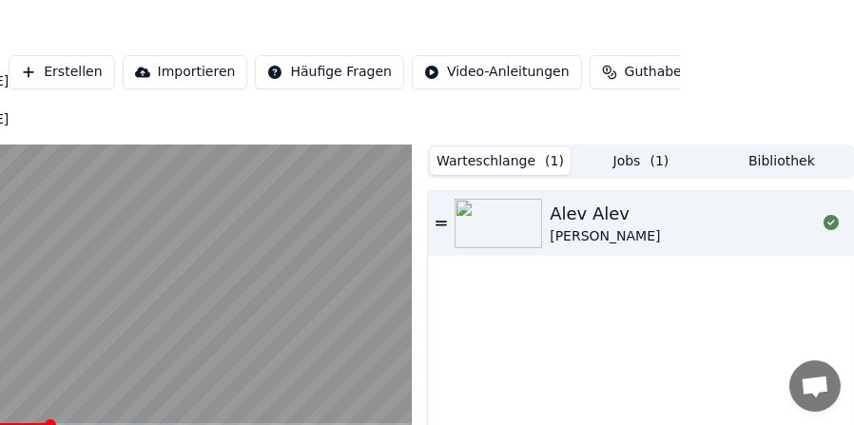
click at [506, 147] on button "Warteschlange ( 1 )" at bounding box center [500, 161] width 141 height 28
click at [639, 147] on button "Jobs ( 1 )" at bounding box center [641, 161] width 141 height 28
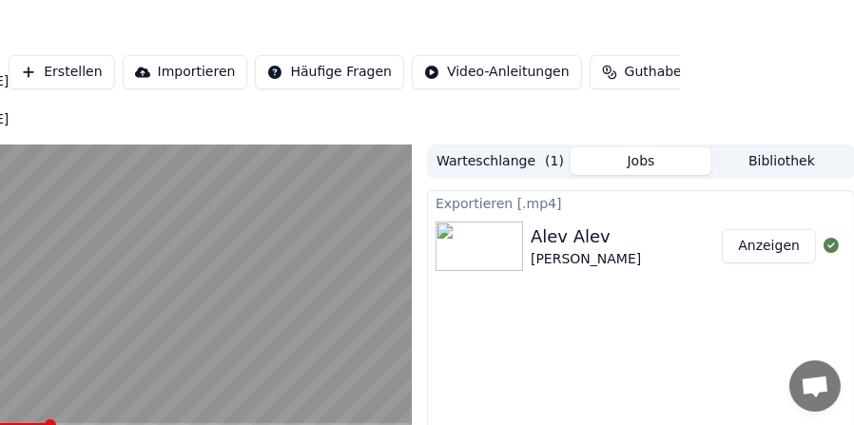
click at [755, 147] on button "Bibliothek" at bounding box center [782, 161] width 141 height 28
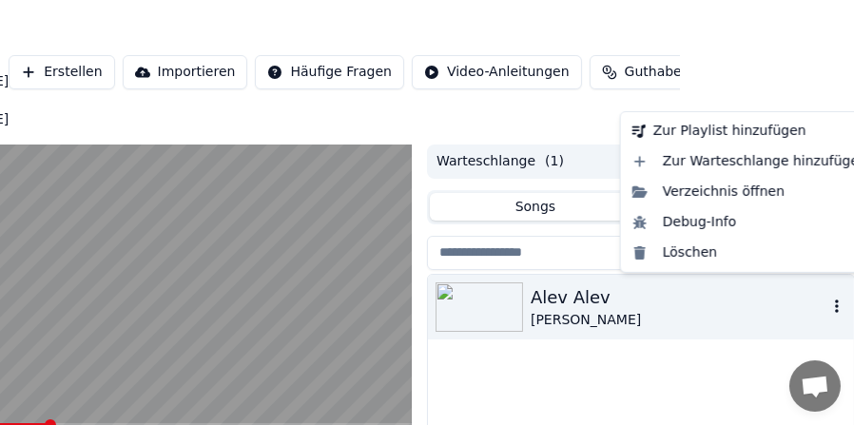
click at [831, 299] on icon "button" at bounding box center [837, 306] width 19 height 15
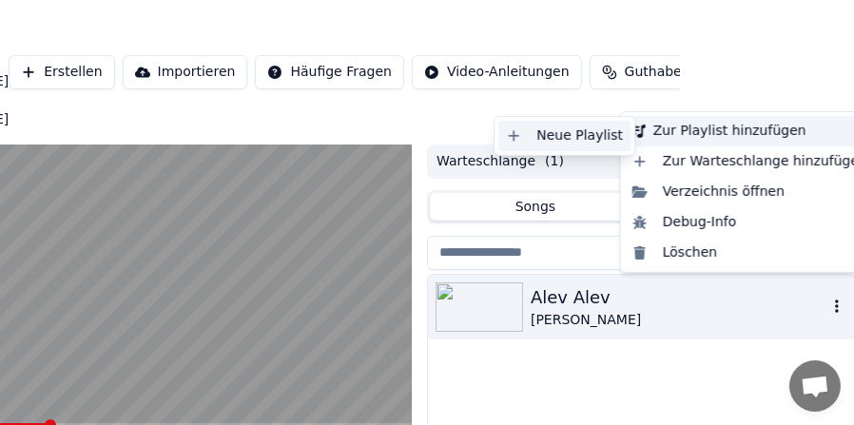
click at [566, 133] on div "Neue Playlist" at bounding box center [565, 136] width 132 height 30
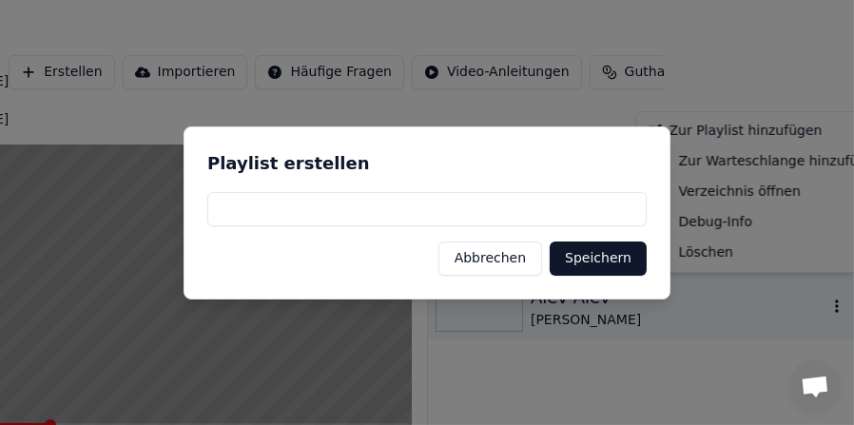
scroll to position [0, 160]
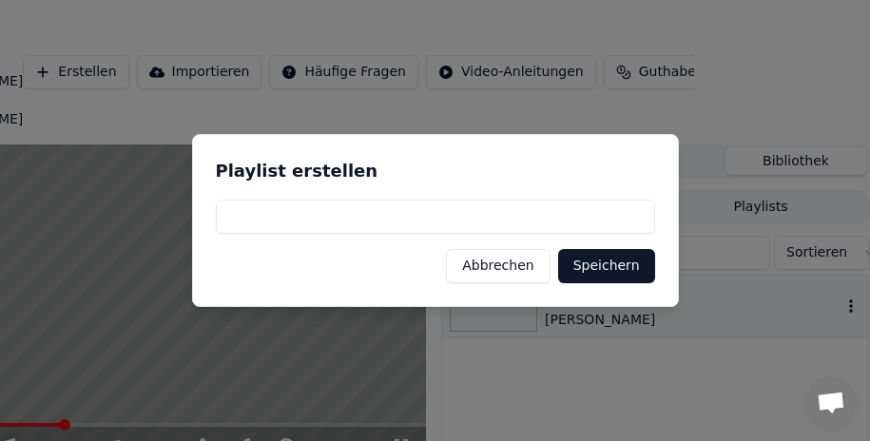
click at [323, 225] on input at bounding box center [436, 217] width 440 height 34
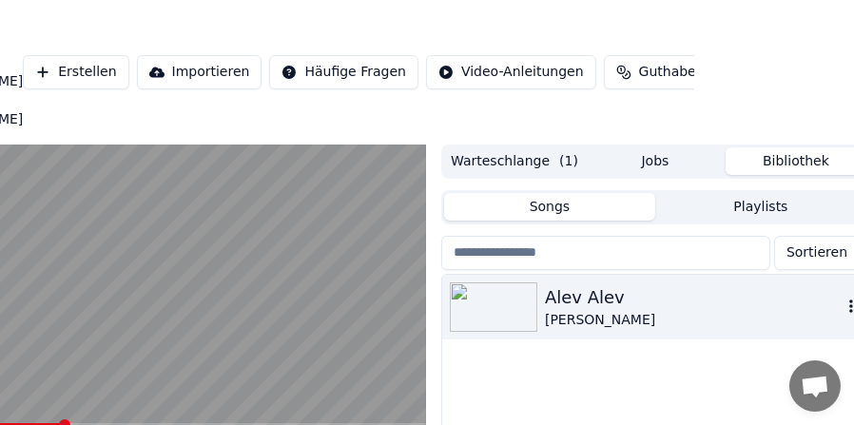
click at [846, 299] on icon "button" at bounding box center [851, 306] width 19 height 15
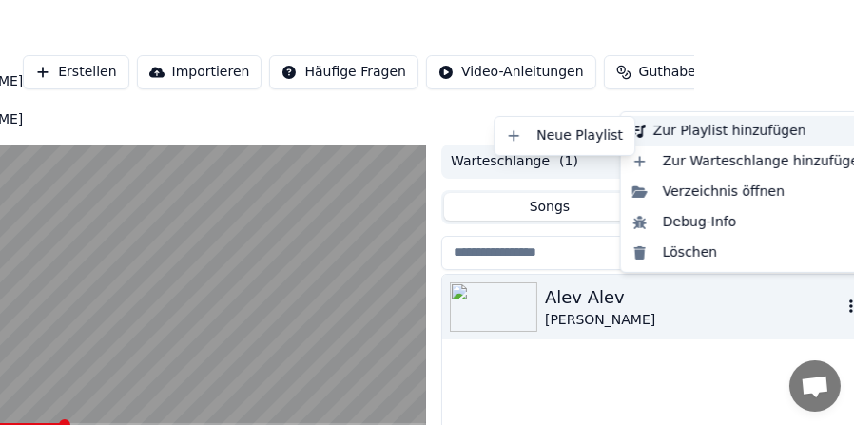
click at [639, 130] on icon at bounding box center [639, 131] width 13 height 13
click at [596, 135] on div "Neue Playlist" at bounding box center [565, 136] width 132 height 30
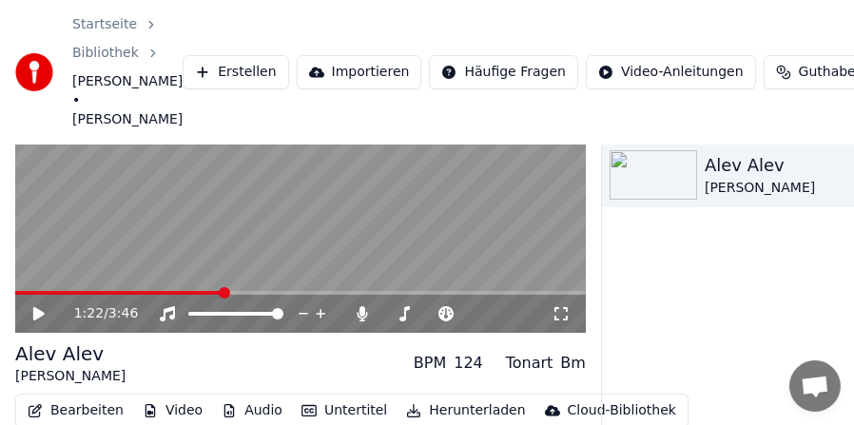
scroll to position [188, 0]
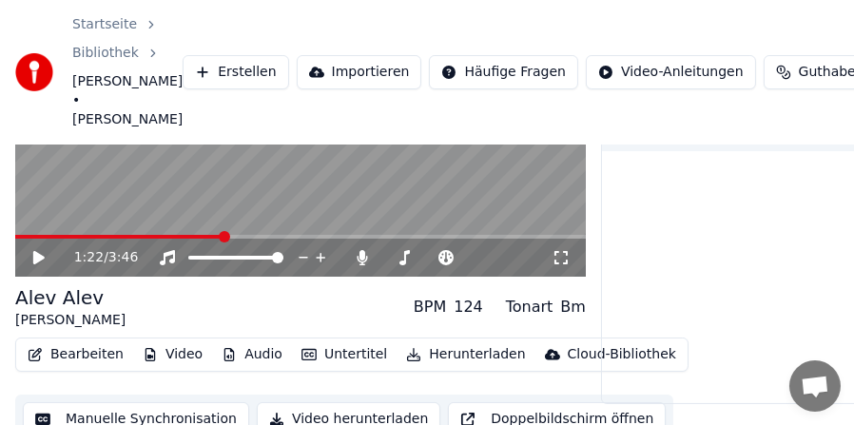
click at [75, 342] on button "Bearbeiten" at bounding box center [75, 355] width 111 height 27
click at [172, 342] on button "Video" at bounding box center [172, 355] width 75 height 27
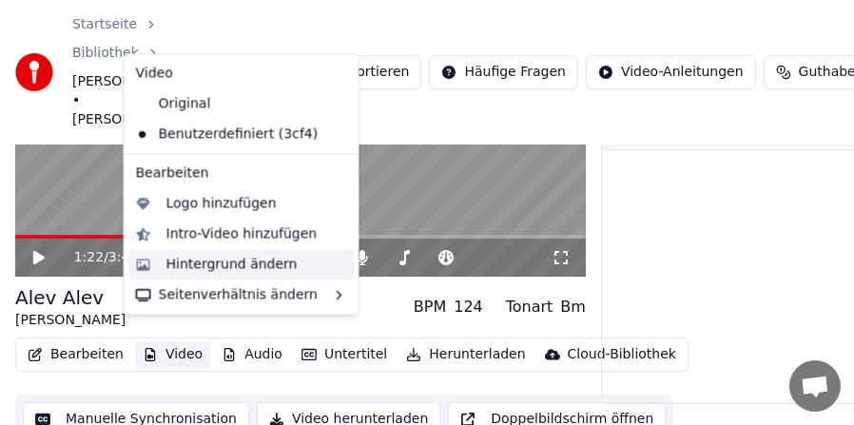
click at [175, 264] on div "Hintergrund ändern" at bounding box center [231, 264] width 131 height 19
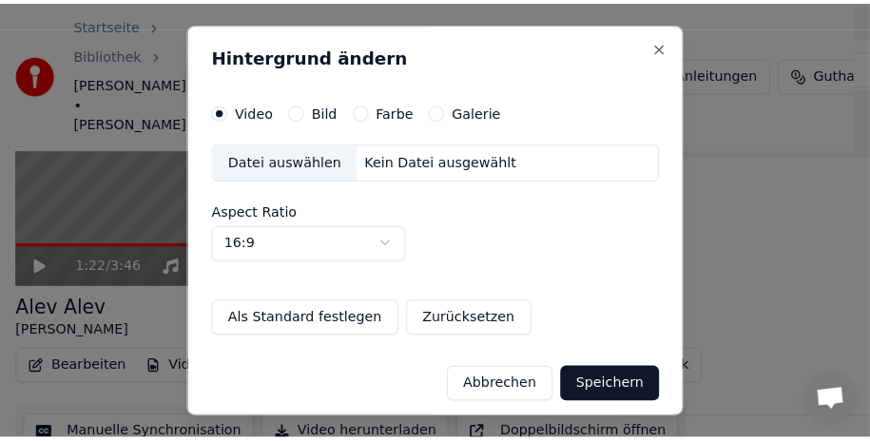
scroll to position [172, 0]
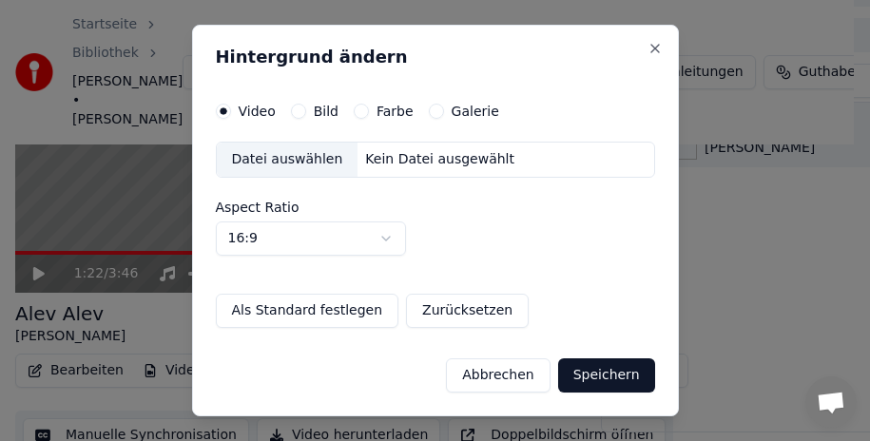
click at [436, 113] on div "Galerie" at bounding box center [464, 111] width 70 height 15
click at [431, 112] on button "Galerie" at bounding box center [436, 111] width 15 height 15
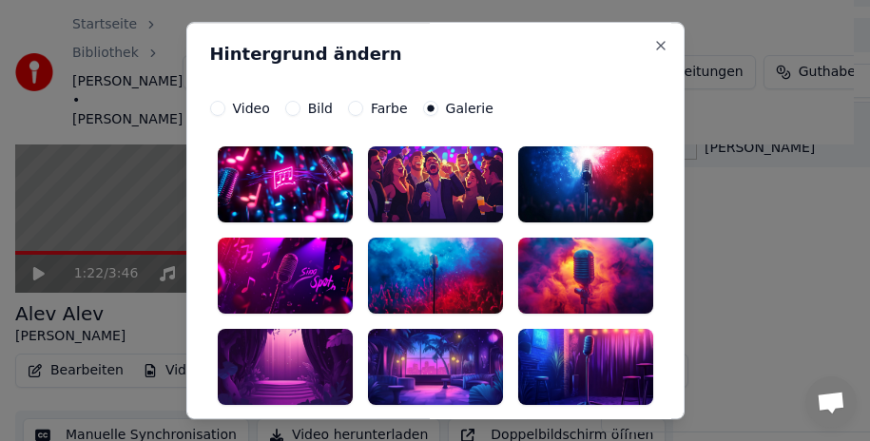
click at [274, 179] on div at bounding box center [285, 185] width 135 height 76
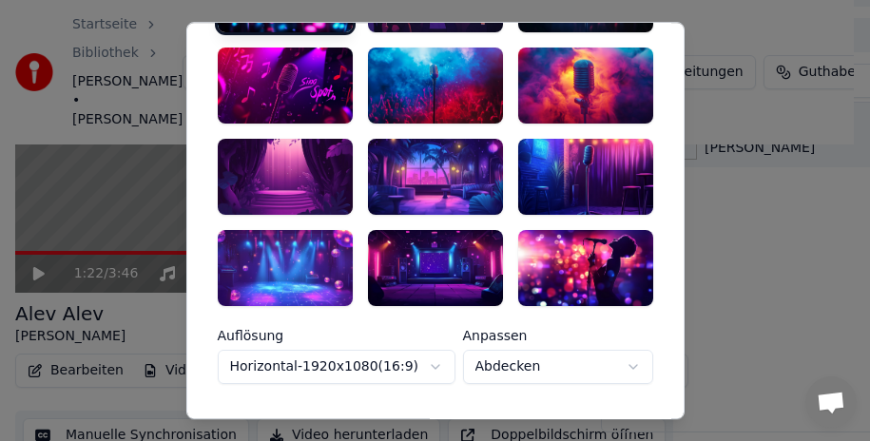
scroll to position [0, 0]
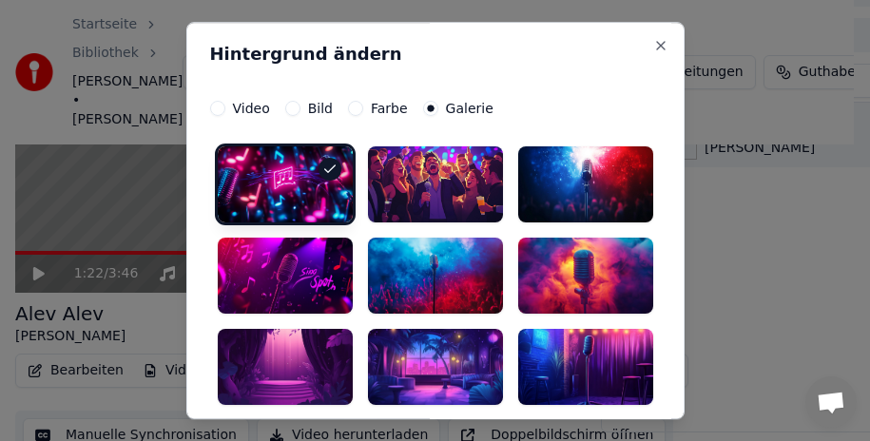
click at [292, 162] on div at bounding box center [285, 185] width 135 height 76
click at [278, 174] on div at bounding box center [285, 185] width 135 height 76
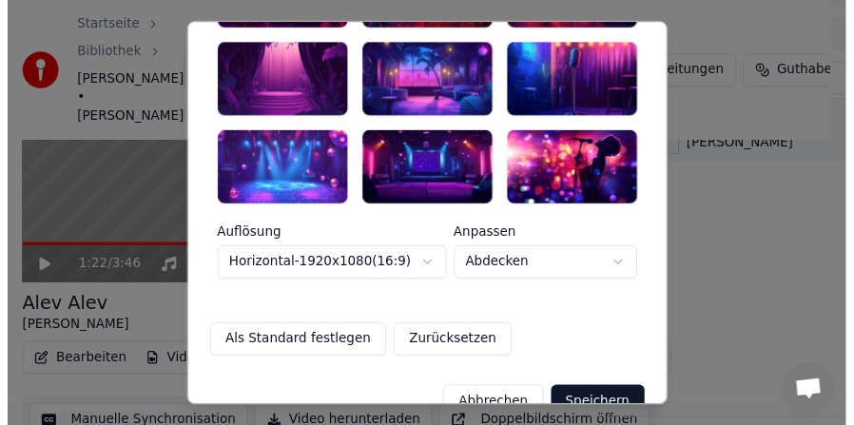
scroll to position [323, 0]
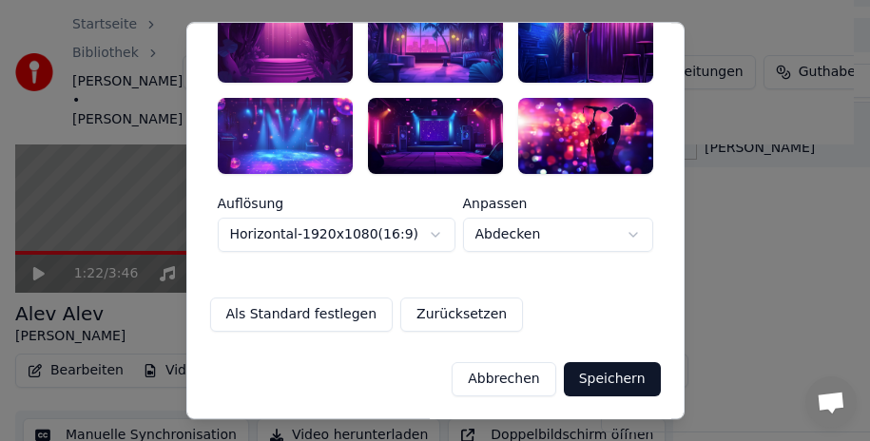
click at [601, 376] on button "Speichern" at bounding box center [612, 379] width 97 height 34
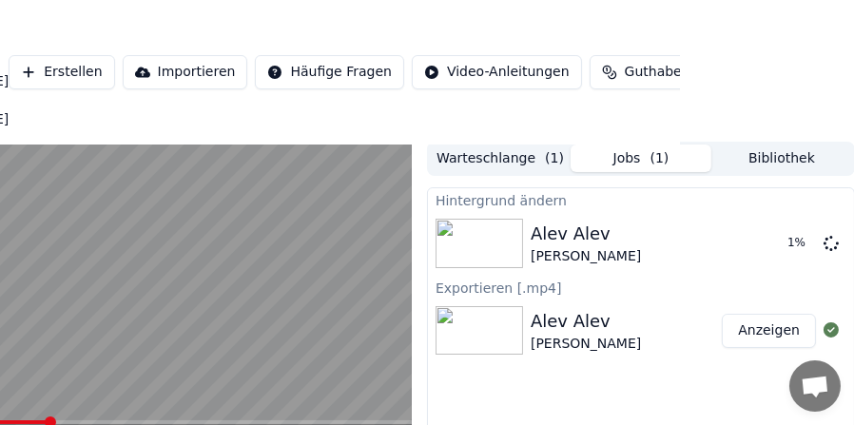
scroll to position [0, 174]
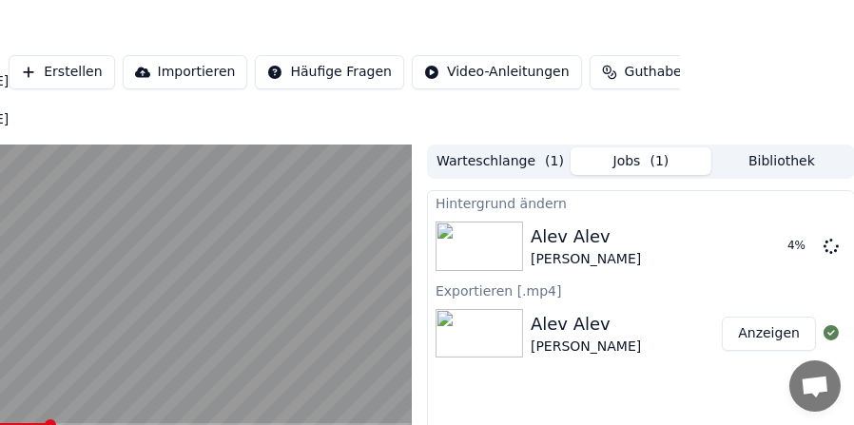
click at [767, 147] on button "Bibliothek" at bounding box center [782, 161] width 141 height 28
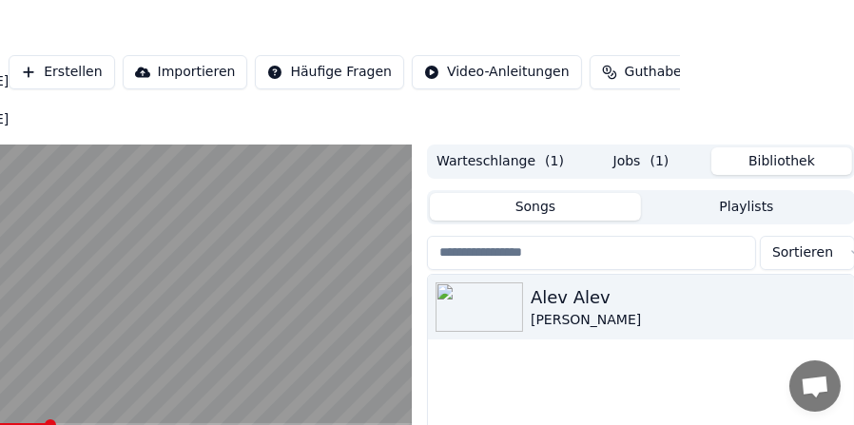
click at [524, 147] on button "Warteschlange ( 1 )" at bounding box center [500, 161] width 141 height 28
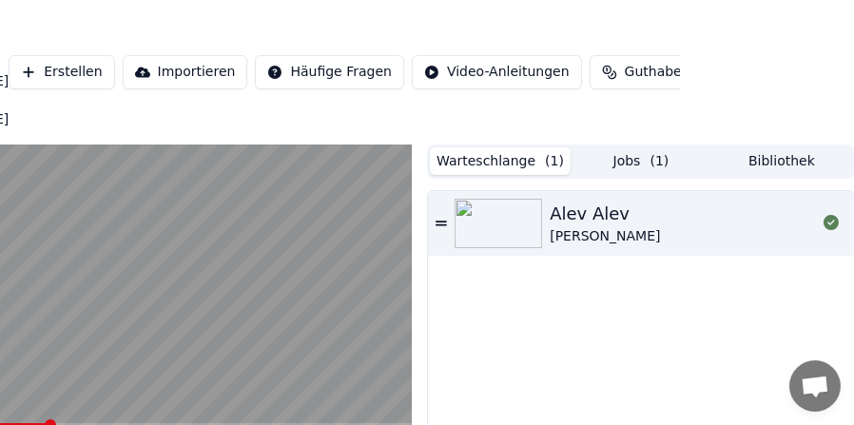
click at [649, 147] on button "Jobs ( 1 )" at bounding box center [641, 161] width 141 height 28
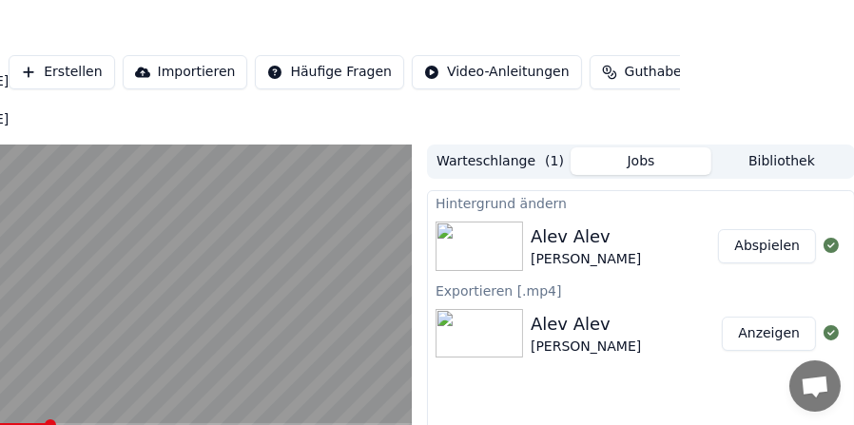
scroll to position [95, 174]
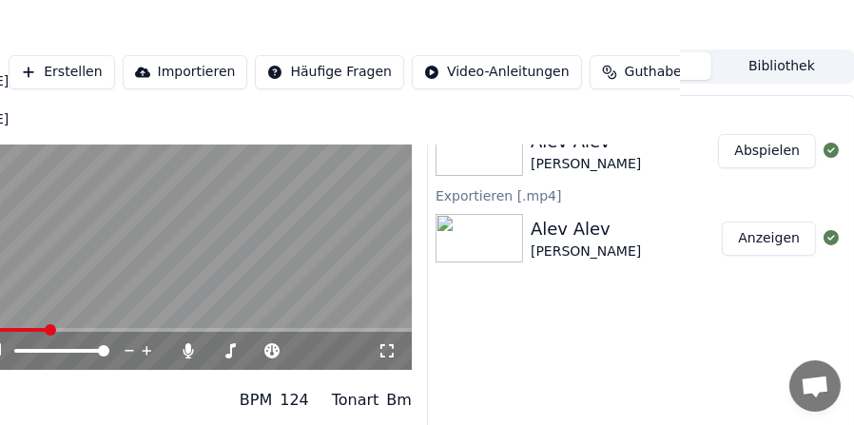
click at [674, 132] on div "[PERSON_NAME] [PERSON_NAME]" at bounding box center [624, 151] width 187 height 46
click at [748, 134] on button "Abspielen" at bounding box center [767, 151] width 98 height 34
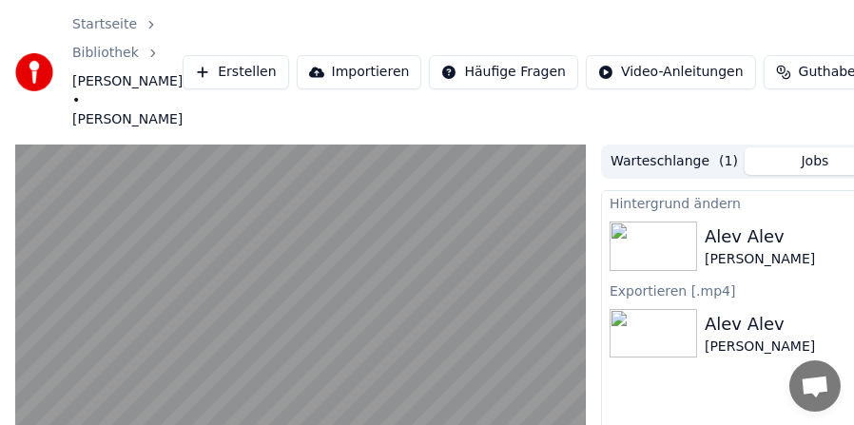
click at [67, 264] on video at bounding box center [300, 306] width 571 height 322
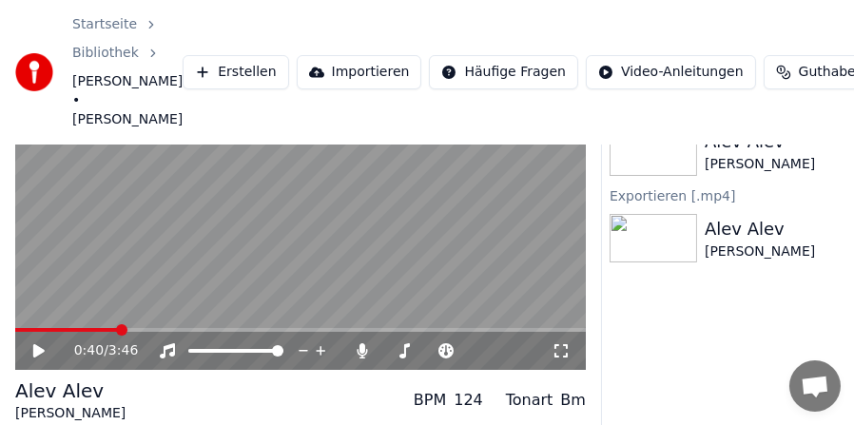
scroll to position [188, 0]
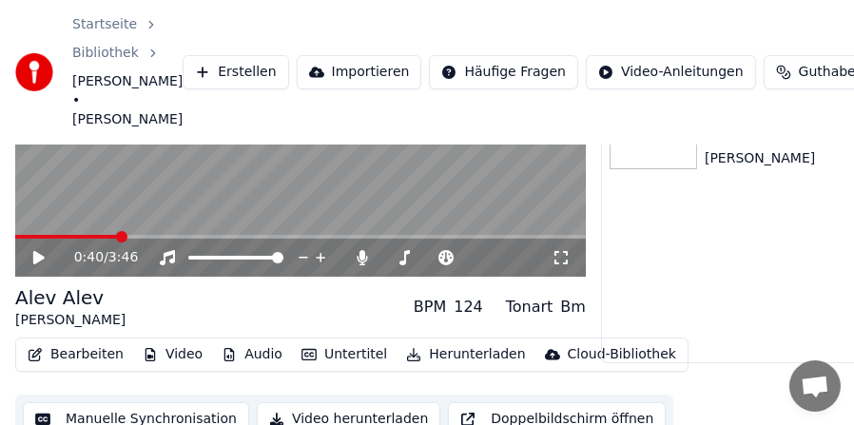
click at [248, 342] on button "Audio" at bounding box center [252, 355] width 76 height 27
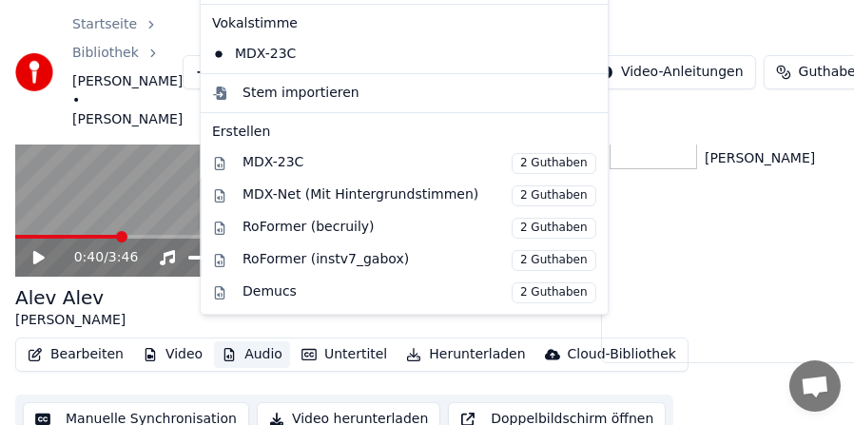
click at [248, 342] on button "Audio" at bounding box center [252, 355] width 76 height 27
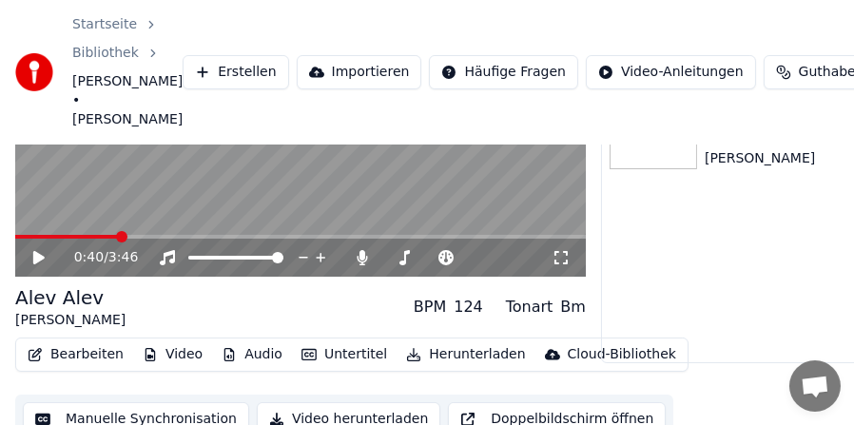
click at [83, 342] on button "Bearbeiten" at bounding box center [75, 355] width 111 height 27
click at [245, 342] on button "Audio" at bounding box center [252, 355] width 76 height 27
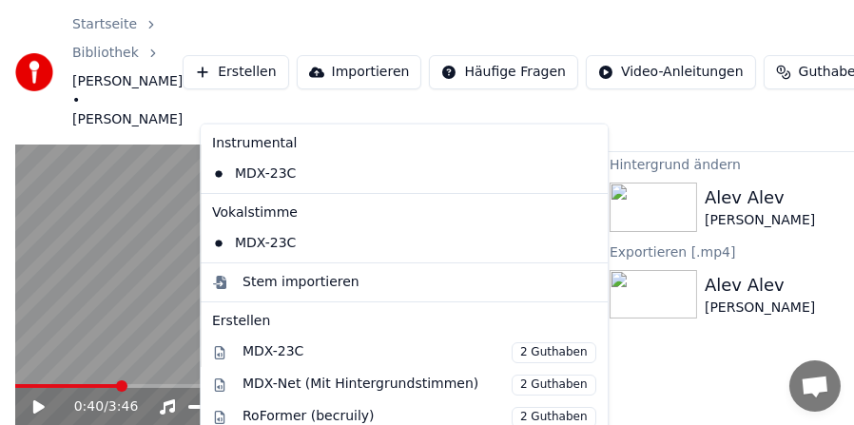
scroll to position [0, 0]
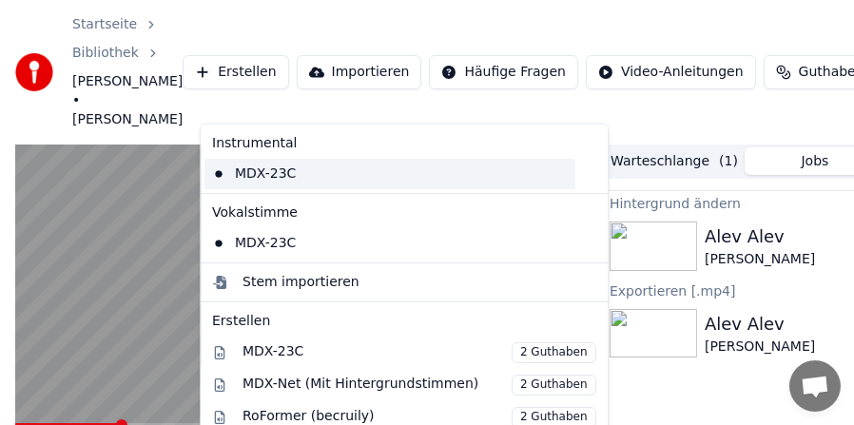
click at [267, 174] on div "MDX-23C" at bounding box center [390, 174] width 371 height 30
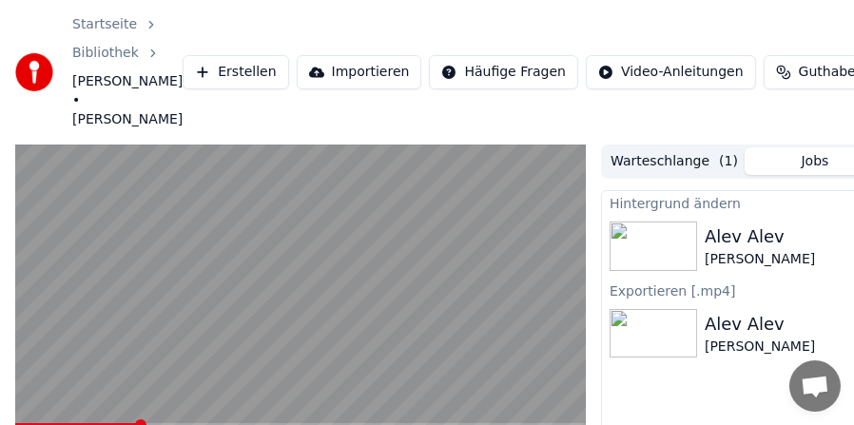
click at [291, 300] on video at bounding box center [300, 306] width 571 height 322
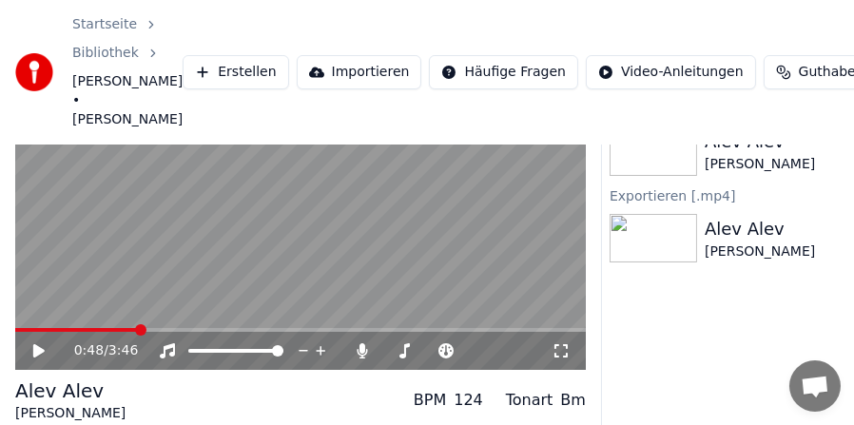
scroll to position [188, 0]
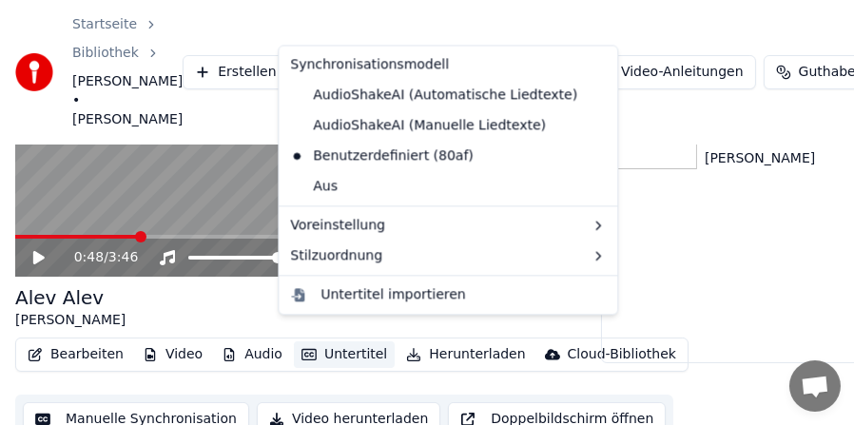
click at [314, 342] on button "Untertitel" at bounding box center [344, 355] width 101 height 27
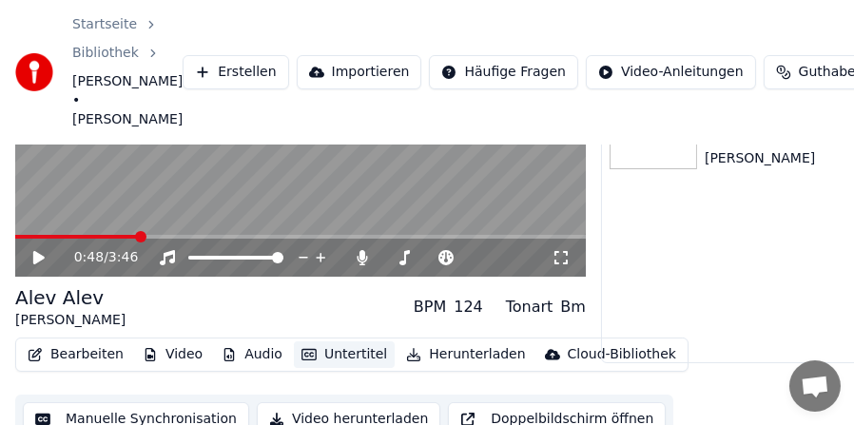
click at [314, 342] on button "Untertitel" at bounding box center [344, 355] width 101 height 27
click at [234, 342] on button "Audio" at bounding box center [252, 355] width 76 height 27
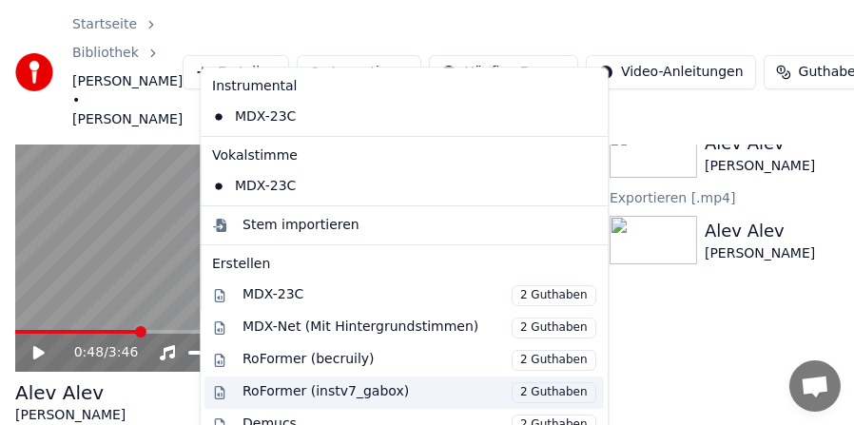
scroll to position [0, 0]
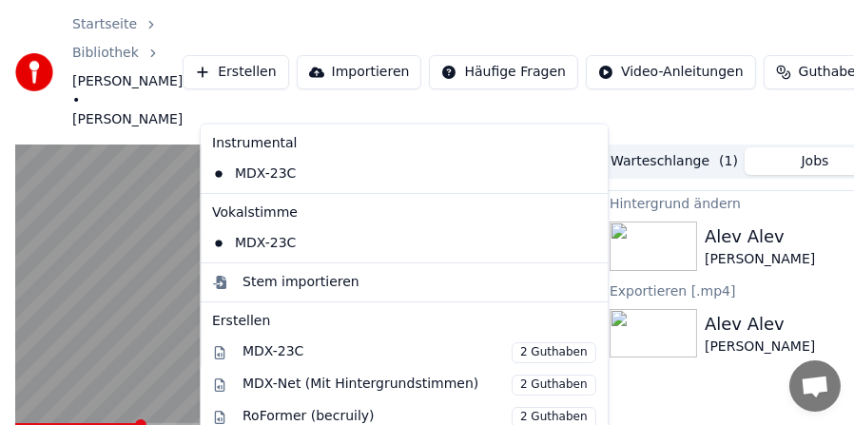
click at [583, 238] on icon at bounding box center [589, 242] width 13 height 15
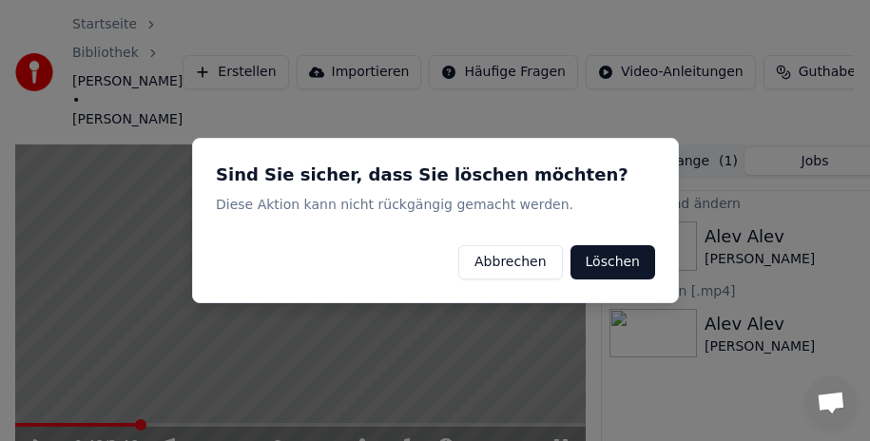
click at [614, 254] on button "Löschen" at bounding box center [612, 262] width 85 height 34
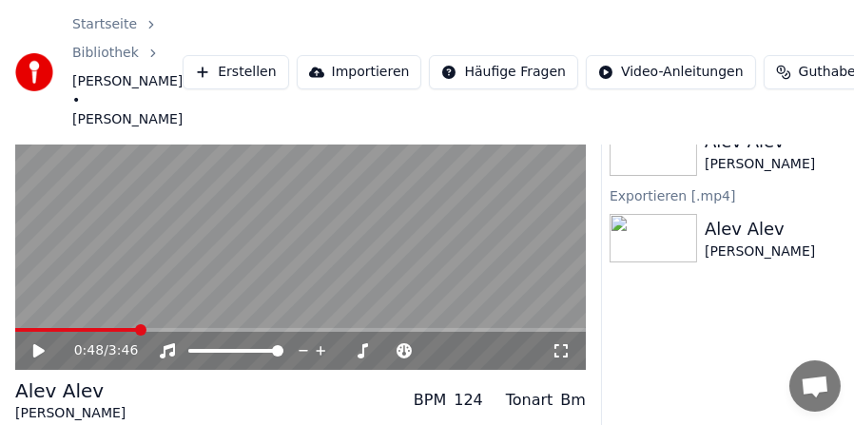
scroll to position [188, 0]
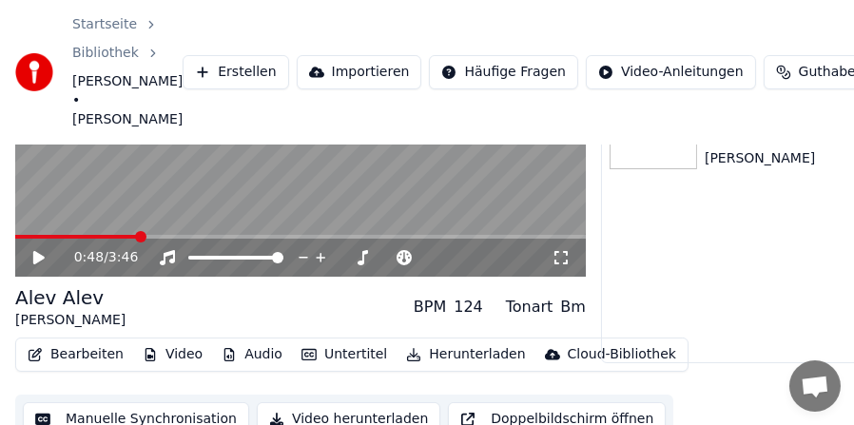
click at [244, 342] on button "Audio" at bounding box center [252, 355] width 76 height 27
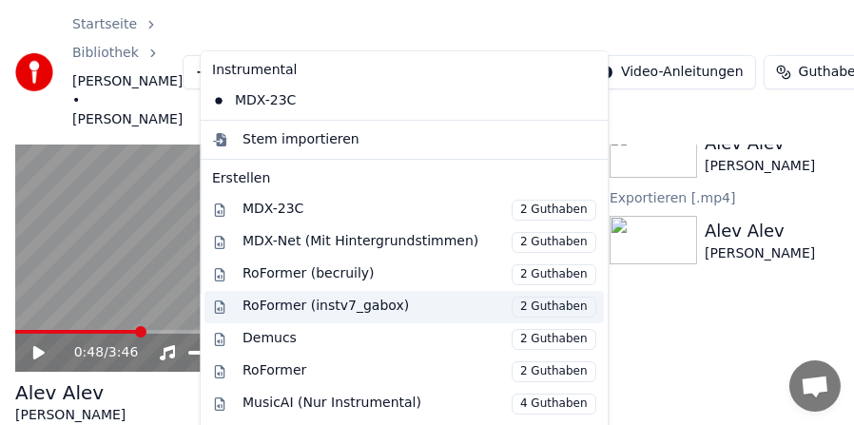
scroll to position [0, 0]
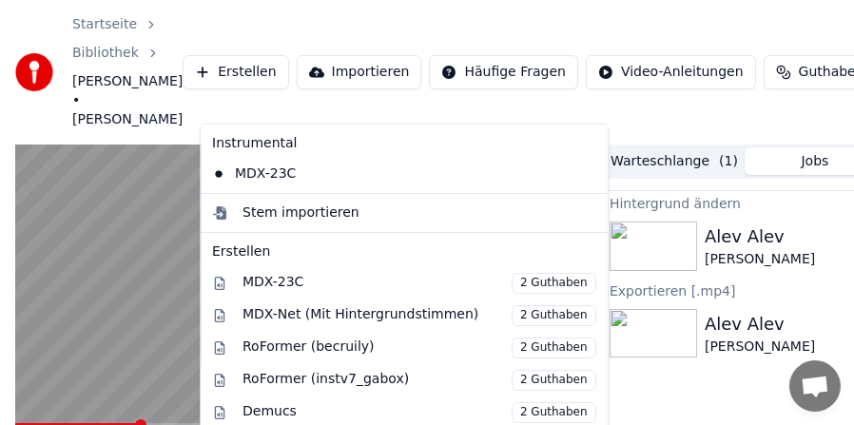
click at [1, 226] on div "0:48 / 3:46 Alev Alev Hande Yener BPM 124 Tonart Bm Bearbeiten Video Audio Unte…" at bounding box center [427, 389] width 854 height 488
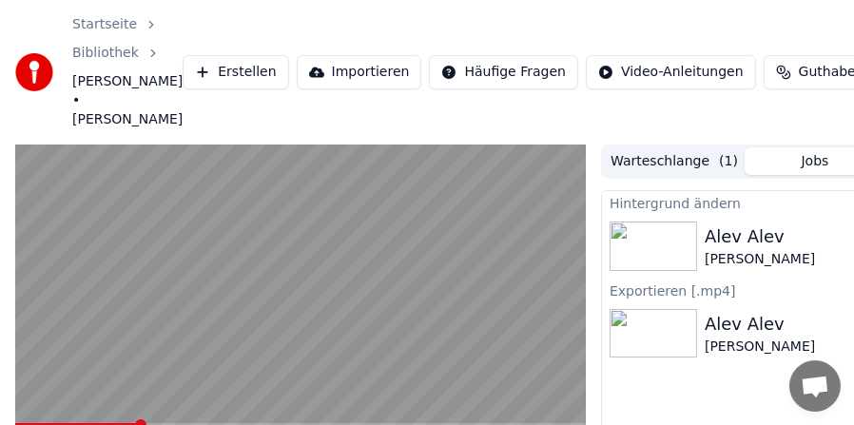
click at [166, 278] on video at bounding box center [300, 306] width 571 height 322
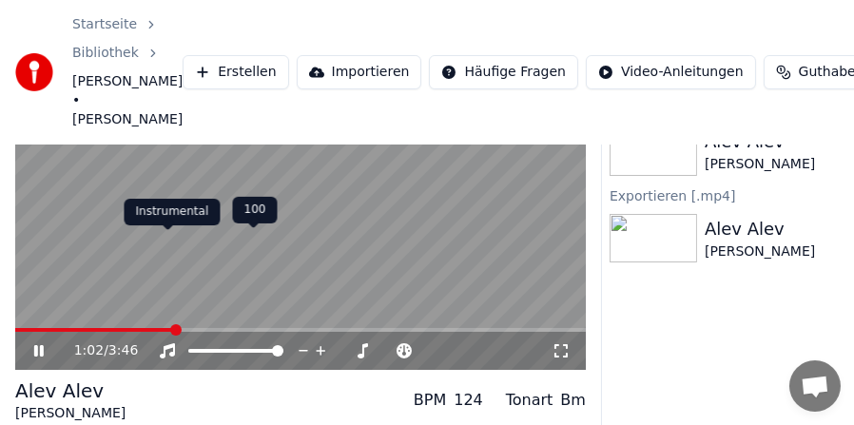
scroll to position [188, 0]
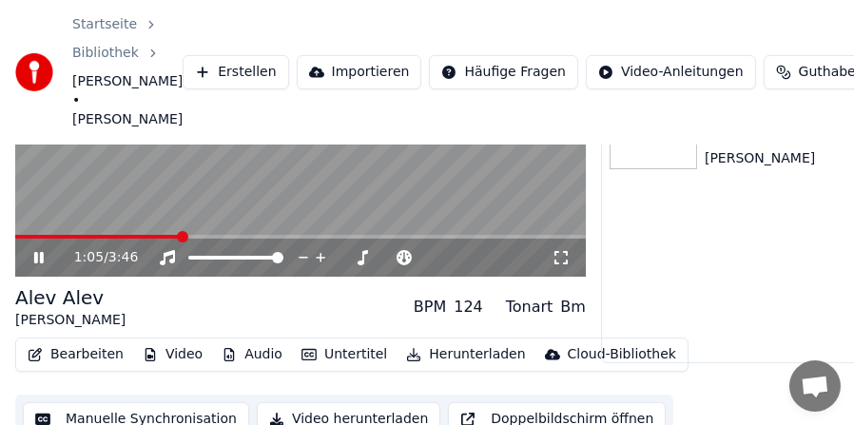
click at [262, 191] on video at bounding box center [300, 117] width 571 height 322
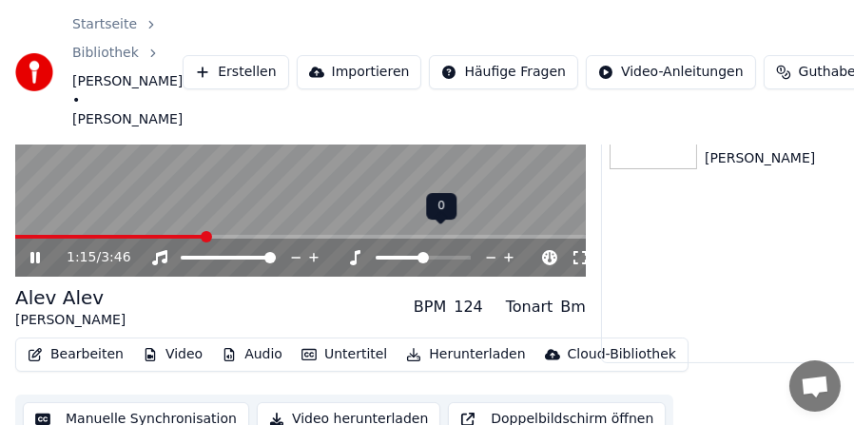
click at [421, 252] on span at bounding box center [423, 257] width 11 height 11
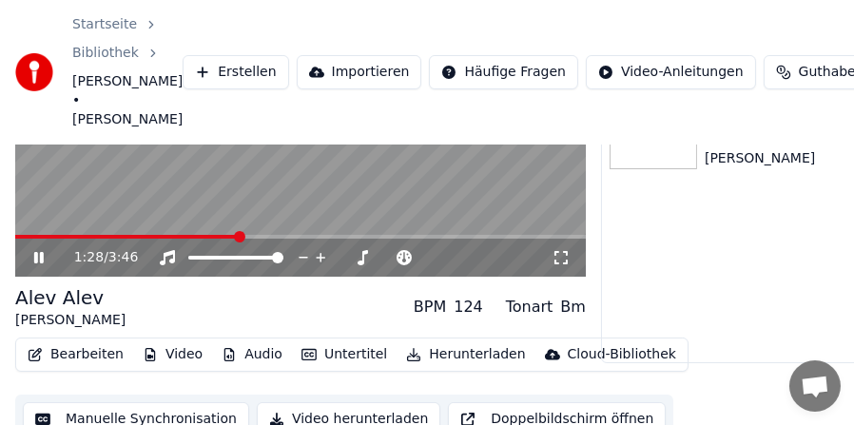
click at [108, 171] on video at bounding box center [300, 117] width 571 height 322
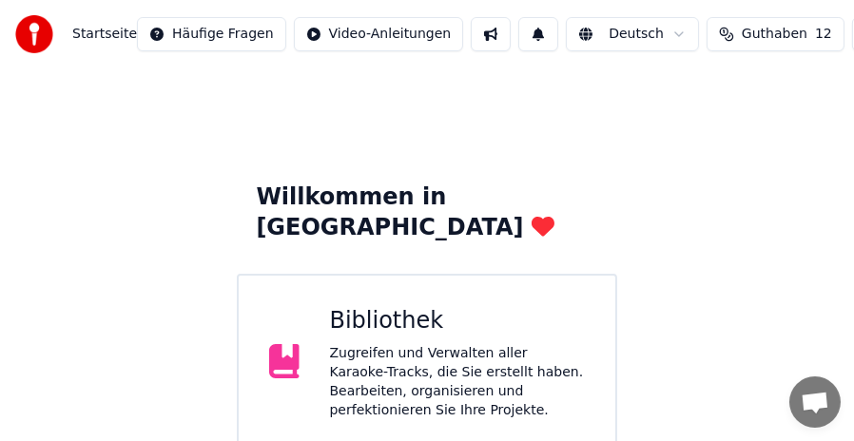
click at [476, 306] on div "Bibliothek" at bounding box center [458, 321] width 256 height 30
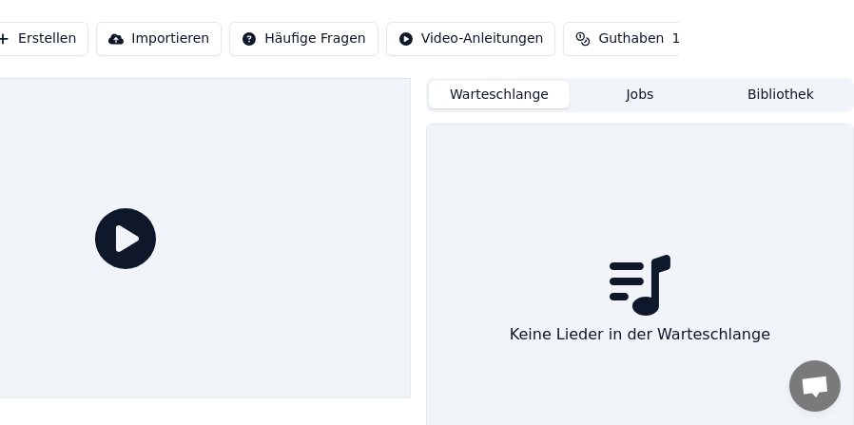
scroll to position [0, 174]
click at [497, 88] on button "Warteschlange" at bounding box center [500, 95] width 141 height 28
click at [651, 92] on button "Jobs" at bounding box center [641, 95] width 141 height 28
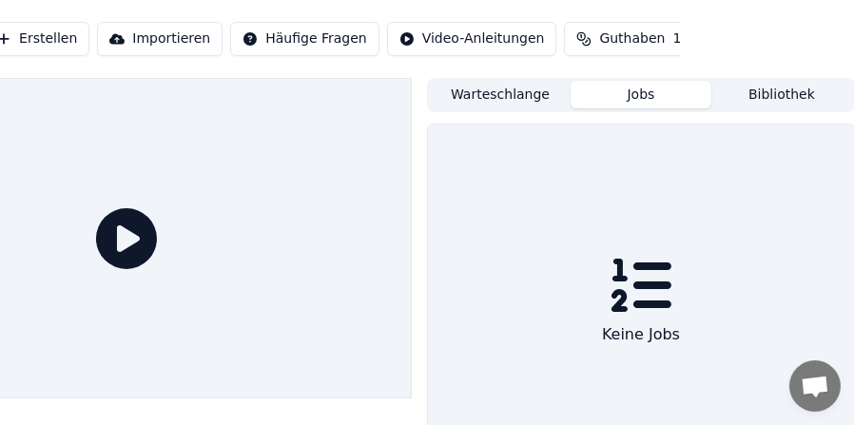
click at [777, 90] on button "Bibliothek" at bounding box center [782, 95] width 141 height 28
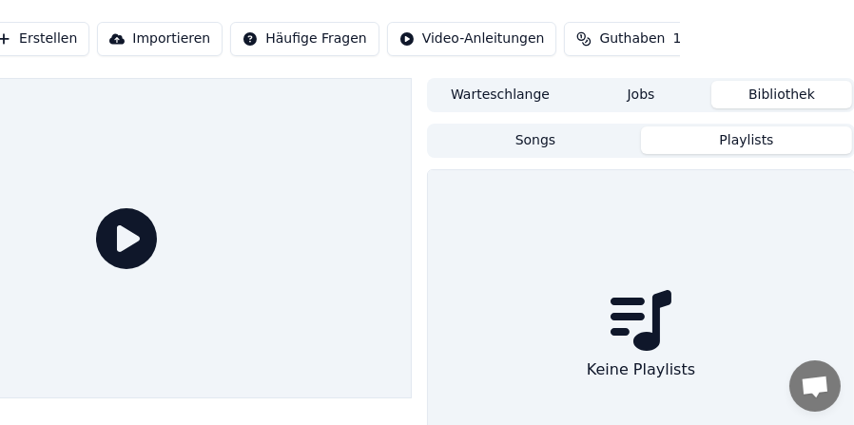
click at [746, 138] on button "Playlists" at bounding box center [746, 141] width 211 height 28
click at [547, 143] on button "Songs" at bounding box center [535, 141] width 211 height 28
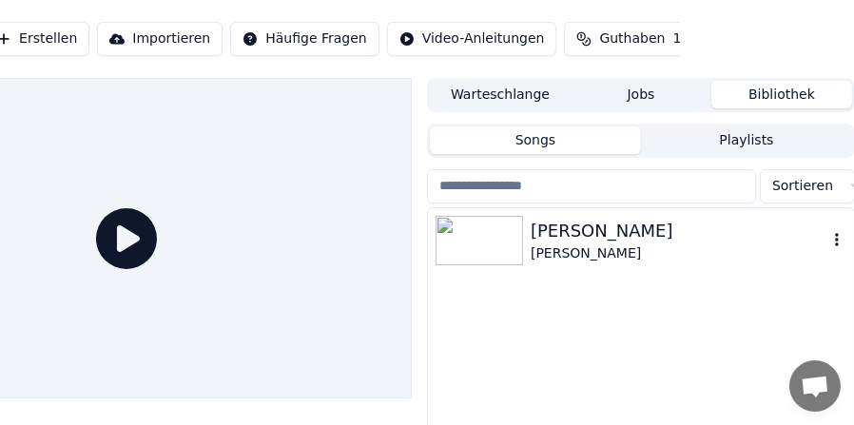
click at [656, 235] on div "[PERSON_NAME]" at bounding box center [679, 231] width 297 height 27
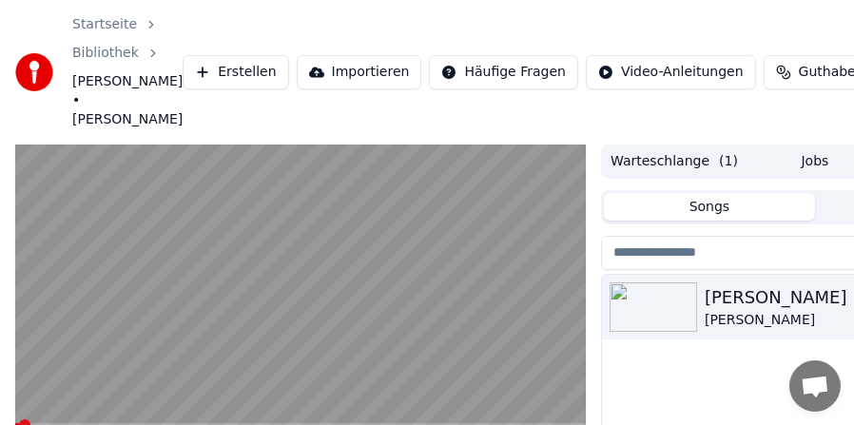
scroll to position [95, 0]
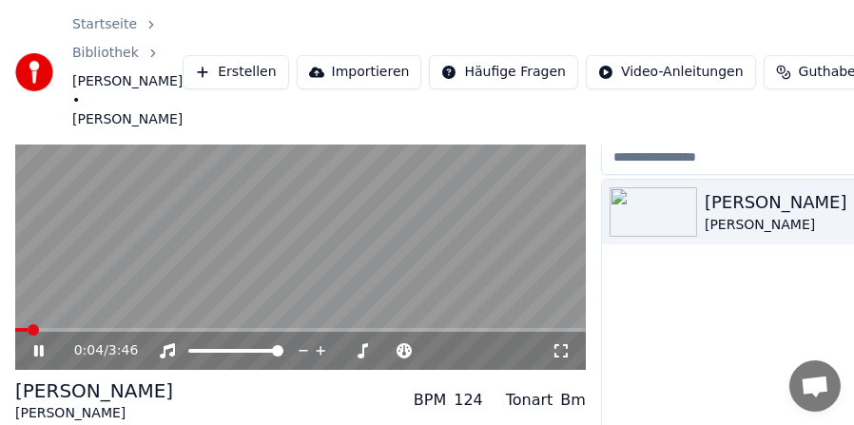
click at [68, 328] on span at bounding box center [300, 330] width 571 height 4
click at [99, 328] on span at bounding box center [300, 330] width 571 height 4
click at [30, 328] on span at bounding box center [64, 330] width 99 height 4
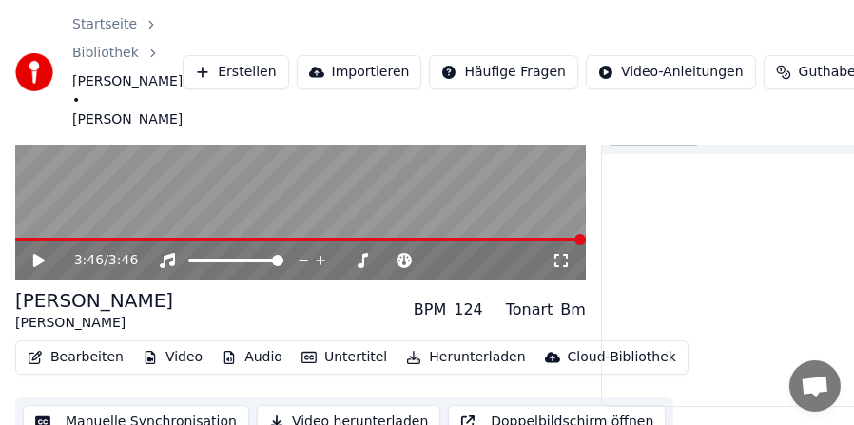
scroll to position [188, 0]
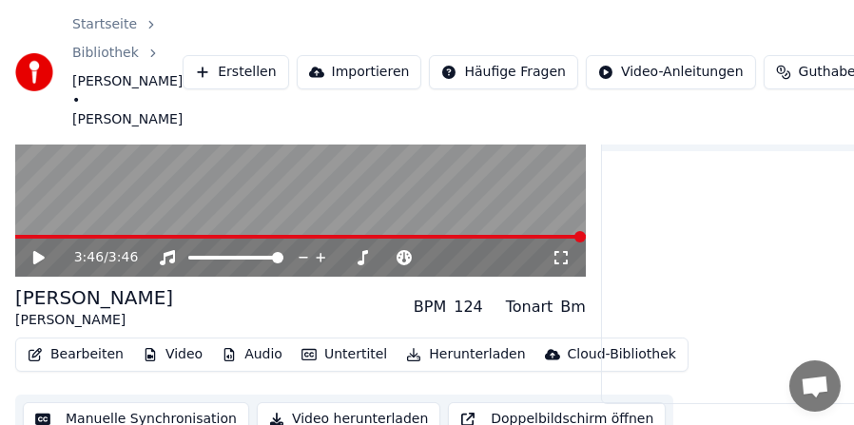
click at [334, 402] on button "Video herunterladen" at bounding box center [349, 419] width 184 height 34
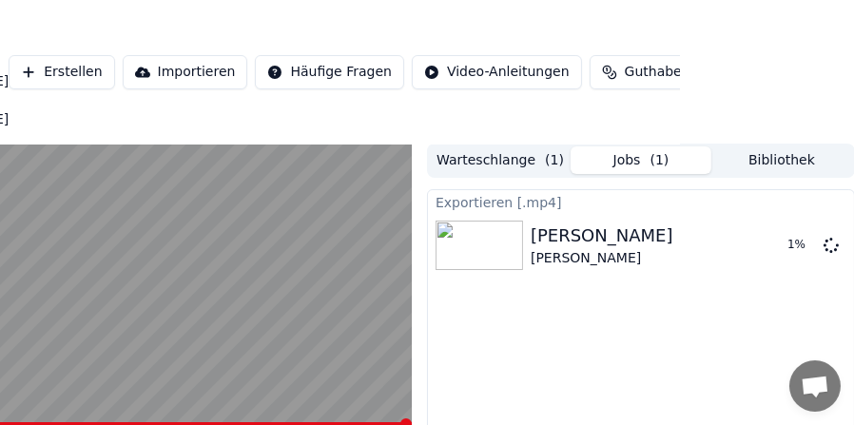
scroll to position [0, 174]
click at [531, 147] on button "Warteschlange ( 1 )" at bounding box center [500, 161] width 141 height 28
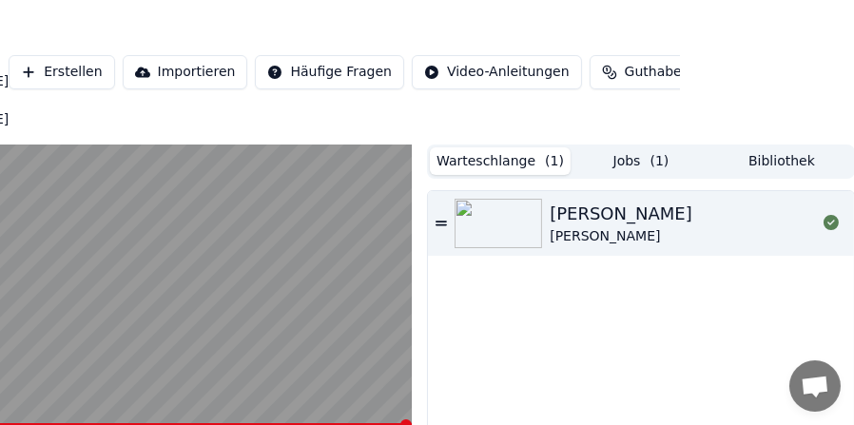
click at [633, 147] on button "Jobs ( 1 )" at bounding box center [641, 161] width 141 height 28
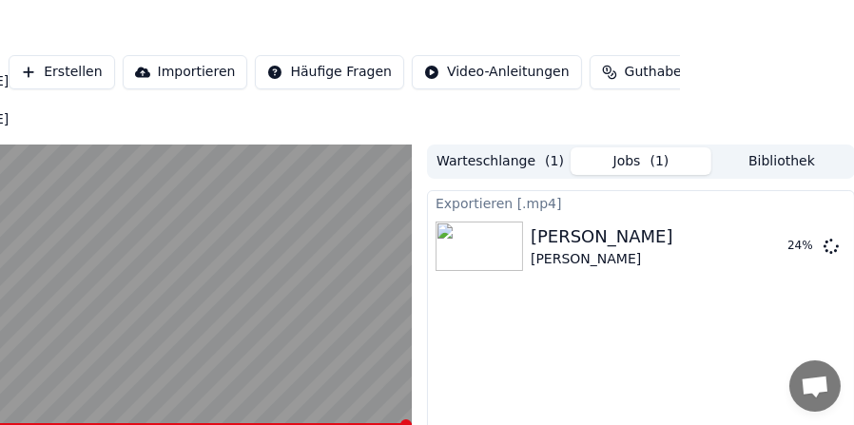
click at [768, 147] on button "Bibliothek" at bounding box center [782, 161] width 141 height 28
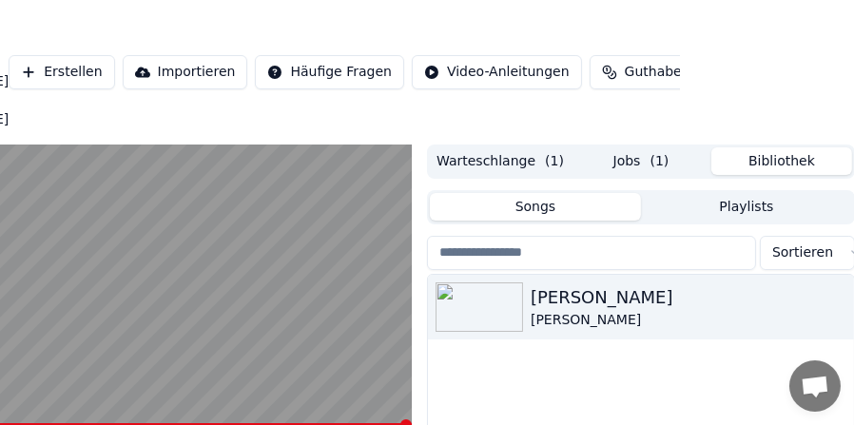
click at [517, 147] on button "Warteschlange ( 1 )" at bounding box center [500, 161] width 141 height 28
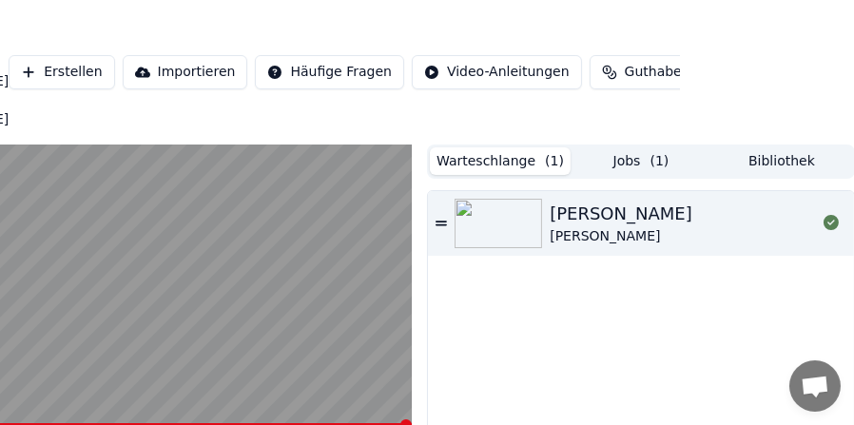
click at [639, 147] on button "Jobs ( 1 )" at bounding box center [641, 161] width 141 height 28
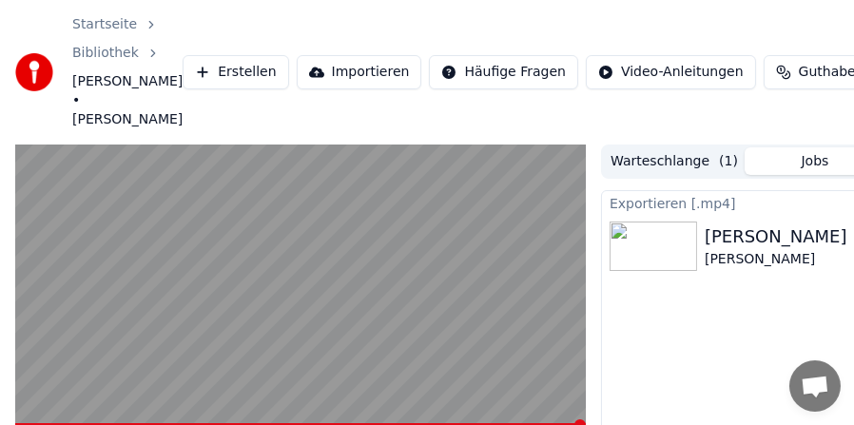
scroll to position [95, 0]
